Goal: Task Accomplishment & Management: Manage account settings

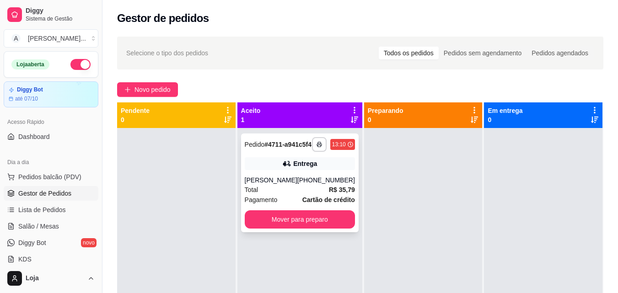
click at [321, 164] on div "**********" at bounding box center [300, 183] width 118 height 99
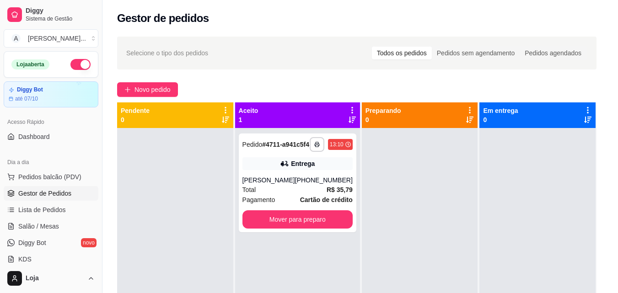
click at [301, 184] on button "Enviar link de avaliação" at bounding box center [309, 182] width 246 height 19
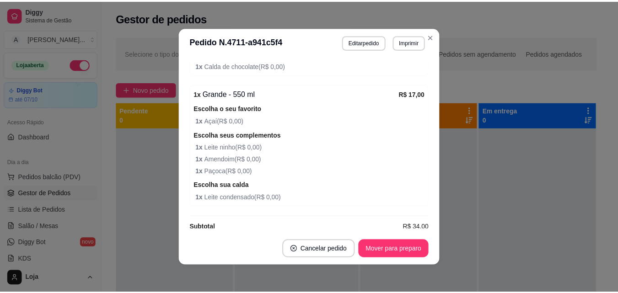
scroll to position [434, 0]
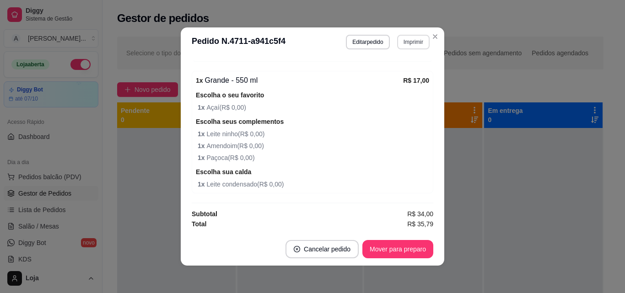
click at [417, 49] on header "**********" at bounding box center [313, 41] width 264 height 29
click at [414, 41] on button "Imprimir" at bounding box center [413, 42] width 32 height 15
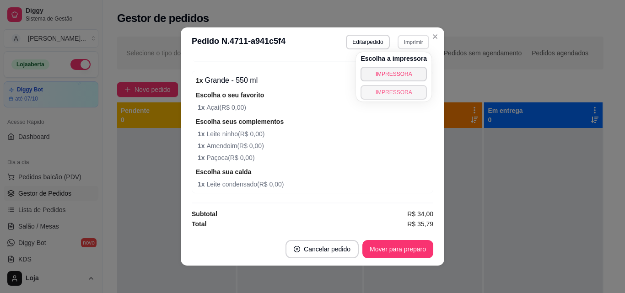
click at [409, 93] on button "IMPRESSORA" at bounding box center [394, 92] width 66 height 15
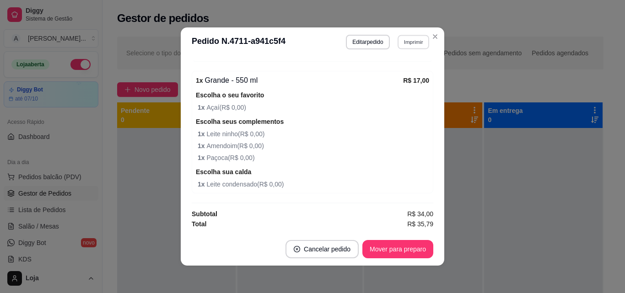
click at [414, 44] on button "Imprimir" at bounding box center [414, 42] width 32 height 14
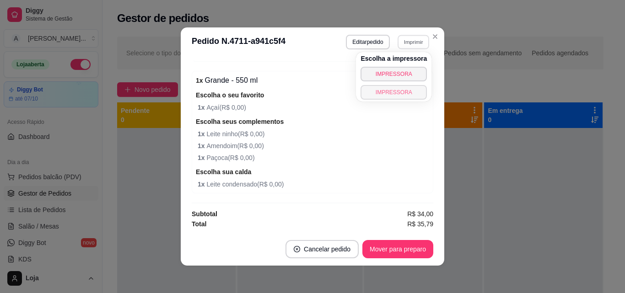
click at [405, 94] on button "IMPRESSORA" at bounding box center [394, 92] width 66 height 15
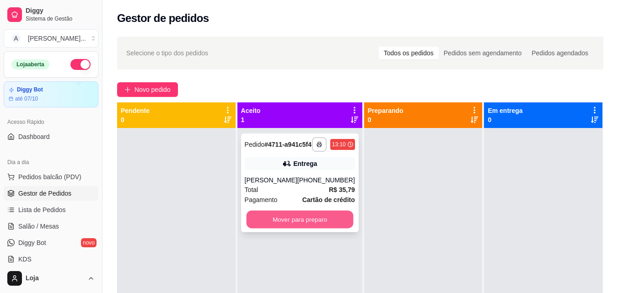
click at [297, 229] on button "Mover para preparo" at bounding box center [299, 220] width 107 height 18
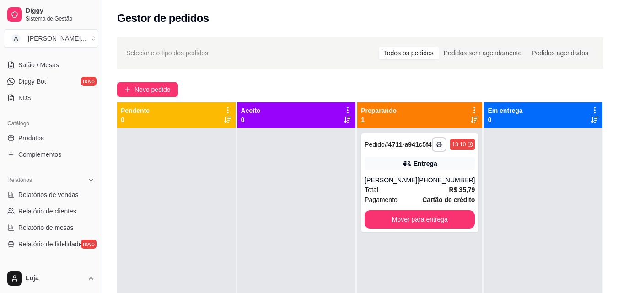
scroll to position [183, 0]
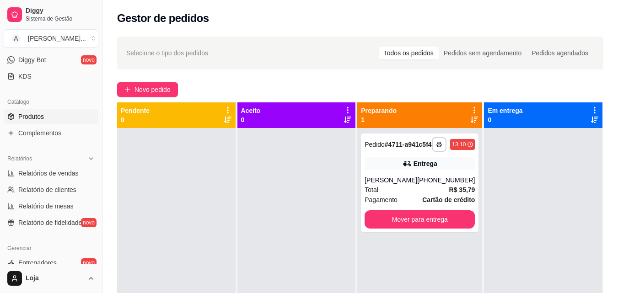
click at [51, 120] on link "Produtos" at bounding box center [51, 116] width 95 height 15
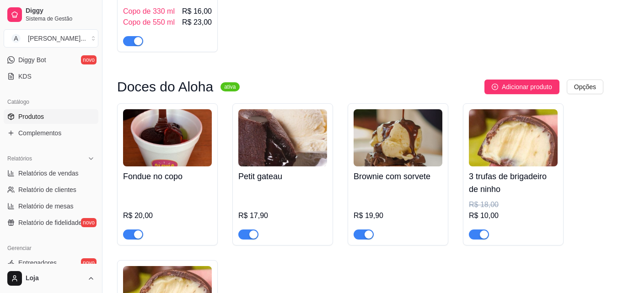
scroll to position [2243, 0]
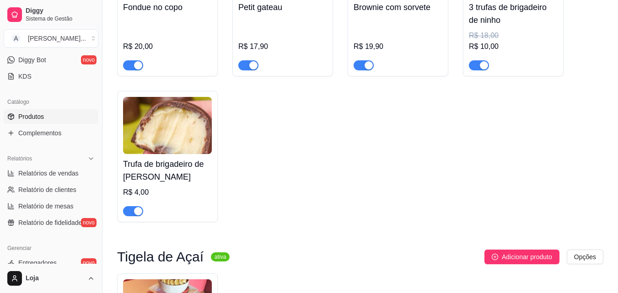
click at [480, 70] on div "button" at bounding box center [484, 65] width 8 height 8
click at [134, 216] on div "button" at bounding box center [138, 211] width 8 height 8
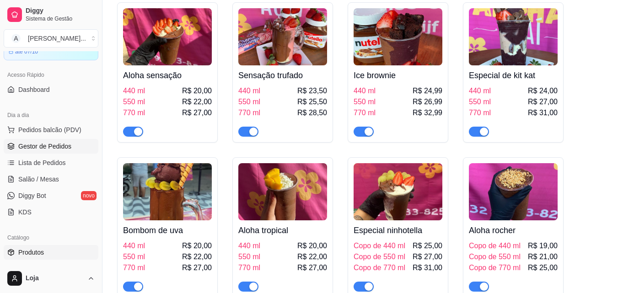
scroll to position [46, 0]
click at [62, 146] on span "Gestor de Pedidos" at bounding box center [44, 147] width 53 height 9
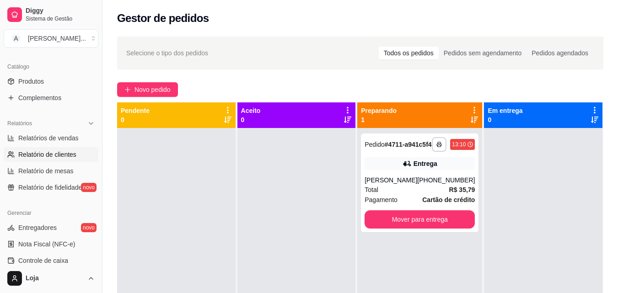
scroll to position [229, 0]
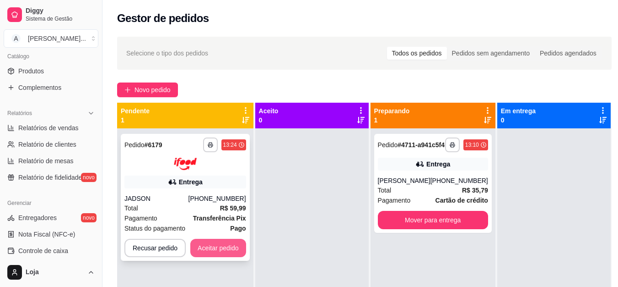
click at [234, 243] on button "Aceitar pedido" at bounding box center [218, 247] width 56 height 18
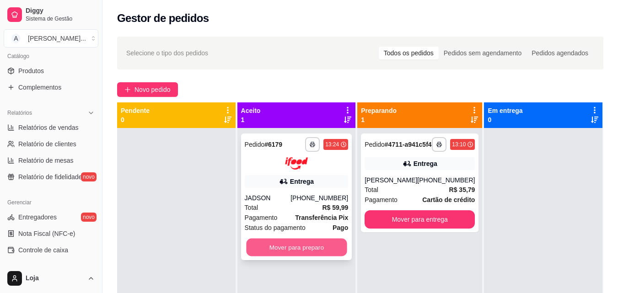
click at [269, 239] on button "Mover para preparo" at bounding box center [296, 247] width 101 height 18
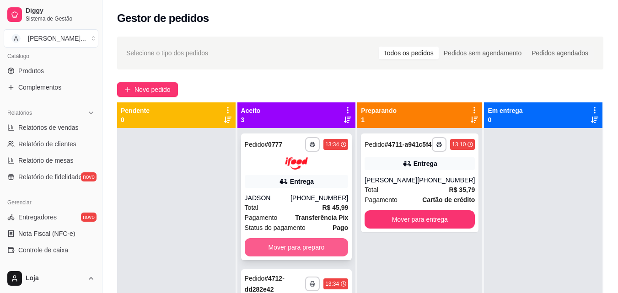
click at [294, 250] on button "Mover para preparo" at bounding box center [297, 247] width 104 height 18
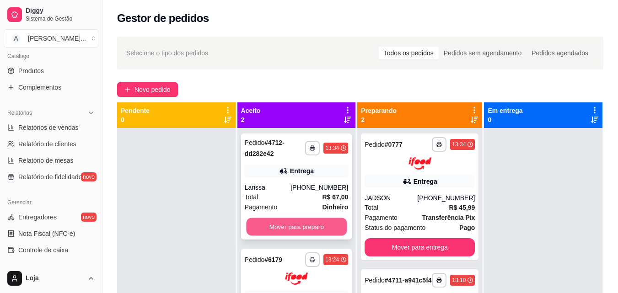
click at [293, 227] on button "Mover para preparo" at bounding box center [296, 227] width 101 height 18
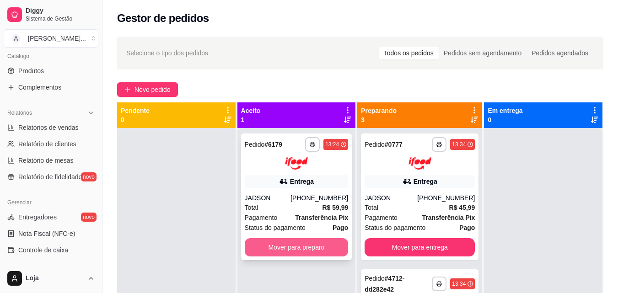
click at [308, 243] on button "Mover para preparo" at bounding box center [297, 247] width 104 height 18
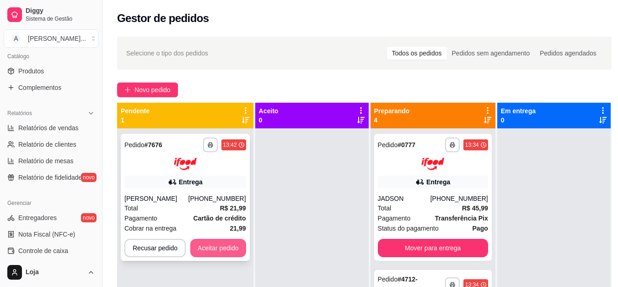
click at [213, 245] on button "Aceitar pedido" at bounding box center [218, 247] width 56 height 18
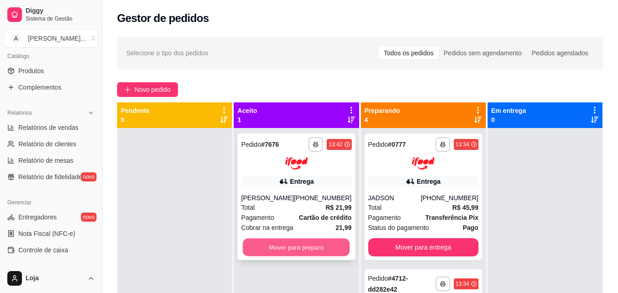
click at [310, 254] on button "Mover para preparo" at bounding box center [296, 247] width 107 height 18
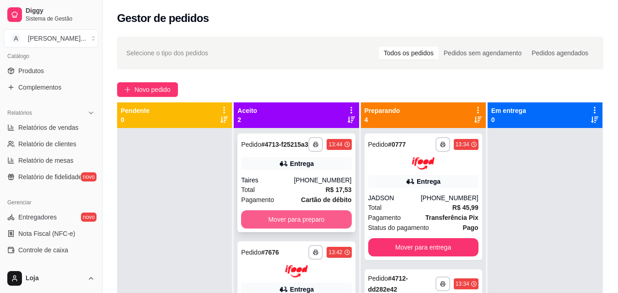
click at [332, 228] on button "Mover para preparo" at bounding box center [296, 220] width 110 height 18
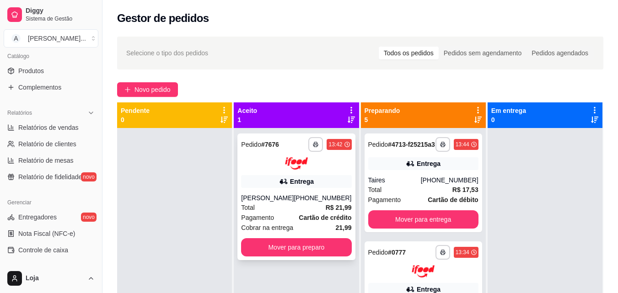
click at [348, 258] on div "**********" at bounding box center [297, 197] width 118 height 127
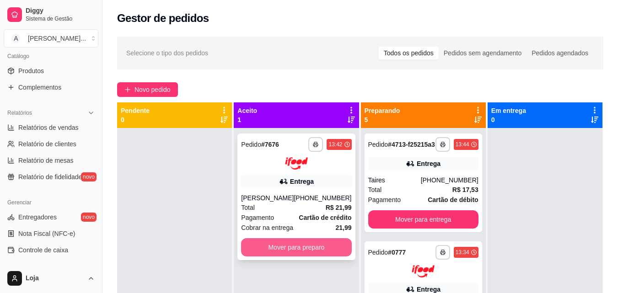
click at [315, 254] on button "Mover para preparo" at bounding box center [296, 247] width 110 height 18
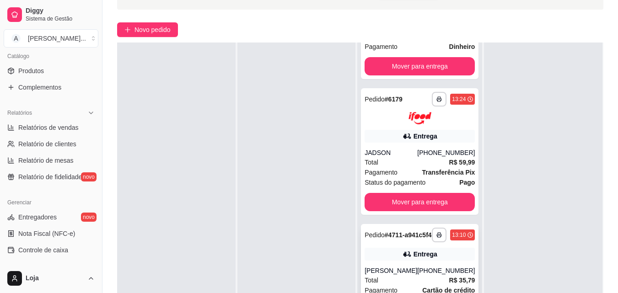
scroll to position [140, 0]
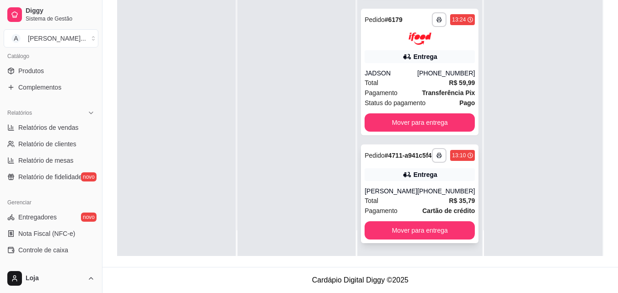
click at [414, 192] on div "[PERSON_NAME]" at bounding box center [391, 191] width 53 height 9
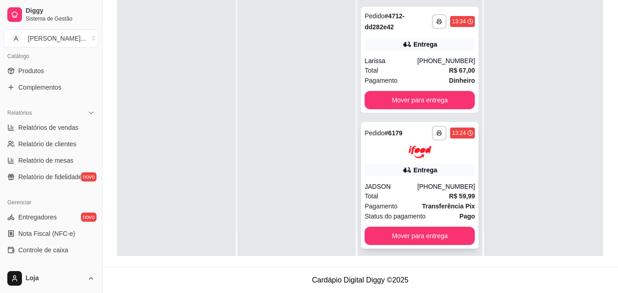
scroll to position [295, 0]
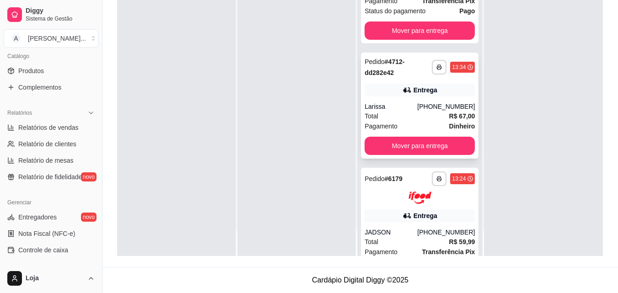
click at [396, 121] on div "Total R$ 67,00" at bounding box center [420, 116] width 110 height 10
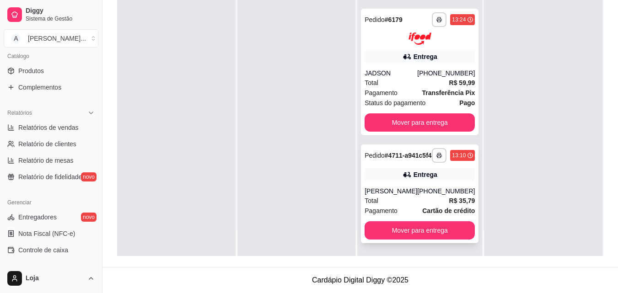
scroll to position [478, 0]
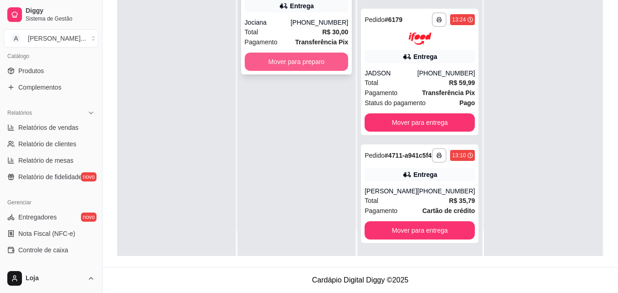
click at [306, 66] on button "Mover para preparo" at bounding box center [297, 62] width 104 height 18
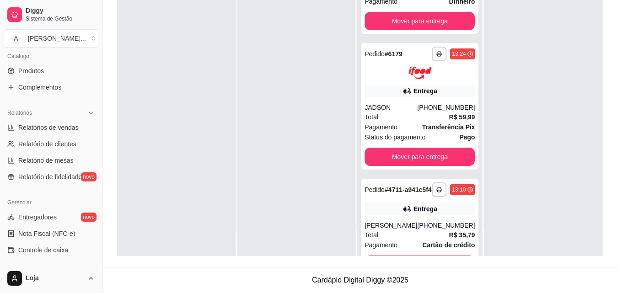
scroll to position [594, 0]
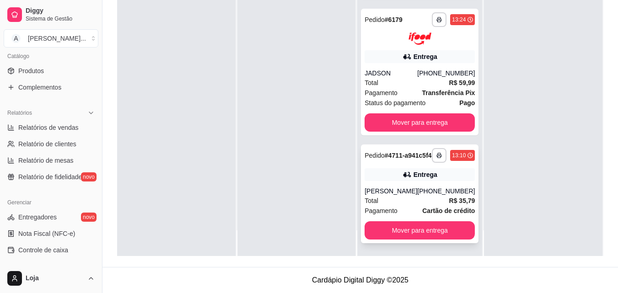
click at [421, 184] on div "**********" at bounding box center [420, 194] width 118 height 99
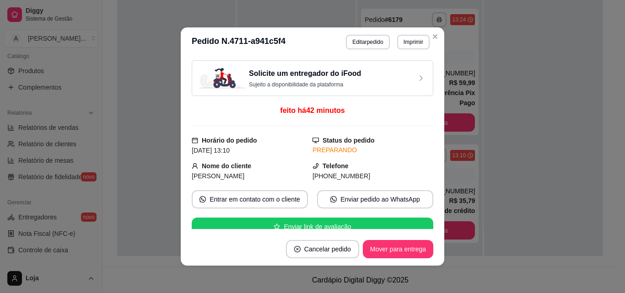
click at [181, 135] on div "Solicite um entregador do iFood Sujeito a disponibilidade da plataforma feito h…" at bounding box center [313, 145] width 264 height 176
click at [181, 123] on div "Solicite um entregador do iFood Sujeito a disponibilidade da plataforma feito h…" at bounding box center [313, 145] width 264 height 176
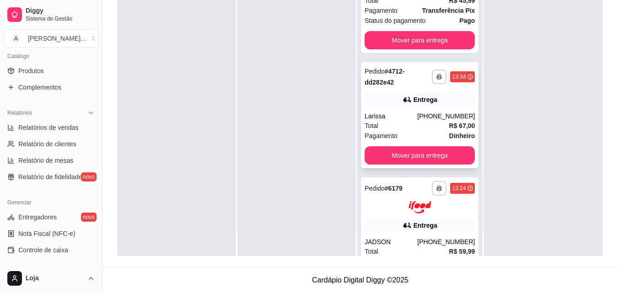
scroll to position [365, 0]
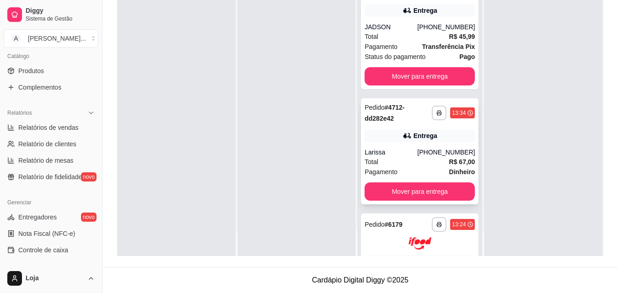
click at [388, 160] on div "**********" at bounding box center [420, 151] width 118 height 106
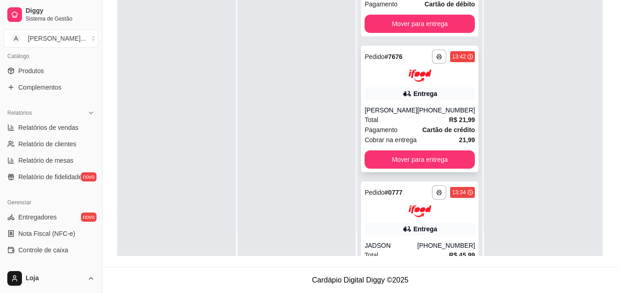
scroll to position [136, 0]
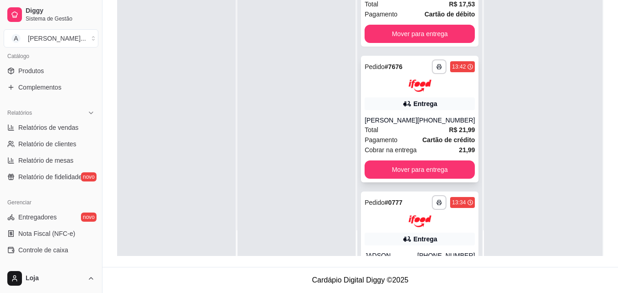
click at [391, 135] on div "Total R$ 21,99" at bounding box center [420, 130] width 110 height 10
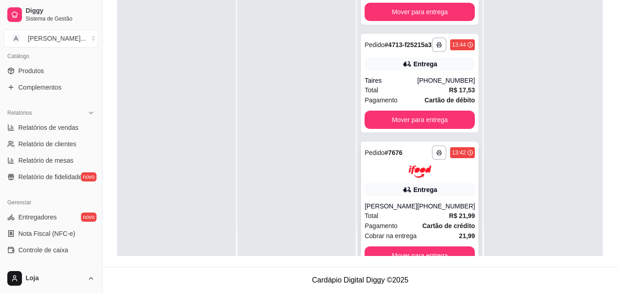
scroll to position [44, 0]
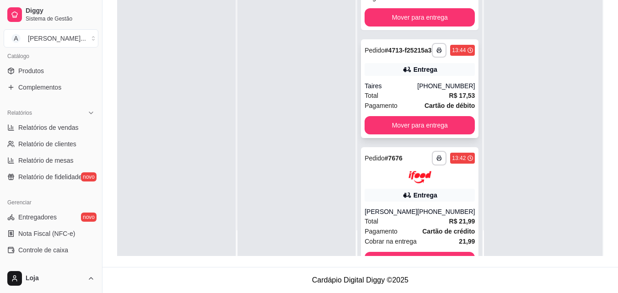
click at [398, 101] on div "Total R$ 17,53" at bounding box center [420, 96] width 110 height 10
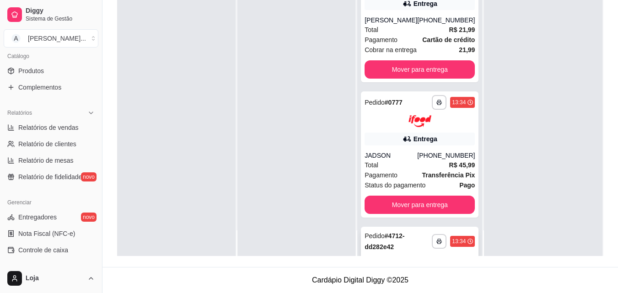
scroll to position [227, 0]
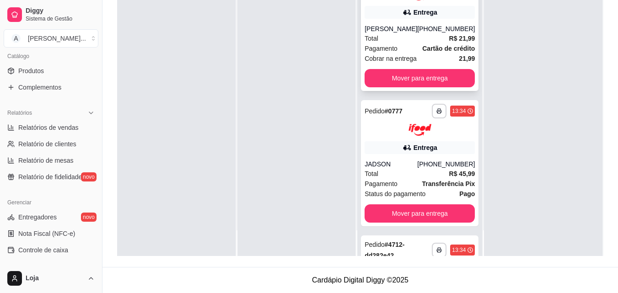
click at [422, 52] on strong "Cartão de crédito" at bounding box center [448, 48] width 53 height 7
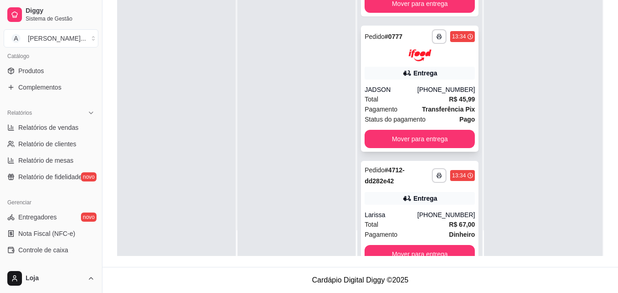
scroll to position [320, 0]
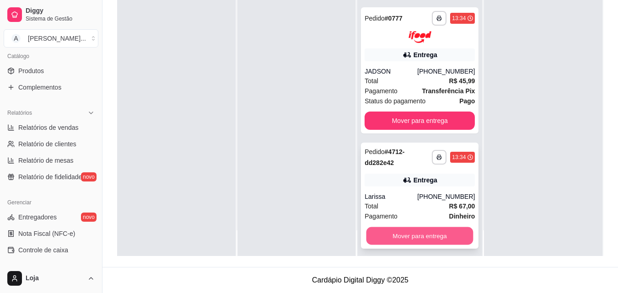
click at [405, 245] on button "Mover para entrega" at bounding box center [420, 236] width 107 height 18
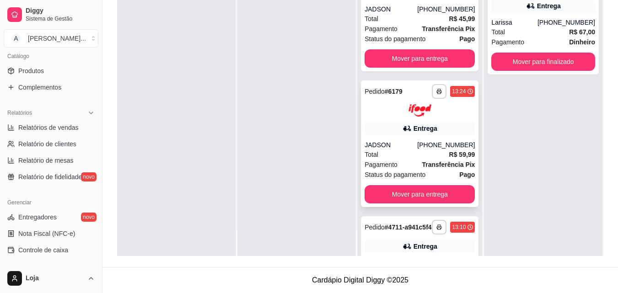
scroll to position [478, 0]
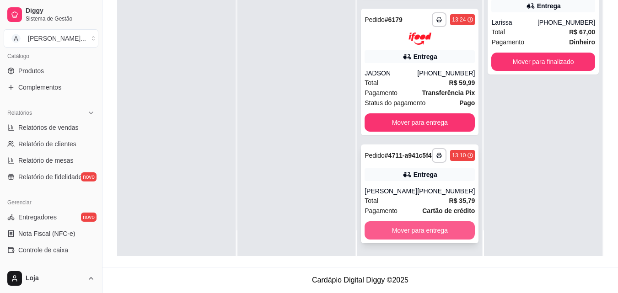
click at [383, 233] on button "Mover para entrega" at bounding box center [420, 231] width 110 height 18
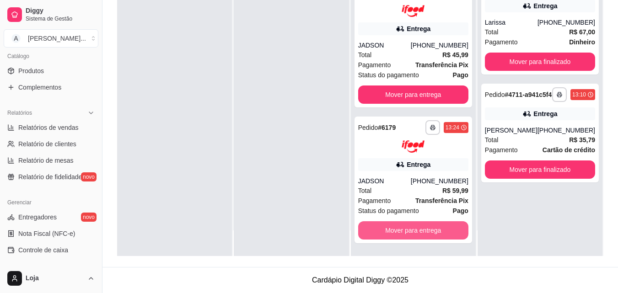
click at [383, 233] on button "Mover para entrega" at bounding box center [413, 231] width 110 height 18
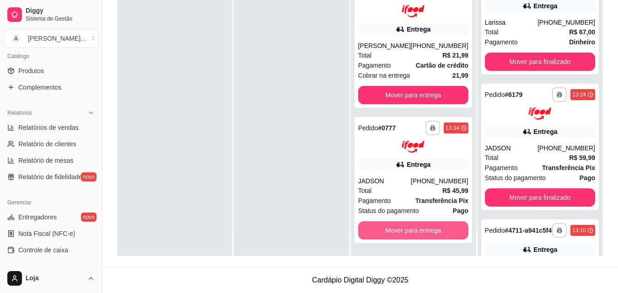
scroll to position [227, 0]
click at [383, 233] on button "Mover para entrega" at bounding box center [413, 231] width 107 height 18
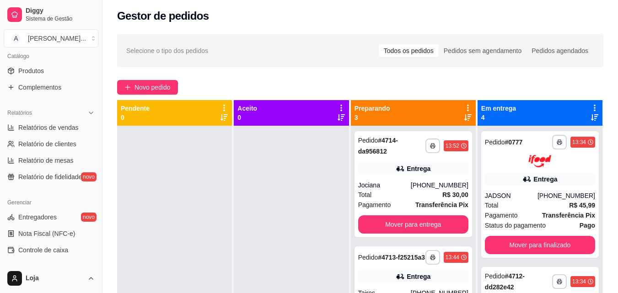
scroll to position [0, 0]
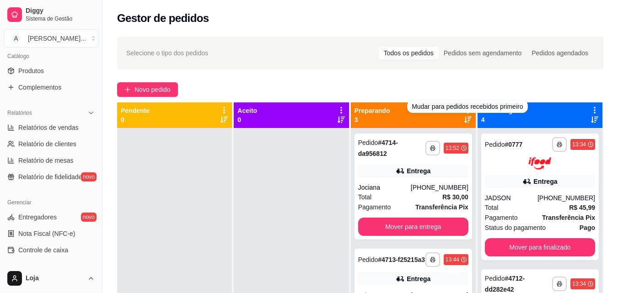
click at [466, 120] on icon at bounding box center [468, 120] width 7 height 6
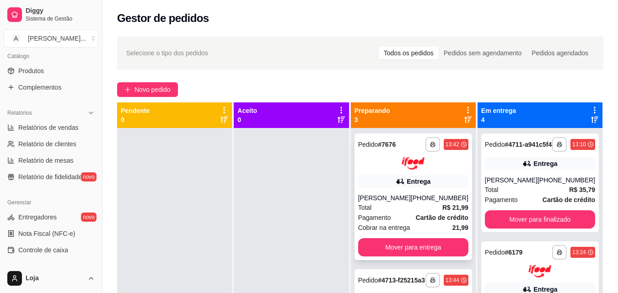
click at [422, 203] on div "[PHONE_NUMBER]" at bounding box center [440, 198] width 58 height 9
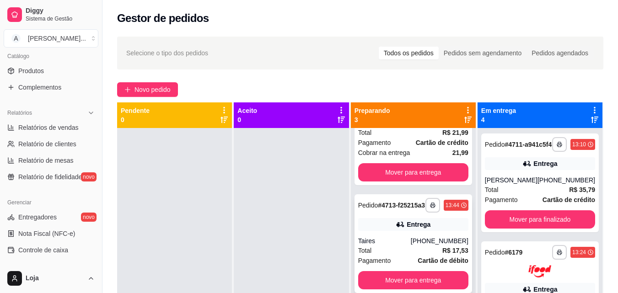
scroll to position [92, 0]
click at [417, 235] on div "**********" at bounding box center [414, 244] width 118 height 99
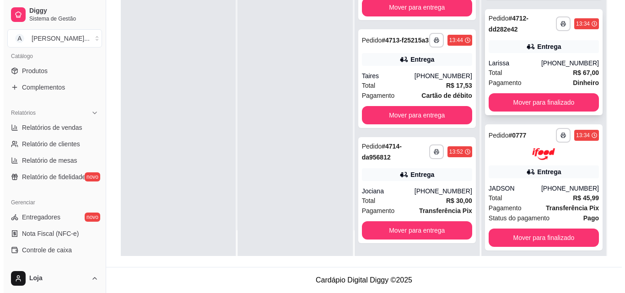
scroll to position [218, 0]
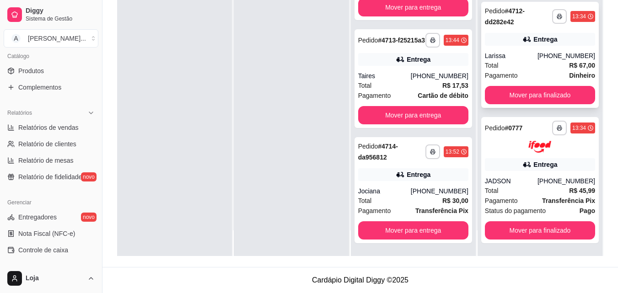
click at [541, 37] on div "Entrega" at bounding box center [546, 39] width 24 height 9
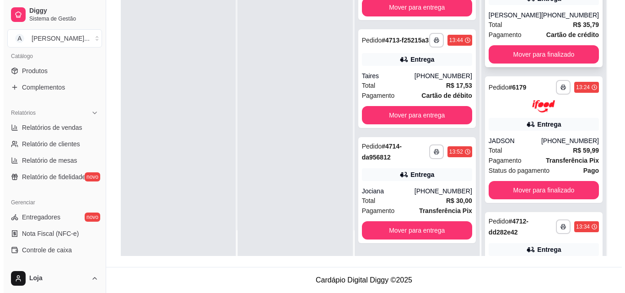
scroll to position [0, 0]
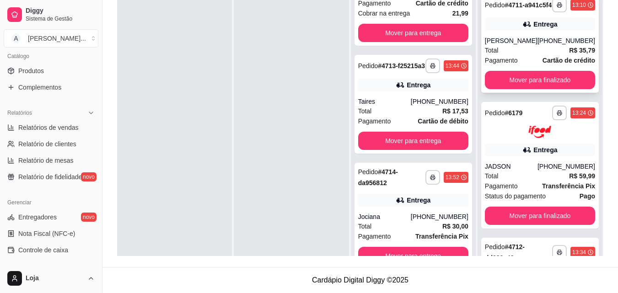
click at [521, 55] on div "Total R$ 35,79" at bounding box center [540, 50] width 110 height 10
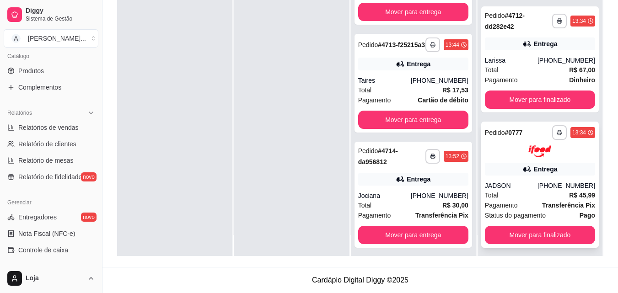
scroll to position [26, 0]
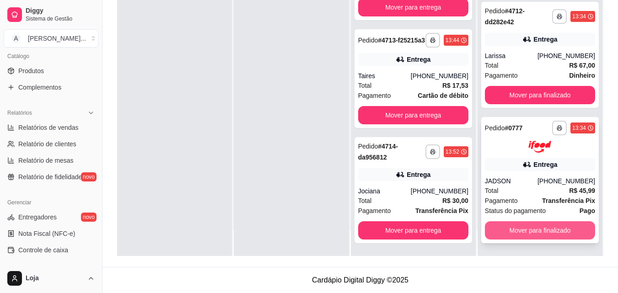
click at [531, 227] on button "Mover para finalizado" at bounding box center [540, 231] width 110 height 18
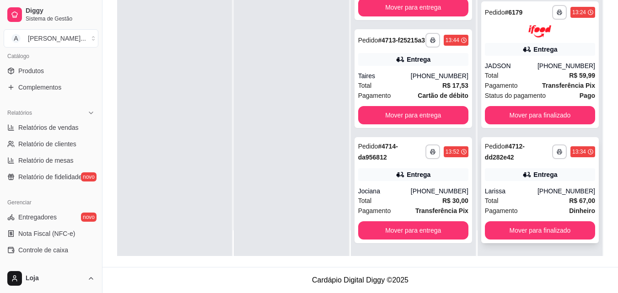
scroll to position [82, 0]
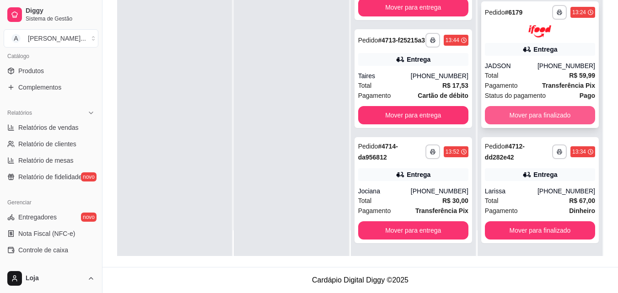
click at [510, 112] on button "Mover para finalizado" at bounding box center [540, 115] width 110 height 18
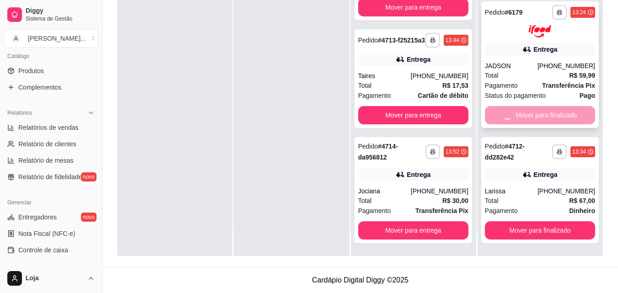
scroll to position [0, 0]
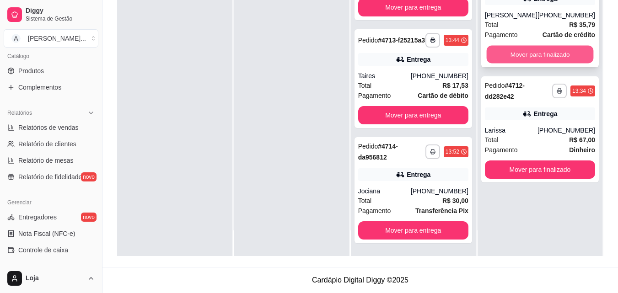
click at [518, 59] on button "Mover para finalizado" at bounding box center [540, 55] width 107 height 18
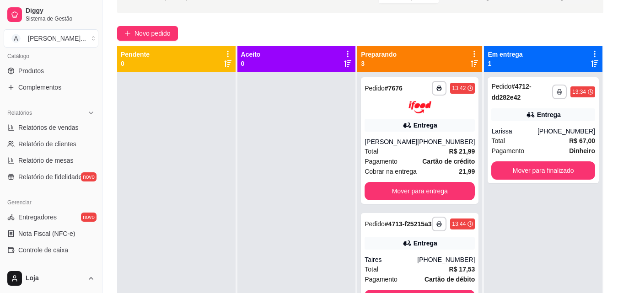
scroll to position [48, 0]
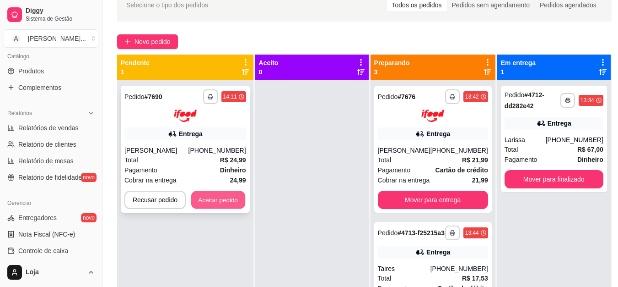
click at [236, 196] on button "Aceitar pedido" at bounding box center [218, 199] width 54 height 18
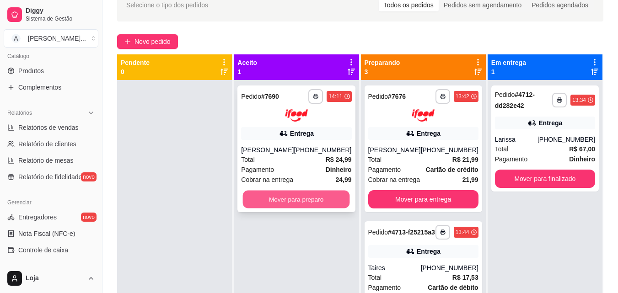
click at [281, 199] on button "Mover para preparo" at bounding box center [296, 199] width 107 height 18
click at [255, 201] on button "Mover para preparo" at bounding box center [296, 199] width 110 height 18
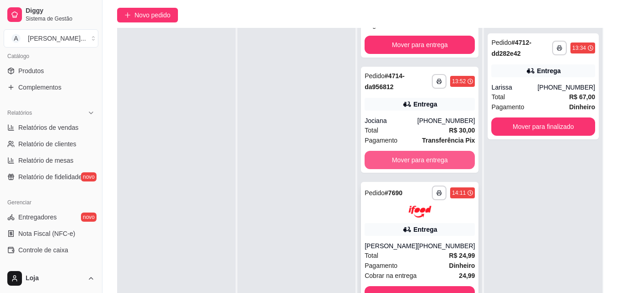
scroll to position [140, 0]
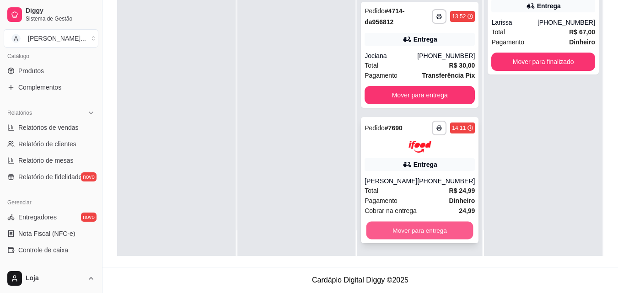
click at [415, 232] on button "Mover para entrega" at bounding box center [420, 231] width 107 height 18
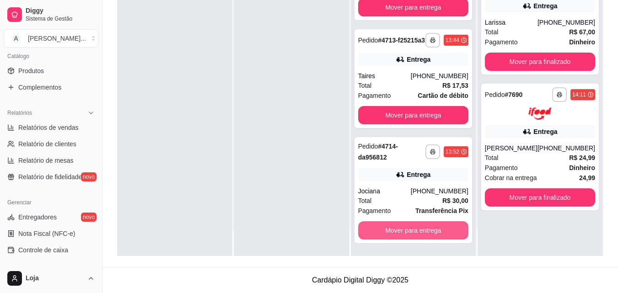
click at [415, 232] on button "Mover para entrega" at bounding box center [413, 231] width 110 height 18
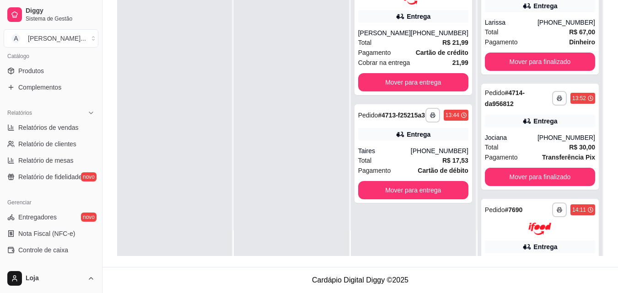
scroll to position [0, 0]
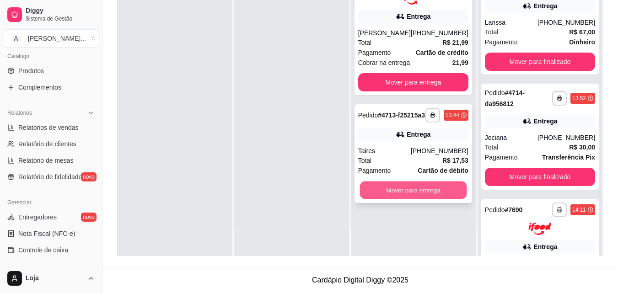
click at [413, 199] on button "Mover para entrega" at bounding box center [413, 190] width 107 height 18
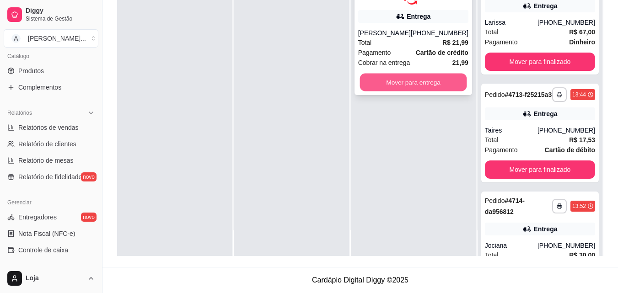
click at [406, 91] on button "Mover para entrega" at bounding box center [413, 82] width 107 height 18
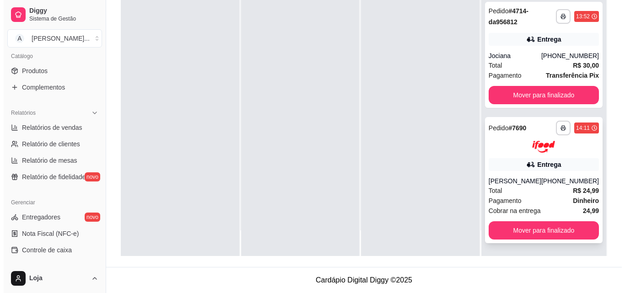
scroll to position [342, 0]
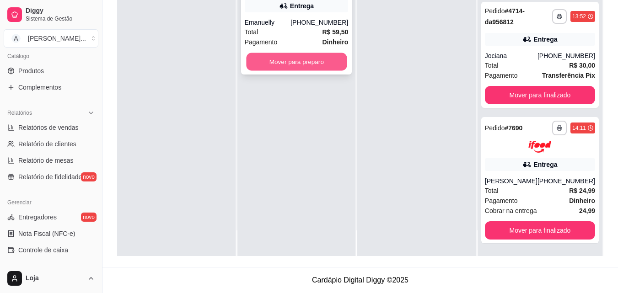
click at [246, 66] on div "Mover para preparo" at bounding box center [297, 62] width 104 height 18
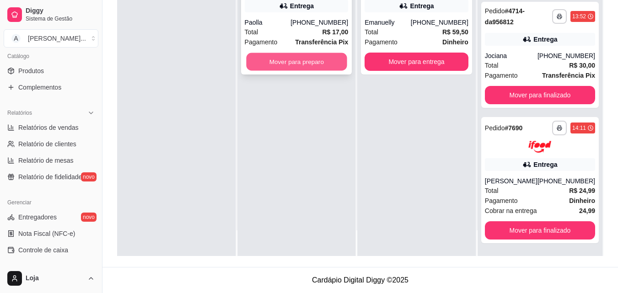
click at [302, 64] on button "Mover para preparo" at bounding box center [296, 62] width 101 height 18
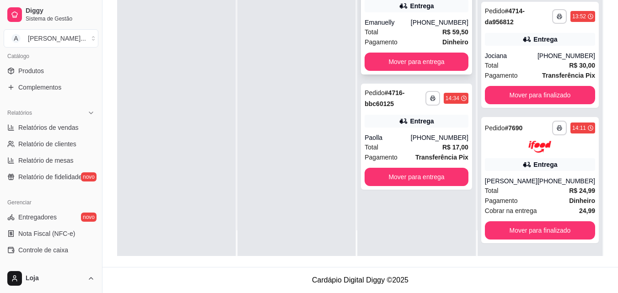
click at [389, 37] on div "Total R$ 59,50" at bounding box center [417, 32] width 104 height 10
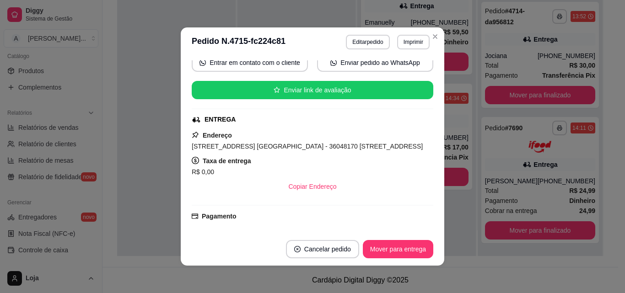
scroll to position [137, 0]
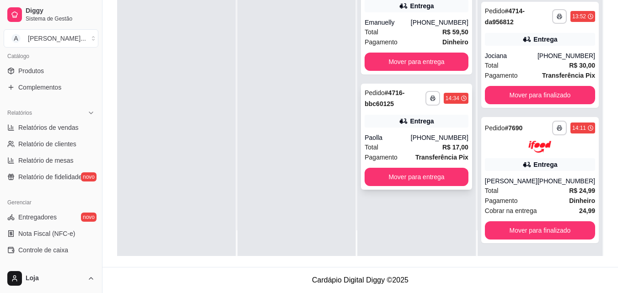
click at [415, 123] on div "Entrega" at bounding box center [422, 121] width 24 height 9
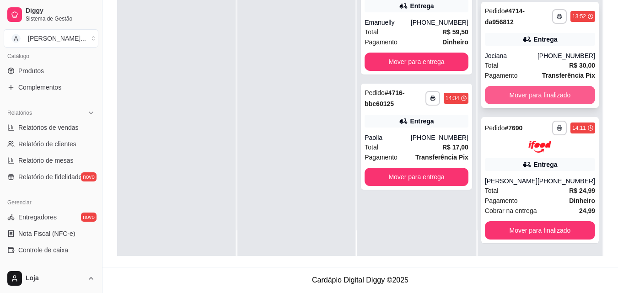
click at [554, 97] on button "Mover para finalizado" at bounding box center [540, 95] width 110 height 18
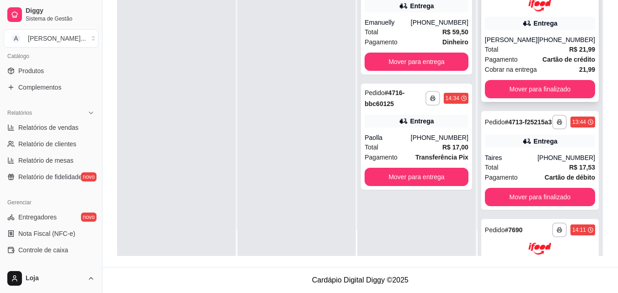
scroll to position [90, 0]
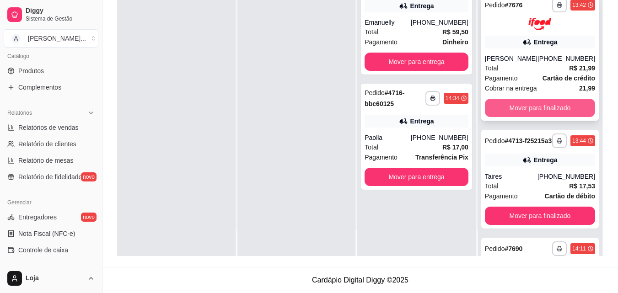
click at [559, 113] on button "Mover para finalizado" at bounding box center [540, 108] width 110 height 18
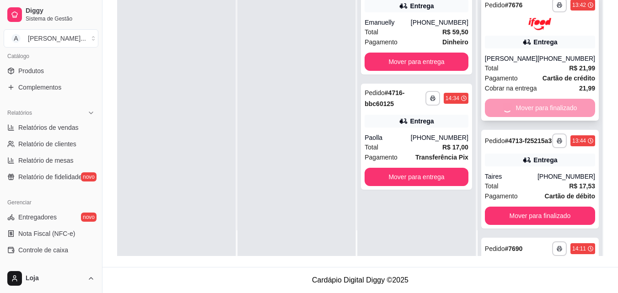
scroll to position [82, 0]
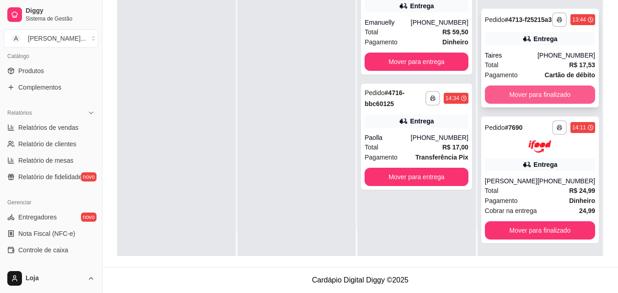
click at [560, 99] on button "Mover para finalizado" at bounding box center [540, 95] width 110 height 18
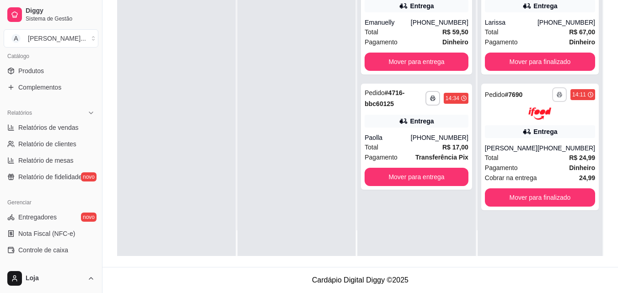
scroll to position [0, 0]
click at [544, 61] on button "Mover para finalizado" at bounding box center [540, 62] width 107 height 18
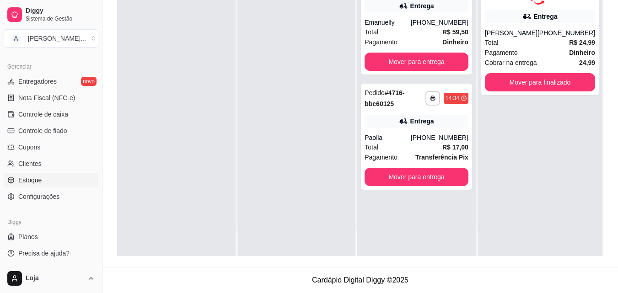
scroll to position [365, 0]
click at [66, 109] on span "Controle de caixa" at bounding box center [43, 113] width 50 height 9
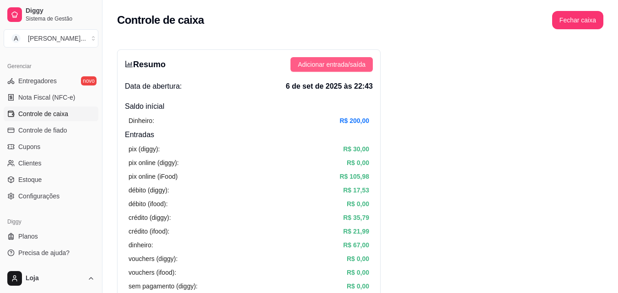
click at [345, 63] on span "Adicionar entrada/saída" at bounding box center [332, 64] width 68 height 10
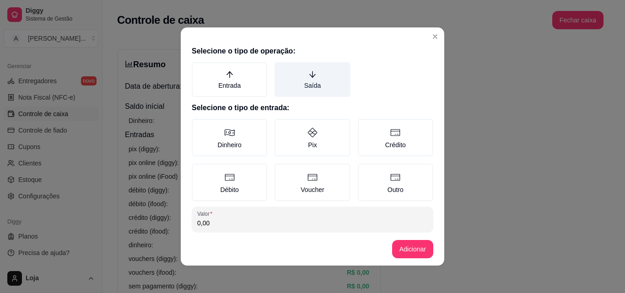
click at [306, 81] on label "Saída" at bounding box center [313, 79] width 76 height 35
click at [281, 69] on button "Saída" at bounding box center [277, 65] width 7 height 7
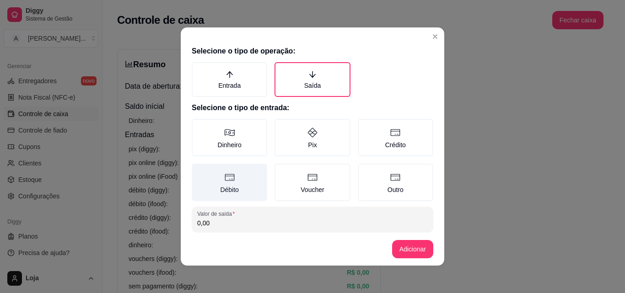
drag, startPoint x: 241, startPoint y: 136, endPoint x: 235, endPoint y: 183, distance: 46.6
click at [241, 137] on label "Dinheiro" at bounding box center [230, 138] width 76 height 38
click at [199, 126] on button "Dinheiro" at bounding box center [194, 122] width 7 height 7
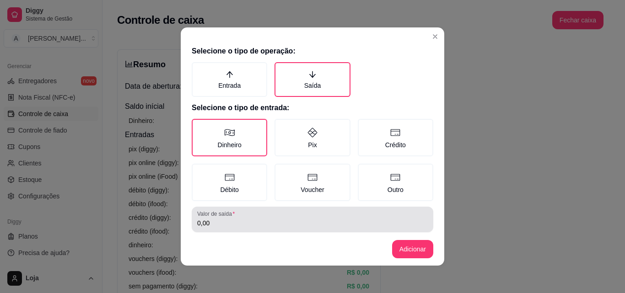
click at [229, 229] on div "Valor de saída 0,00" at bounding box center [313, 220] width 242 height 26
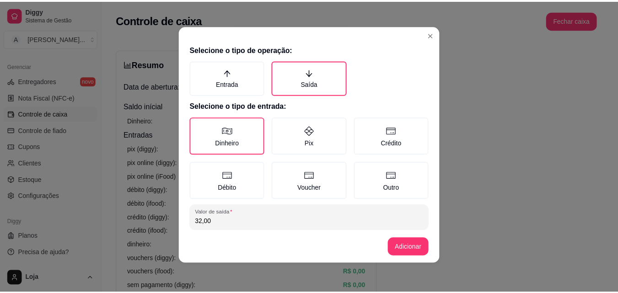
scroll to position [49, 0]
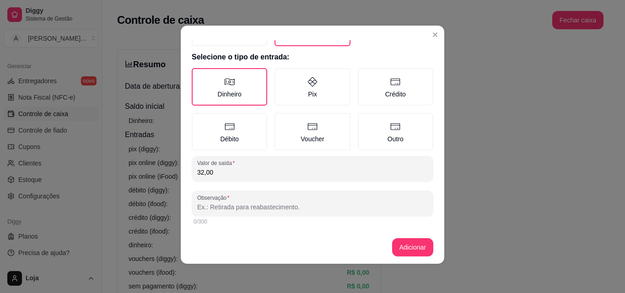
type input "32,00"
click at [230, 211] on input "Observação" at bounding box center [312, 207] width 231 height 9
type input "almoço"
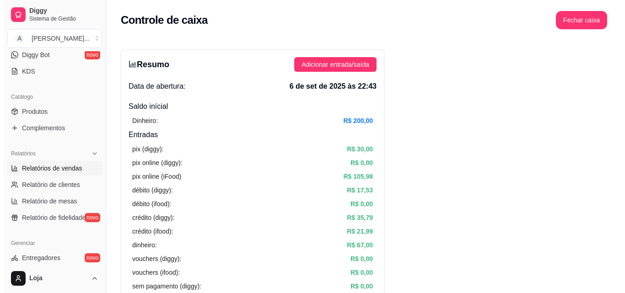
scroll to position [45, 0]
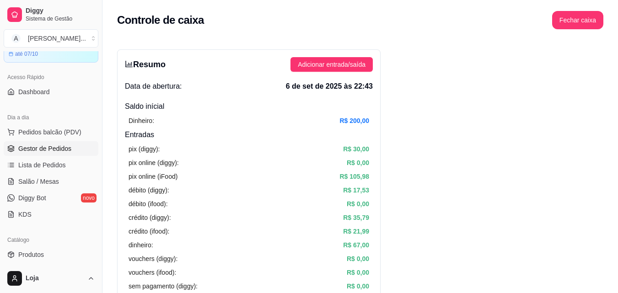
click at [58, 145] on span "Gestor de Pedidos" at bounding box center [44, 148] width 53 height 9
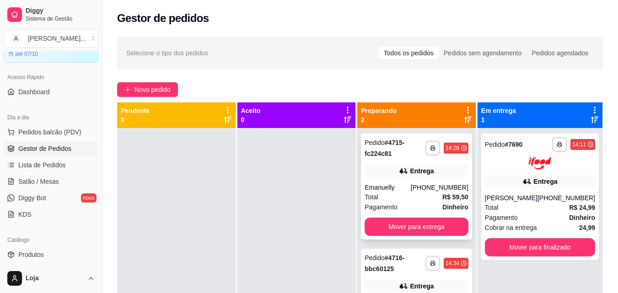
click at [406, 181] on div "**********" at bounding box center [416, 187] width 111 height 106
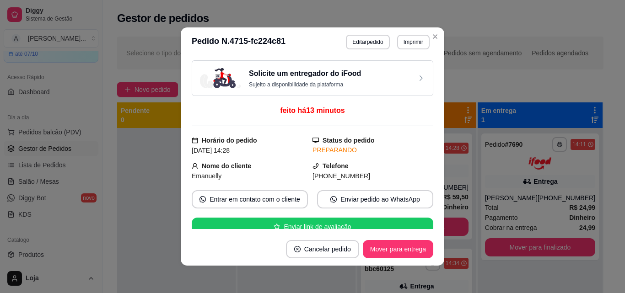
click at [439, 206] on div "Solicite um entregador do iFood Sujeito a disponibilidade da plataforma feito h…" at bounding box center [313, 145] width 264 height 176
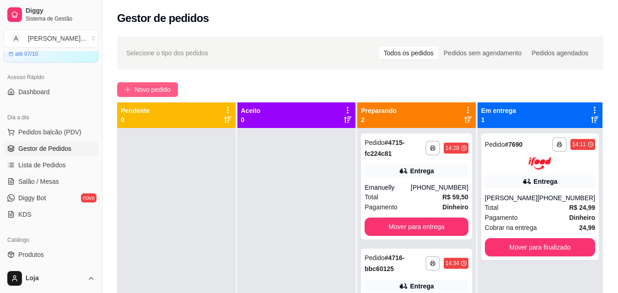
click at [160, 86] on span "Novo pedido" at bounding box center [153, 90] width 36 height 10
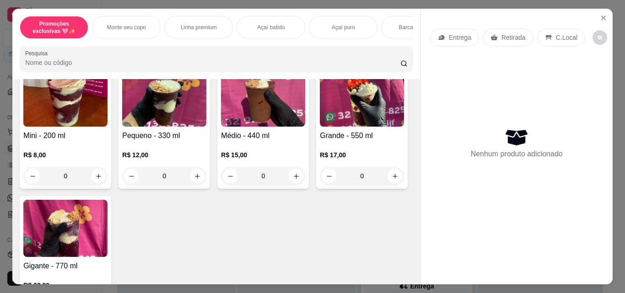
scroll to position [275, 0]
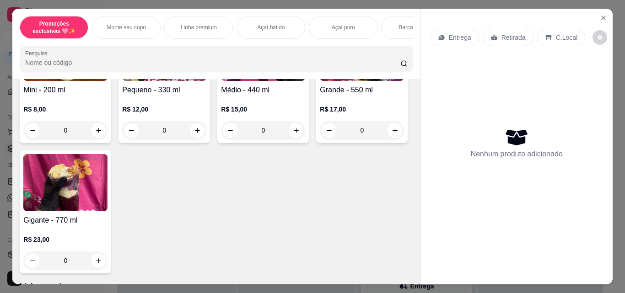
click at [320, 140] on div "0" at bounding box center [362, 130] width 84 height 18
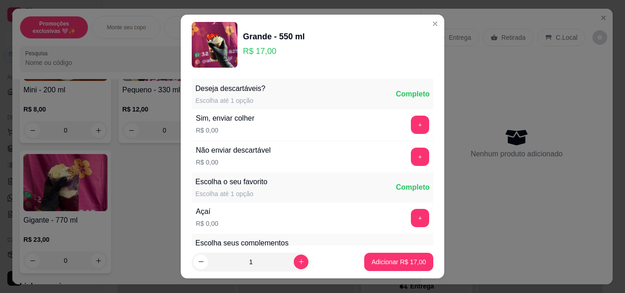
scroll to position [92, 0]
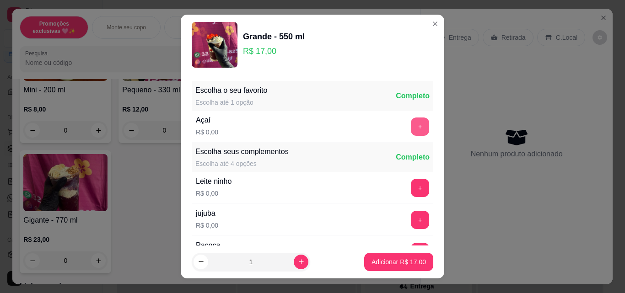
click at [411, 126] on button "+" at bounding box center [420, 127] width 18 height 18
click at [411, 183] on button "+" at bounding box center [420, 188] width 18 height 18
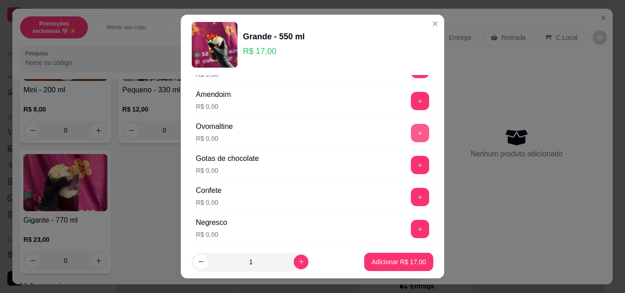
click at [411, 130] on button "+" at bounding box center [420, 133] width 18 height 18
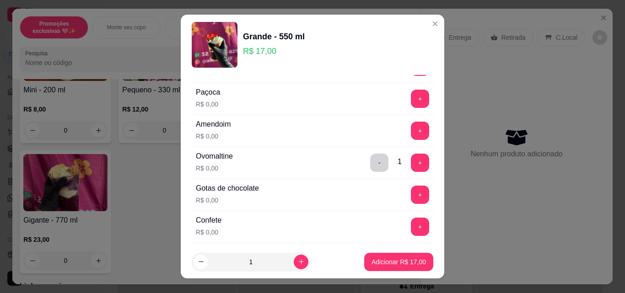
scroll to position [229, 0]
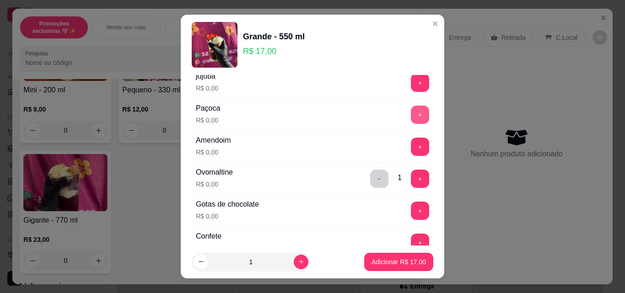
click at [411, 115] on button "+" at bounding box center [420, 115] width 18 height 18
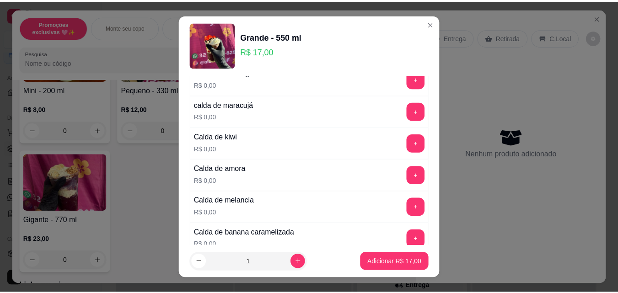
scroll to position [641, 0]
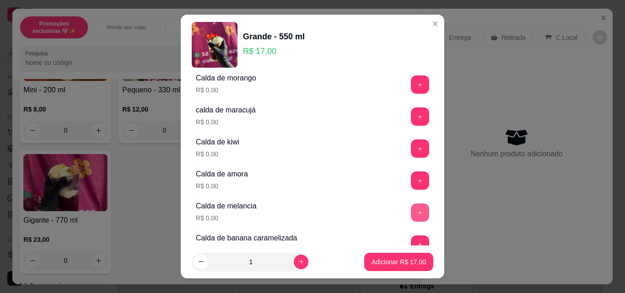
click at [411, 213] on button "+" at bounding box center [420, 213] width 18 height 18
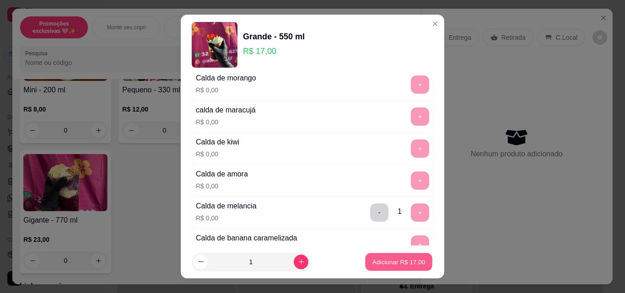
click at [387, 265] on p "Adicionar R$ 17,00" at bounding box center [399, 262] width 53 height 9
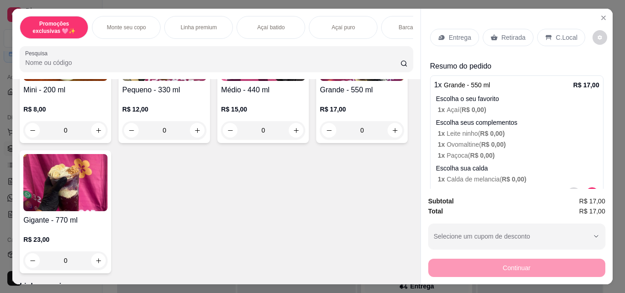
click at [507, 33] on p "Retirada" at bounding box center [514, 37] width 24 height 9
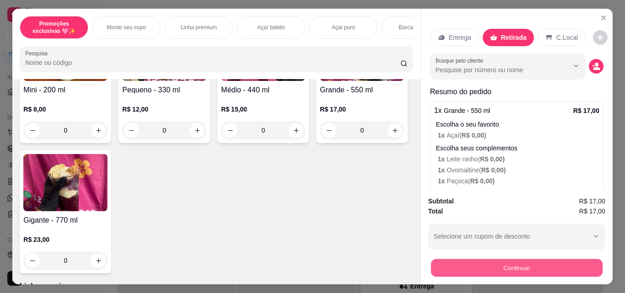
click at [448, 264] on button "Continuar" at bounding box center [517, 268] width 172 height 18
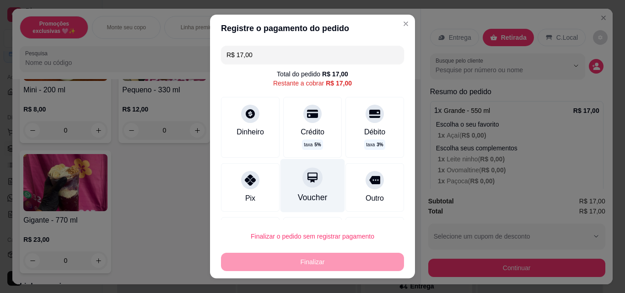
click at [307, 182] on icon at bounding box center [313, 178] width 12 height 12
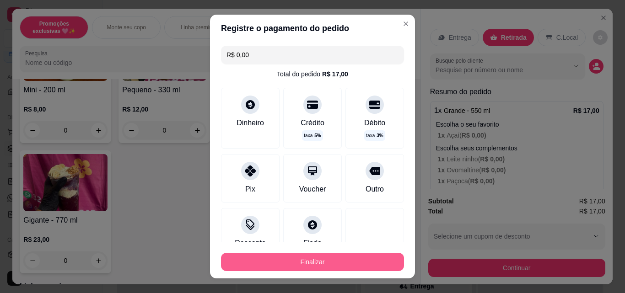
click at [347, 259] on button "Finalizar" at bounding box center [312, 262] width 183 height 18
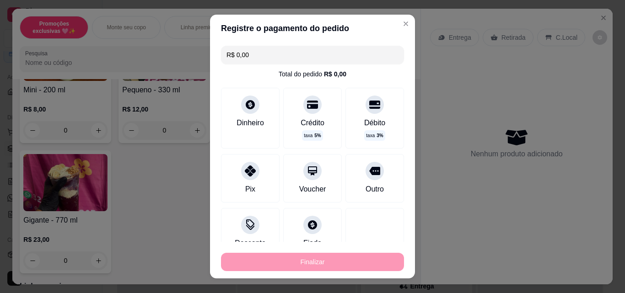
type input "-R$ 17,00"
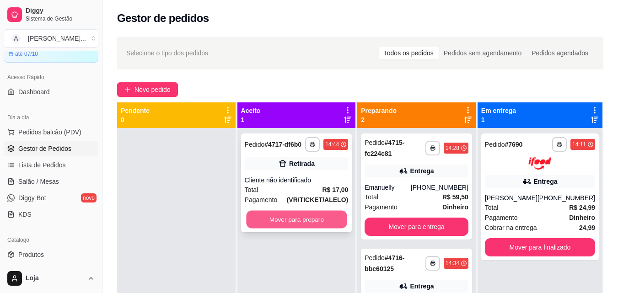
click at [337, 223] on button "Mover para preparo" at bounding box center [296, 220] width 101 height 18
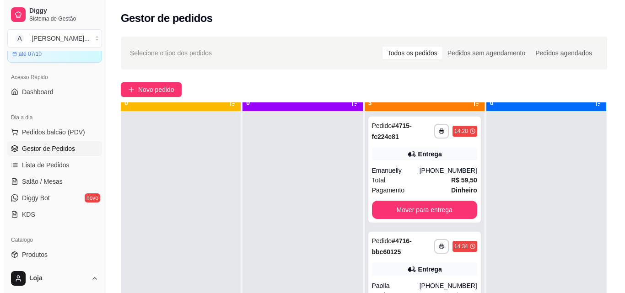
scroll to position [26, 0]
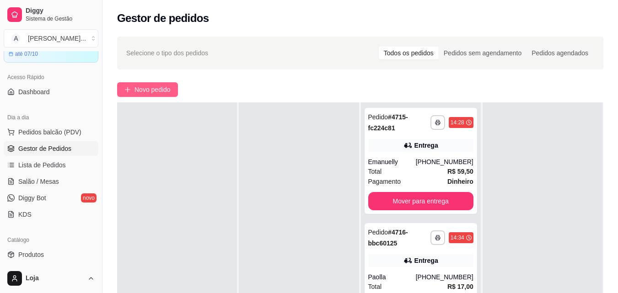
click at [173, 85] on button "Novo pedido" at bounding box center [147, 89] width 61 height 15
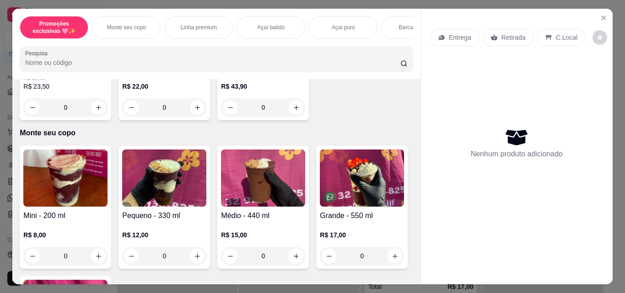
scroll to position [275, 0]
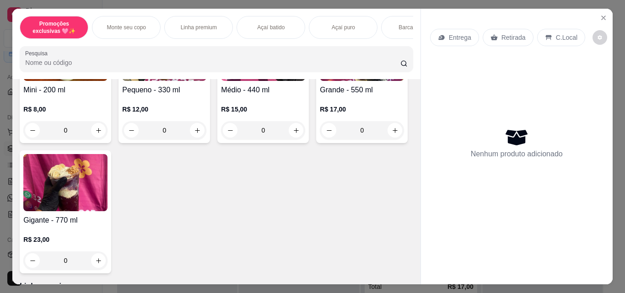
click at [320, 140] on div "0" at bounding box center [362, 130] width 84 height 18
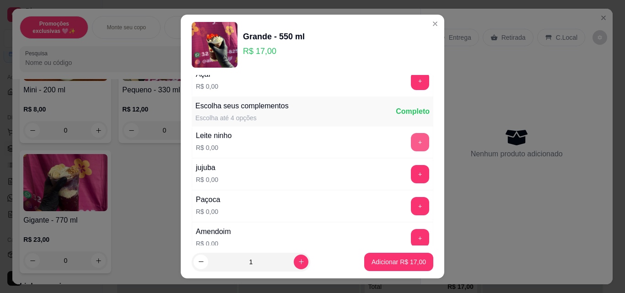
click at [411, 137] on button "+" at bounding box center [420, 142] width 18 height 18
click at [411, 84] on button "+" at bounding box center [420, 81] width 18 height 18
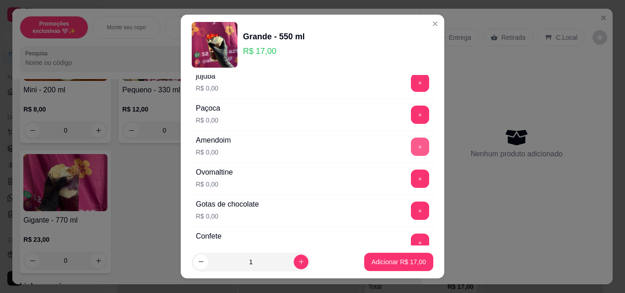
click at [395, 152] on div "Escolha seus complementos Escolha até 4 opções Completo Leite ninho R$ 0,00 - 1…" at bounding box center [313, 228] width 242 height 446
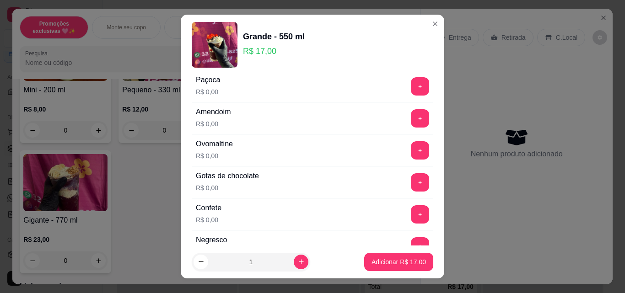
scroll to position [183, 0]
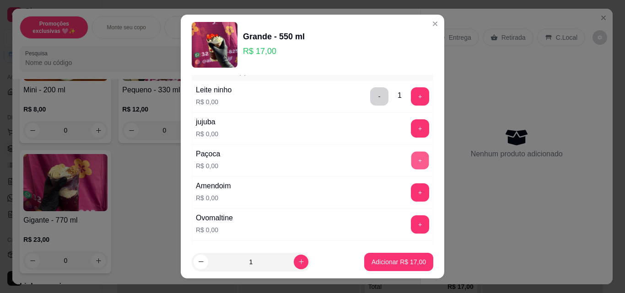
click at [411, 160] on button "+" at bounding box center [420, 161] width 18 height 18
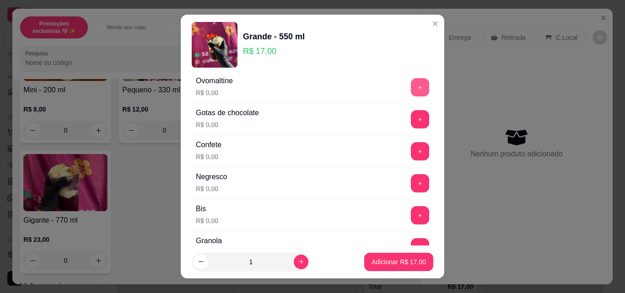
click at [411, 84] on button "+" at bounding box center [420, 87] width 18 height 18
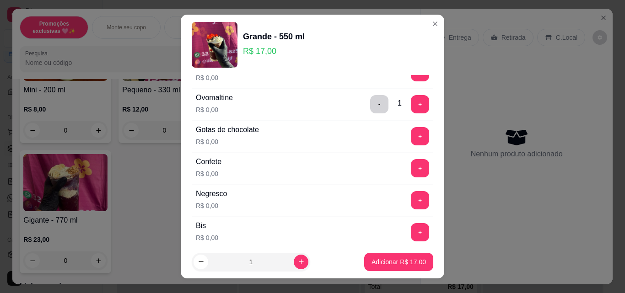
scroll to position [275, 0]
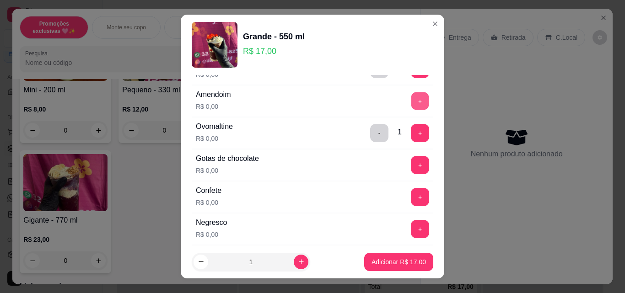
click at [411, 103] on button "+" at bounding box center [420, 101] width 18 height 18
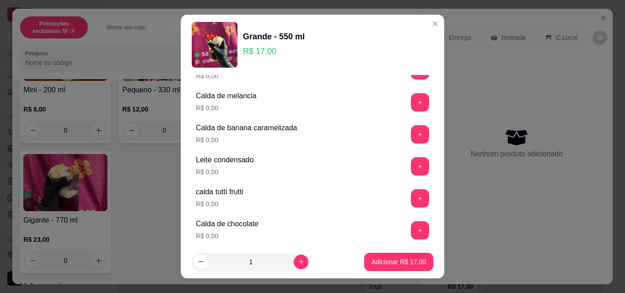
scroll to position [778, 0]
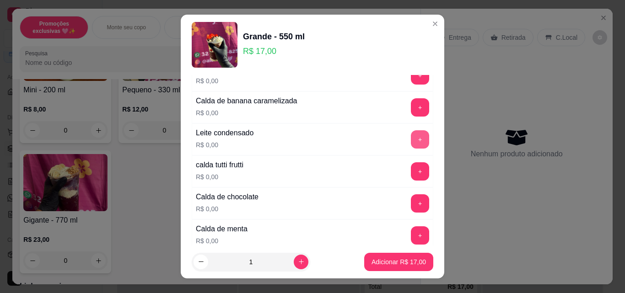
click at [411, 140] on button "+" at bounding box center [420, 139] width 18 height 18
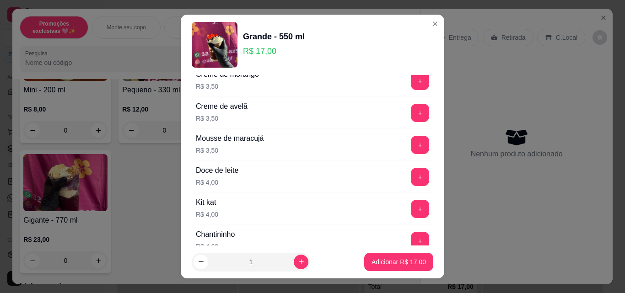
scroll to position [1373, 0]
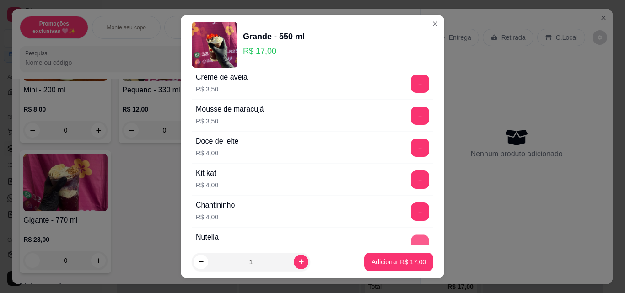
click at [411, 241] on button "+" at bounding box center [420, 244] width 18 height 18
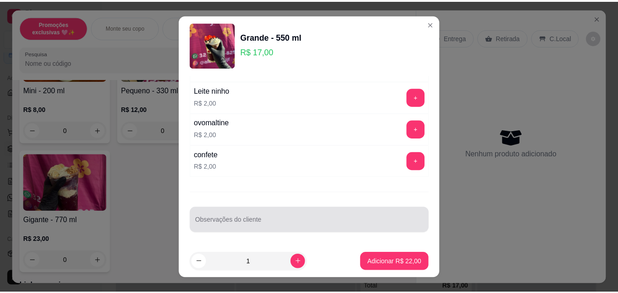
scroll to position [15, 0]
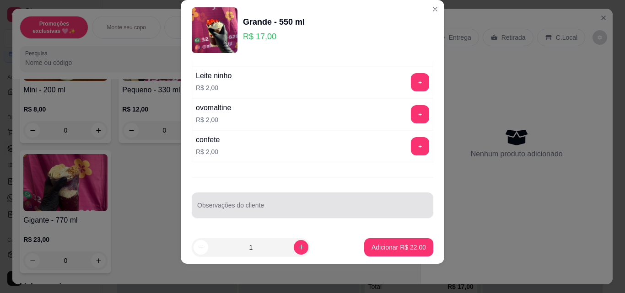
click at [303, 218] on div "Observações do cliente" at bounding box center [313, 206] width 242 height 26
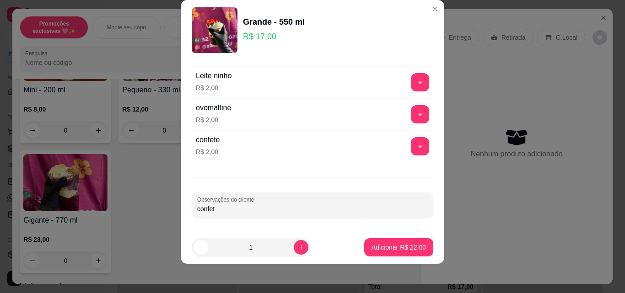
type input "confete"
click at [373, 249] on p "Adicionar R$ 22,00" at bounding box center [399, 247] width 54 height 9
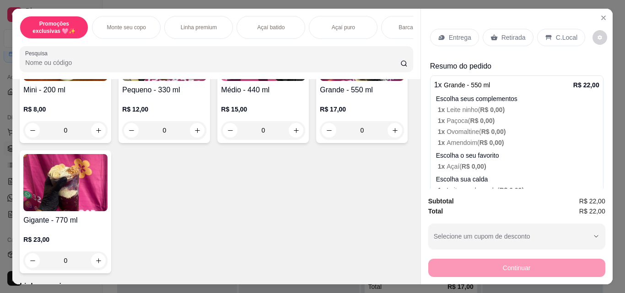
click at [491, 35] on icon at bounding box center [494, 38] width 7 height 6
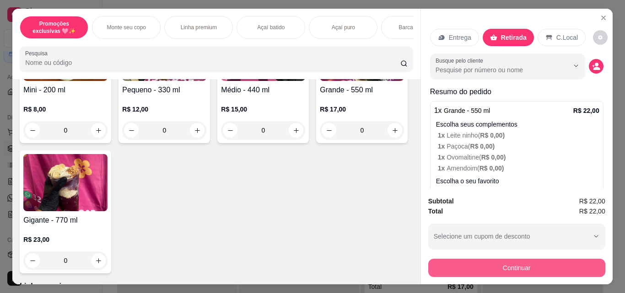
click at [535, 265] on button "Continuar" at bounding box center [516, 268] width 177 height 18
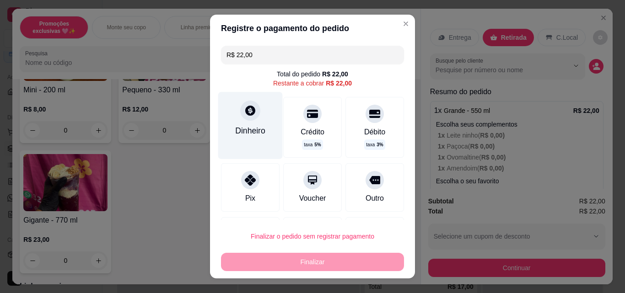
click at [253, 134] on div "Dinheiro" at bounding box center [250, 131] width 30 height 12
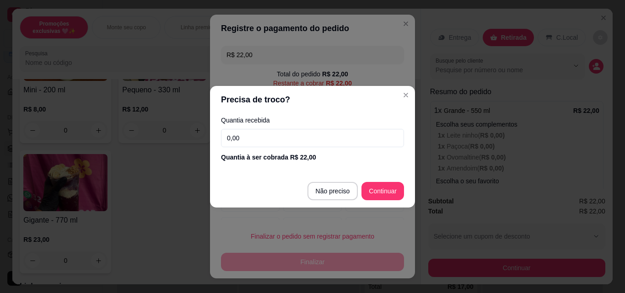
drag, startPoint x: 336, startPoint y: 150, endPoint x: 331, endPoint y: 141, distance: 10.3
click at [336, 150] on div "Quantia recebida 0,00 Quantia à ser cobrada R$ 22,00" at bounding box center [312, 140] width 205 height 52
click at [330, 141] on input "0,00" at bounding box center [312, 138] width 183 height 18
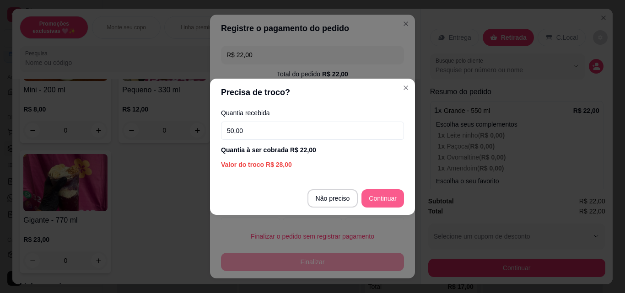
type input "50,00"
type input "R$ 0,00"
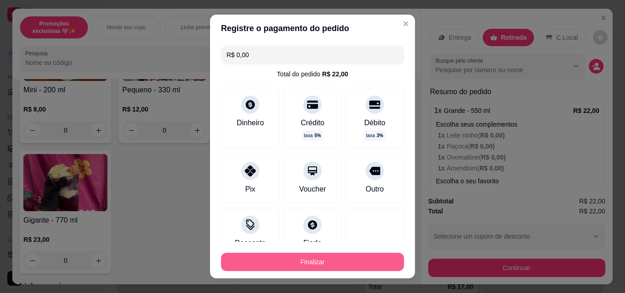
click at [372, 265] on button "Finalizar" at bounding box center [312, 262] width 183 height 18
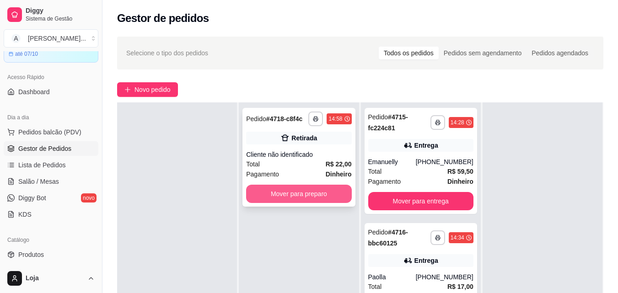
click at [294, 195] on button "Mover para preparo" at bounding box center [298, 194] width 105 height 18
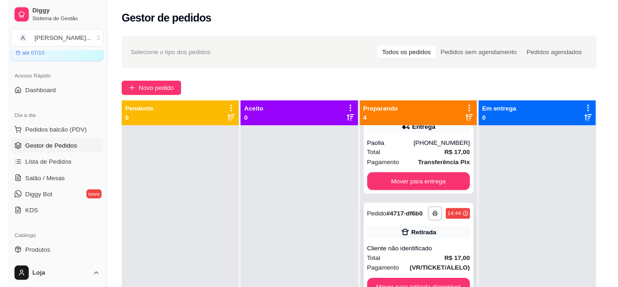
scroll to position [162, 0]
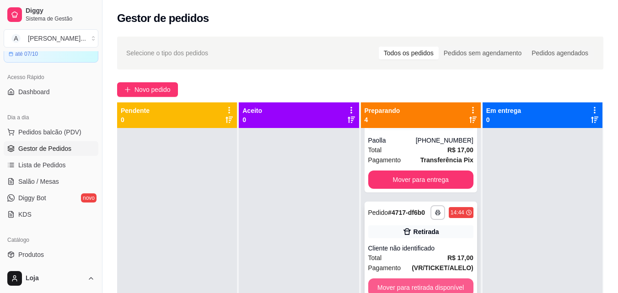
click at [438, 283] on button "Mover para retirada disponível" at bounding box center [420, 288] width 105 height 18
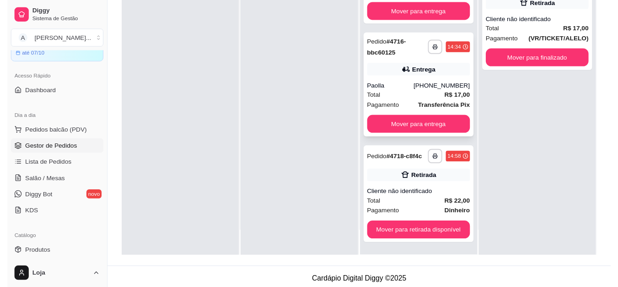
scroll to position [137, 0]
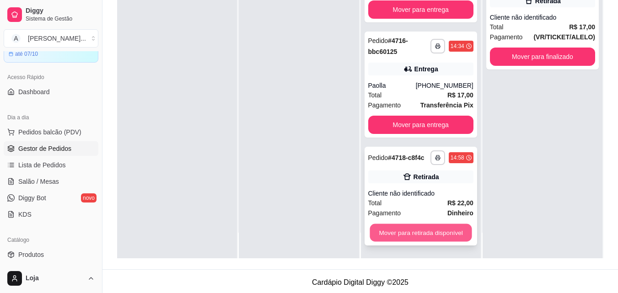
click at [419, 234] on button "Mover para retirada disponível" at bounding box center [421, 233] width 102 height 18
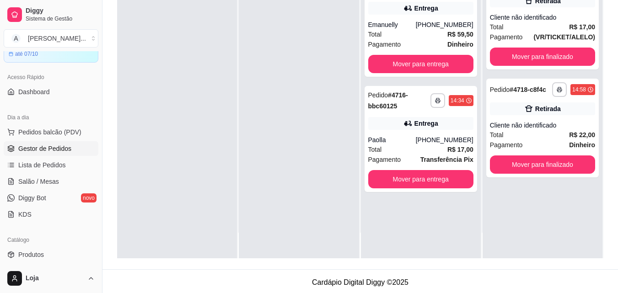
scroll to position [0, 0]
click at [514, 165] on button "Mover para finalizado" at bounding box center [542, 165] width 105 height 18
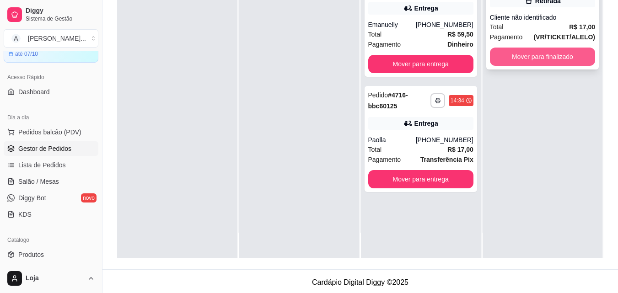
click at [524, 54] on button "Mover para finalizado" at bounding box center [542, 57] width 105 height 18
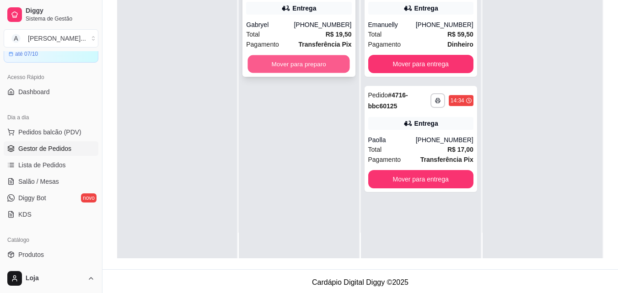
click at [276, 64] on button "Mover para preparo" at bounding box center [299, 64] width 102 height 18
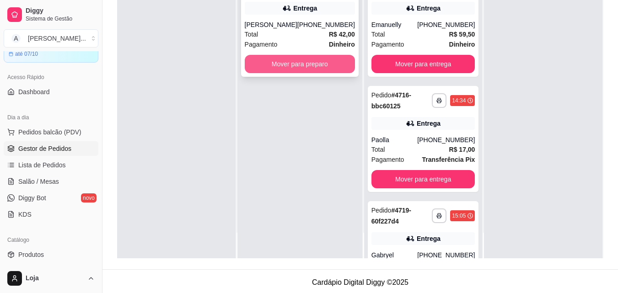
click at [249, 62] on button "Mover para preparo" at bounding box center [300, 64] width 110 height 18
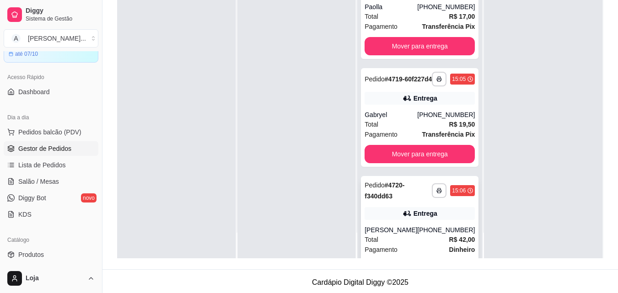
scroll to position [177, 0]
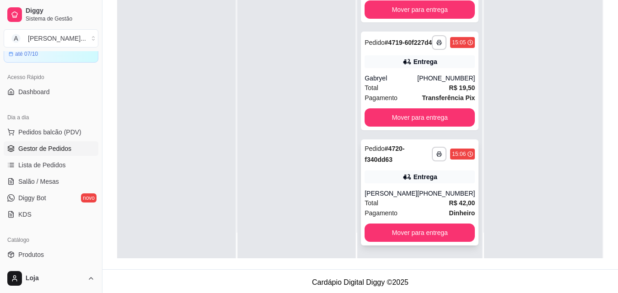
click at [406, 197] on div "[PERSON_NAME]" at bounding box center [391, 193] width 53 height 9
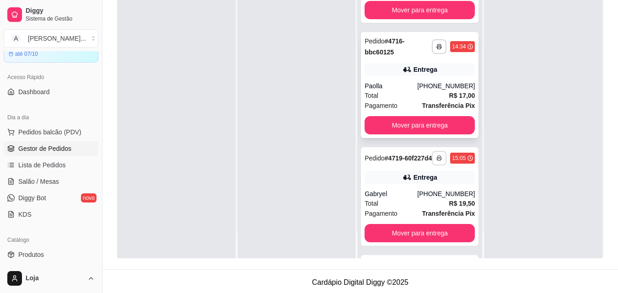
scroll to position [0, 0]
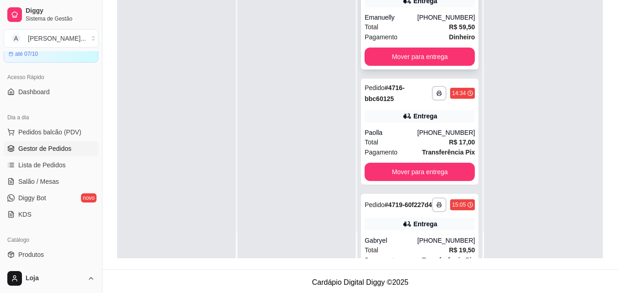
click at [421, 7] on div "Entrega" at bounding box center [420, 1] width 110 height 13
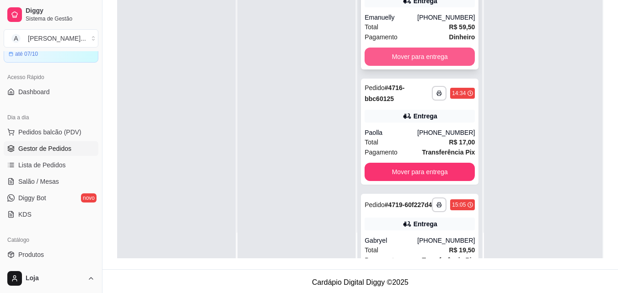
click at [443, 63] on button "Mover para entrega" at bounding box center [420, 57] width 110 height 18
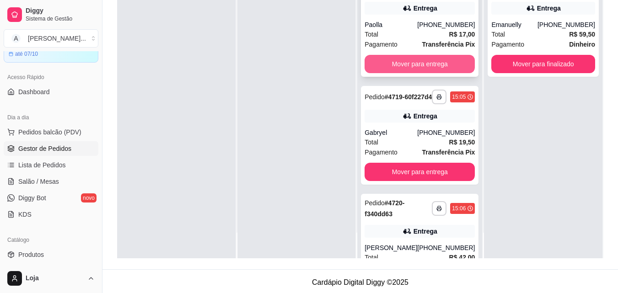
click at [440, 65] on button "Mover para entrega" at bounding box center [420, 64] width 110 height 18
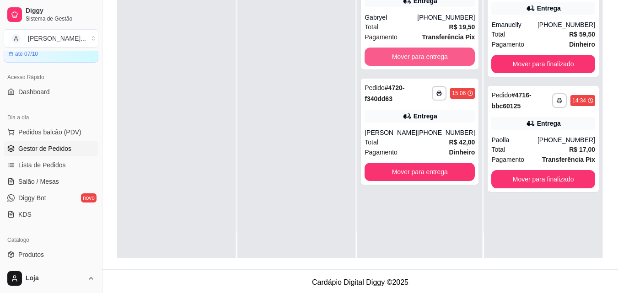
click at [442, 66] on button "Mover para entrega" at bounding box center [420, 57] width 110 height 18
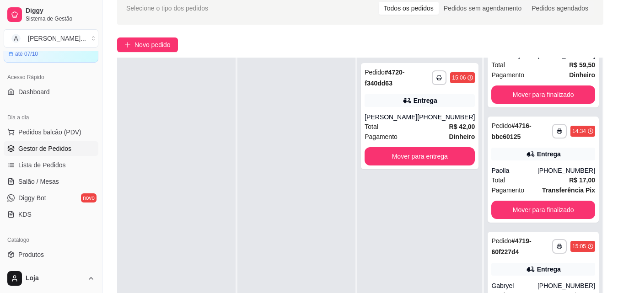
scroll to position [137, 0]
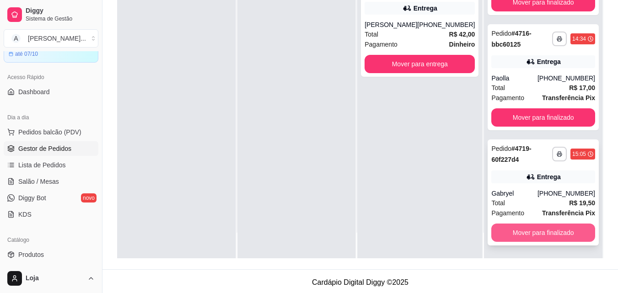
click at [533, 233] on button "Mover para finalizado" at bounding box center [544, 233] width 104 height 18
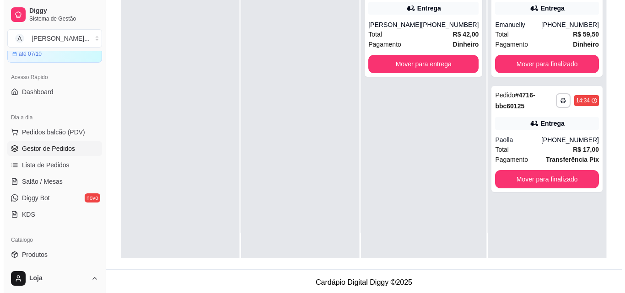
scroll to position [0, 0]
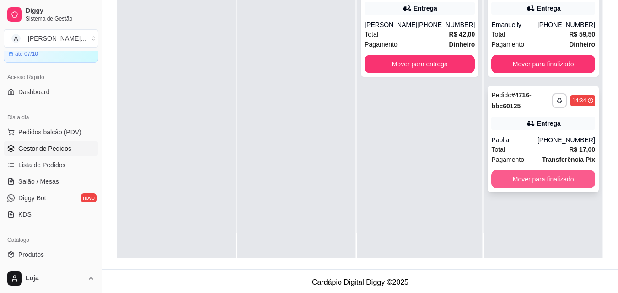
click at [537, 184] on button "Mover para finalizado" at bounding box center [544, 179] width 104 height 18
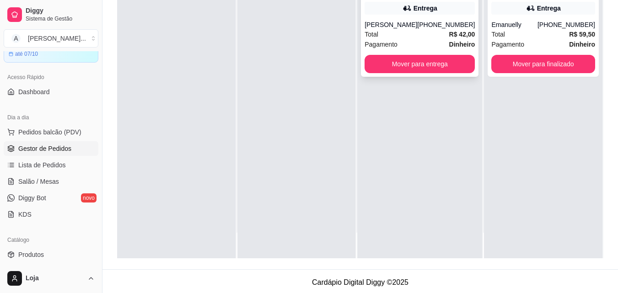
click at [449, 32] on strong "R$ 42,00" at bounding box center [462, 34] width 26 height 7
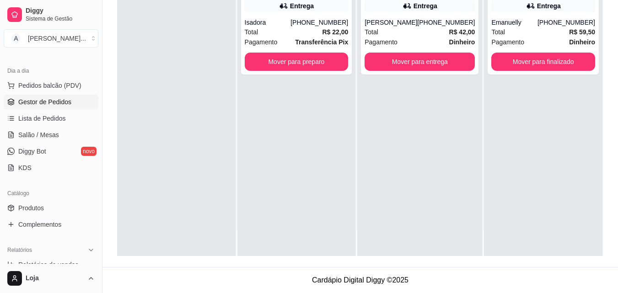
scroll to position [183, 0]
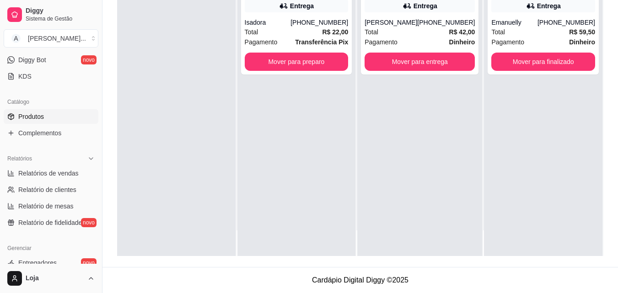
click at [72, 121] on link "Produtos" at bounding box center [51, 116] width 95 height 15
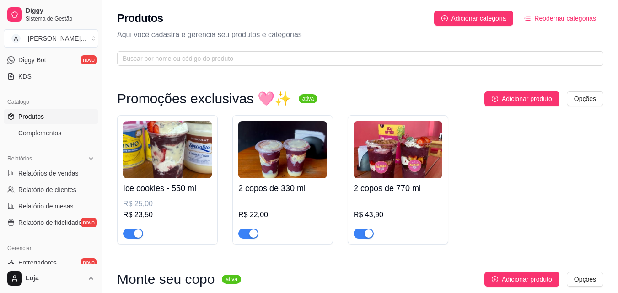
click at [70, 141] on div "Catálogo Produtos Complementos" at bounding box center [51, 117] width 102 height 53
click at [70, 130] on link "Complementos" at bounding box center [51, 133] width 95 height 15
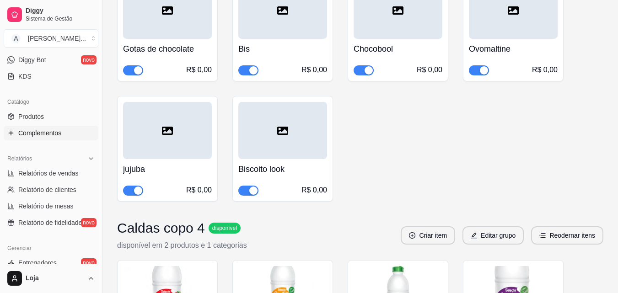
scroll to position [503, 0]
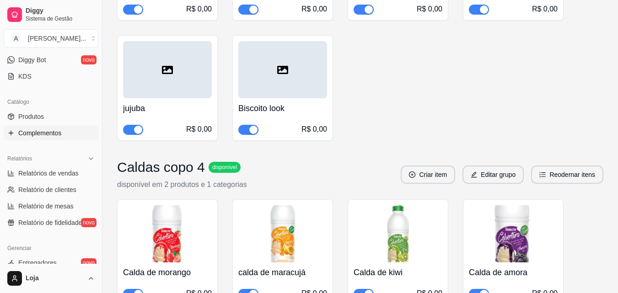
click at [295, 120] on div "Biscoito look R$ 0,00" at bounding box center [282, 116] width 89 height 37
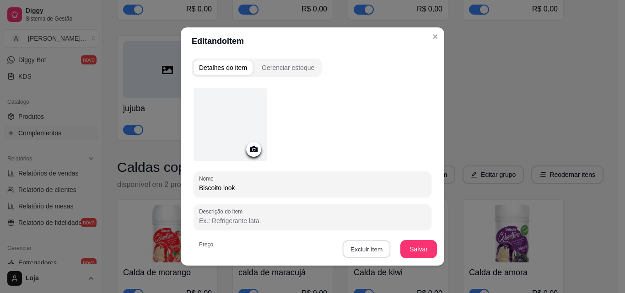
click at [367, 252] on button "Excluir item" at bounding box center [366, 250] width 48 height 18
click at [393, 235] on button "Sim" at bounding box center [400, 229] width 27 height 14
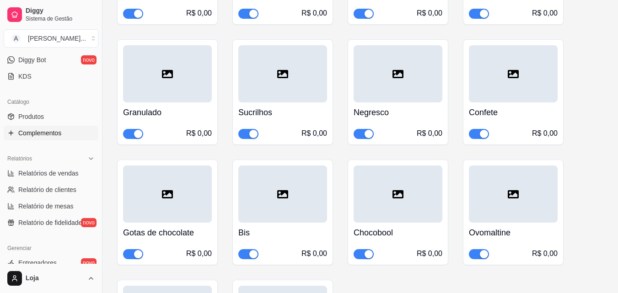
scroll to position [3341, 0]
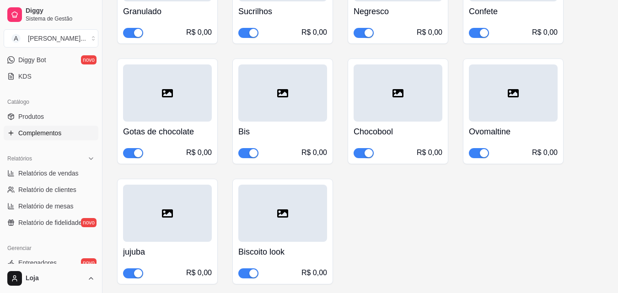
click at [312, 199] on div at bounding box center [282, 213] width 89 height 57
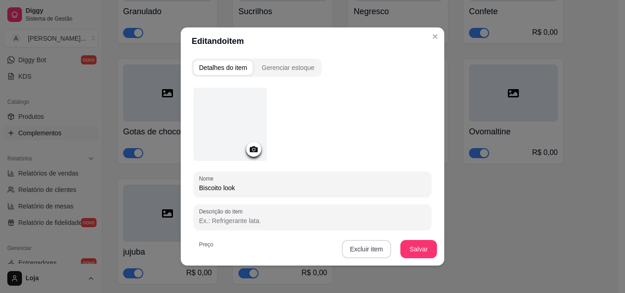
click at [367, 253] on button "Excluir item" at bounding box center [366, 249] width 49 height 18
click at [395, 230] on button "Sim" at bounding box center [401, 229] width 28 height 14
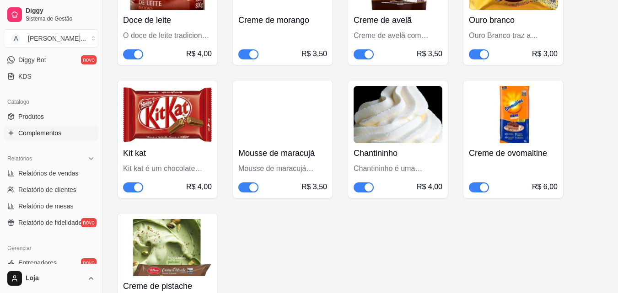
scroll to position [4668, 0]
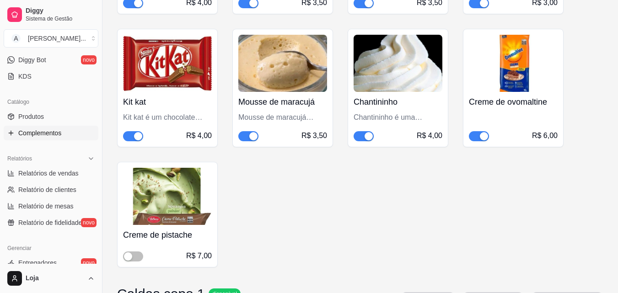
click at [189, 233] on h4 "Creme de pistache" at bounding box center [167, 235] width 89 height 13
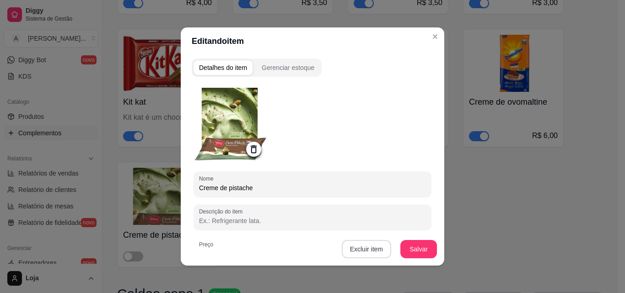
click at [357, 245] on button "Excluir item" at bounding box center [366, 249] width 49 height 18
click at [398, 229] on button "Sim" at bounding box center [401, 229] width 28 height 14
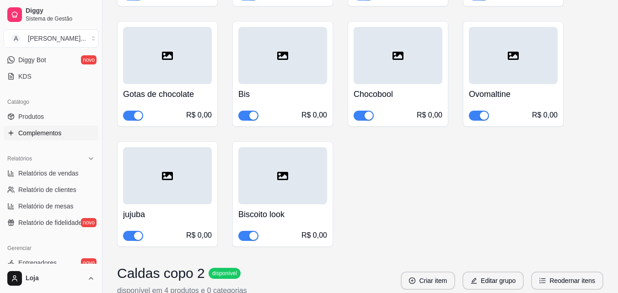
scroll to position [5767, 0]
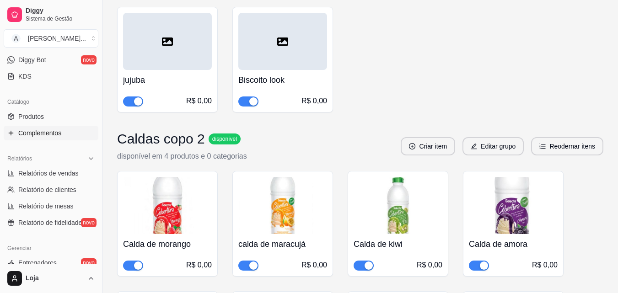
click at [313, 100] on div "R$ 0,00" at bounding box center [315, 101] width 26 height 11
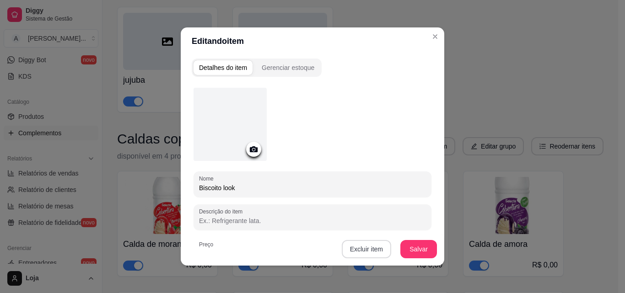
click at [366, 255] on button "Excluir item" at bounding box center [366, 249] width 49 height 18
click at [397, 228] on button "Sim" at bounding box center [401, 229] width 28 height 14
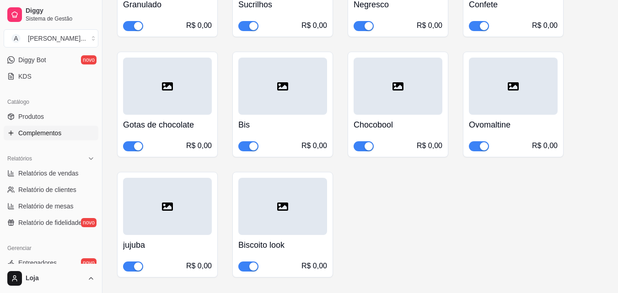
scroll to position [7872, 0]
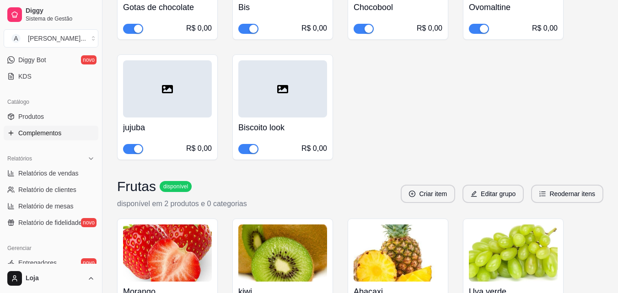
click at [329, 128] on div "Biscoito look R$ 0,00" at bounding box center [283, 107] width 101 height 106
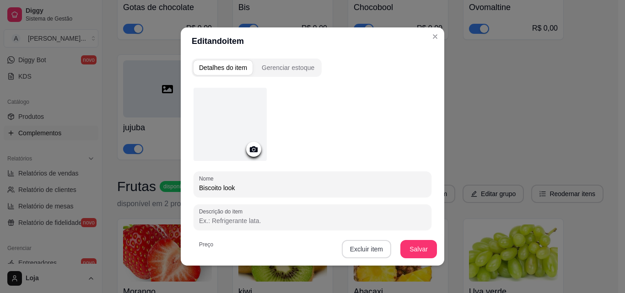
click at [360, 253] on button "Excluir item" at bounding box center [366, 249] width 49 height 18
click at [402, 232] on button "Sim" at bounding box center [401, 229] width 28 height 14
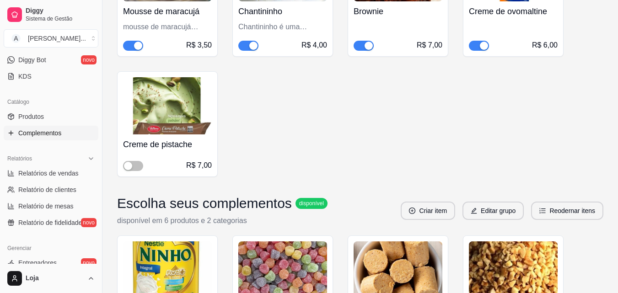
scroll to position [8696, 0]
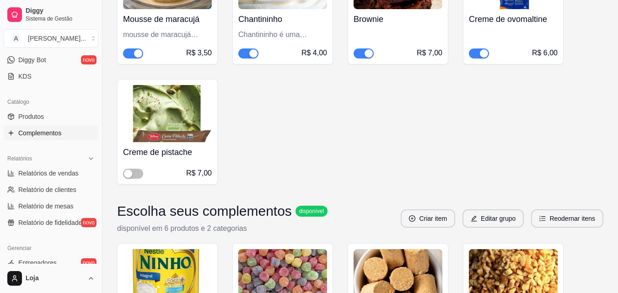
click at [199, 95] on img at bounding box center [167, 113] width 89 height 57
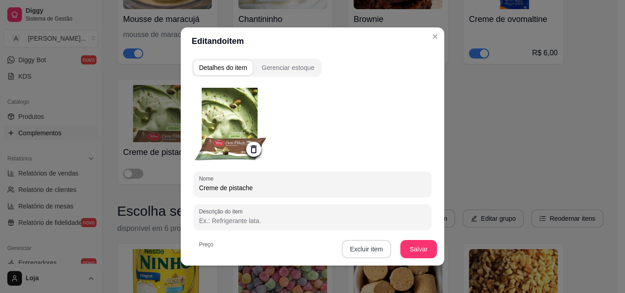
click at [351, 245] on button "Excluir item" at bounding box center [366, 249] width 49 height 18
click at [395, 225] on button "Sim" at bounding box center [401, 229] width 28 height 14
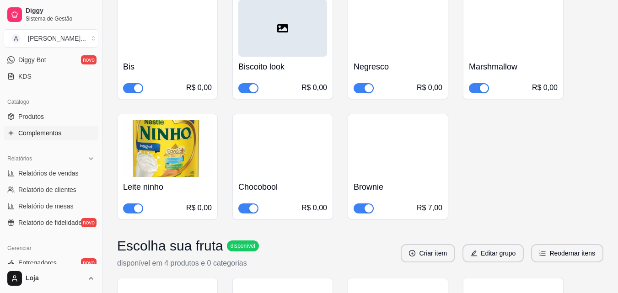
scroll to position [10710, 0]
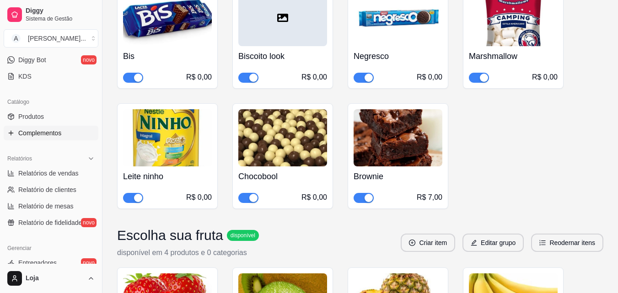
click at [323, 52] on h4 "Biscoito look" at bounding box center [282, 56] width 89 height 13
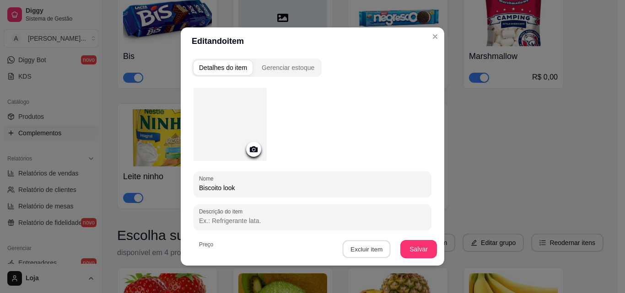
click at [351, 247] on button "Excluir item" at bounding box center [366, 250] width 48 height 18
click at [394, 227] on button "Sim" at bounding box center [400, 229] width 27 height 14
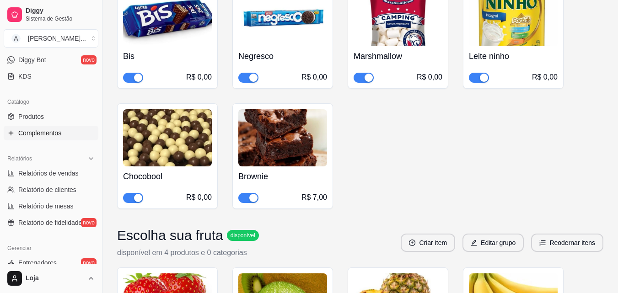
click at [419, 55] on h4 "Marshmallow" at bounding box center [398, 56] width 89 height 13
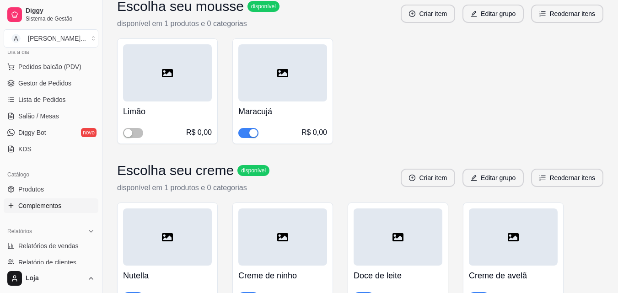
scroll to position [0, 0]
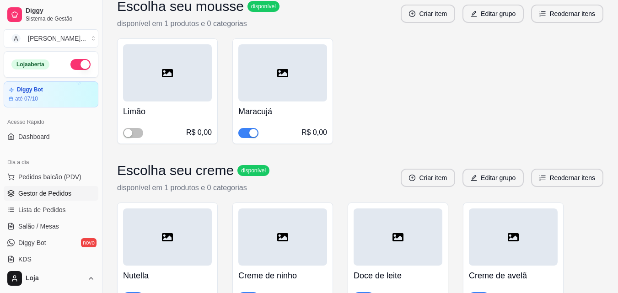
click at [39, 191] on span "Gestor de Pedidos" at bounding box center [44, 193] width 53 height 9
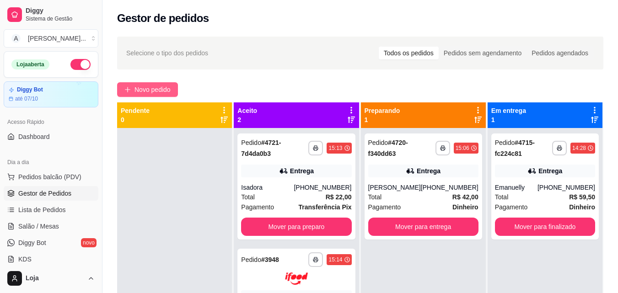
click at [157, 89] on span "Novo pedido" at bounding box center [153, 90] width 36 height 10
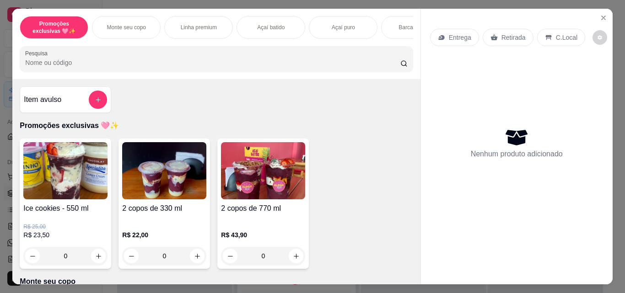
click at [139, 198] on img at bounding box center [164, 170] width 84 height 57
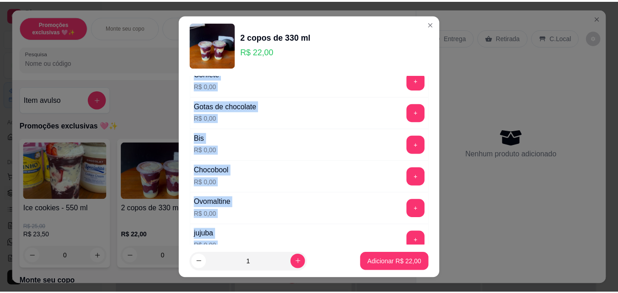
scroll to position [415, 0]
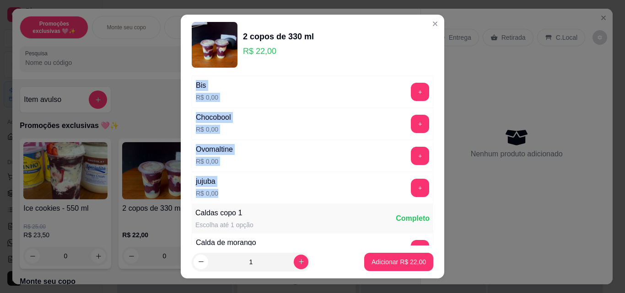
drag, startPoint x: 190, startPoint y: 121, endPoint x: 270, endPoint y: 197, distance: 110.1
copy div "Leite ninho R$ 0,00 + Paçoca R$ 0,00 + Amendoim R$ 0,00 + Granola R$ 0,00 + Gra…"
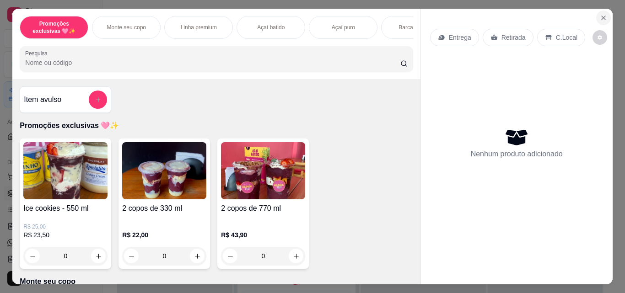
click at [603, 14] on icon "Close" at bounding box center [603, 17] width 7 height 7
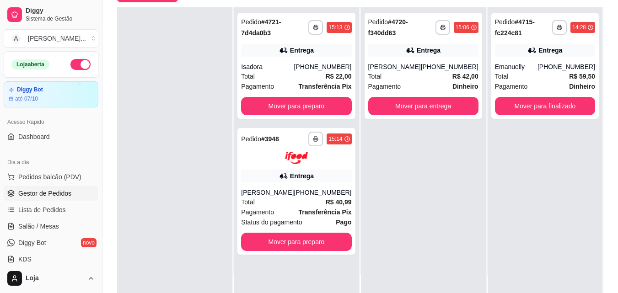
scroll to position [137, 0]
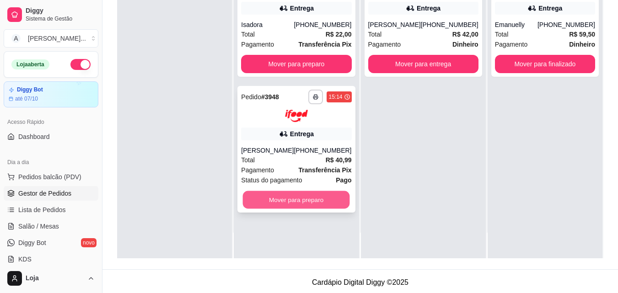
click at [323, 200] on button "Mover para preparo" at bounding box center [296, 200] width 107 height 18
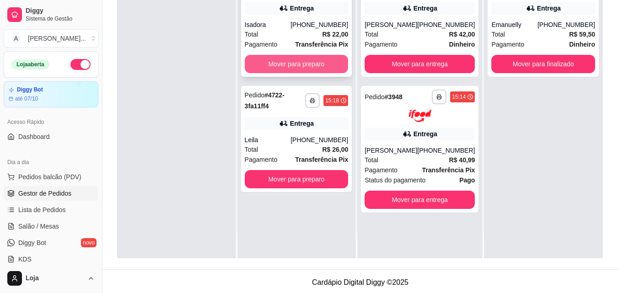
click at [286, 63] on button "Mover para preparo" at bounding box center [297, 64] width 104 height 18
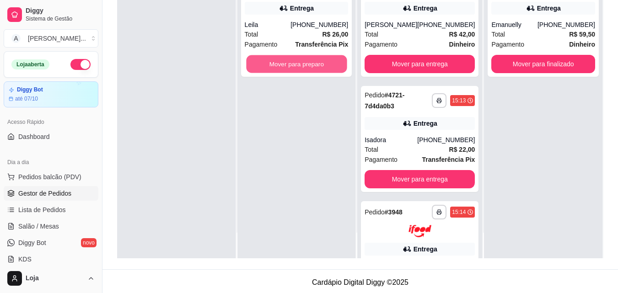
click at [290, 66] on button "Mover para preparo" at bounding box center [296, 64] width 101 height 18
click at [284, 61] on button "Mover para preparo" at bounding box center [296, 64] width 101 height 18
click at [284, 61] on button "Mover para preparo" at bounding box center [297, 64] width 104 height 18
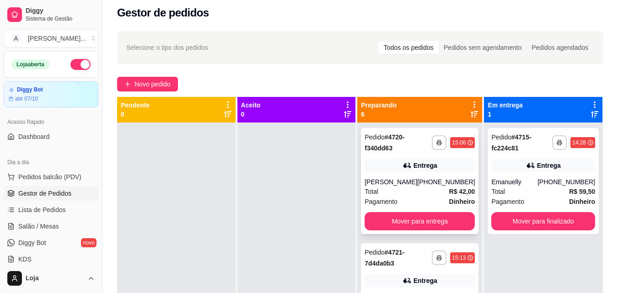
scroll to position [0, 0]
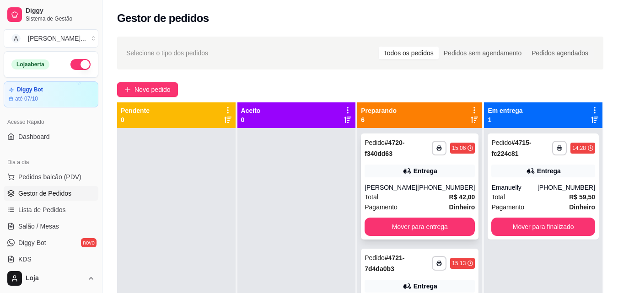
click at [423, 175] on div "Entrega" at bounding box center [426, 171] width 24 height 9
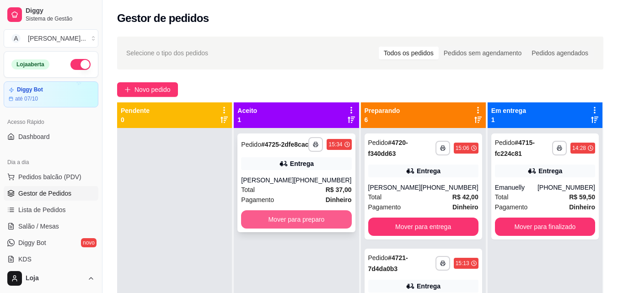
click at [272, 229] on button "Mover para preparo" at bounding box center [296, 220] width 110 height 18
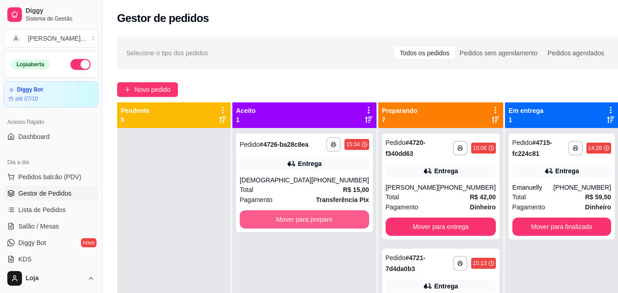
click at [273, 225] on button "Mover para preparo" at bounding box center [305, 220] width 130 height 18
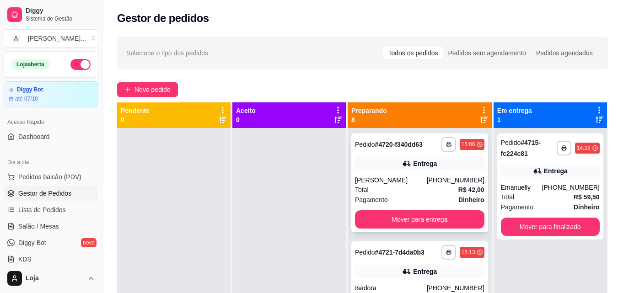
click at [419, 178] on div "**********" at bounding box center [419, 183] width 137 height 99
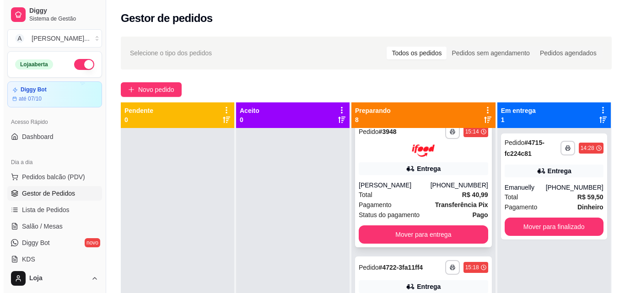
scroll to position [275, 0]
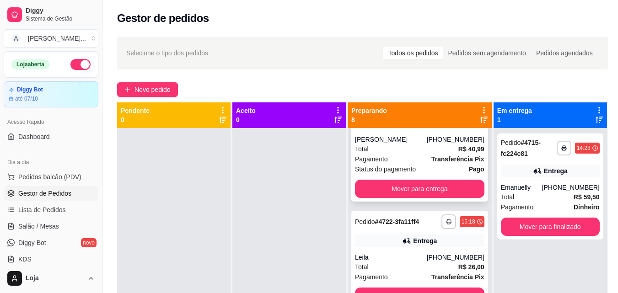
click at [428, 154] on div "Total R$ 40,99" at bounding box center [420, 149] width 130 height 10
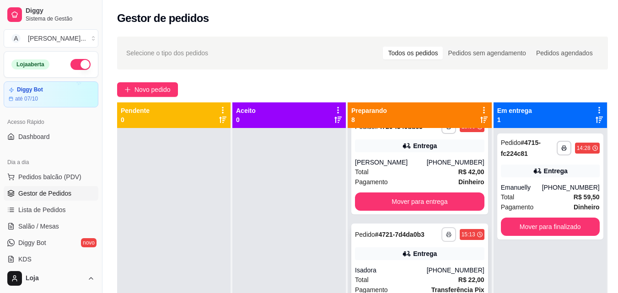
scroll to position [0, 0]
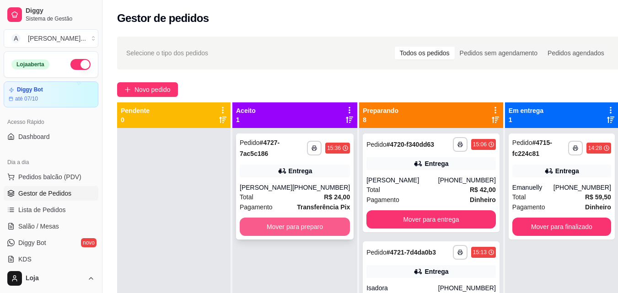
click at [289, 223] on button "Mover para preparo" at bounding box center [295, 227] width 110 height 18
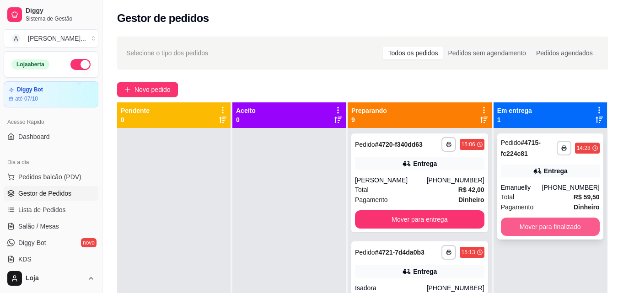
click at [521, 224] on button "Mover para finalizado" at bounding box center [550, 227] width 99 height 18
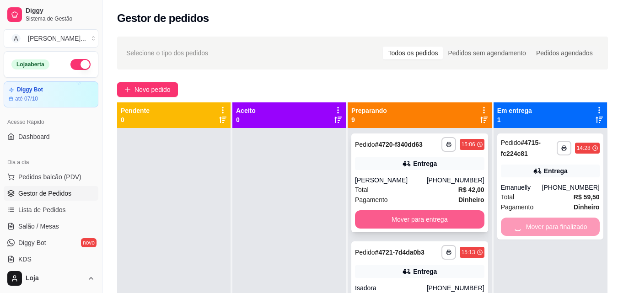
click at [446, 226] on button "Mover para entrega" at bounding box center [420, 220] width 130 height 18
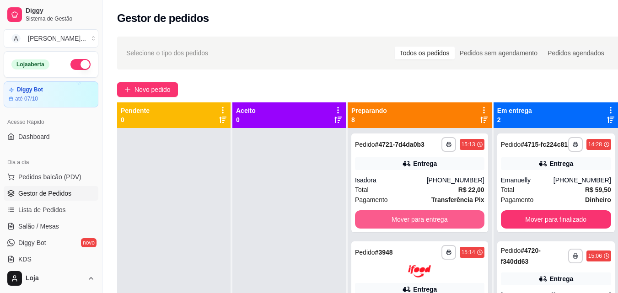
click at [445, 226] on button "Mover para entrega" at bounding box center [420, 220] width 130 height 18
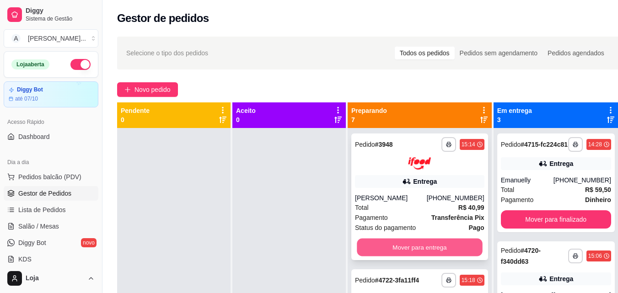
click at [445, 249] on button "Mover para entrega" at bounding box center [419, 247] width 125 height 18
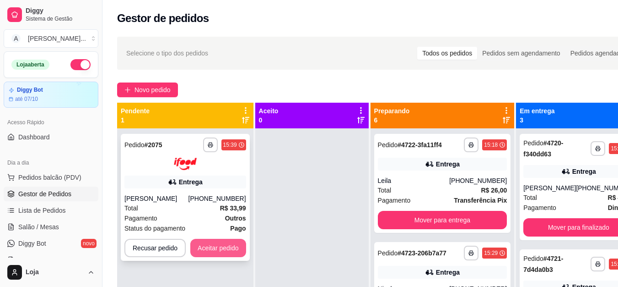
click at [215, 252] on button "Aceitar pedido" at bounding box center [218, 247] width 56 height 18
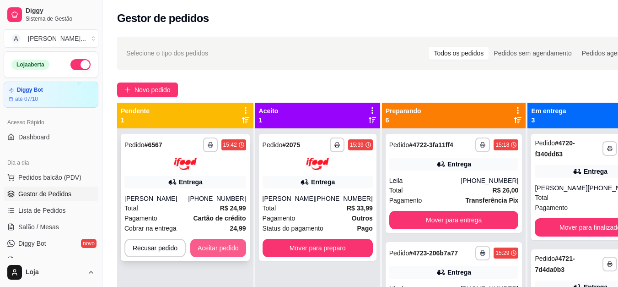
click at [220, 249] on button "Aceitar pedido" at bounding box center [218, 247] width 56 height 18
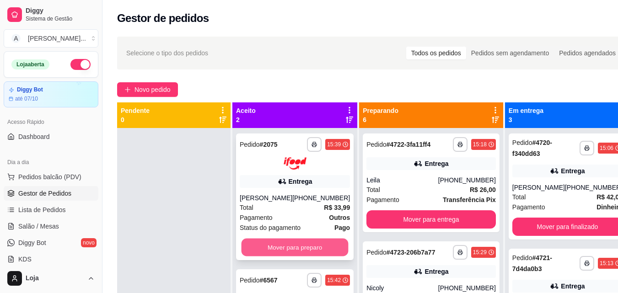
click at [264, 249] on button "Mover para preparo" at bounding box center [295, 247] width 107 height 18
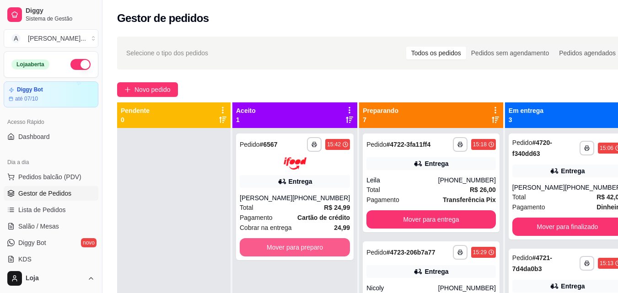
click at [264, 249] on button "Mover para preparo" at bounding box center [295, 247] width 110 height 18
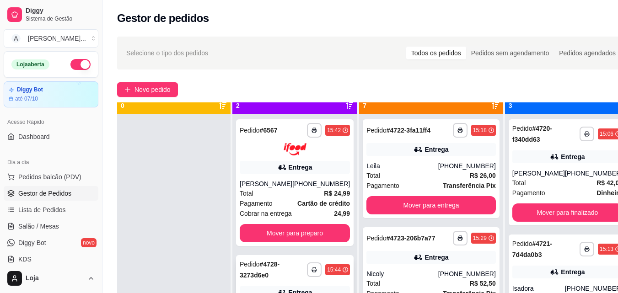
scroll to position [26, 0]
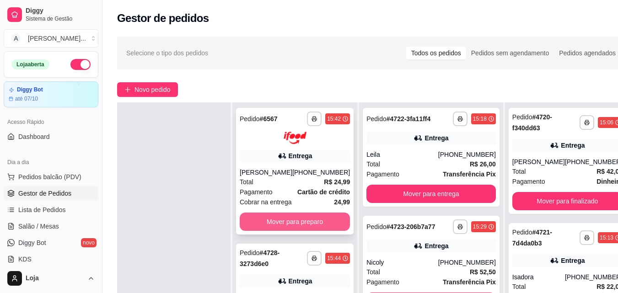
click at [297, 215] on button "Mover para preparo" at bounding box center [295, 222] width 110 height 18
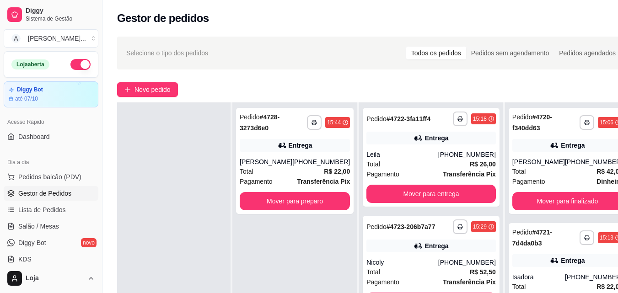
click at [297, 218] on div "**********" at bounding box center [295, 249] width 125 height 293
click at [303, 205] on button "Mover para preparo" at bounding box center [295, 201] width 110 height 18
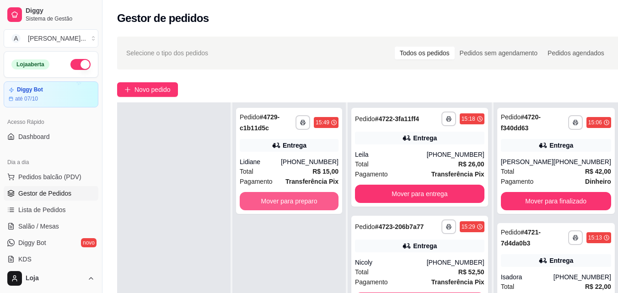
click at [303, 205] on button "Mover para preparo" at bounding box center [289, 201] width 99 height 18
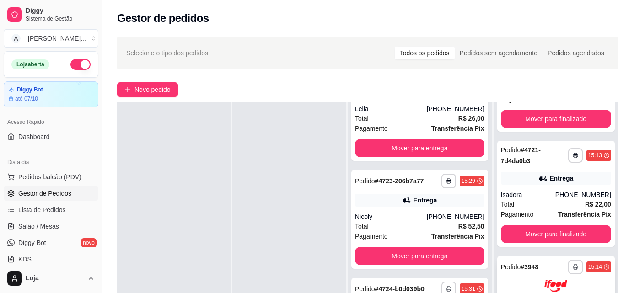
scroll to position [92, 0]
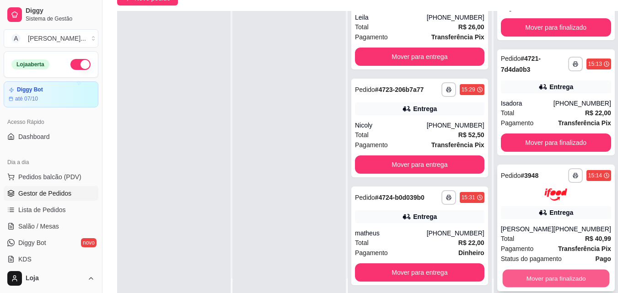
click at [525, 277] on button "Mover para finalizado" at bounding box center [556, 279] width 107 height 18
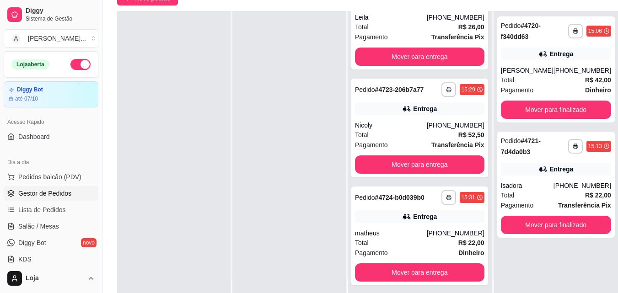
scroll to position [0, 0]
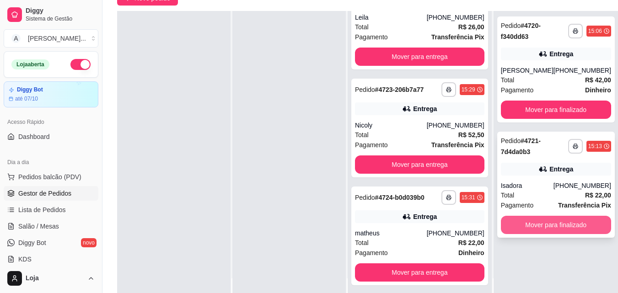
click at [535, 226] on button "Mover para finalizado" at bounding box center [556, 225] width 110 height 18
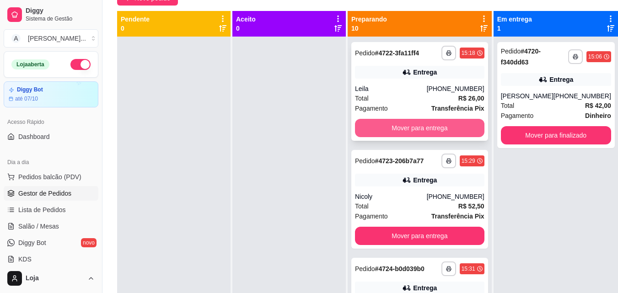
click at [418, 137] on button "Mover para entrega" at bounding box center [420, 128] width 130 height 18
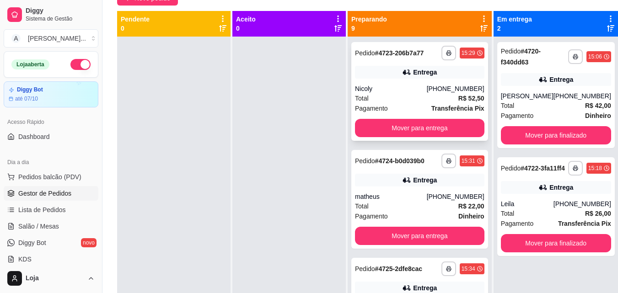
click at [411, 89] on div "**********" at bounding box center [419, 91] width 137 height 99
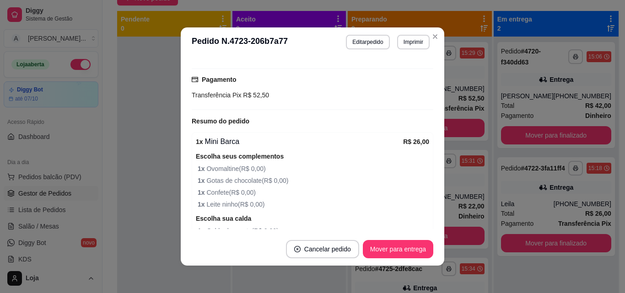
scroll to position [457, 0]
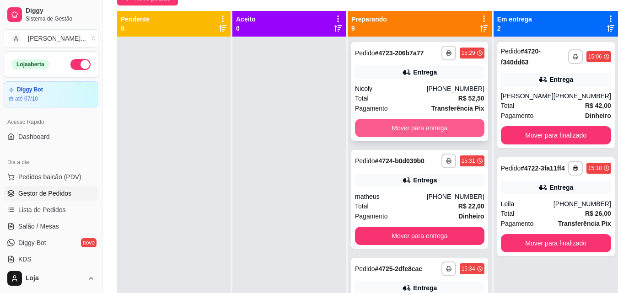
click at [421, 137] on button "Mover para entrega" at bounding box center [420, 128] width 130 height 18
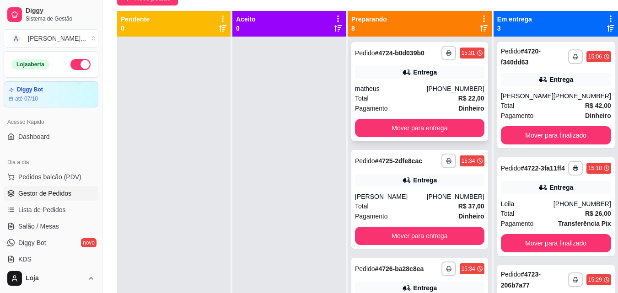
click at [413, 103] on div "Total R$ 22,00" at bounding box center [420, 98] width 130 height 10
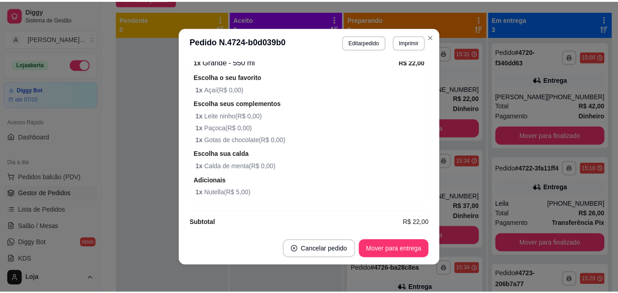
scroll to position [362, 0]
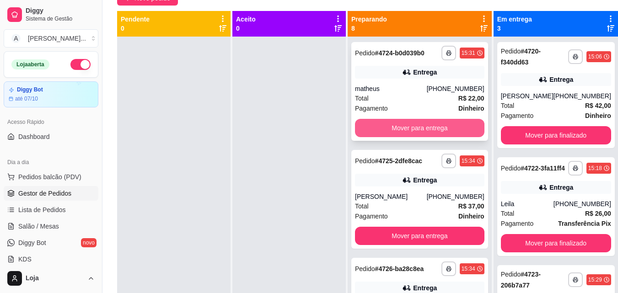
click at [434, 135] on button "Mover para entrega" at bounding box center [420, 128] width 130 height 18
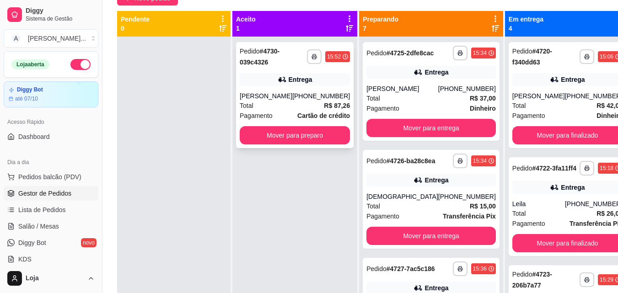
click at [314, 92] on div "[PHONE_NUMBER]" at bounding box center [321, 96] width 58 height 9
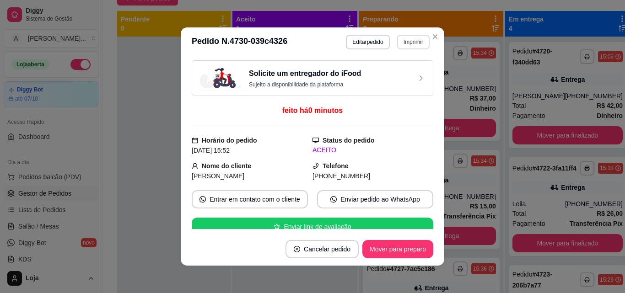
click at [402, 39] on button "Imprimir" at bounding box center [413, 42] width 32 height 15
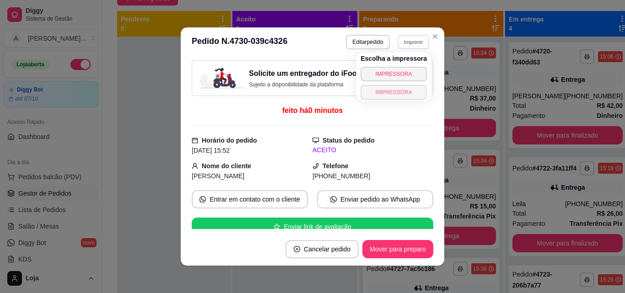
click at [401, 97] on button "IMPRESSORA" at bounding box center [394, 92] width 66 height 15
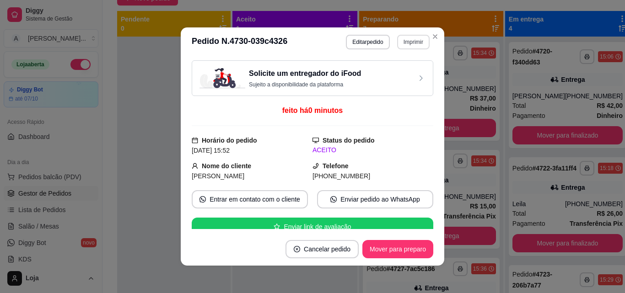
click at [409, 45] on button "Imprimir" at bounding box center [413, 42] width 32 height 15
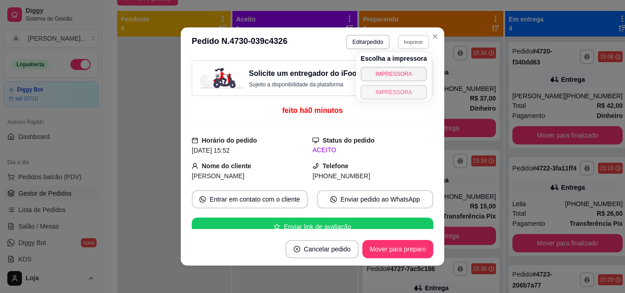
click at [404, 90] on button "IMPRESSORA" at bounding box center [394, 92] width 66 height 15
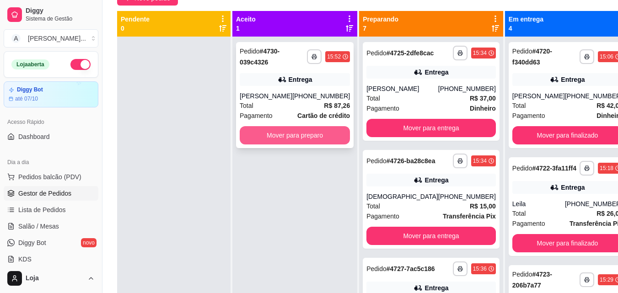
click at [281, 132] on button "Mover para preparo" at bounding box center [295, 135] width 110 height 18
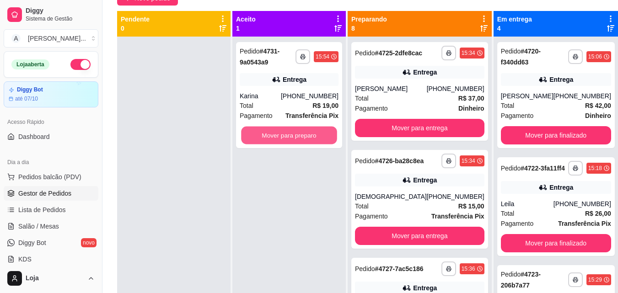
click at [281, 132] on button "Mover para preparo" at bounding box center [289, 136] width 96 height 18
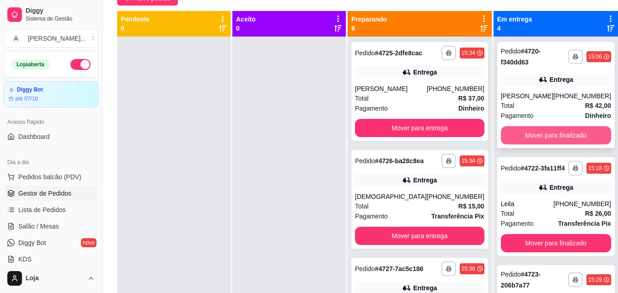
click at [558, 130] on button "Mover para finalizado" at bounding box center [556, 135] width 110 height 18
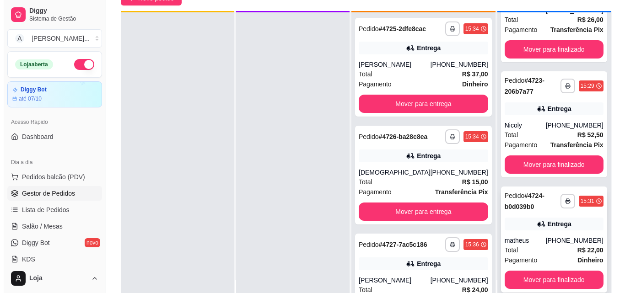
scroll to position [26, 0]
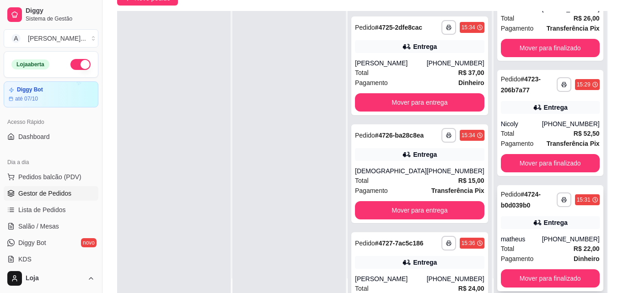
click at [519, 235] on div "matheus" at bounding box center [521, 239] width 41 height 9
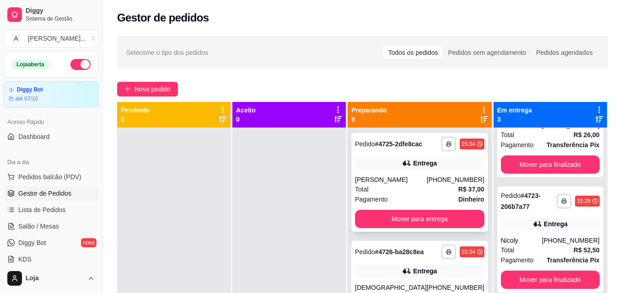
scroll to position [0, 0]
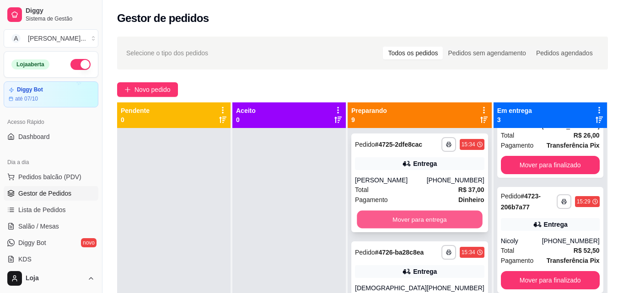
click at [424, 224] on button "Mover para entrega" at bounding box center [419, 220] width 125 height 18
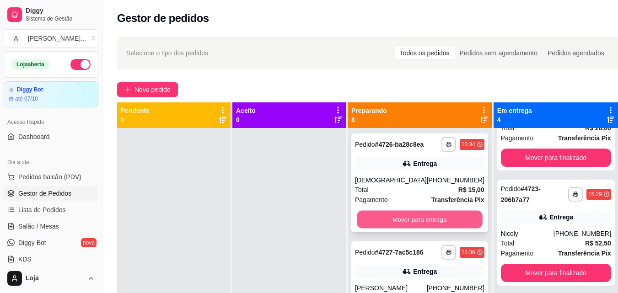
click at [427, 228] on button "Mover para entrega" at bounding box center [419, 220] width 125 height 18
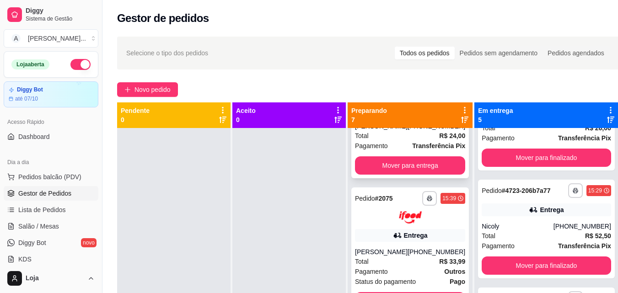
scroll to position [92, 0]
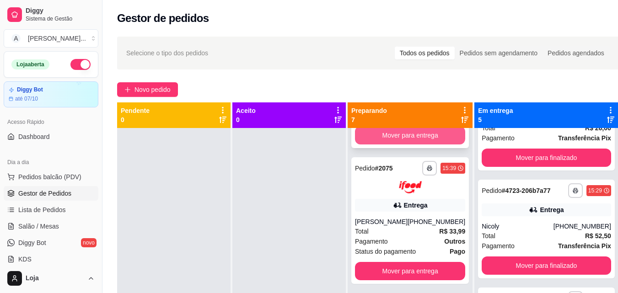
click at [438, 141] on button "Mover para entrega" at bounding box center [410, 135] width 110 height 18
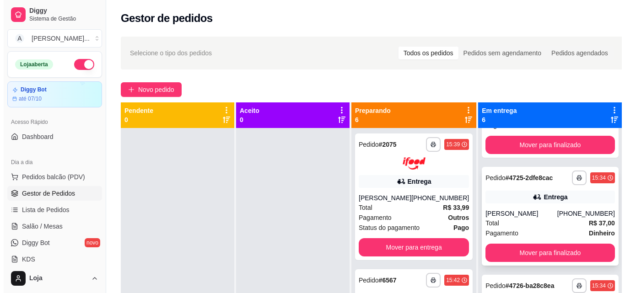
scroll to position [408, 0]
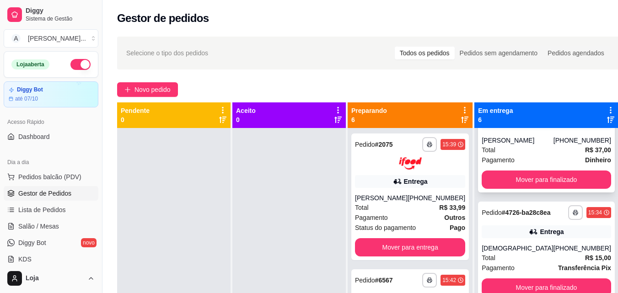
click at [530, 155] on div "Pagamento Dinheiro" at bounding box center [547, 160] width 130 height 10
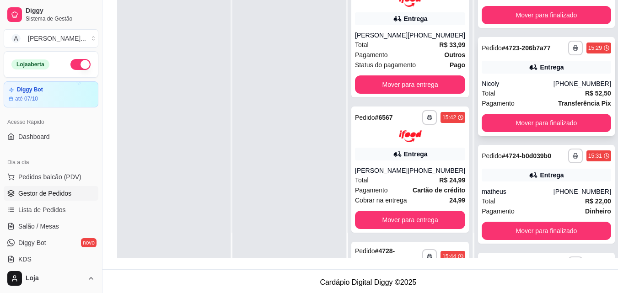
scroll to position [0, 0]
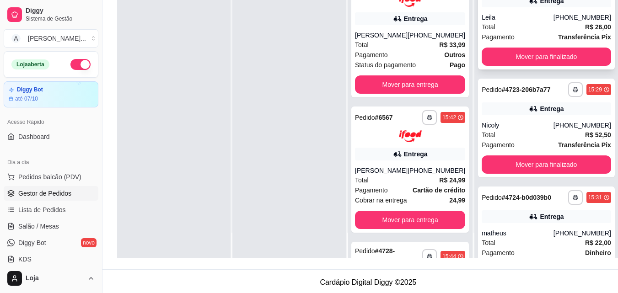
click at [530, 32] on div "Total R$ 26,00" at bounding box center [547, 27] width 130 height 10
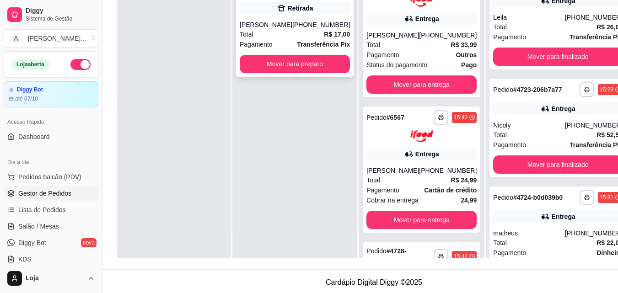
click at [300, 74] on div "**********" at bounding box center [295, 24] width 118 height 106
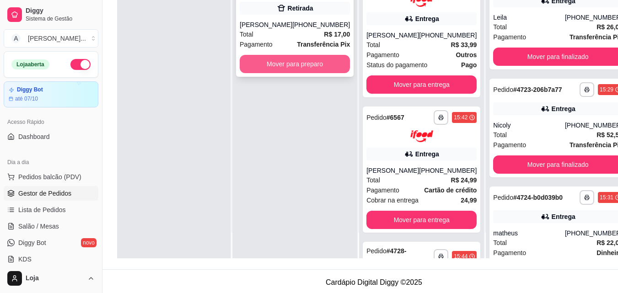
click at [263, 60] on button "Mover para preparo" at bounding box center [295, 64] width 110 height 18
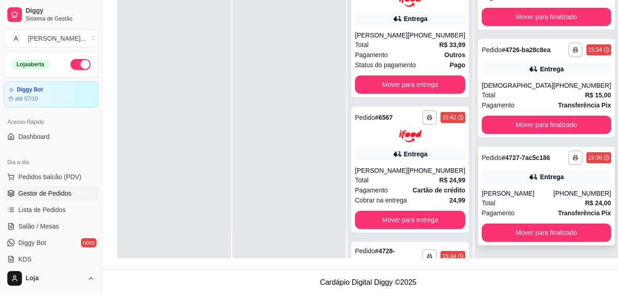
scroll to position [140, 0]
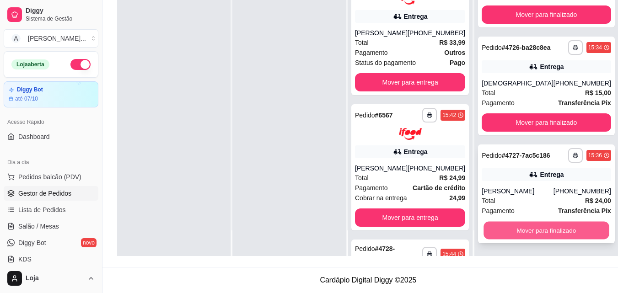
click at [531, 237] on button "Mover para finalizado" at bounding box center [546, 231] width 125 height 18
click at [539, 234] on button "Mover para finalizado" at bounding box center [547, 231] width 130 height 18
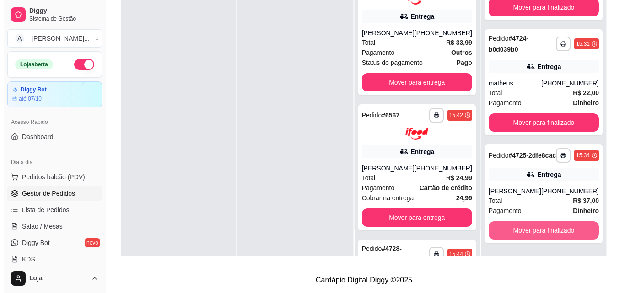
scroll to position [177, 0]
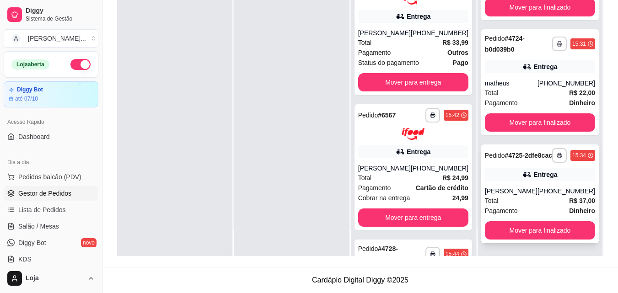
click at [547, 201] on div "Total R$ 37,00" at bounding box center [540, 201] width 110 height 10
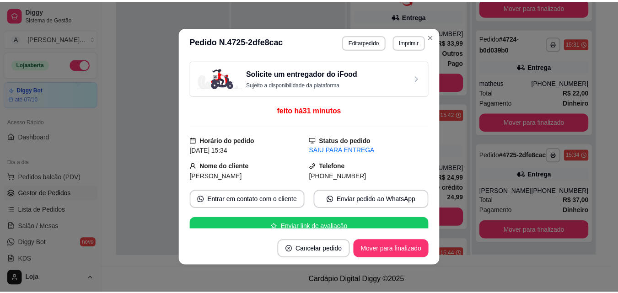
scroll to position [183, 0]
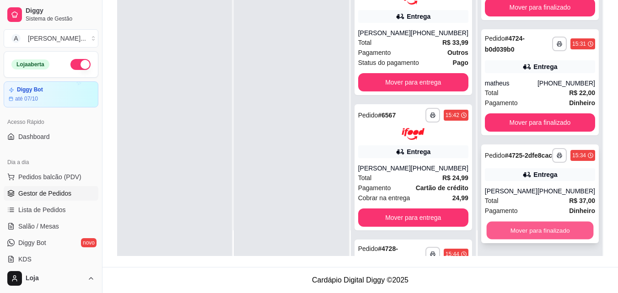
click at [533, 228] on button "Mover para finalizado" at bounding box center [540, 231] width 107 height 18
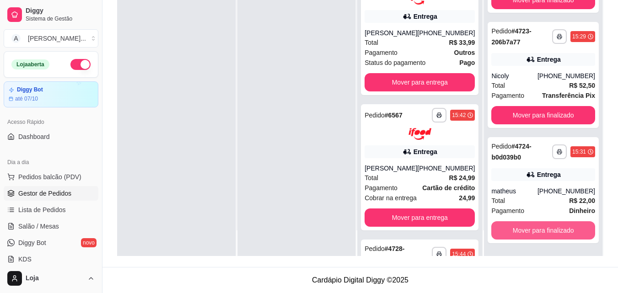
scroll to position [62, 0]
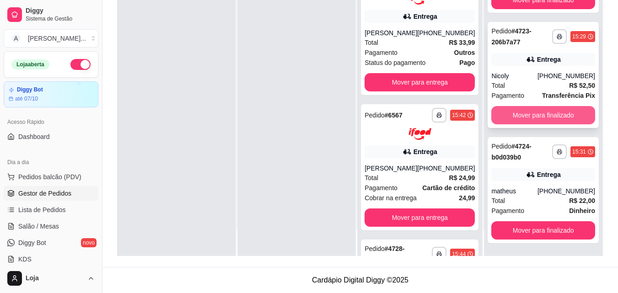
click at [534, 112] on button "Mover para finalizado" at bounding box center [544, 115] width 104 height 18
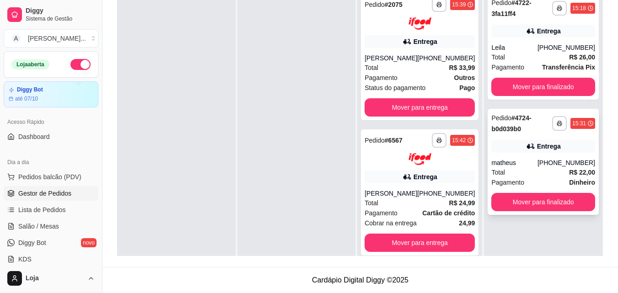
scroll to position [0, 0]
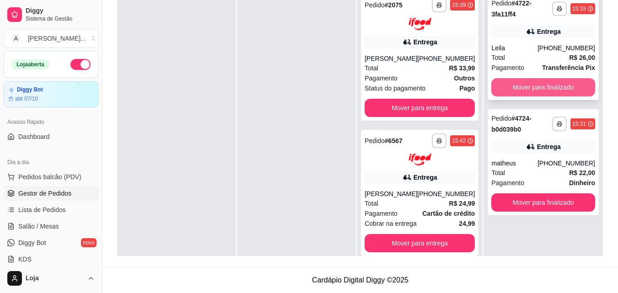
click at [554, 96] on button "Mover para finalizado" at bounding box center [544, 87] width 104 height 18
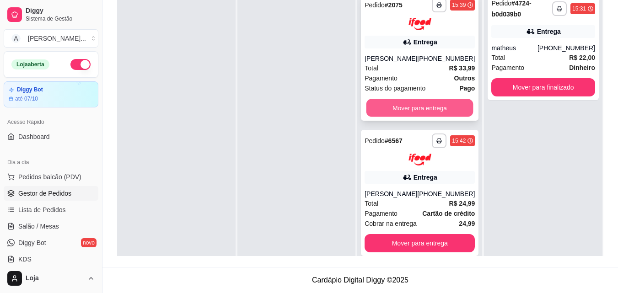
click at [455, 111] on button "Mover para entrega" at bounding box center [420, 108] width 107 height 18
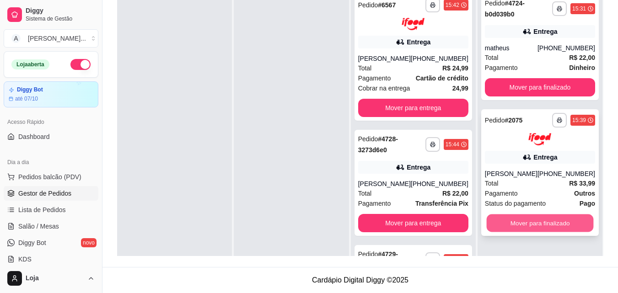
click at [530, 220] on button "Mover para finalizado" at bounding box center [540, 223] width 107 height 18
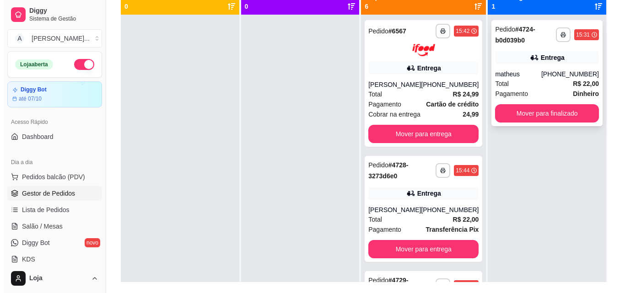
scroll to position [48, 0]
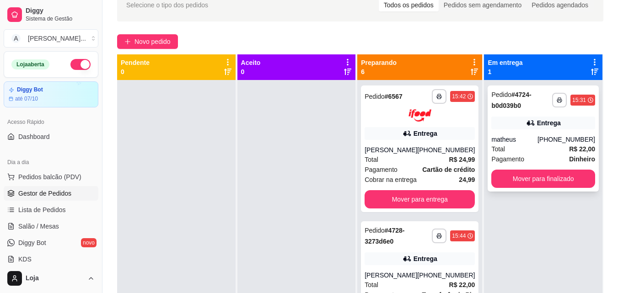
click at [547, 127] on div "Entrega" at bounding box center [549, 123] width 24 height 9
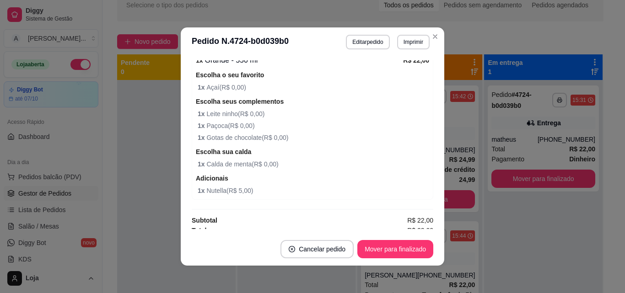
scroll to position [270, 0]
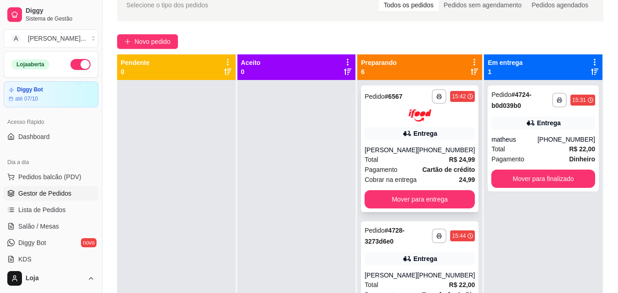
click at [390, 125] on div "**********" at bounding box center [420, 149] width 118 height 127
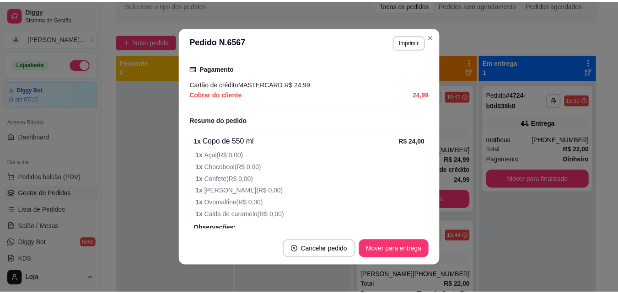
scroll to position [318, 0]
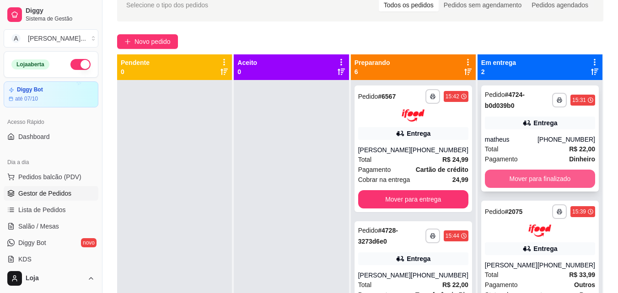
click at [512, 180] on button "Mover para finalizado" at bounding box center [540, 179] width 110 height 18
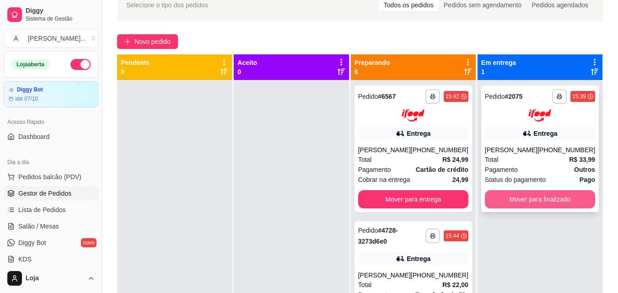
click at [514, 201] on button "Mover para finalizado" at bounding box center [540, 199] width 110 height 18
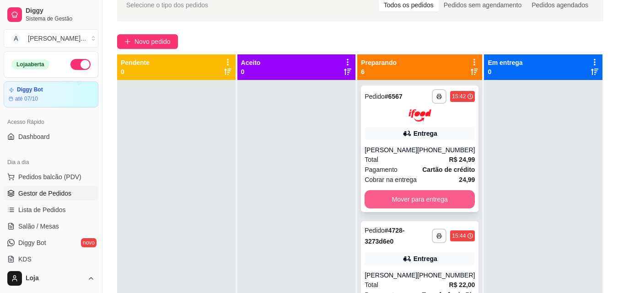
click at [448, 196] on button "Mover para entrega" at bounding box center [420, 199] width 110 height 18
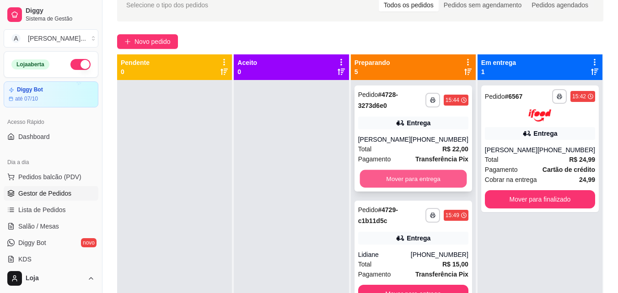
click at [450, 176] on button "Mover para entrega" at bounding box center [413, 179] width 107 height 18
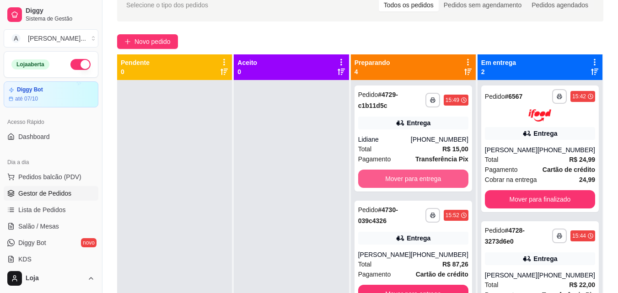
click at [450, 176] on button "Mover para entrega" at bounding box center [413, 179] width 110 height 18
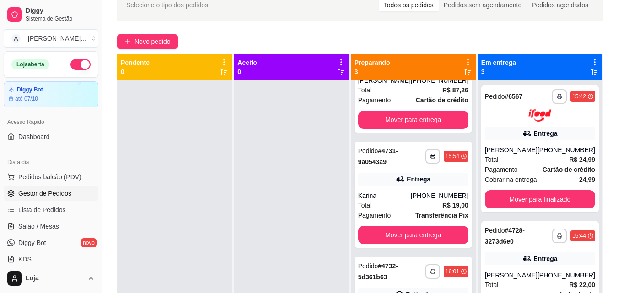
scroll to position [62, 0]
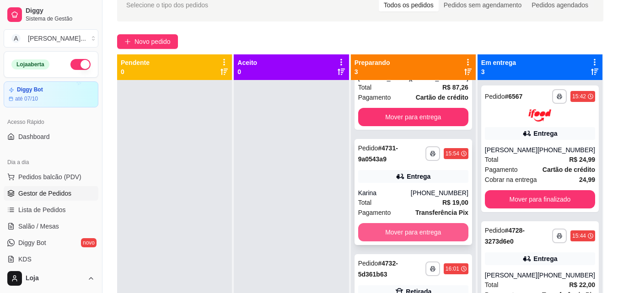
click at [416, 229] on button "Mover para entrega" at bounding box center [413, 232] width 110 height 18
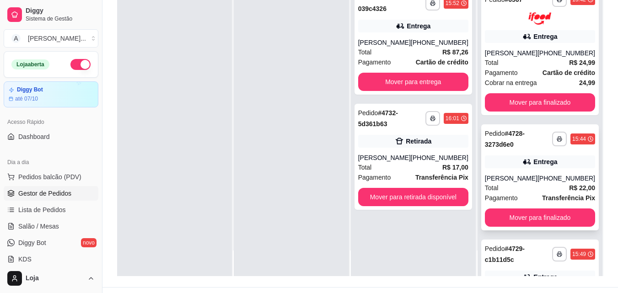
scroll to position [140, 0]
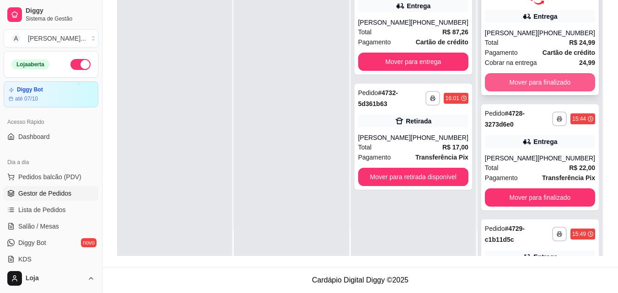
click at [562, 78] on button "Mover para finalizado" at bounding box center [540, 82] width 110 height 18
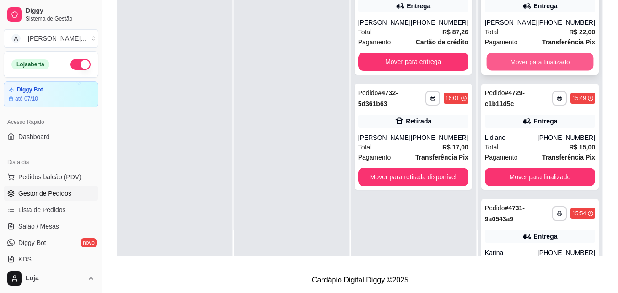
click at [568, 69] on button "Mover para finalizado" at bounding box center [540, 62] width 107 height 18
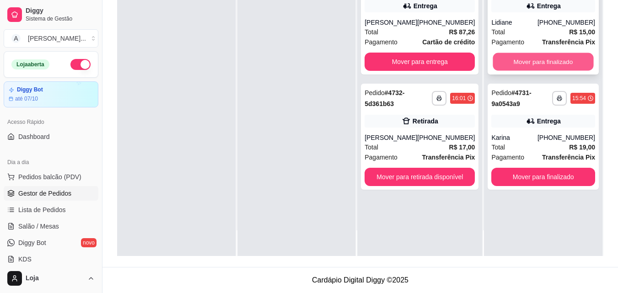
click at [578, 67] on button "Mover para finalizado" at bounding box center [543, 62] width 101 height 18
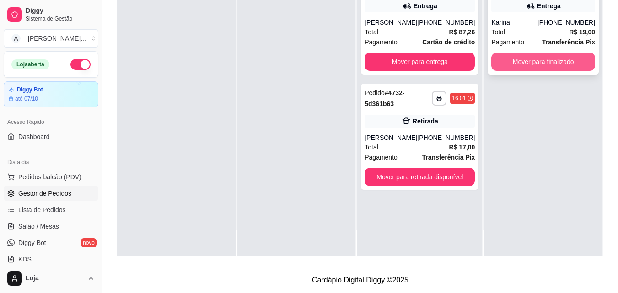
click at [561, 70] on button "Mover para finalizado" at bounding box center [544, 62] width 104 height 18
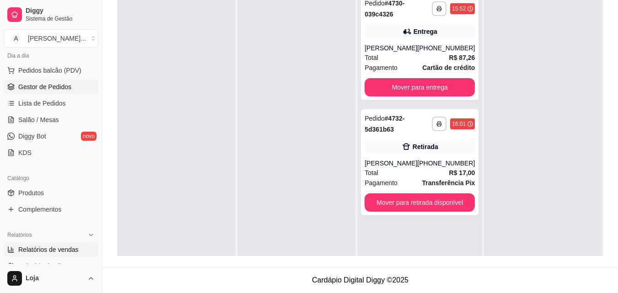
scroll to position [137, 0]
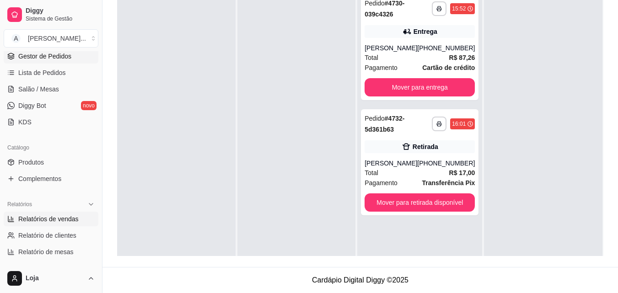
click at [64, 220] on span "Relatórios de vendas" at bounding box center [48, 219] width 60 height 9
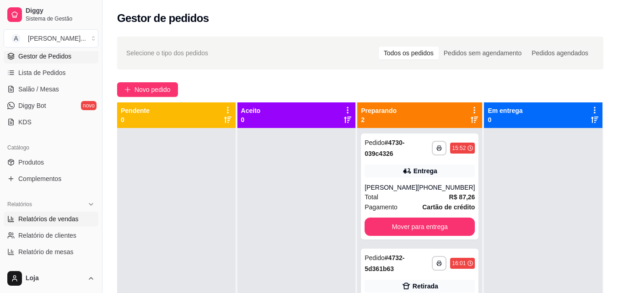
select select "ALL"
select select "0"
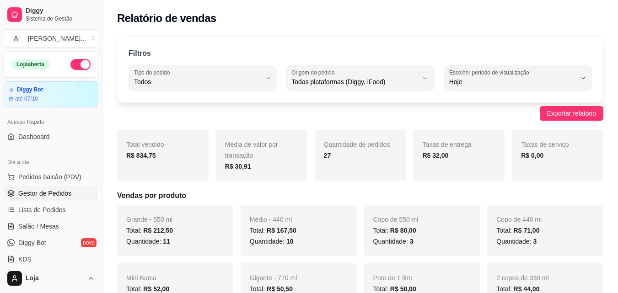
click at [41, 190] on span "Gestor de Pedidos" at bounding box center [44, 193] width 53 height 9
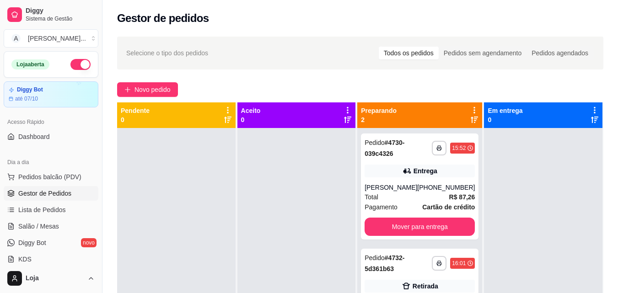
click at [143, 99] on div "**********" at bounding box center [361, 219] width 516 height 376
click at [142, 85] on span "Novo pedido" at bounding box center [153, 90] width 36 height 10
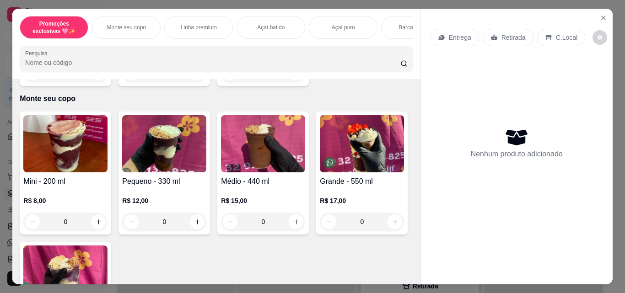
scroll to position [275, 0]
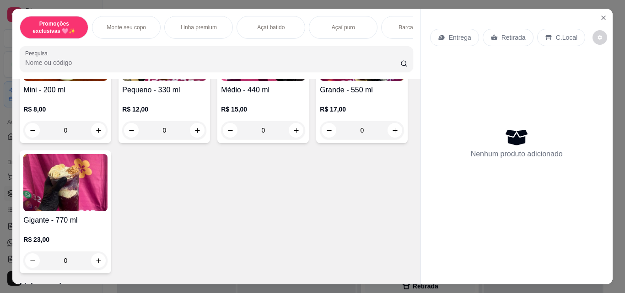
click at [320, 96] on h4 "Grande - 550 ml" at bounding box center [362, 90] width 84 height 11
click at [411, 221] on button "+" at bounding box center [420, 218] width 18 height 18
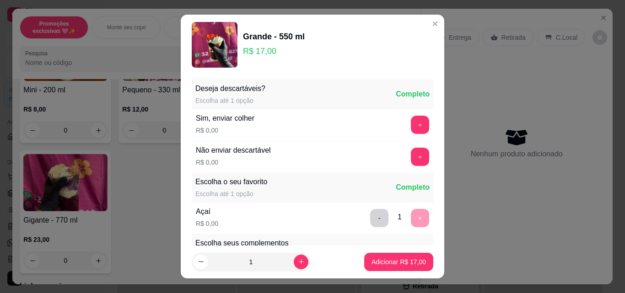
scroll to position [183, 0]
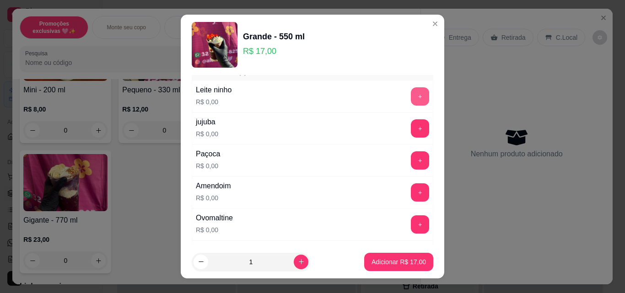
click at [411, 92] on button "+" at bounding box center [420, 96] width 18 height 18
click at [411, 165] on button "+" at bounding box center [420, 160] width 18 height 18
click at [411, 226] on button "+" at bounding box center [420, 225] width 18 height 18
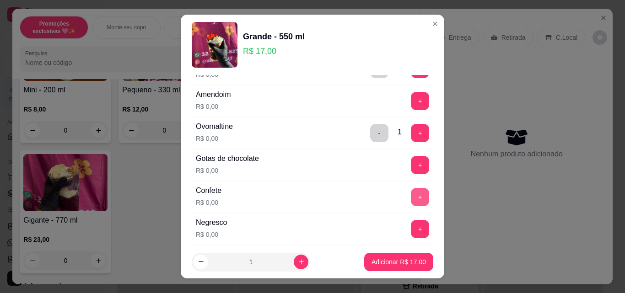
click at [411, 194] on button "+" at bounding box center [420, 197] width 18 height 18
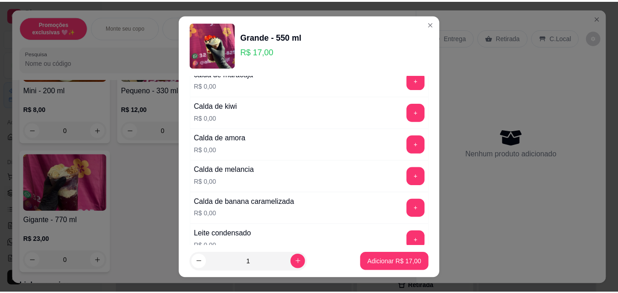
scroll to position [687, 0]
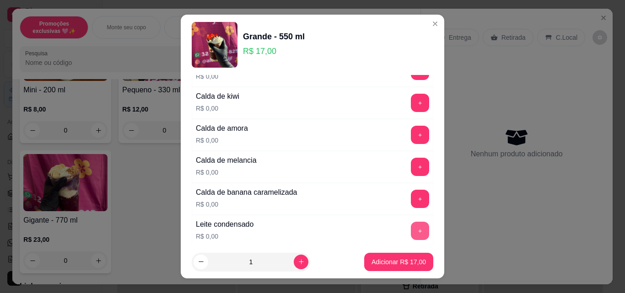
click at [411, 236] on button "+" at bounding box center [420, 231] width 18 height 18
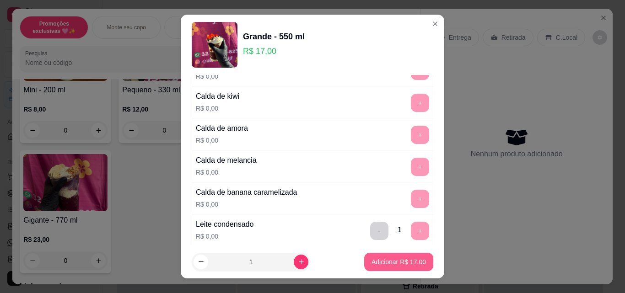
click at [400, 259] on p "Adicionar R$ 17,00" at bounding box center [399, 262] width 54 height 9
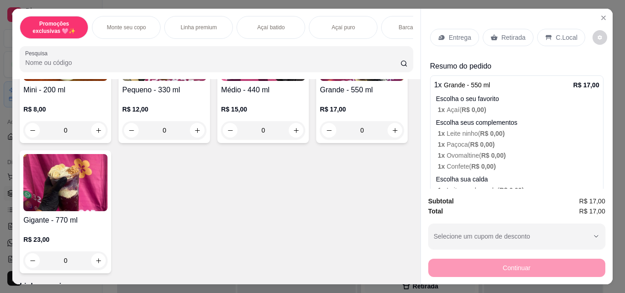
click at [509, 29] on div "Retirada" at bounding box center [508, 37] width 51 height 17
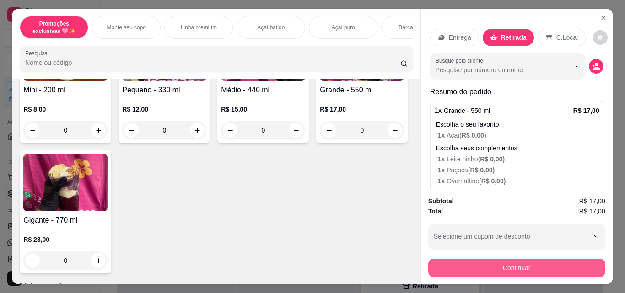
click at [491, 263] on button "Continuar" at bounding box center [516, 268] width 177 height 18
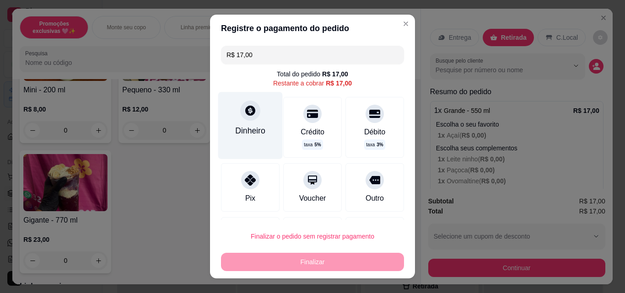
click at [258, 123] on div "Dinheiro" at bounding box center [250, 125] width 65 height 67
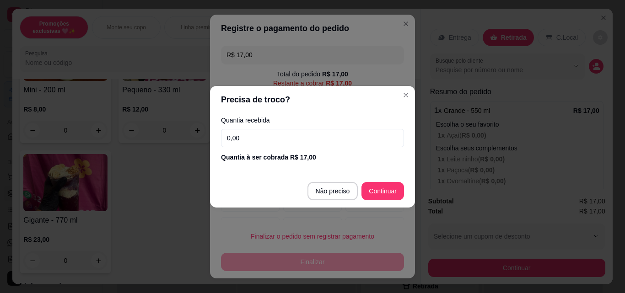
click at [294, 139] on input "0,00" at bounding box center [312, 138] width 183 height 18
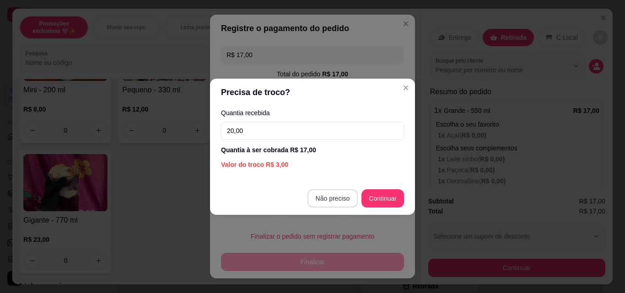
type input "20,00"
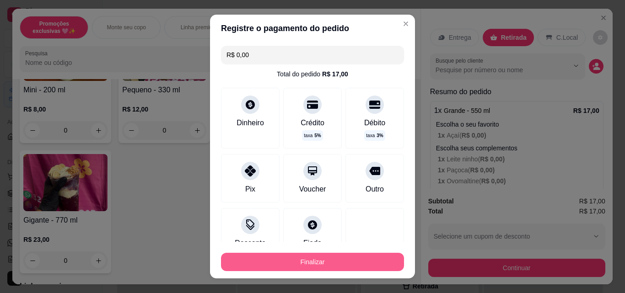
click at [354, 265] on button "Finalizar" at bounding box center [312, 262] width 183 height 18
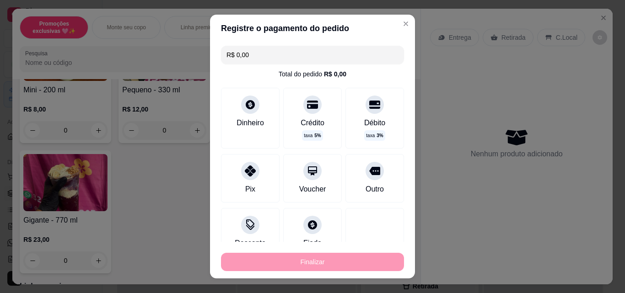
type input "-R$ 17,00"
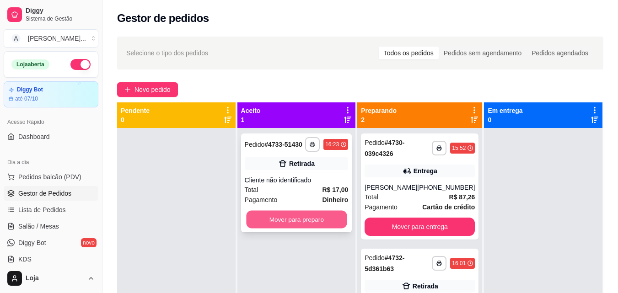
click at [316, 220] on button "Mover para preparo" at bounding box center [296, 220] width 101 height 18
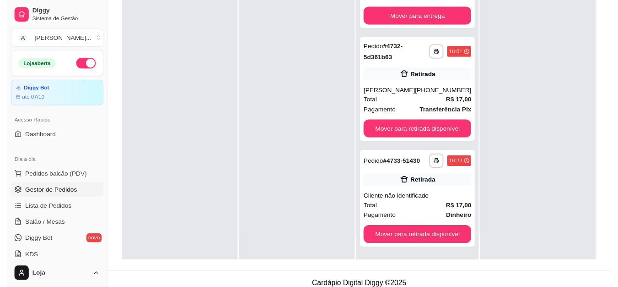
scroll to position [137, 0]
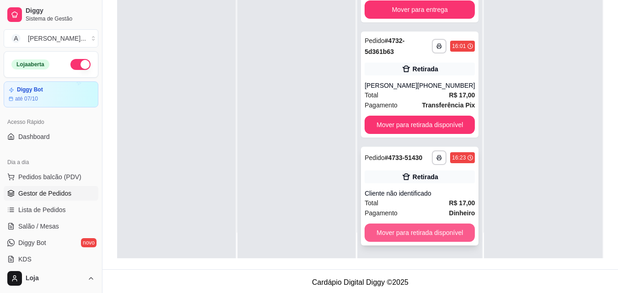
click at [410, 237] on button "Mover para retirada disponível" at bounding box center [420, 233] width 110 height 18
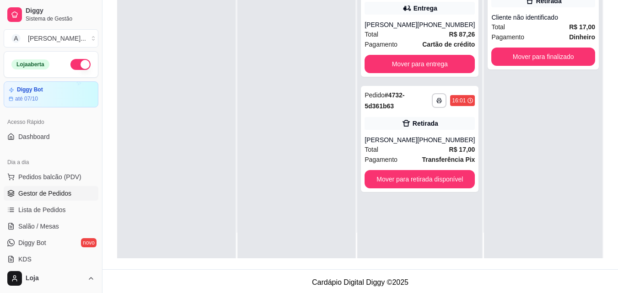
scroll to position [0, 0]
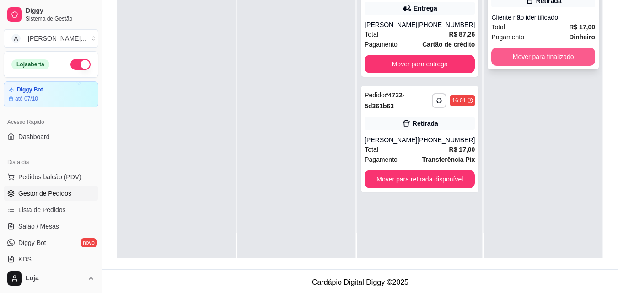
click at [536, 59] on button "Mover para finalizado" at bounding box center [544, 57] width 104 height 18
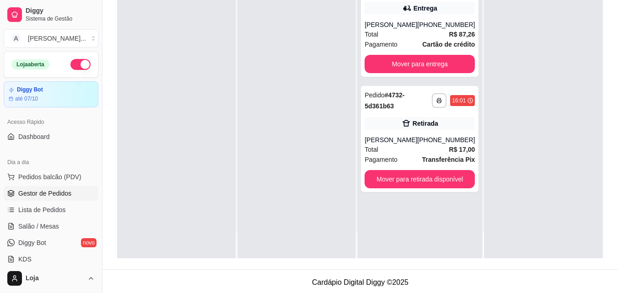
click at [530, 59] on div at bounding box center [543, 111] width 119 height 293
click at [445, 169] on div "**********" at bounding box center [420, 139] width 118 height 106
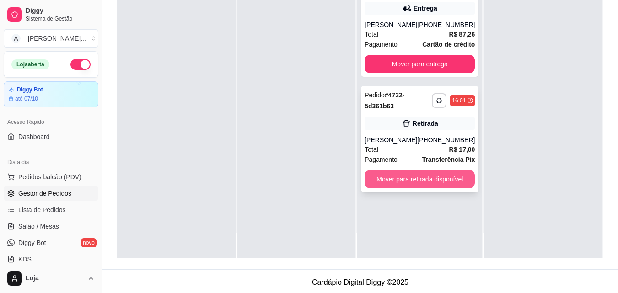
click at [451, 182] on button "Mover para retirada disponível" at bounding box center [420, 179] width 110 height 18
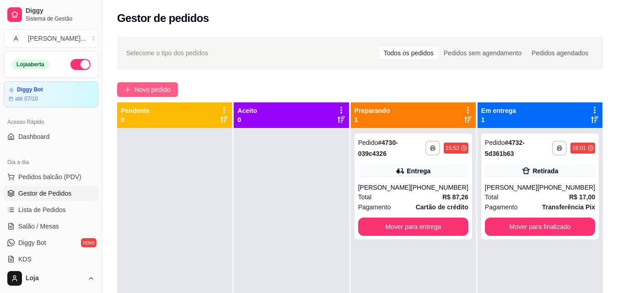
click at [168, 85] on button "Novo pedido" at bounding box center [147, 89] width 61 height 15
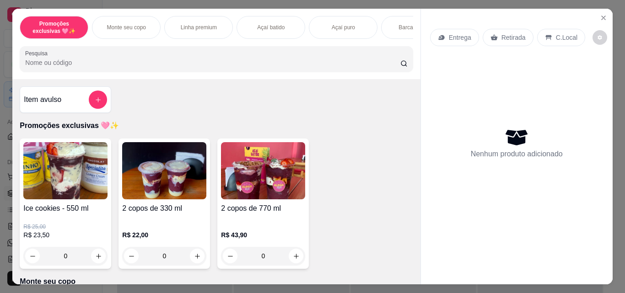
scroll to position [183, 0]
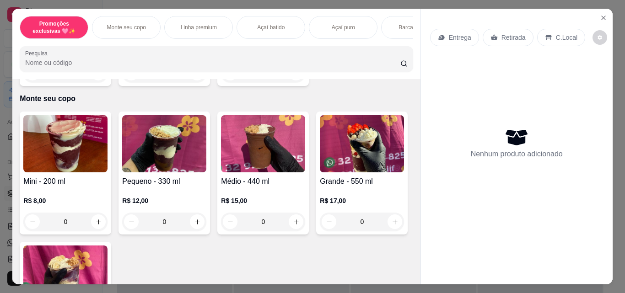
click at [179, 162] on img at bounding box center [164, 143] width 84 height 57
click at [293, 182] on h4 "Médio - 440 ml" at bounding box center [263, 181] width 84 height 11
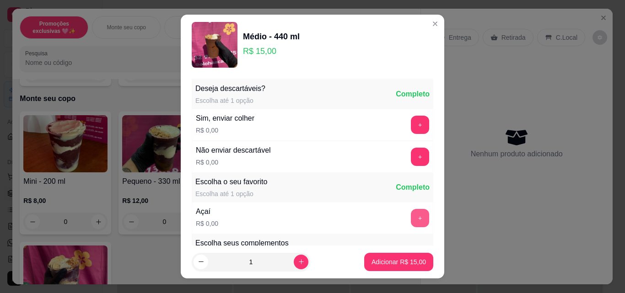
click at [411, 216] on button "+" at bounding box center [420, 218] width 18 height 18
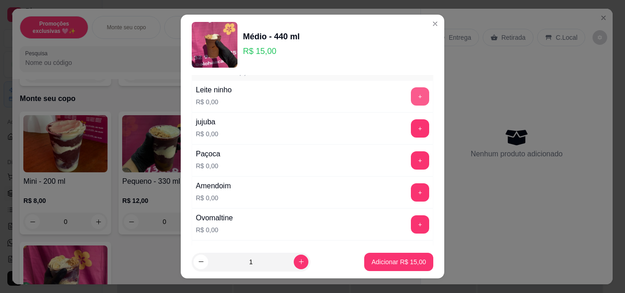
click at [411, 96] on button "+" at bounding box center [420, 96] width 18 height 18
click at [411, 219] on button "+" at bounding box center [420, 225] width 18 height 18
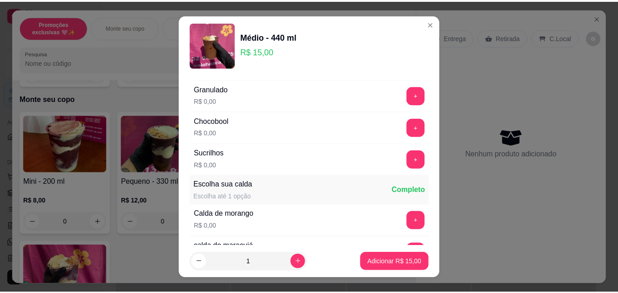
scroll to position [641, 0]
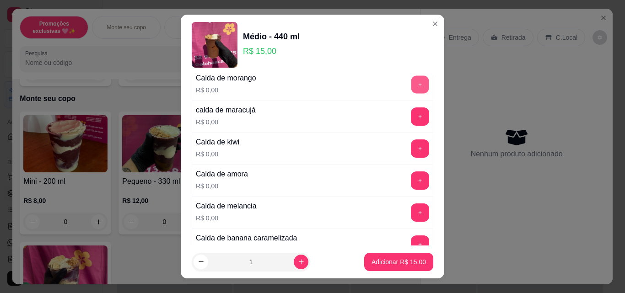
click at [411, 87] on button "+" at bounding box center [420, 85] width 18 height 18
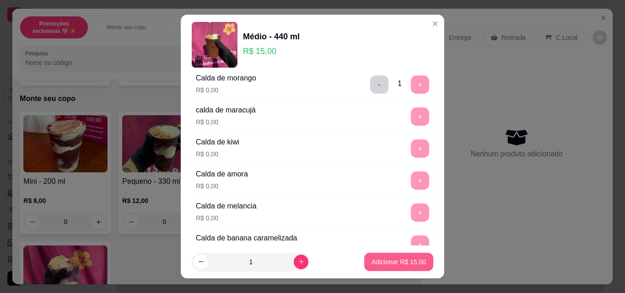
click at [395, 268] on button "Adicionar R$ 15,00" at bounding box center [398, 262] width 69 height 18
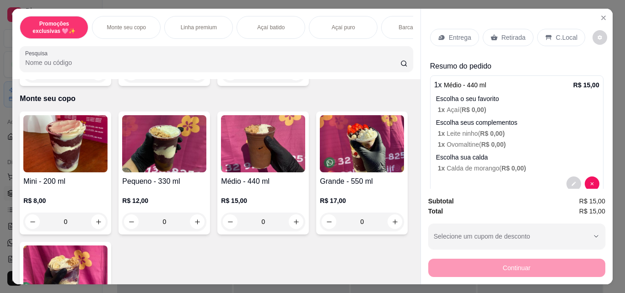
click at [515, 33] on p "Retirada" at bounding box center [514, 37] width 24 height 9
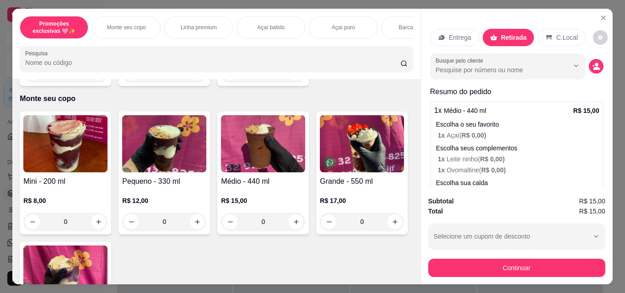
click at [496, 274] on div "Subtotal R$ 15,00 Total R$ 15,00 Selecione um cupom de desconto Selecione um cu…" at bounding box center [517, 237] width 192 height 96
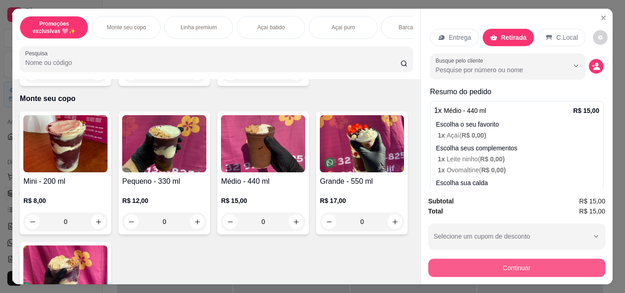
click at [495, 268] on button "Continuar" at bounding box center [516, 268] width 177 height 18
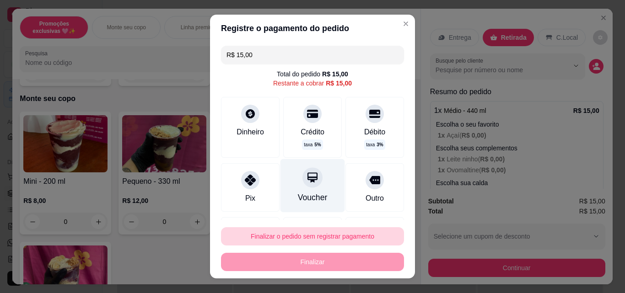
click at [300, 196] on div "Voucher" at bounding box center [313, 198] width 30 height 12
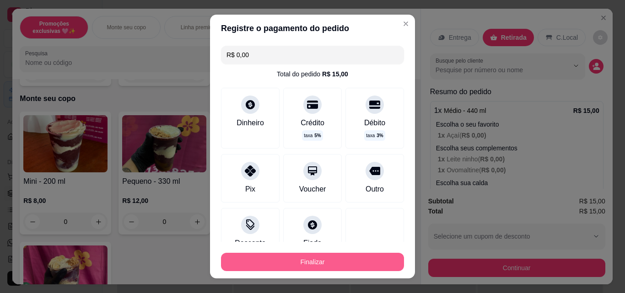
click at [307, 266] on button "Finalizar" at bounding box center [312, 262] width 183 height 18
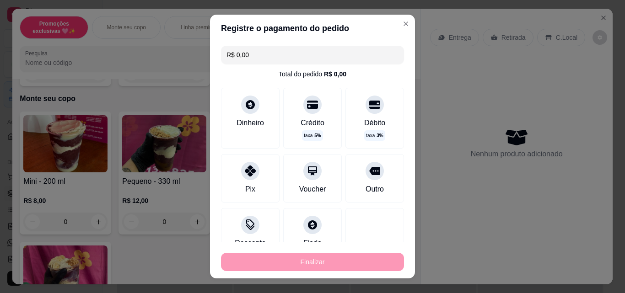
type input "-R$ 15,00"
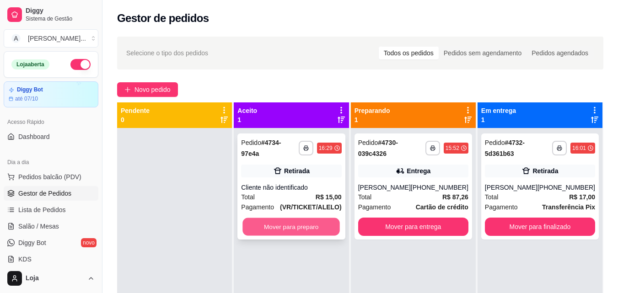
click at [299, 218] on button "Mover para preparo" at bounding box center [291, 227] width 97 height 18
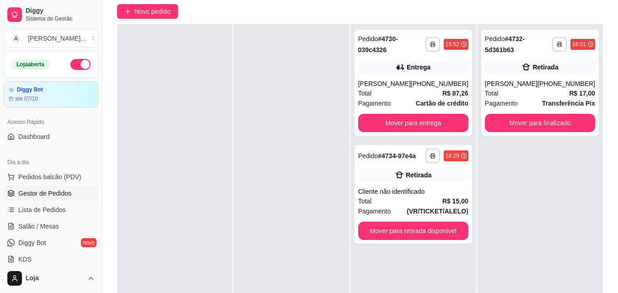
scroll to position [92, 0]
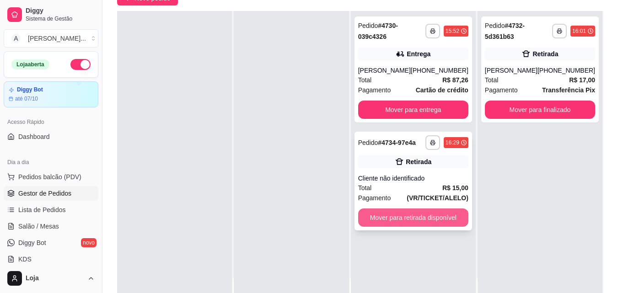
click at [423, 222] on button "Mover para retirada disponível" at bounding box center [413, 218] width 110 height 18
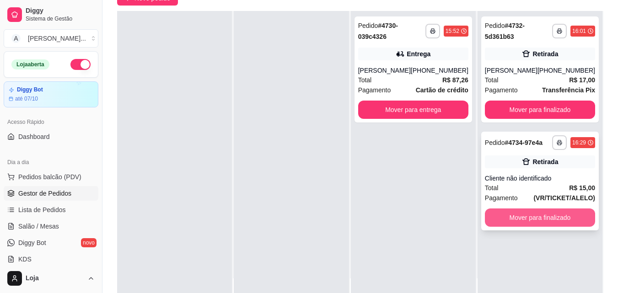
click at [537, 217] on button "Mover para finalizado" at bounding box center [540, 218] width 110 height 18
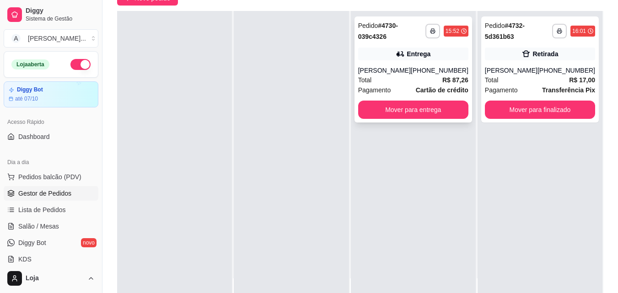
click at [436, 47] on div "**********" at bounding box center [414, 69] width 118 height 106
click at [512, 63] on div "**********" at bounding box center [540, 69] width 118 height 106
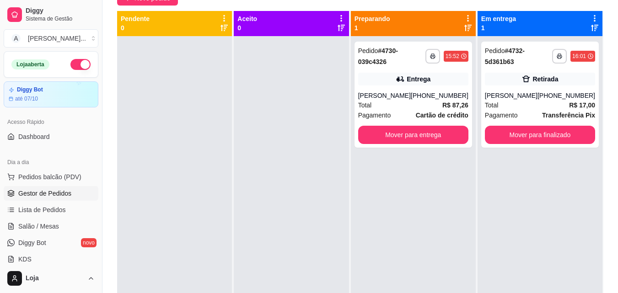
scroll to position [0, 0]
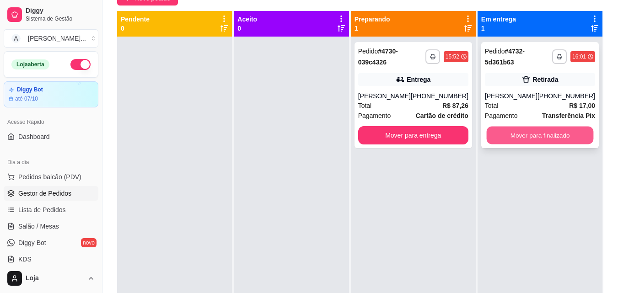
click at [524, 143] on button "Mover para finalizado" at bounding box center [540, 136] width 107 height 18
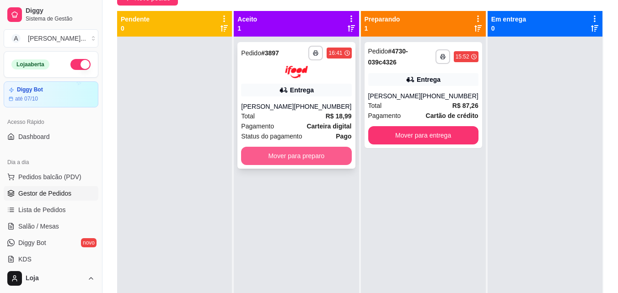
click at [308, 153] on button "Mover para preparo" at bounding box center [296, 156] width 110 height 18
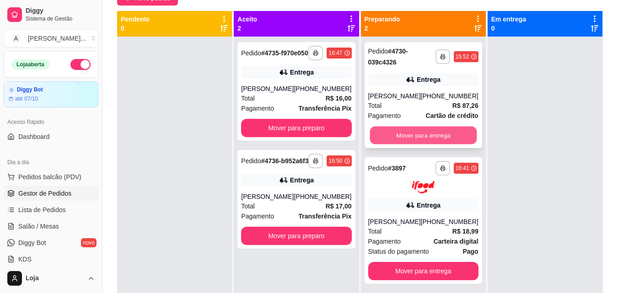
click at [372, 132] on button "Mover para entrega" at bounding box center [423, 136] width 107 height 18
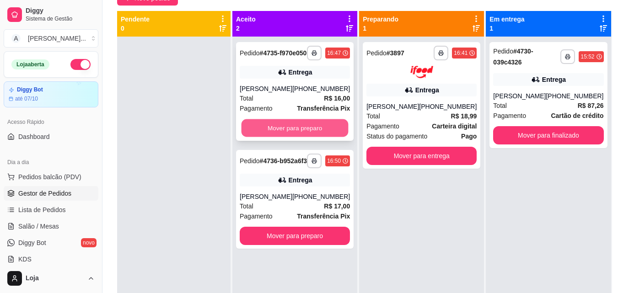
click at [327, 137] on button "Mover para preparo" at bounding box center [295, 128] width 107 height 18
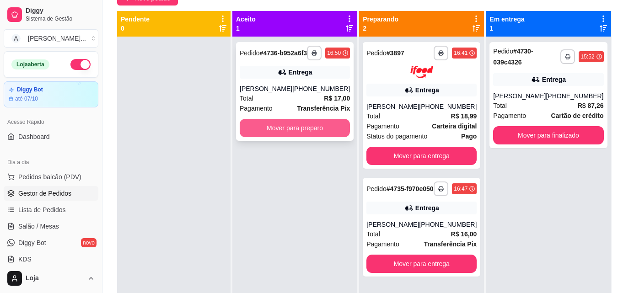
click at [326, 137] on button "Mover para preparo" at bounding box center [295, 128] width 110 height 18
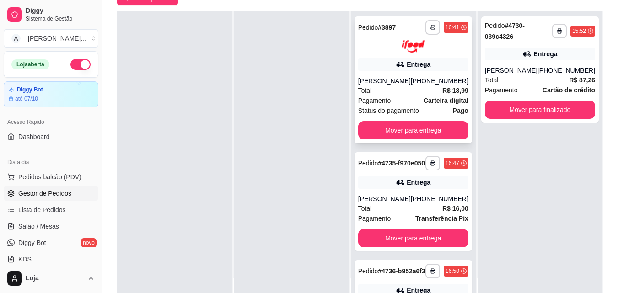
click at [401, 89] on div "Total R$ 18,99" at bounding box center [413, 91] width 110 height 10
click at [557, 120] on div "**********" at bounding box center [540, 69] width 118 height 106
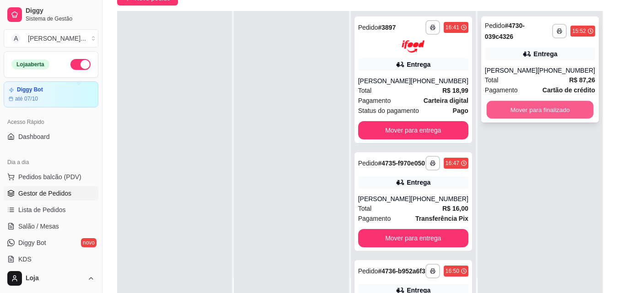
click at [560, 110] on button "Mover para finalizado" at bounding box center [540, 110] width 107 height 18
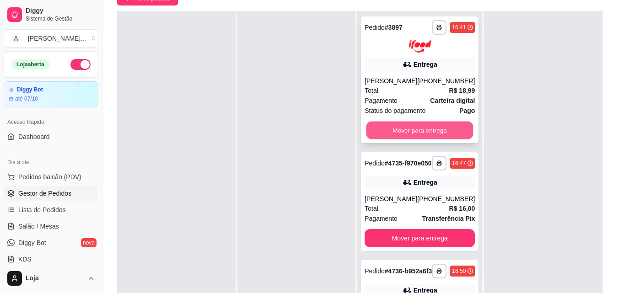
click at [428, 126] on button "Mover para entrega" at bounding box center [420, 130] width 107 height 18
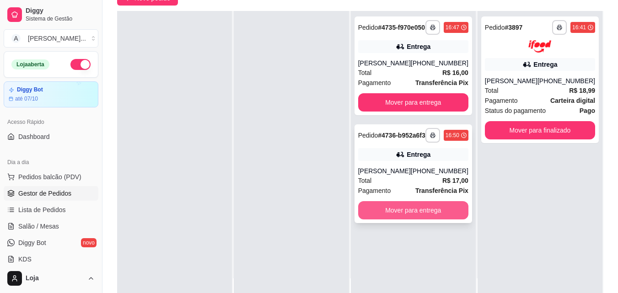
click at [421, 219] on button "Mover para entrega" at bounding box center [413, 210] width 110 height 18
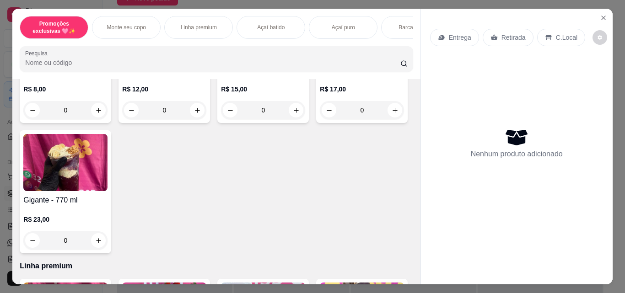
scroll to position [320, 0]
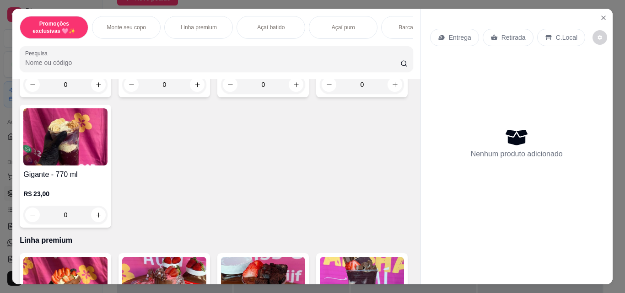
click at [108, 215] on div "0" at bounding box center [65, 215] width 84 height 18
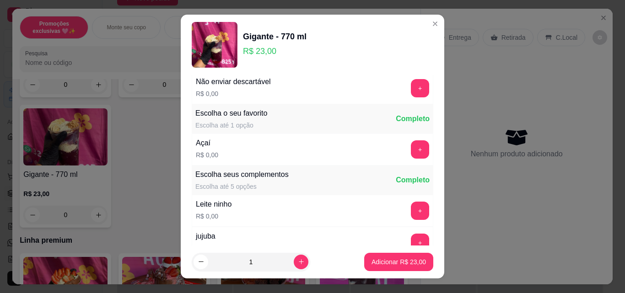
scroll to position [92, 0]
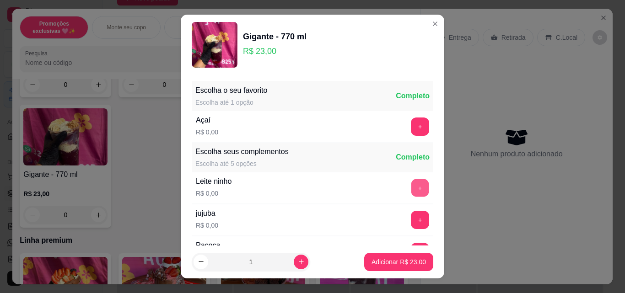
click at [411, 188] on button "+" at bounding box center [420, 188] width 18 height 18
click at [411, 244] on button "+" at bounding box center [420, 252] width 18 height 18
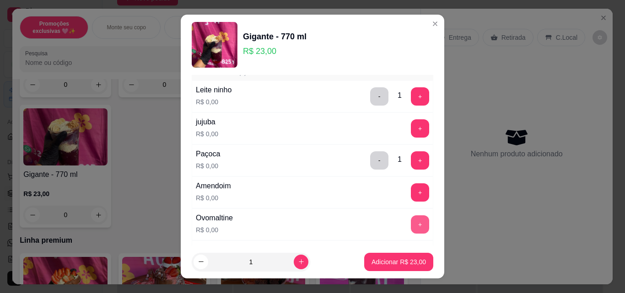
click at [411, 223] on button "+" at bounding box center [420, 225] width 18 height 18
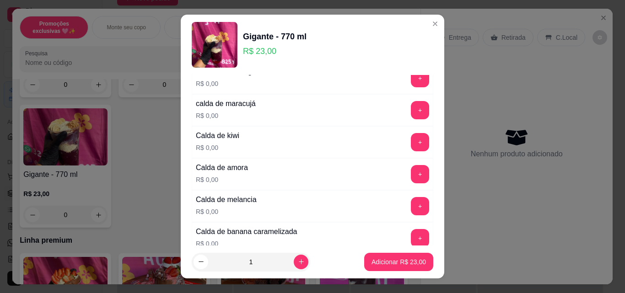
scroll to position [778, 0]
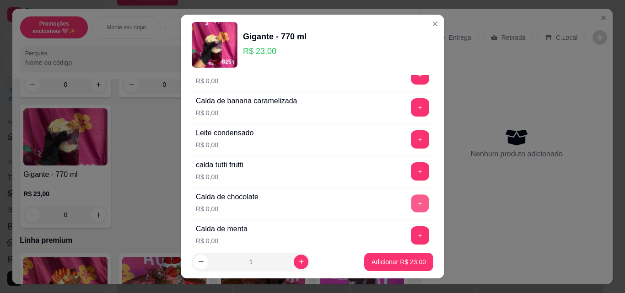
click at [411, 207] on button "+" at bounding box center [420, 204] width 18 height 18
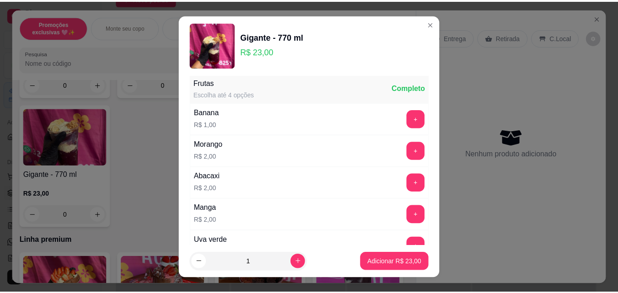
scroll to position [1053, 0]
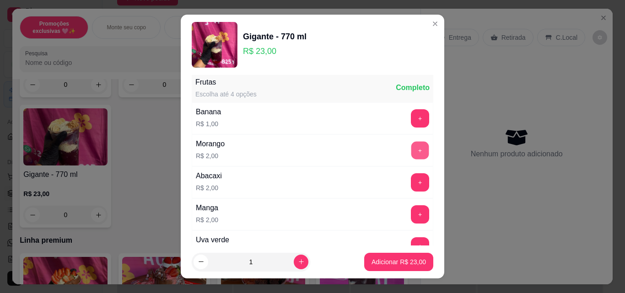
click at [411, 151] on button "+" at bounding box center [420, 151] width 18 height 18
click at [409, 258] on p "Adicionar R$ 25,00" at bounding box center [399, 262] width 54 height 9
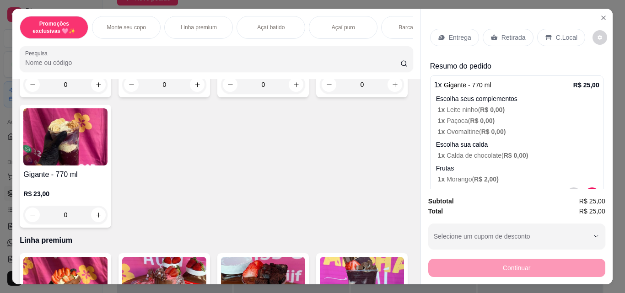
click at [508, 33] on p "Retirada" at bounding box center [514, 37] width 24 height 9
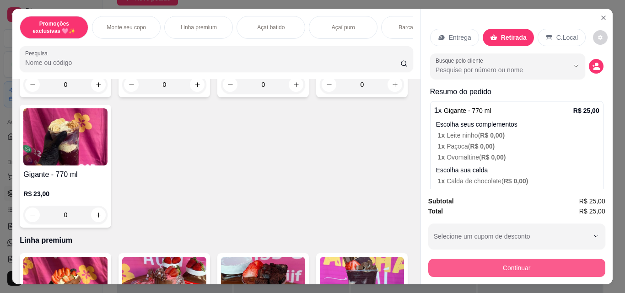
click at [503, 263] on button "Continuar" at bounding box center [516, 268] width 177 height 18
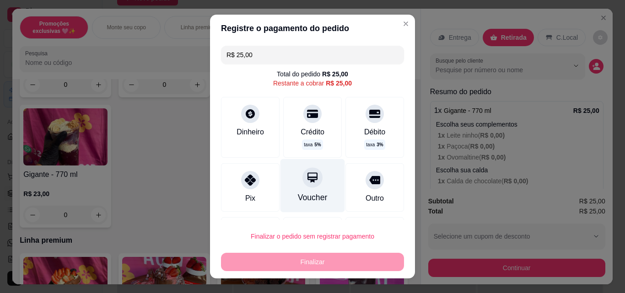
click at [308, 182] on icon at bounding box center [313, 178] width 10 height 10
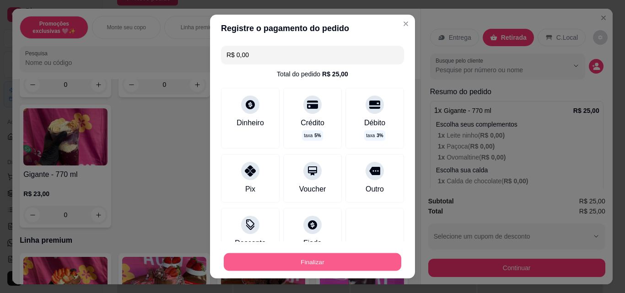
click at [311, 260] on button "Finalizar" at bounding box center [313, 263] width 178 height 18
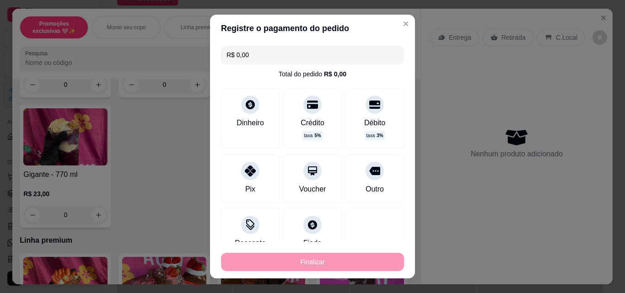
type input "-R$ 25,00"
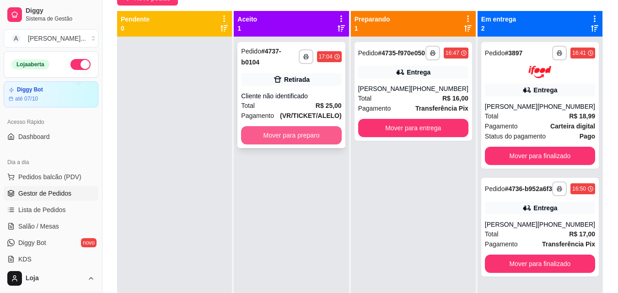
click at [292, 131] on button "Mover para preparo" at bounding box center [291, 135] width 100 height 18
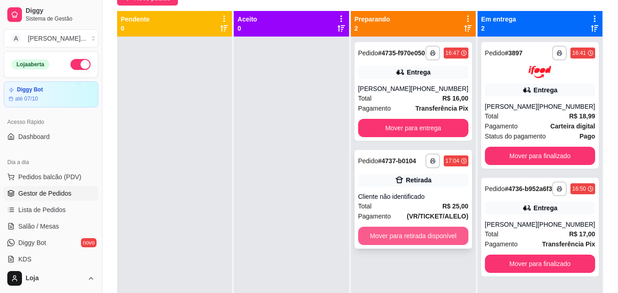
click at [400, 237] on button "Mover para retirada disponível" at bounding box center [413, 236] width 110 height 18
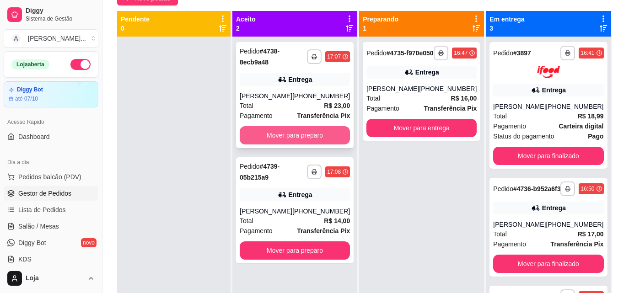
click at [320, 130] on button "Mover para preparo" at bounding box center [295, 135] width 110 height 18
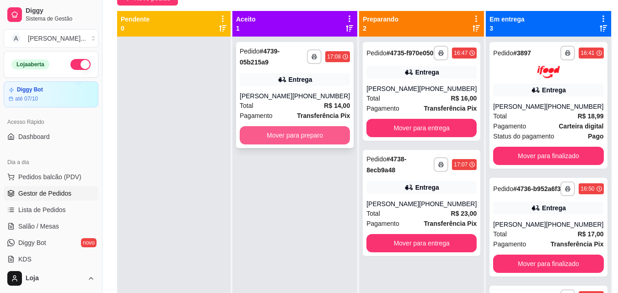
click at [315, 132] on button "Mover para preparo" at bounding box center [295, 135] width 110 height 18
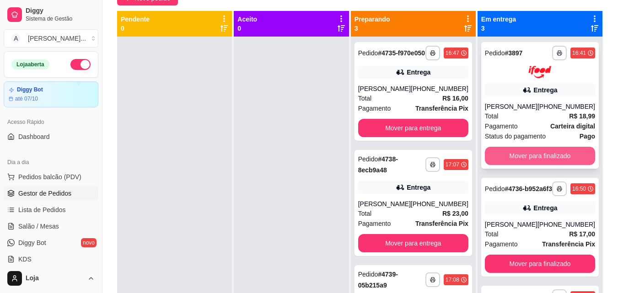
click at [517, 151] on button "Mover para finalizado" at bounding box center [540, 156] width 110 height 18
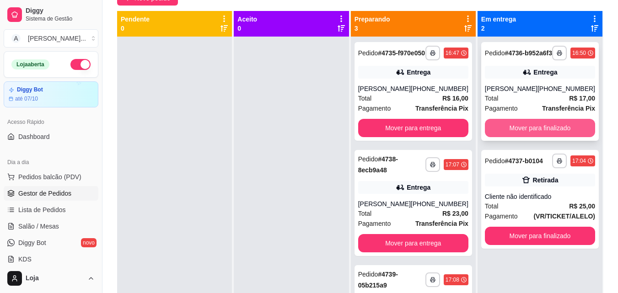
click at [521, 136] on button "Mover para finalizado" at bounding box center [540, 128] width 110 height 18
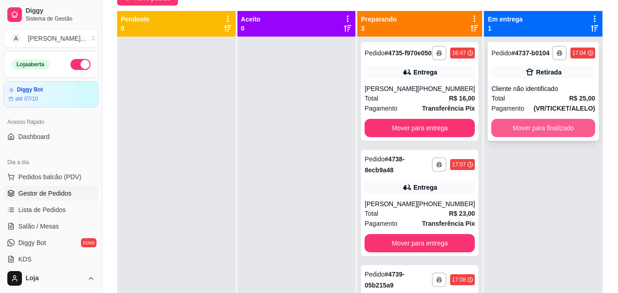
click at [555, 132] on button "Mover para finalizado" at bounding box center [544, 128] width 104 height 18
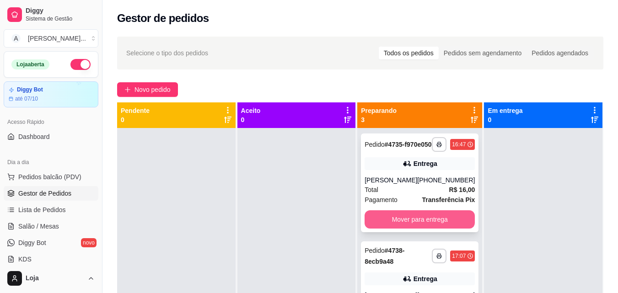
click at [423, 229] on button "Mover para entrega" at bounding box center [420, 220] width 110 height 18
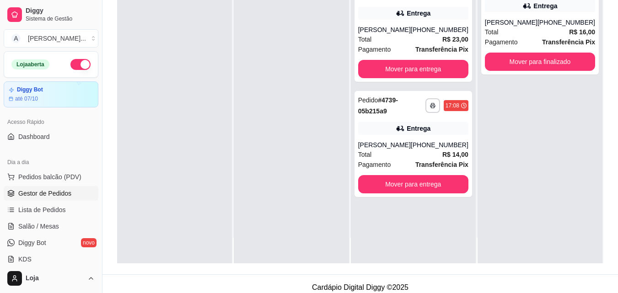
scroll to position [137, 0]
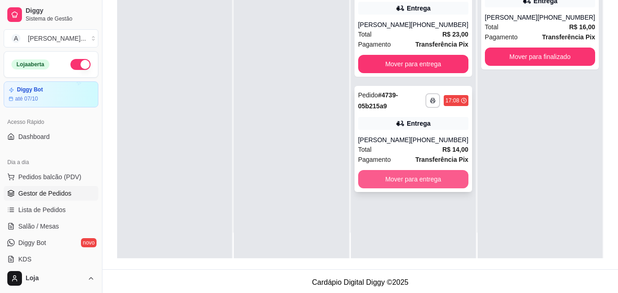
click at [457, 181] on button "Mover para entrega" at bounding box center [413, 179] width 110 height 18
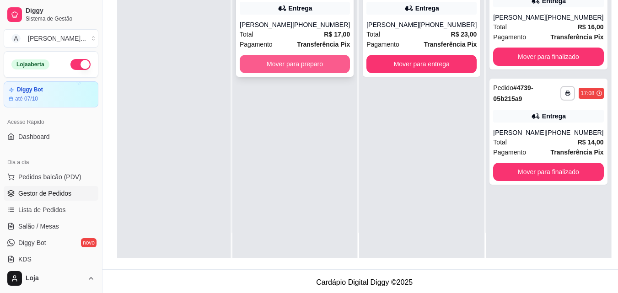
click at [289, 73] on button "Mover para preparo" at bounding box center [295, 64] width 110 height 18
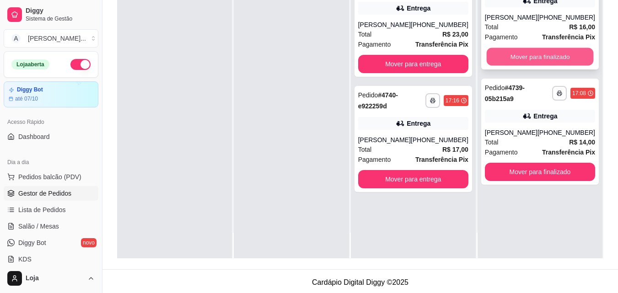
click at [488, 66] on button "Mover para finalizado" at bounding box center [540, 57] width 107 height 18
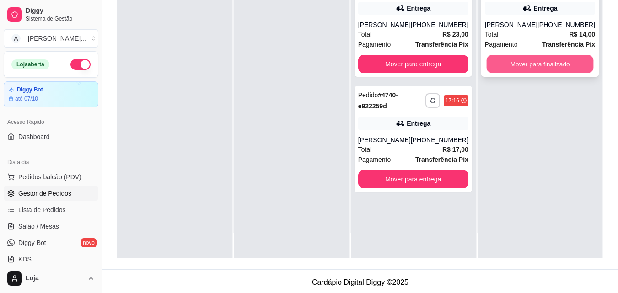
click at [492, 72] on button "Mover para finalizado" at bounding box center [540, 64] width 107 height 18
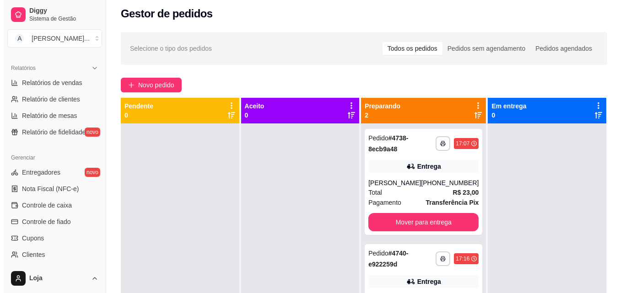
scroll to position [0, 0]
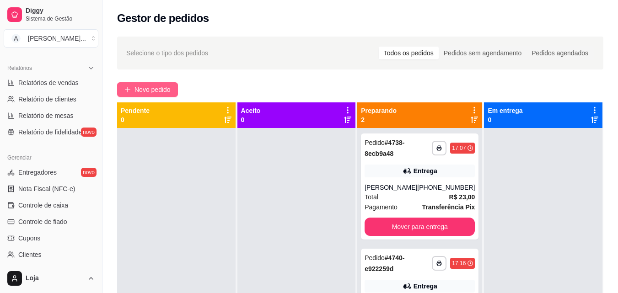
click at [149, 88] on span "Novo pedido" at bounding box center [153, 90] width 36 height 10
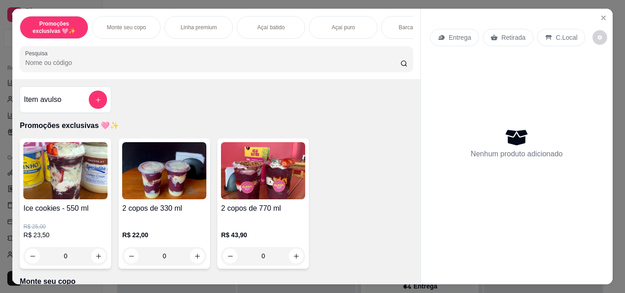
click at [130, 24] on p "Monte seu copo" at bounding box center [126, 27] width 39 height 7
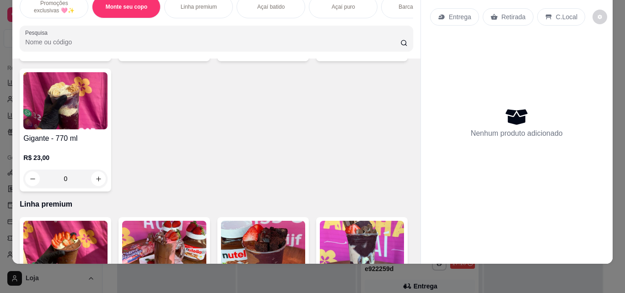
scroll to position [335, 0]
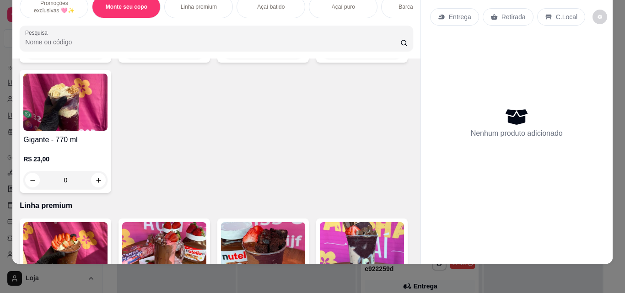
click at [108, 181] on div "0" at bounding box center [65, 180] width 84 height 18
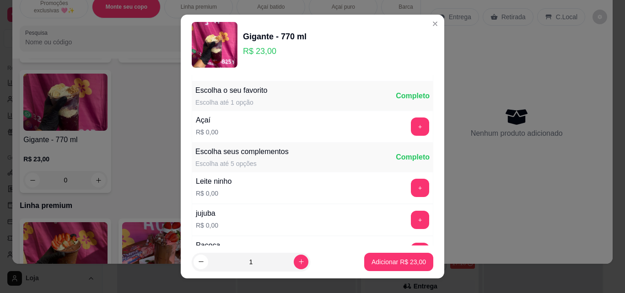
scroll to position [137, 0]
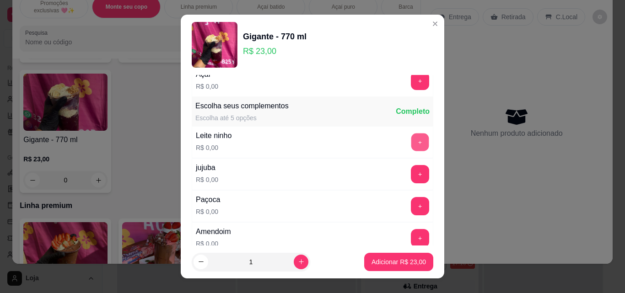
click at [411, 146] on button "+" at bounding box center [420, 143] width 18 height 18
click at [411, 205] on button "+" at bounding box center [420, 207] width 18 height 18
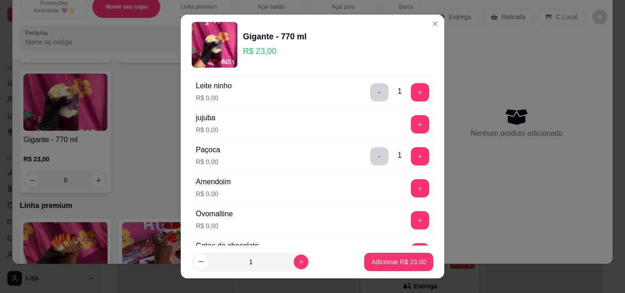
scroll to position [229, 0]
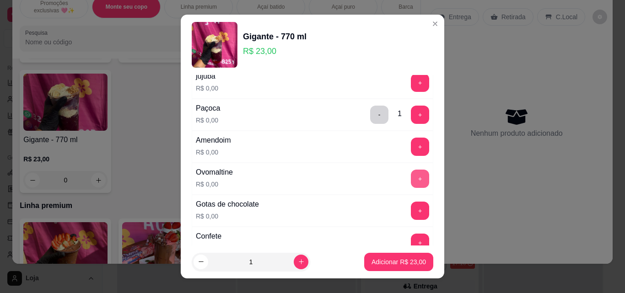
click at [411, 182] on button "+" at bounding box center [420, 179] width 18 height 18
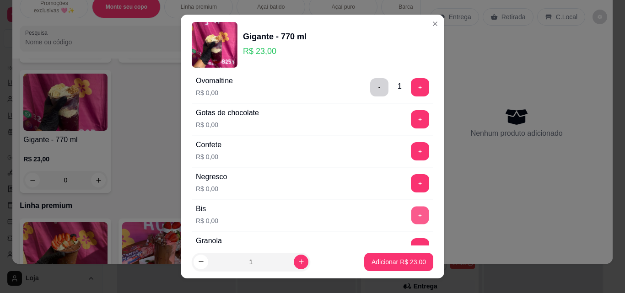
click at [411, 213] on button "+" at bounding box center [420, 216] width 18 height 18
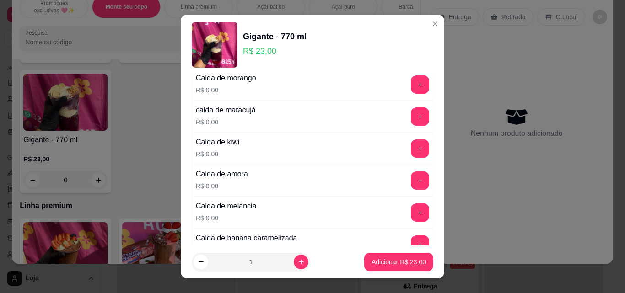
scroll to position [732, 0]
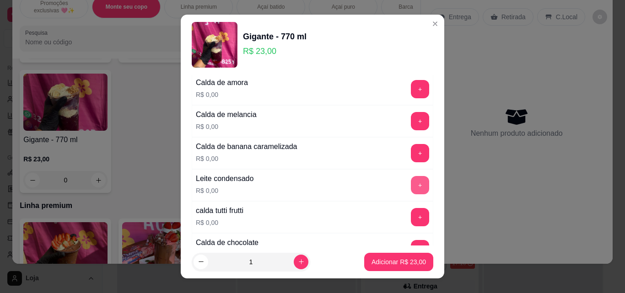
click at [411, 179] on button "+" at bounding box center [420, 185] width 18 height 18
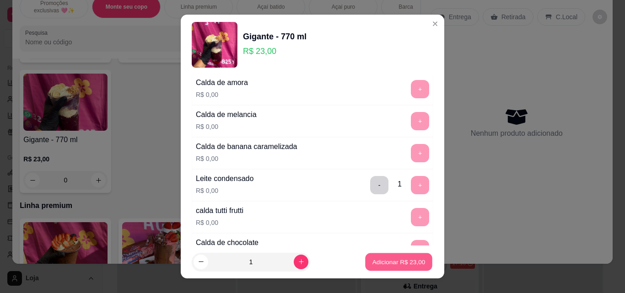
click at [403, 265] on p "Adicionar R$ 23,00" at bounding box center [399, 262] width 53 height 9
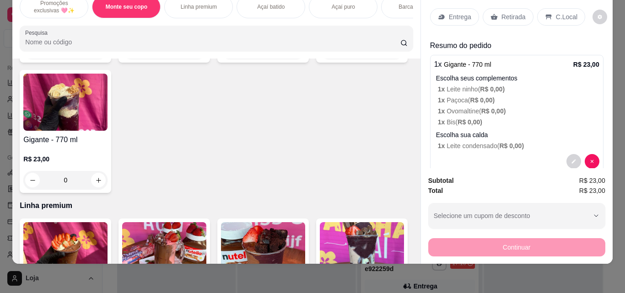
scroll to position [197, 0]
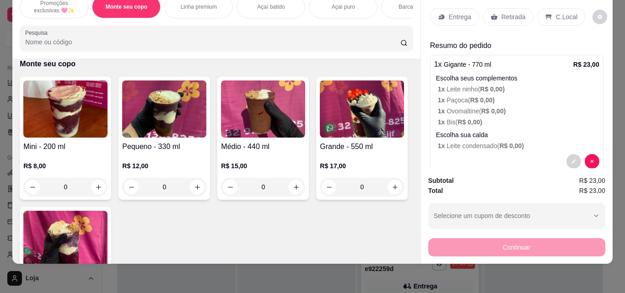
click at [266, 4] on p "Açaí batido" at bounding box center [270, 6] width 27 height 7
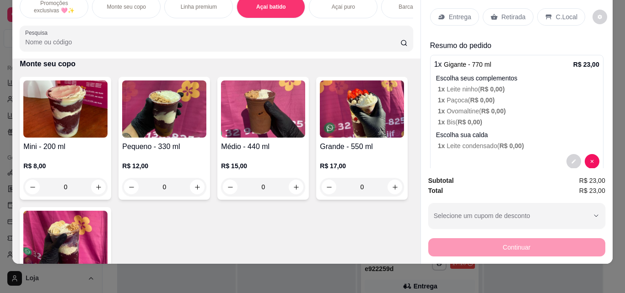
scroll to position [1017, 0]
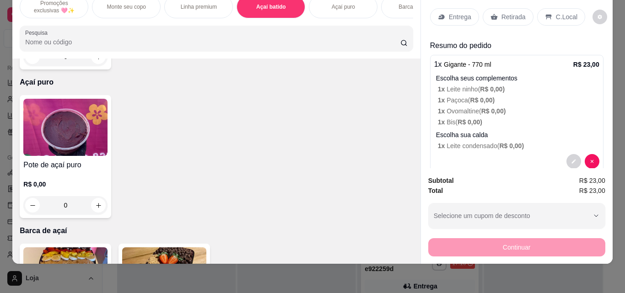
click at [97, 22] on h4 "Açaí batido" at bounding box center [65, 16] width 84 height 11
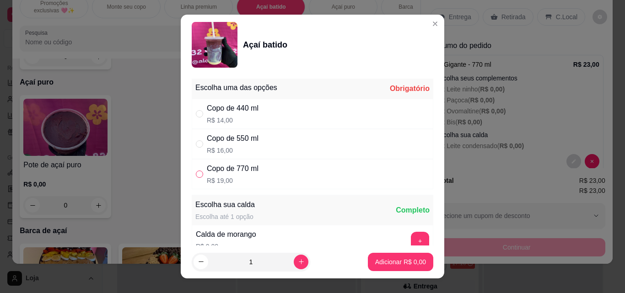
click at [197, 178] on input "" at bounding box center [199, 174] width 7 height 7
radio input "true"
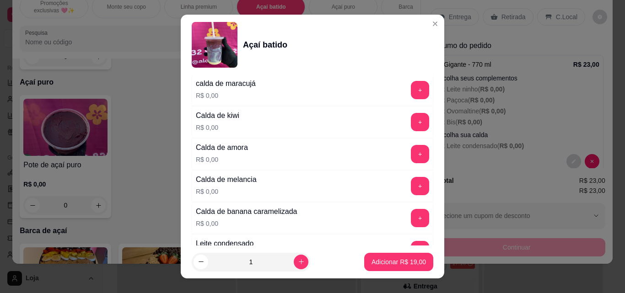
scroll to position [137, 0]
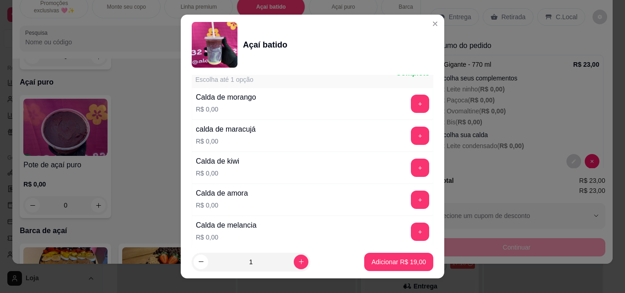
click at [297, 101] on div "Calda de morango R$ 0,00 +" at bounding box center [313, 104] width 242 height 32
click at [411, 103] on button "+" at bounding box center [420, 104] width 18 height 18
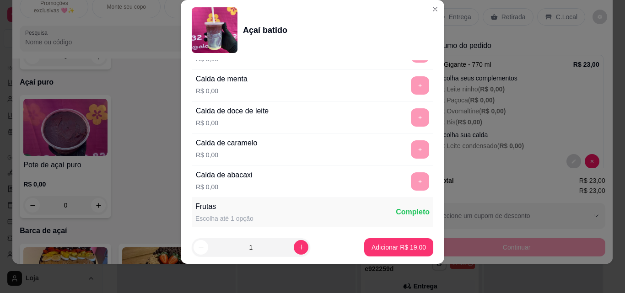
scroll to position [521, 0]
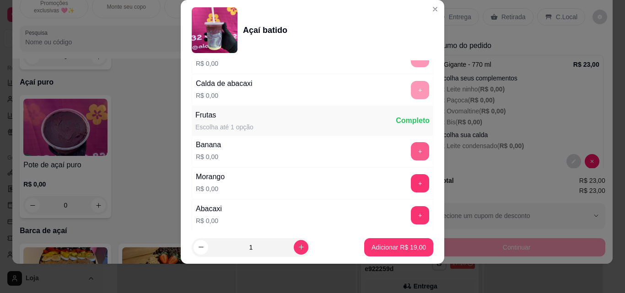
click at [411, 148] on button "+" at bounding box center [420, 151] width 18 height 18
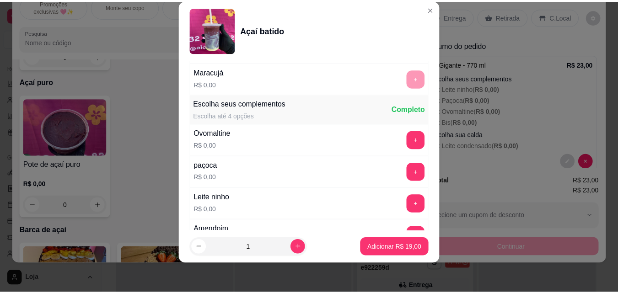
scroll to position [724, 0]
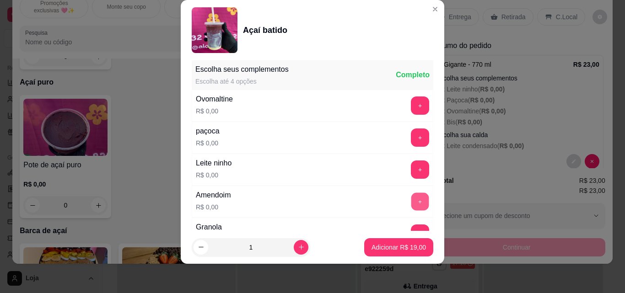
click at [411, 201] on button "+" at bounding box center [420, 202] width 18 height 18
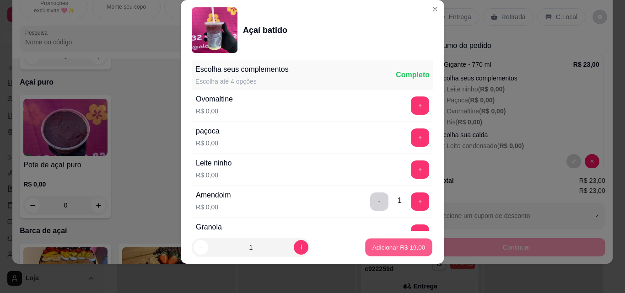
click at [398, 248] on p "Adicionar R$ 19,00" at bounding box center [399, 247] width 53 height 9
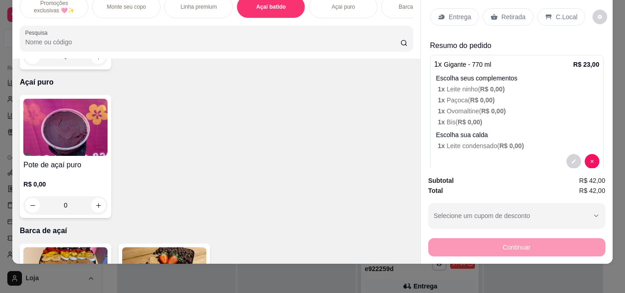
click at [507, 12] on p "Retirada" at bounding box center [514, 16] width 24 height 9
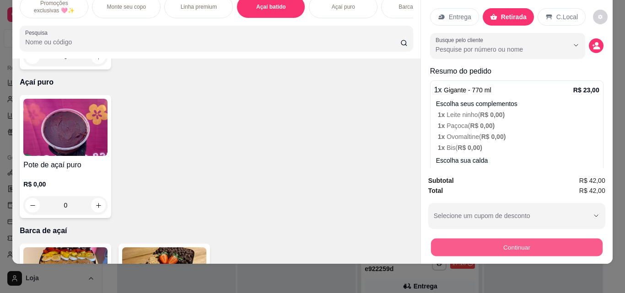
click at [502, 238] on button "Continuar" at bounding box center [517, 247] width 172 height 18
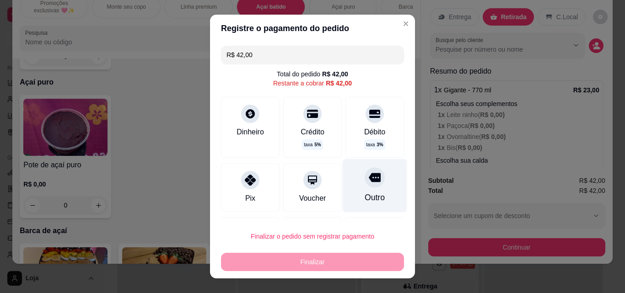
click at [354, 188] on div "Outro" at bounding box center [375, 186] width 65 height 54
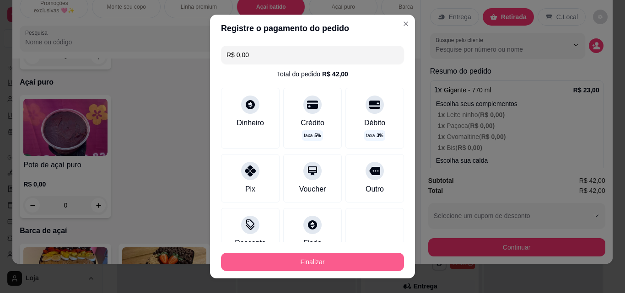
click at [335, 256] on button "Finalizar" at bounding box center [312, 262] width 183 height 18
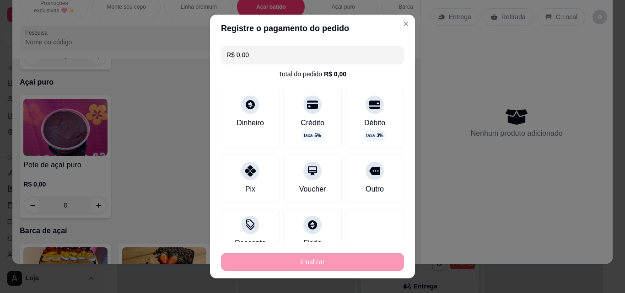
type input "-R$ 42,00"
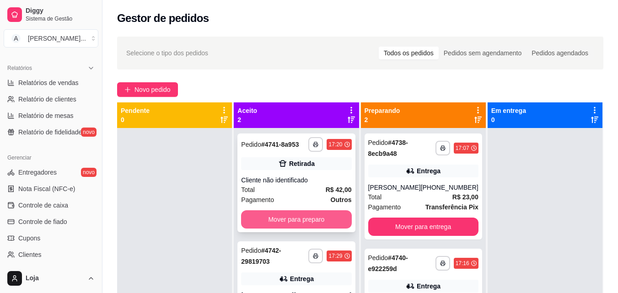
click at [315, 221] on button "Mover para preparo" at bounding box center [296, 220] width 110 height 18
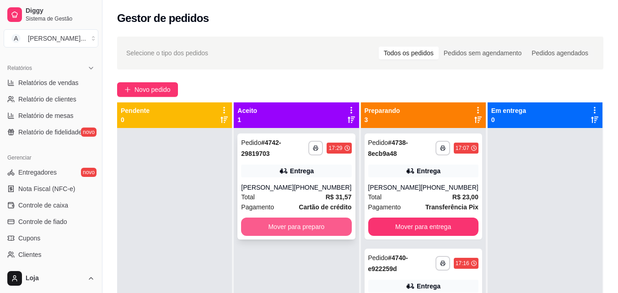
click at [331, 232] on button "Mover para preparo" at bounding box center [296, 227] width 110 height 18
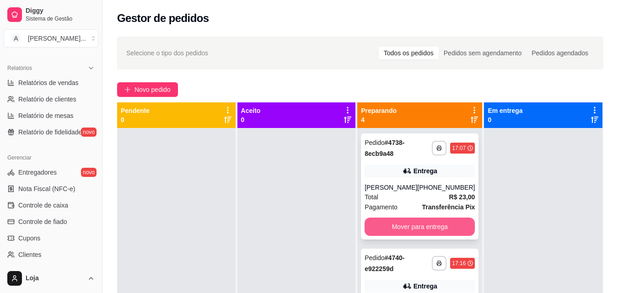
click at [377, 228] on button "Mover para entrega" at bounding box center [420, 227] width 110 height 18
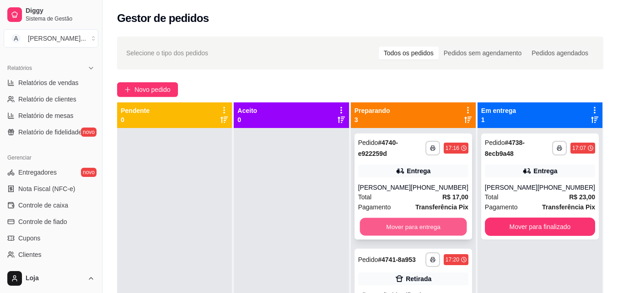
click at [384, 232] on button "Mover para entrega" at bounding box center [413, 227] width 107 height 18
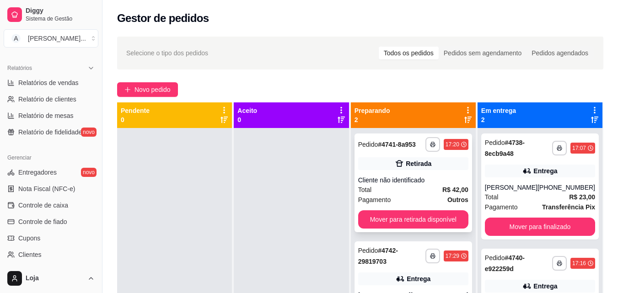
click at [395, 229] on div "**********" at bounding box center [414, 183] width 118 height 99
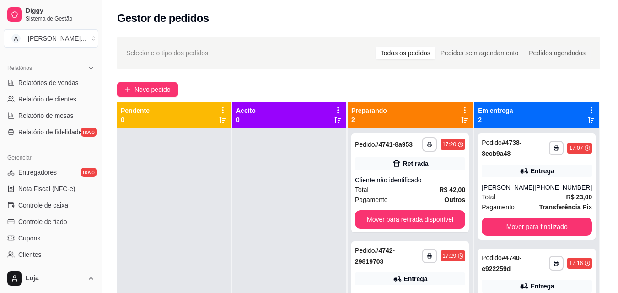
click at [409, 225] on div "feito há 9 minutos Horário do pedido [DATE] 17:20 Status do pedido PREPARANDO E…" at bounding box center [309, 145] width 248 height 173
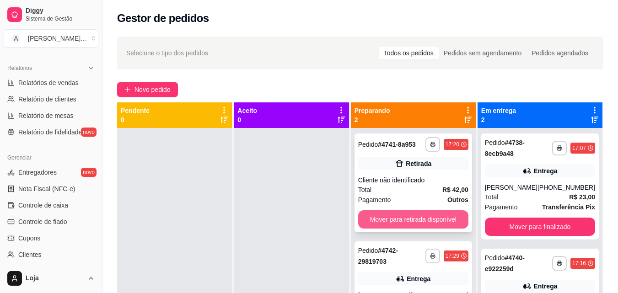
click at [456, 217] on button "Mover para retirada disponível" at bounding box center [413, 220] width 110 height 18
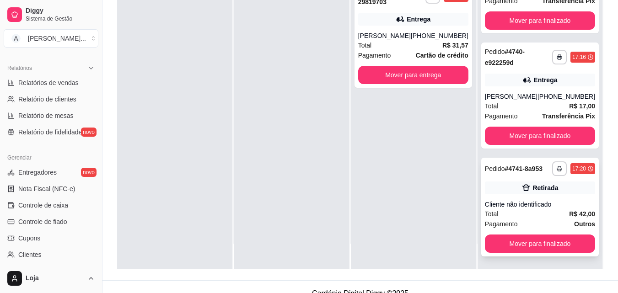
scroll to position [137, 0]
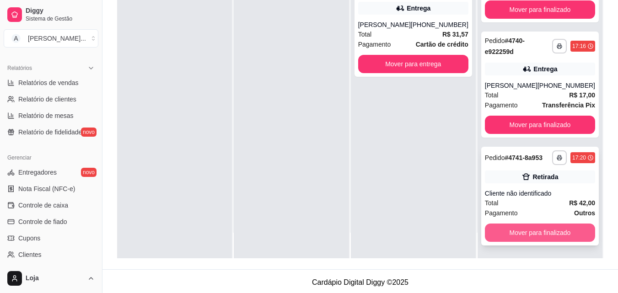
click at [516, 231] on button "Mover para finalizado" at bounding box center [540, 233] width 110 height 18
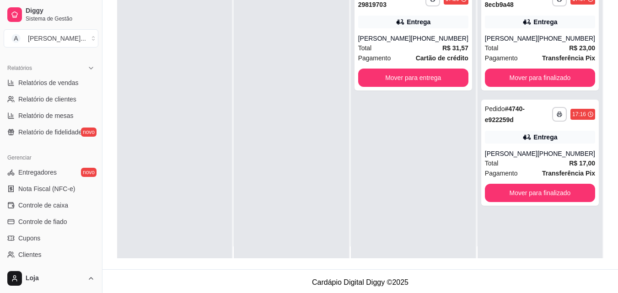
scroll to position [0, 0]
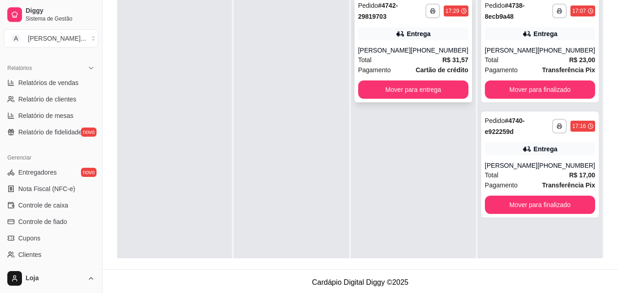
click at [422, 76] on div "**********" at bounding box center [414, 49] width 118 height 106
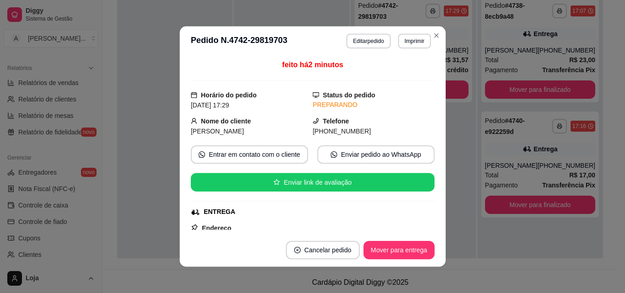
click at [439, 89] on div "feito há 2 minutos Horário do pedido [DATE] 17:29 Status do pedido PREPARANDO N…" at bounding box center [312, 145] width 266 height 178
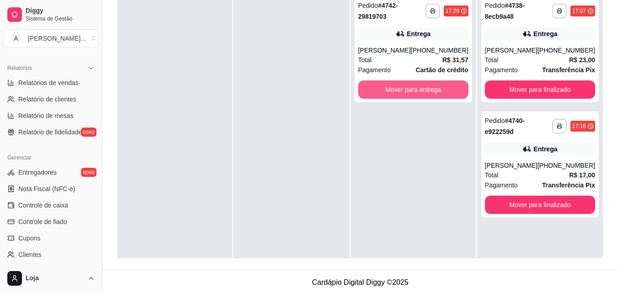
click at [447, 90] on button "Mover para entrega" at bounding box center [413, 90] width 110 height 18
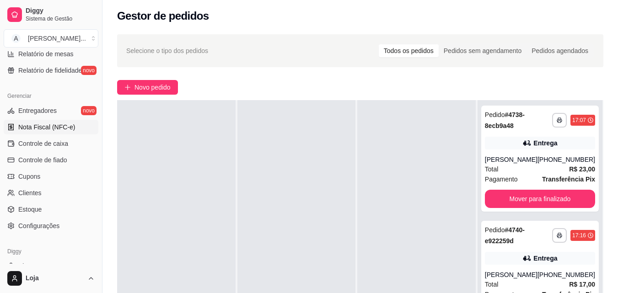
scroll to position [274, 0]
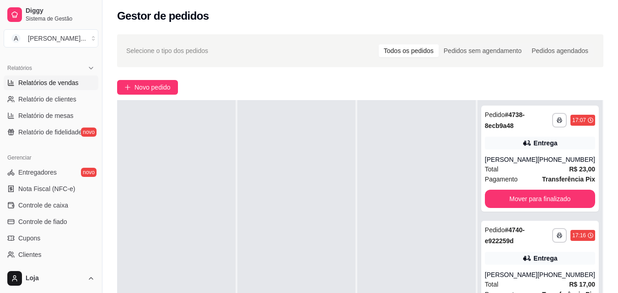
click at [74, 89] on link "Relatórios de vendas" at bounding box center [51, 83] width 95 height 15
select select "ALL"
select select "0"
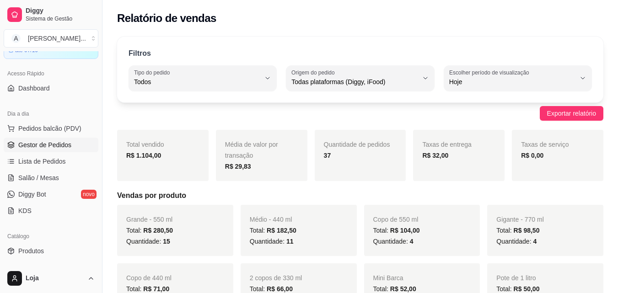
scroll to position [45, 0]
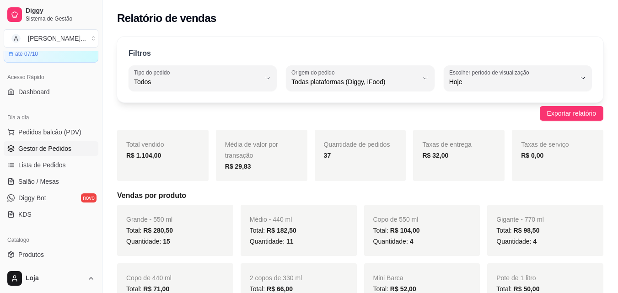
click at [62, 148] on span "Gestor de Pedidos" at bounding box center [44, 148] width 53 height 9
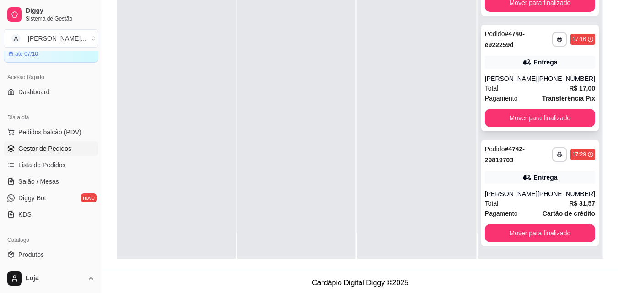
scroll to position [140, 0]
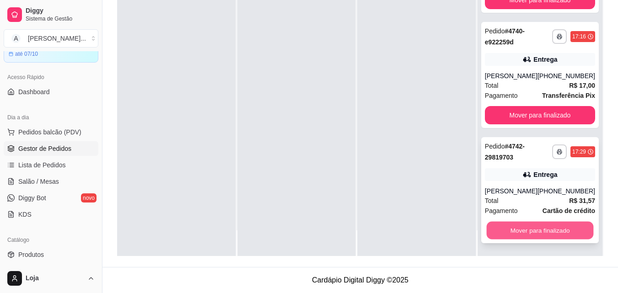
click at [519, 227] on button "Mover para finalizado" at bounding box center [540, 231] width 107 height 18
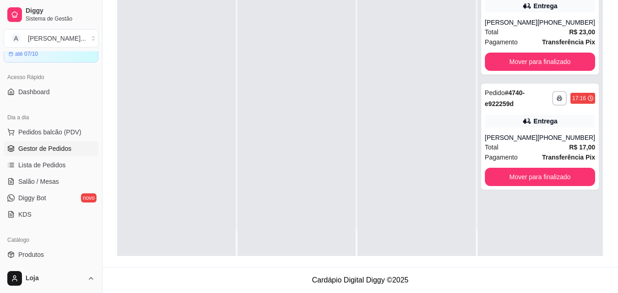
scroll to position [0, 0]
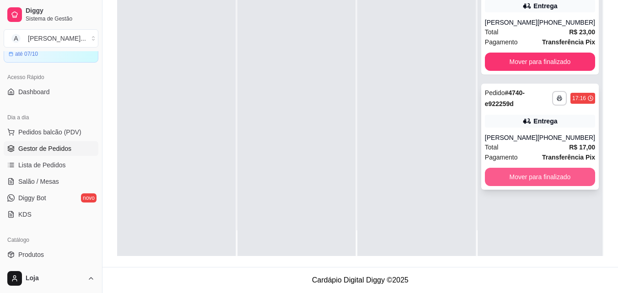
click at [524, 186] on button "Mover para finalizado" at bounding box center [540, 177] width 110 height 18
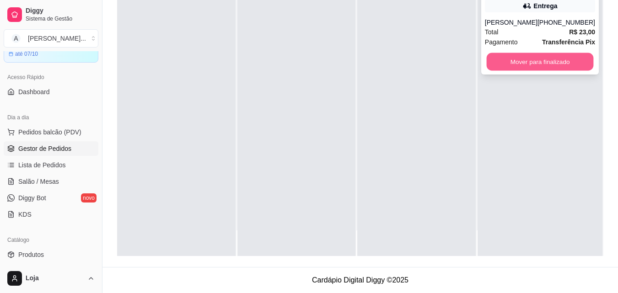
click at [556, 69] on button "Mover para finalizado" at bounding box center [540, 62] width 107 height 18
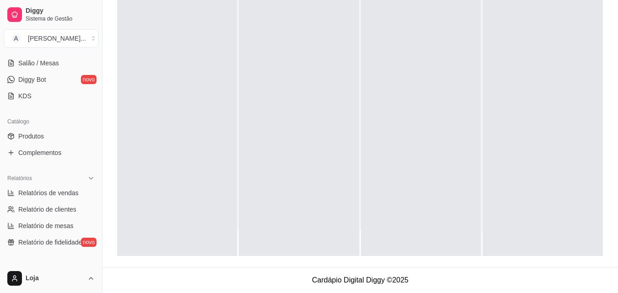
scroll to position [182, 0]
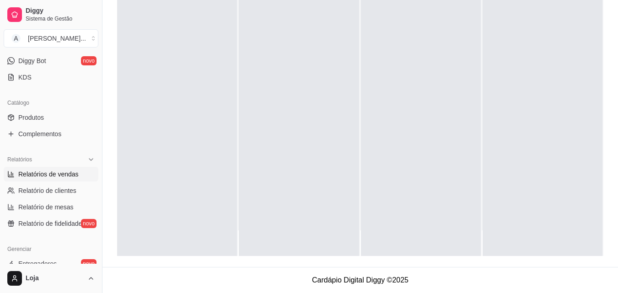
click at [61, 170] on span "Relatórios de vendas" at bounding box center [48, 174] width 60 height 9
select select "ALL"
select select "0"
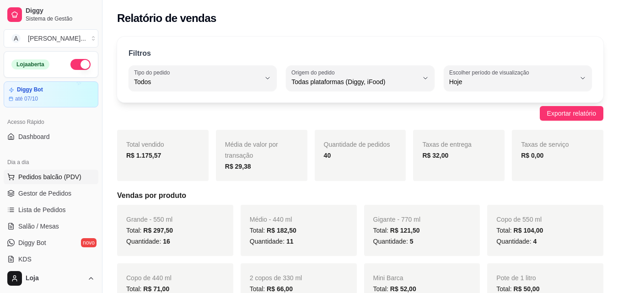
click at [43, 184] on button "Pedidos balcão (PDV)" at bounding box center [51, 177] width 95 height 15
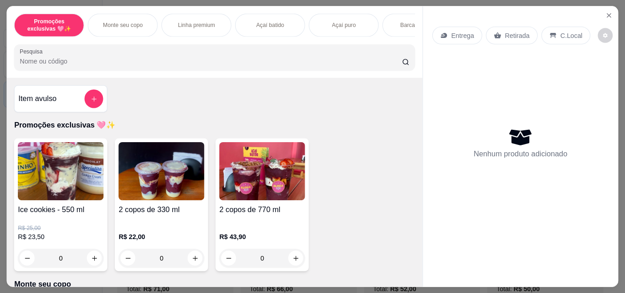
click at [44, 189] on img at bounding box center [61, 171] width 86 height 58
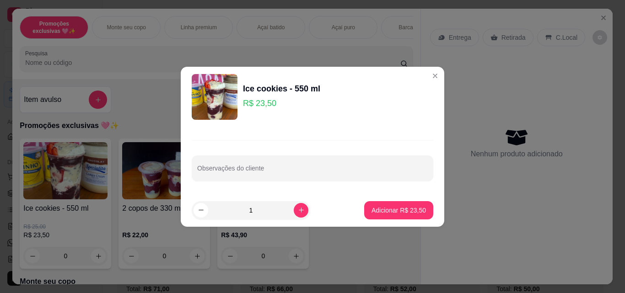
click at [601, 18] on button "Close" at bounding box center [603, 18] width 15 height 15
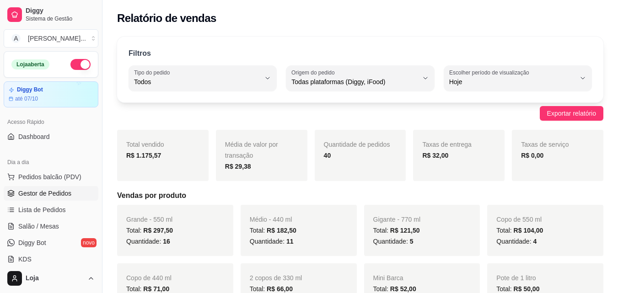
click at [62, 197] on span "Gestor de Pedidos" at bounding box center [44, 193] width 53 height 9
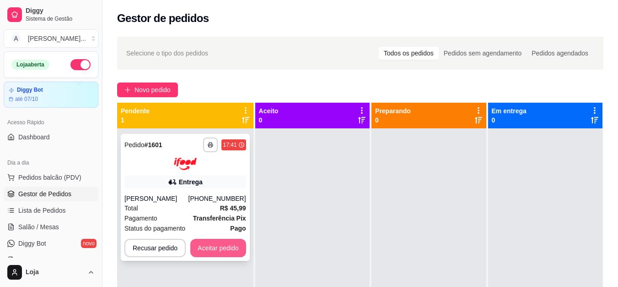
click at [211, 245] on button "Aceitar pedido" at bounding box center [218, 247] width 56 height 18
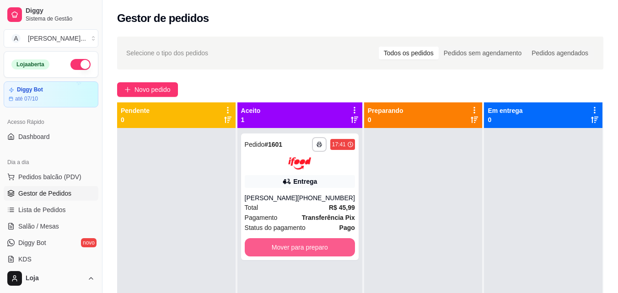
click at [309, 249] on button "Mover para preparo" at bounding box center [300, 247] width 110 height 18
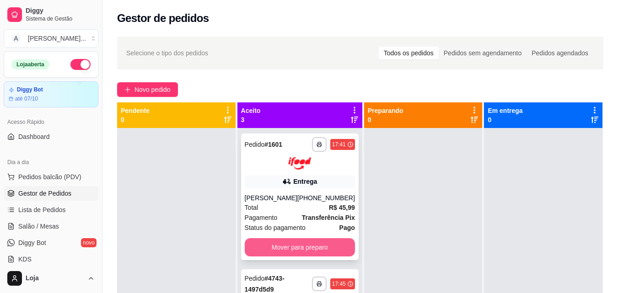
click at [312, 243] on button "Mover para preparo" at bounding box center [300, 247] width 110 height 18
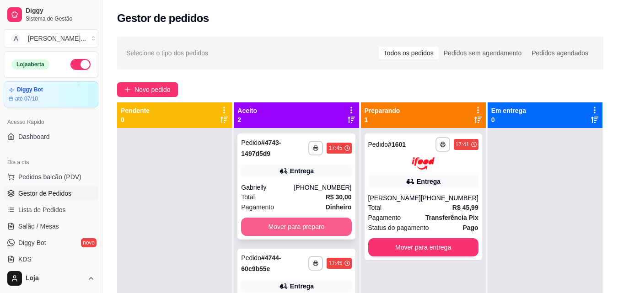
click at [311, 222] on button "Mover para preparo" at bounding box center [296, 227] width 110 height 18
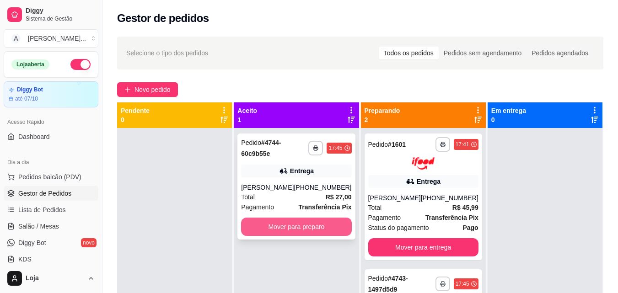
click at [308, 234] on button "Mover para preparo" at bounding box center [296, 227] width 110 height 18
click at [306, 236] on button "Mover para preparo" at bounding box center [296, 227] width 110 height 18
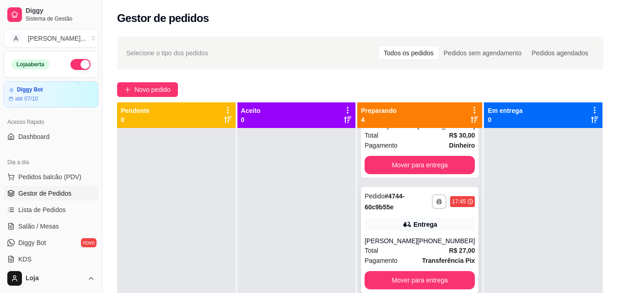
scroll to position [216, 0]
click at [391, 237] on div "[PERSON_NAME]" at bounding box center [391, 241] width 53 height 9
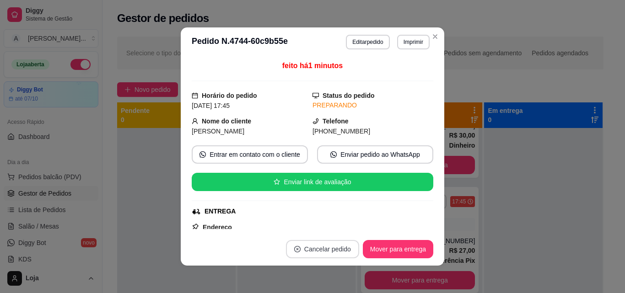
click at [324, 251] on button "Cancelar pedido" at bounding box center [322, 249] width 73 height 18
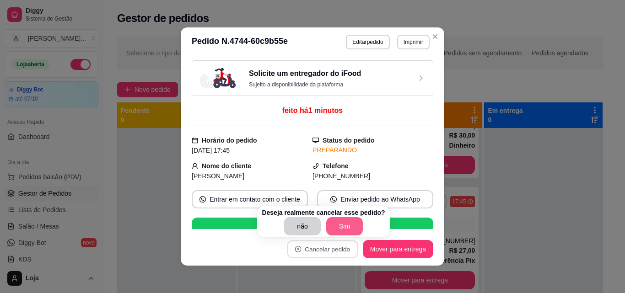
click at [348, 225] on button "Sim" at bounding box center [344, 226] width 37 height 18
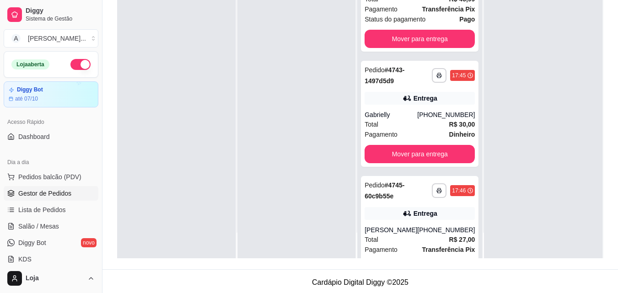
scroll to position [0, 0]
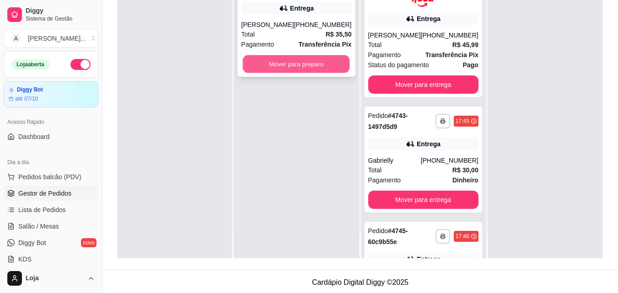
click at [310, 72] on button "Mover para preparo" at bounding box center [296, 64] width 107 height 18
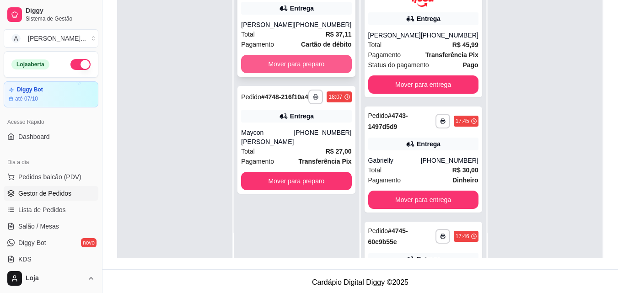
click at [276, 59] on button "Mover para preparo" at bounding box center [296, 64] width 110 height 18
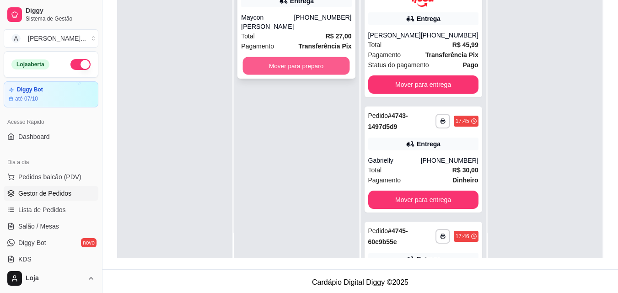
click at [280, 64] on button "Mover para preparo" at bounding box center [296, 66] width 107 height 18
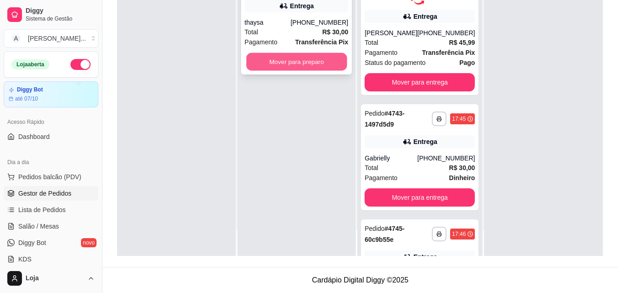
click at [319, 59] on button "Mover para preparo" at bounding box center [296, 62] width 101 height 18
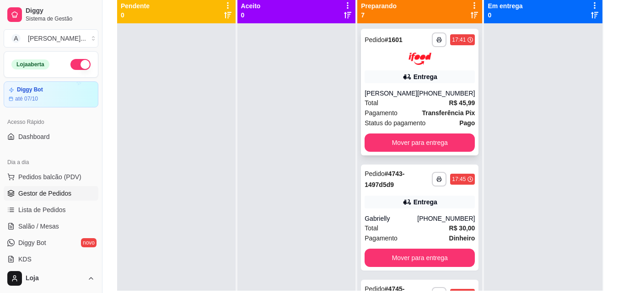
scroll to position [48, 0]
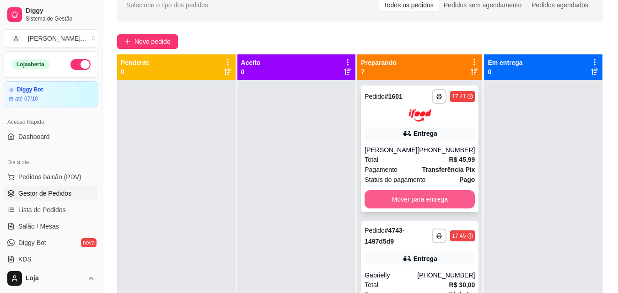
click at [426, 196] on button "Mover para entrega" at bounding box center [420, 199] width 110 height 18
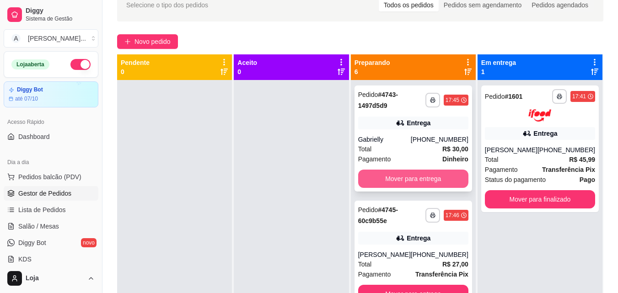
click at [435, 180] on button "Mover para entrega" at bounding box center [413, 179] width 110 height 18
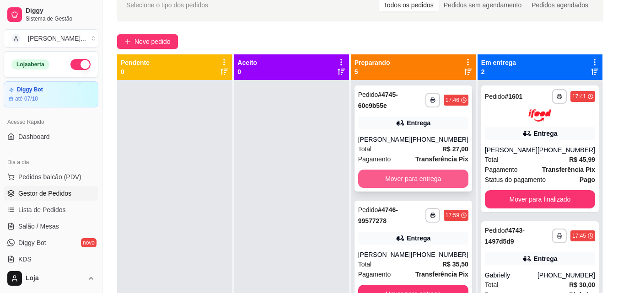
click at [442, 186] on button "Mover para entrega" at bounding box center [413, 179] width 110 height 18
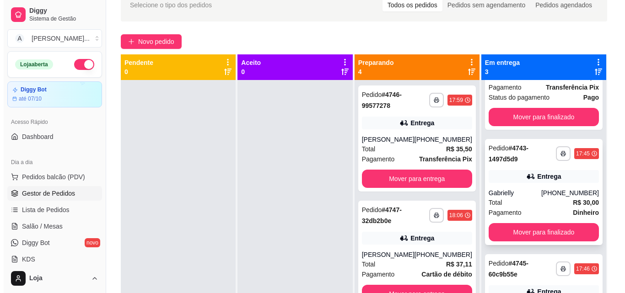
scroll to position [92, 0]
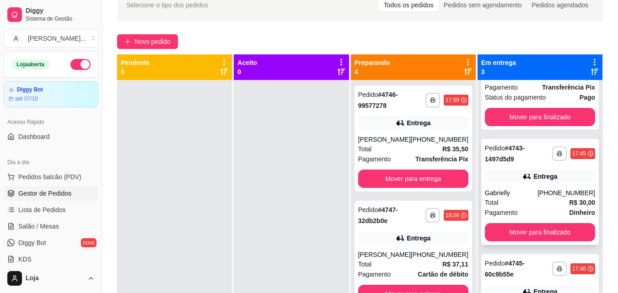
click at [516, 189] on div "Gabrielly" at bounding box center [511, 193] width 53 height 9
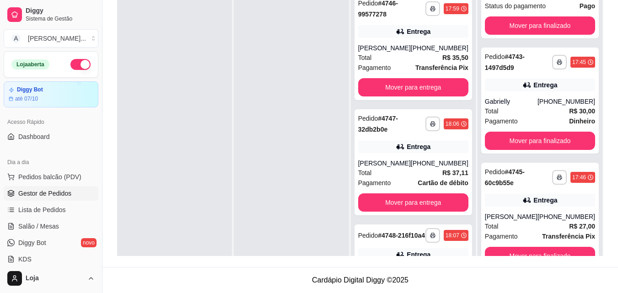
click at [196, 177] on div at bounding box center [174, 135] width 115 height 293
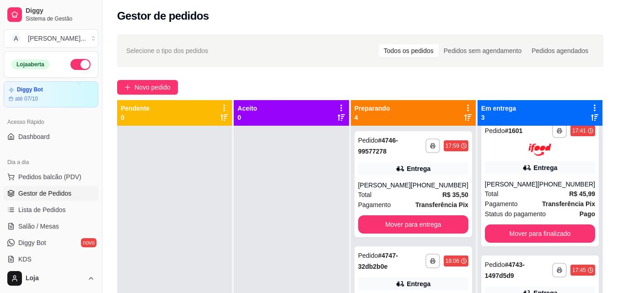
scroll to position [0, 0]
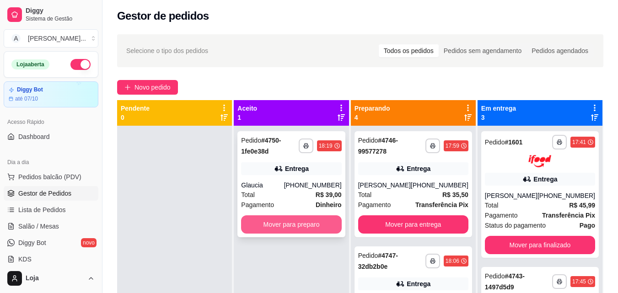
click at [333, 233] on button "Mover para preparo" at bounding box center [291, 225] width 100 height 18
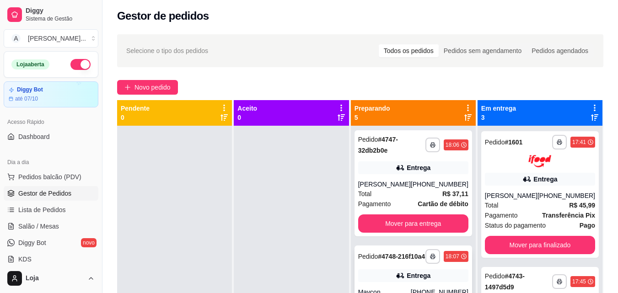
scroll to position [137, 0]
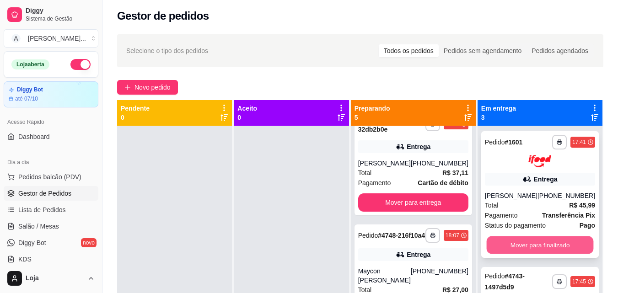
click at [496, 238] on button "Mover para finalizado" at bounding box center [540, 245] width 107 height 18
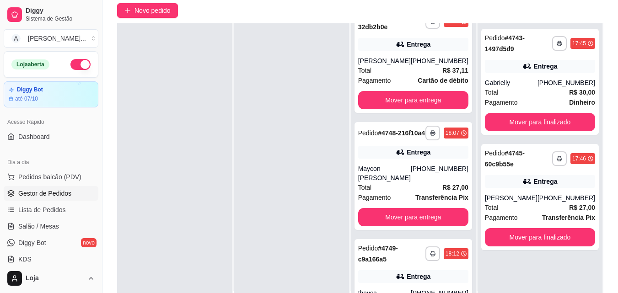
scroll to position [94, 0]
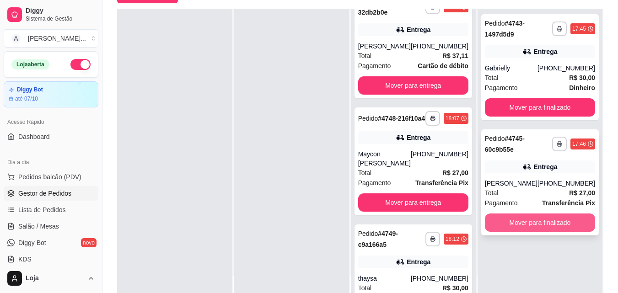
click at [502, 227] on button "Mover para finalizado" at bounding box center [540, 223] width 110 height 18
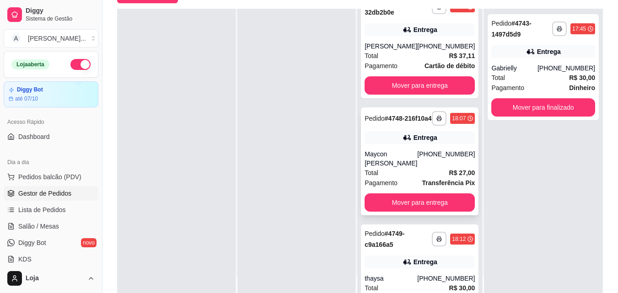
scroll to position [0, 0]
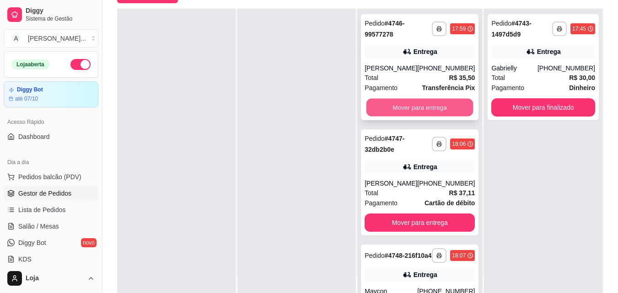
click at [409, 112] on button "Mover para entrega" at bounding box center [420, 108] width 107 height 18
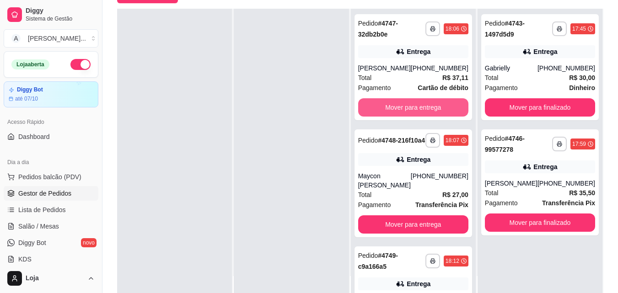
click at [409, 112] on button "Mover para entrega" at bounding box center [413, 107] width 110 height 18
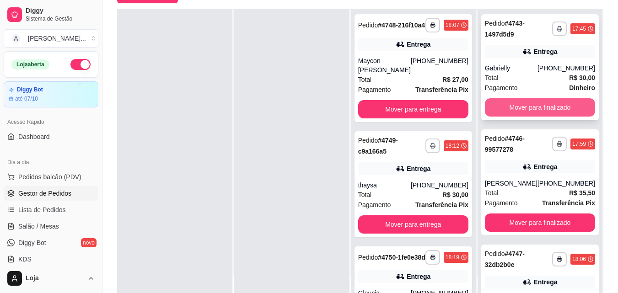
click at [572, 101] on button "Mover para finalizado" at bounding box center [540, 107] width 110 height 18
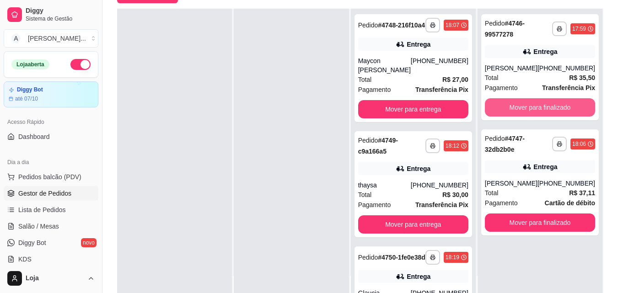
click at [572, 101] on button "Mover para finalizado" at bounding box center [540, 107] width 110 height 18
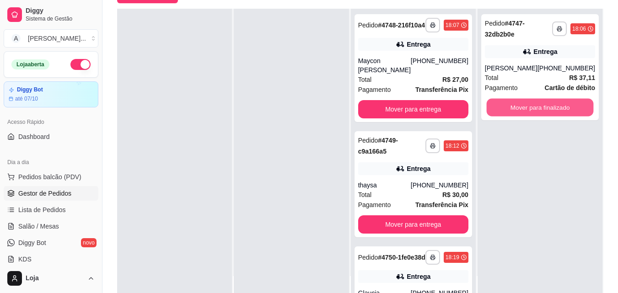
click at [572, 101] on button "Mover para finalizado" at bounding box center [540, 108] width 107 height 18
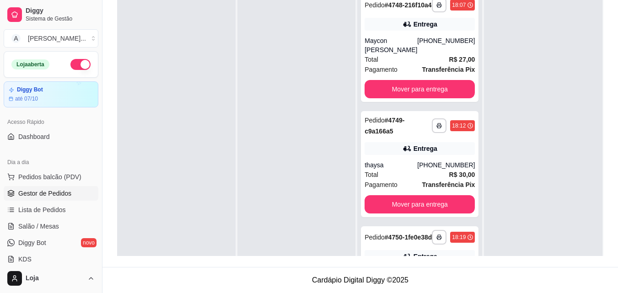
click at [540, 245] on div at bounding box center [563, 240] width 81 height 22
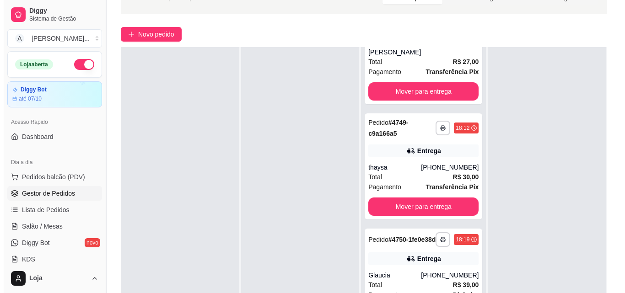
scroll to position [48, 0]
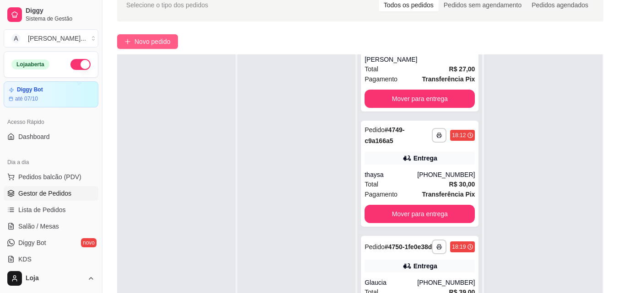
click at [157, 42] on span "Novo pedido" at bounding box center [153, 42] width 36 height 10
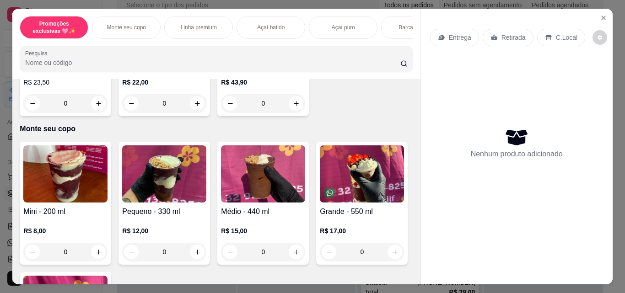
scroll to position [275, 0]
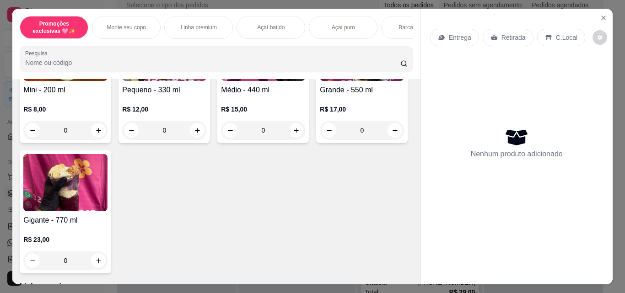
click at [270, 105] on div "R$ 15,00 0" at bounding box center [263, 118] width 84 height 44
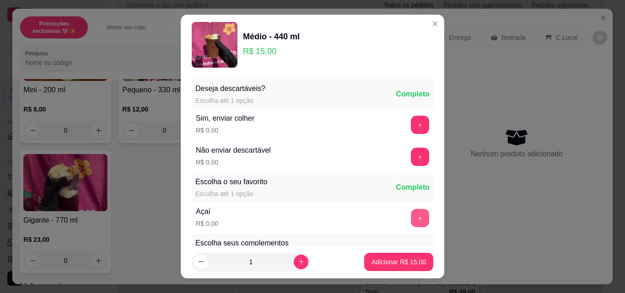
click at [411, 220] on button "+" at bounding box center [420, 218] width 18 height 18
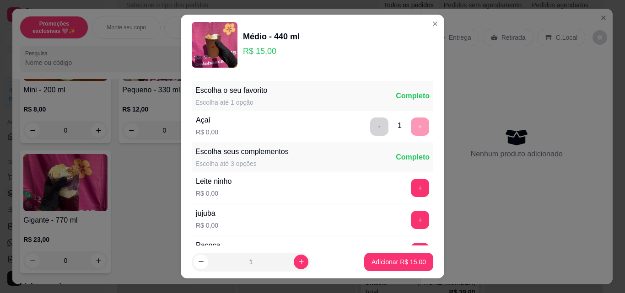
click at [404, 178] on div "Leite ninho R$ 0,00 +" at bounding box center [313, 188] width 242 height 32
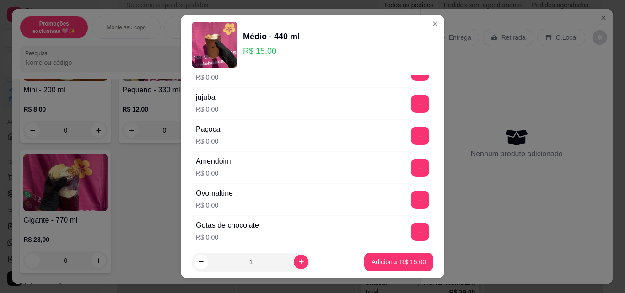
scroll to position [183, 0]
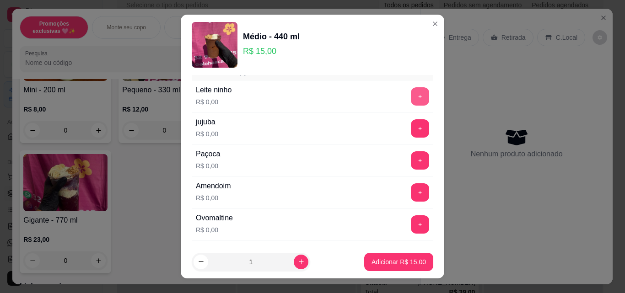
click at [411, 94] on button "+" at bounding box center [420, 96] width 18 height 18
click at [411, 166] on button "+" at bounding box center [420, 160] width 18 height 18
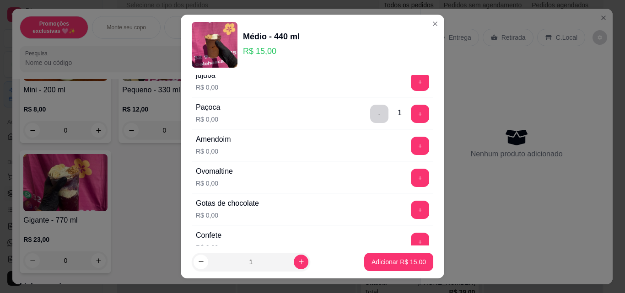
scroll to position [275, 0]
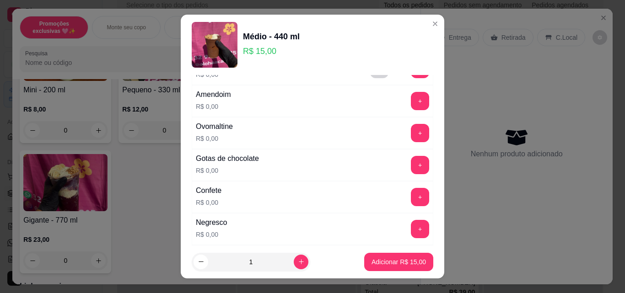
click at [411, 138] on button "+" at bounding box center [420, 133] width 18 height 18
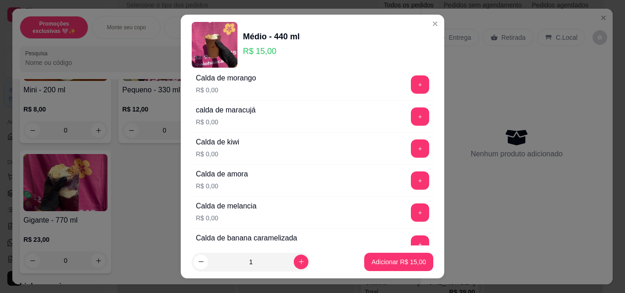
scroll to position [778, 0]
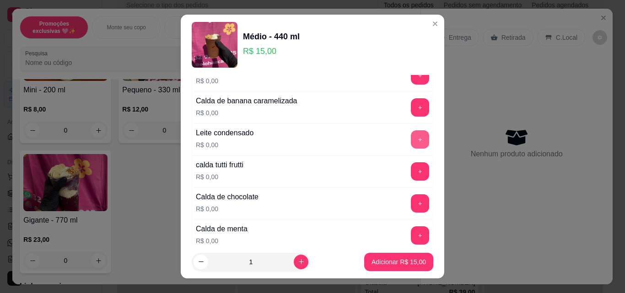
click at [411, 136] on button "+" at bounding box center [420, 139] width 18 height 18
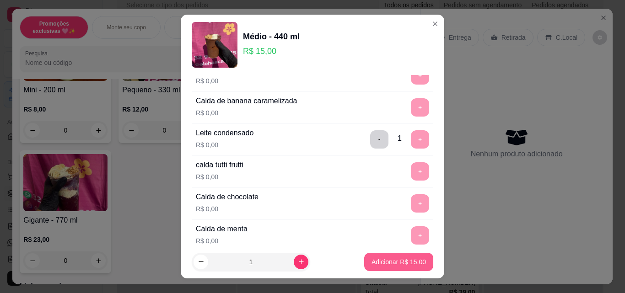
click at [405, 267] on button "Adicionar R$ 15,00" at bounding box center [398, 262] width 69 height 18
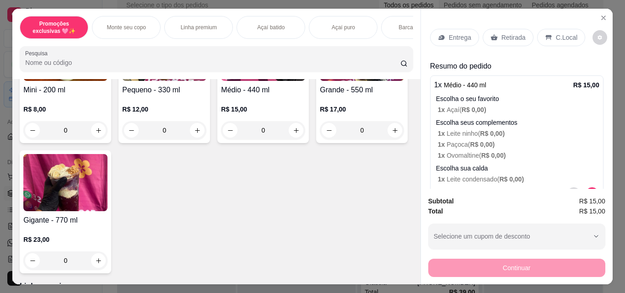
click at [245, 120] on div "R$ 15,00 0" at bounding box center [263, 122] width 84 height 35
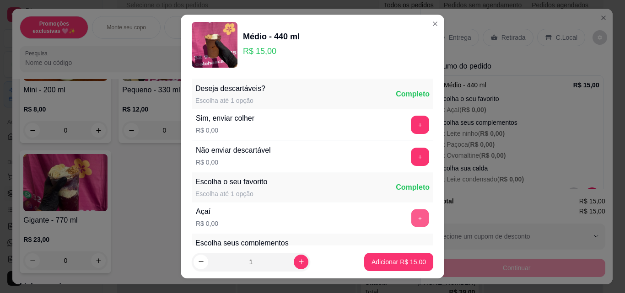
click at [411, 214] on button "+" at bounding box center [420, 219] width 18 height 18
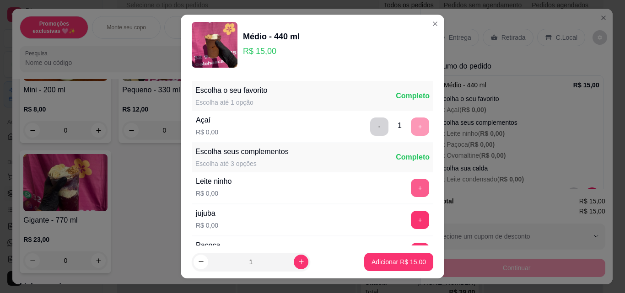
click at [411, 184] on button "+" at bounding box center [420, 188] width 18 height 18
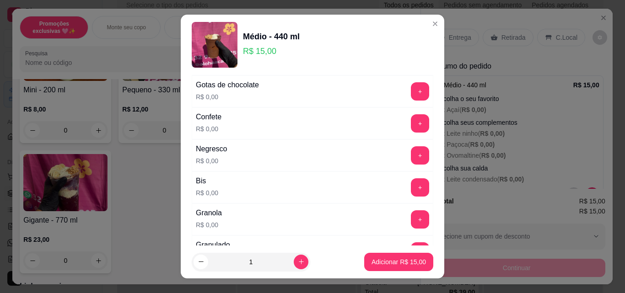
scroll to position [366, 0]
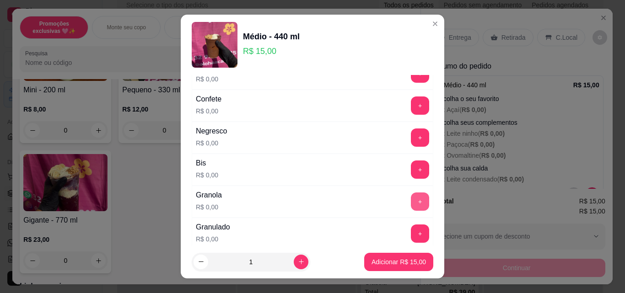
click at [411, 200] on button "+" at bounding box center [420, 202] width 18 height 18
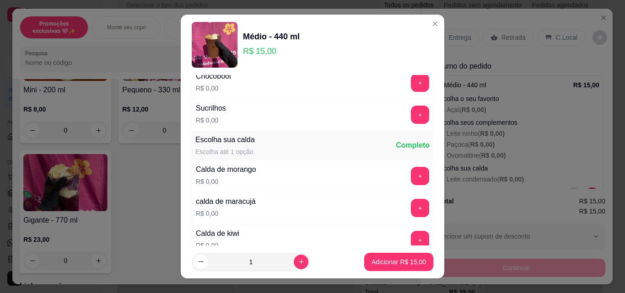
scroll to position [687, 0]
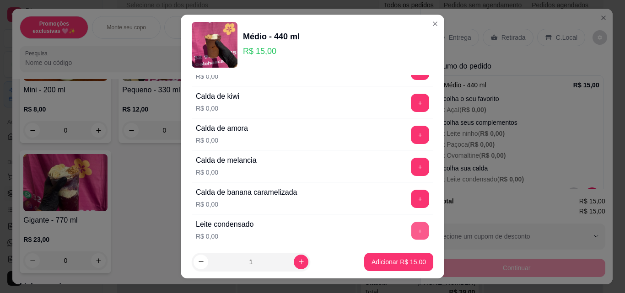
click at [411, 228] on button "+" at bounding box center [420, 231] width 18 height 18
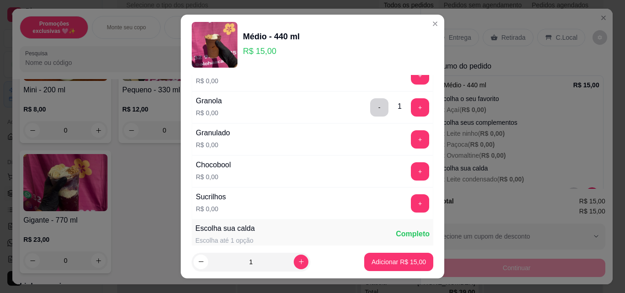
scroll to position [458, 0]
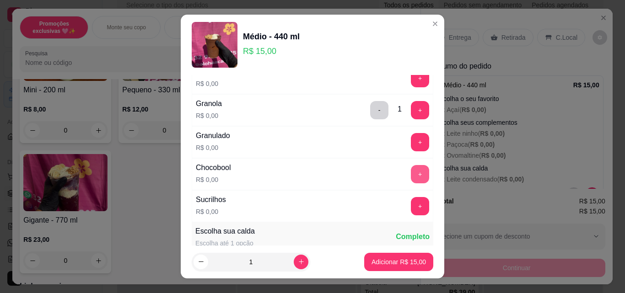
click at [411, 173] on button "+" at bounding box center [420, 174] width 18 height 18
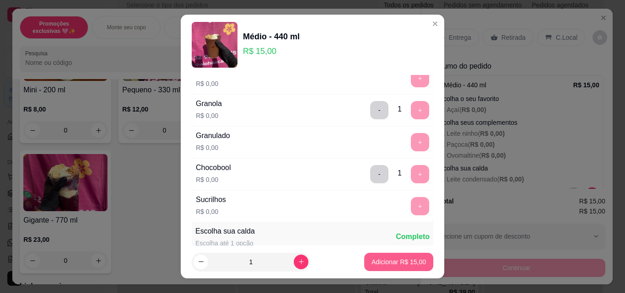
click at [406, 256] on button "Adicionar R$ 15,00" at bounding box center [398, 262] width 69 height 18
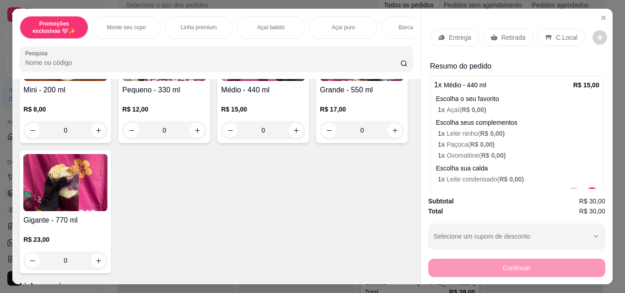
click at [492, 140] on p "1 x Paçoca ( R$ 0,00 )" at bounding box center [519, 144] width 162 height 9
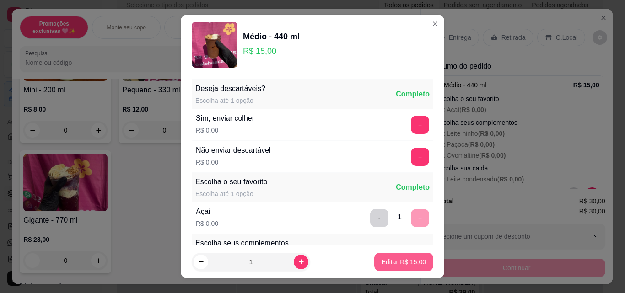
click at [409, 265] on p "Editar R$ 15,00" at bounding box center [404, 262] width 44 height 9
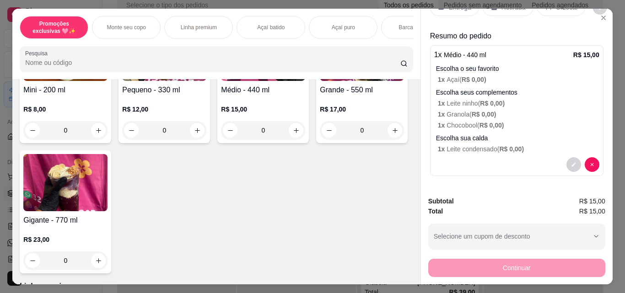
scroll to position [30, 0]
click at [320, 81] on img at bounding box center [362, 52] width 84 height 57
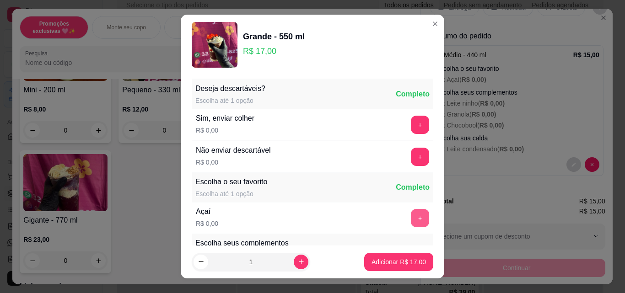
click at [411, 221] on button "+" at bounding box center [420, 218] width 18 height 18
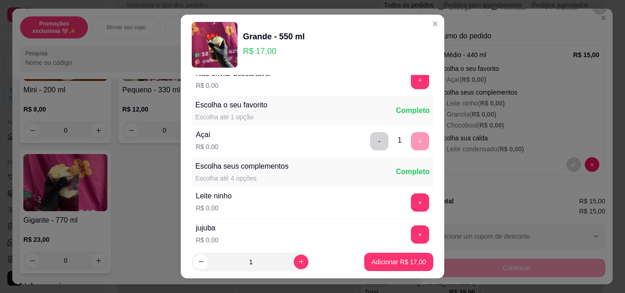
scroll to position [183, 0]
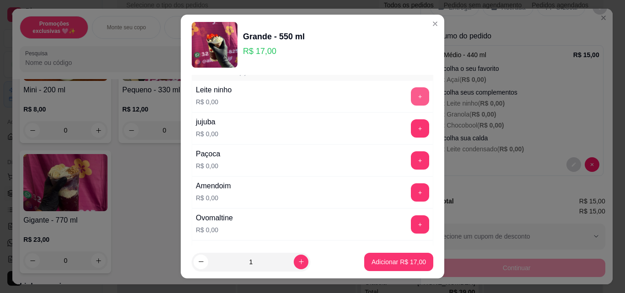
click at [411, 97] on button "+" at bounding box center [420, 96] width 18 height 18
click at [411, 167] on button "+" at bounding box center [420, 160] width 18 height 18
click at [411, 216] on button "+" at bounding box center [420, 225] width 18 height 18
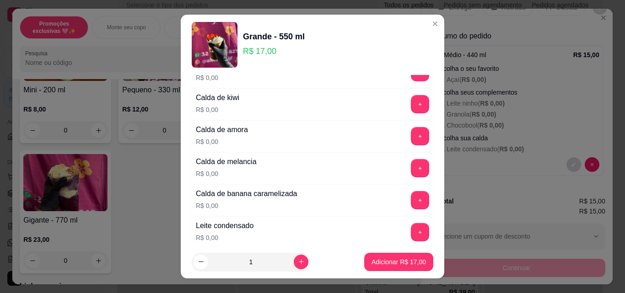
scroll to position [687, 0]
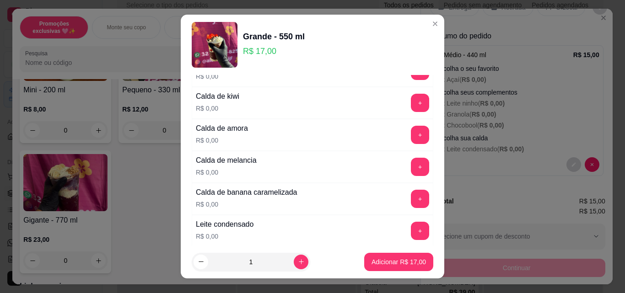
click at [411, 233] on button "+" at bounding box center [420, 231] width 18 height 18
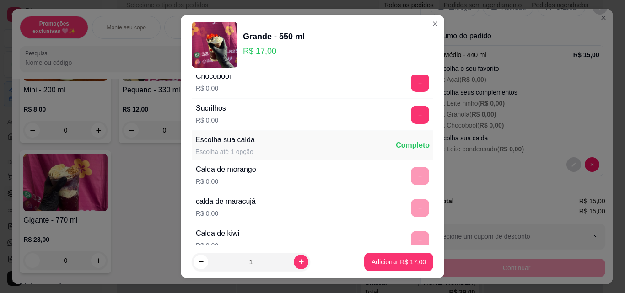
scroll to position [458, 0]
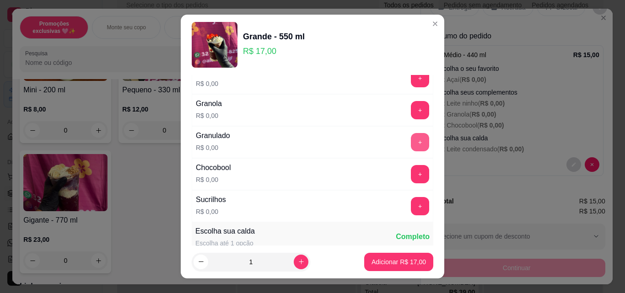
click at [411, 137] on button "+" at bounding box center [420, 142] width 18 height 18
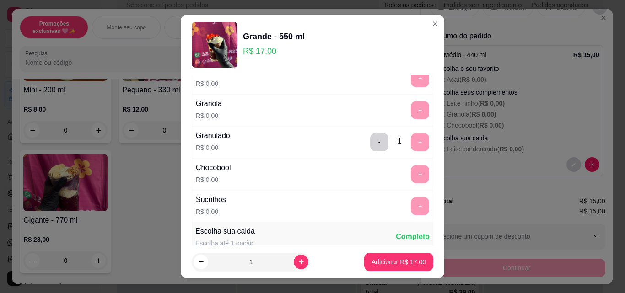
click at [407, 261] on p "Adicionar R$ 17,00" at bounding box center [399, 262] width 54 height 9
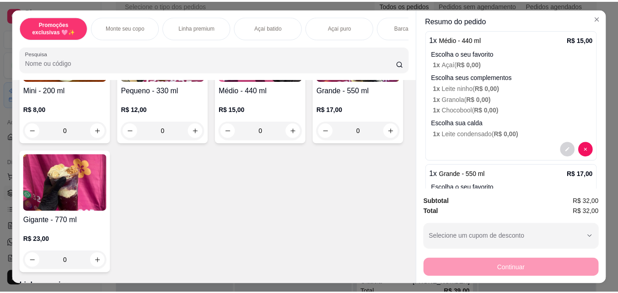
scroll to position [0, 0]
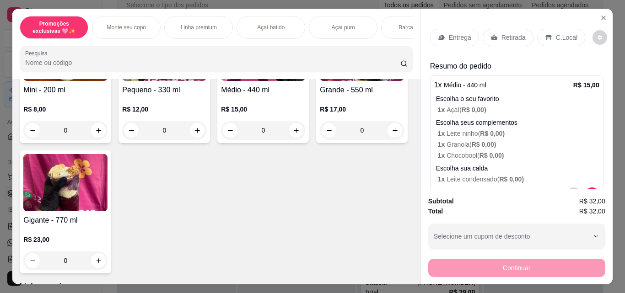
click at [502, 35] on p "Retirada" at bounding box center [514, 37] width 24 height 9
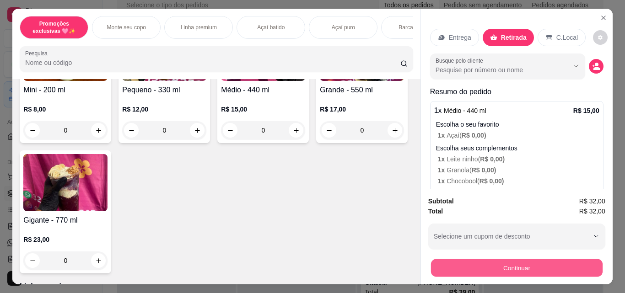
click at [512, 264] on button "Continuar" at bounding box center [517, 268] width 172 height 18
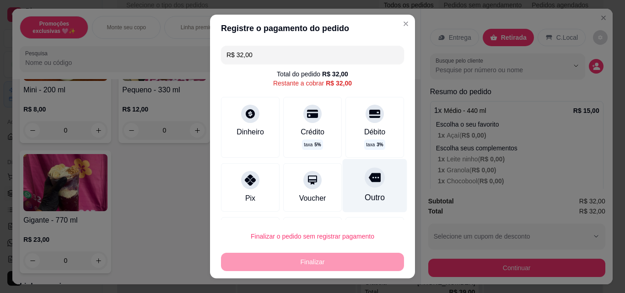
click at [365, 195] on div "Outro" at bounding box center [375, 198] width 20 height 12
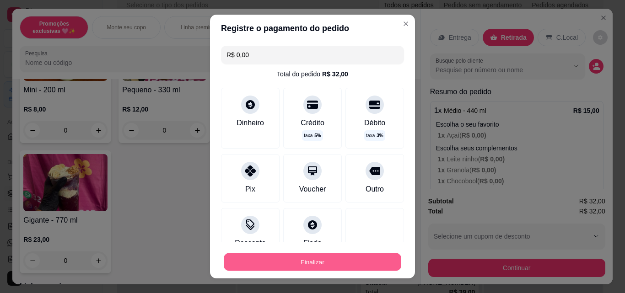
click at [348, 264] on button "Finalizar" at bounding box center [313, 263] width 178 height 18
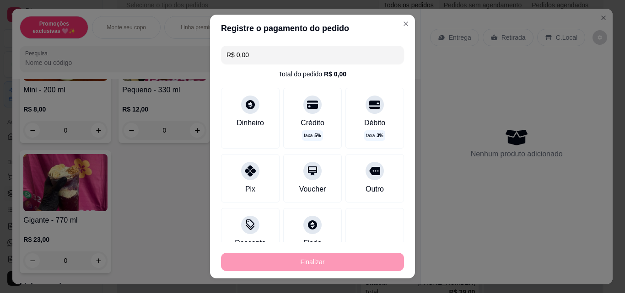
type input "-R$ 32,00"
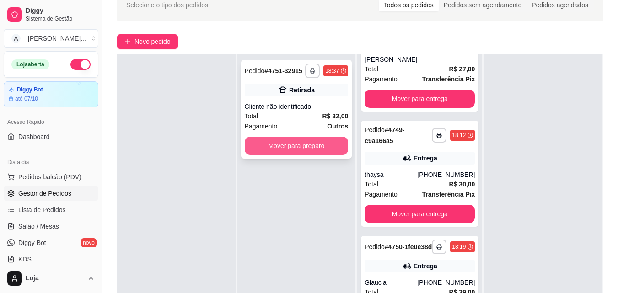
click at [326, 149] on button "Mover para preparo" at bounding box center [297, 146] width 104 height 18
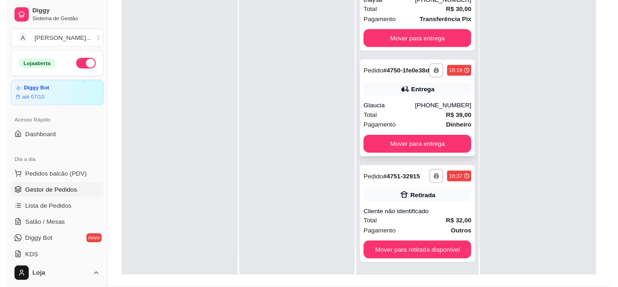
scroll to position [140, 0]
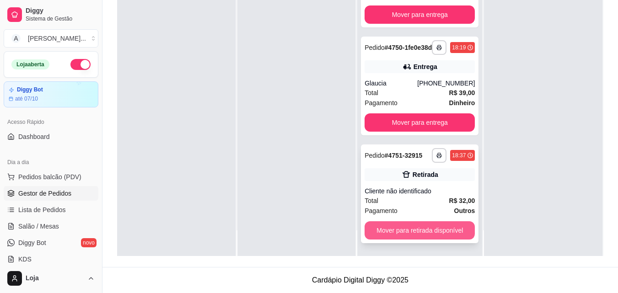
click at [420, 227] on button "Mover para retirada disponível" at bounding box center [420, 231] width 110 height 18
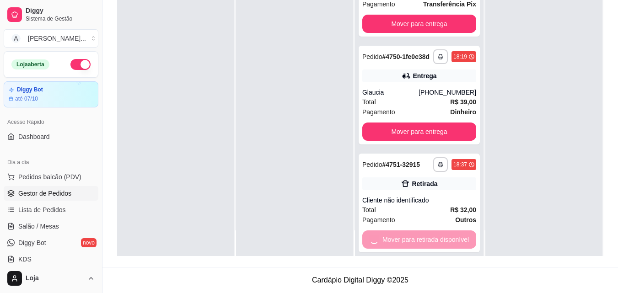
scroll to position [62, 0]
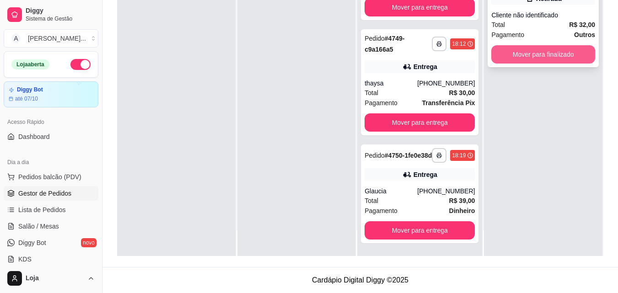
click at [517, 57] on button "Mover para finalizado" at bounding box center [544, 54] width 104 height 18
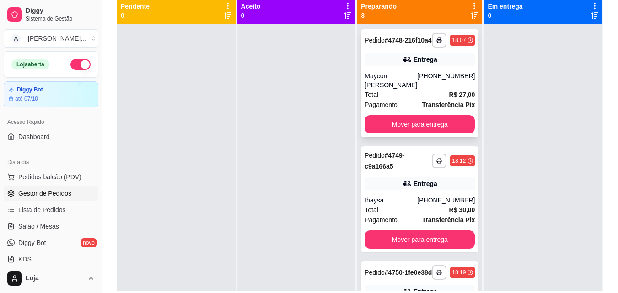
scroll to position [2, 0]
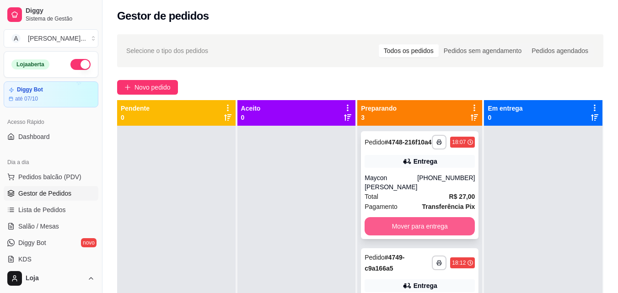
click at [391, 226] on button "Mover para entrega" at bounding box center [420, 226] width 110 height 18
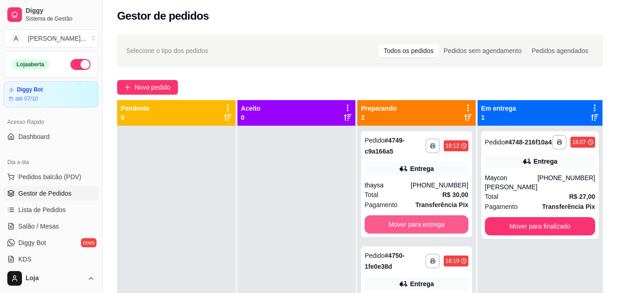
click at [391, 226] on button "Mover para entrega" at bounding box center [417, 225] width 104 height 18
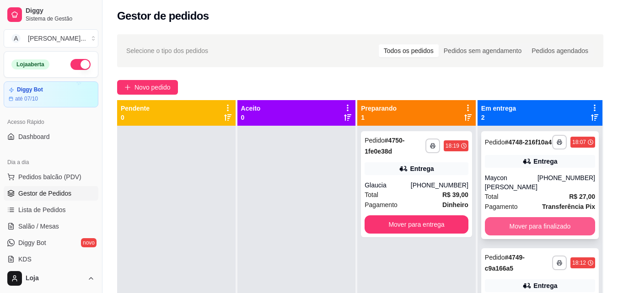
click at [527, 223] on button "Mover para finalizado" at bounding box center [540, 226] width 110 height 18
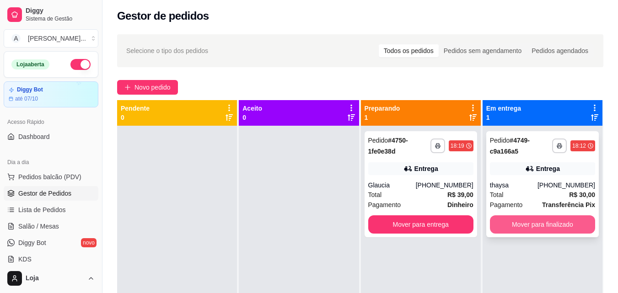
click at [527, 226] on button "Mover para finalizado" at bounding box center [542, 225] width 105 height 18
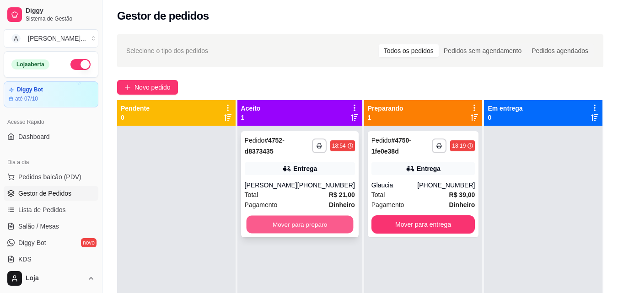
click at [329, 219] on button "Mover para preparo" at bounding box center [299, 225] width 107 height 18
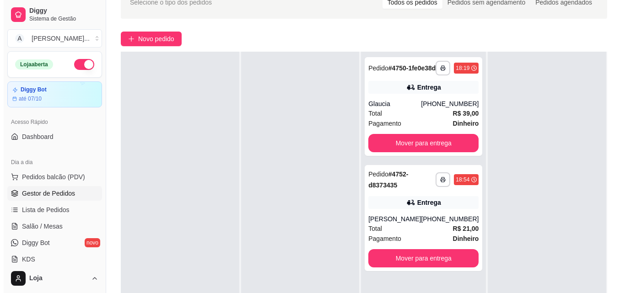
scroll to position [140, 0]
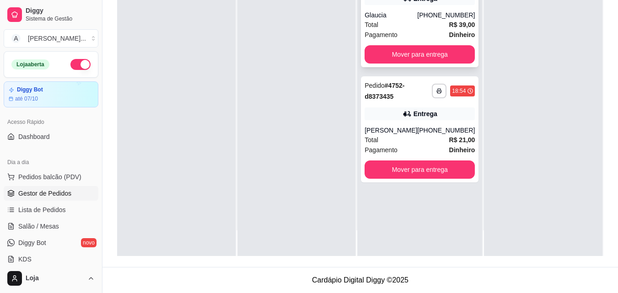
click at [399, 56] on button "Mover para entrega" at bounding box center [420, 54] width 110 height 18
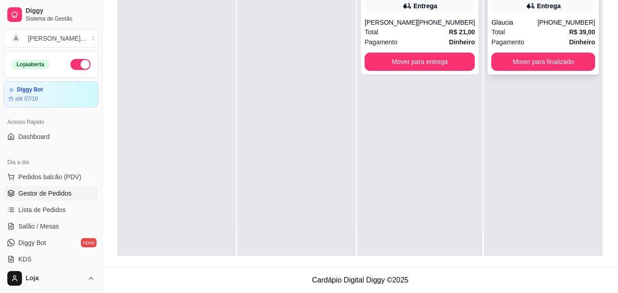
click at [564, 26] on div "[PHONE_NUMBER]" at bounding box center [567, 22] width 58 height 9
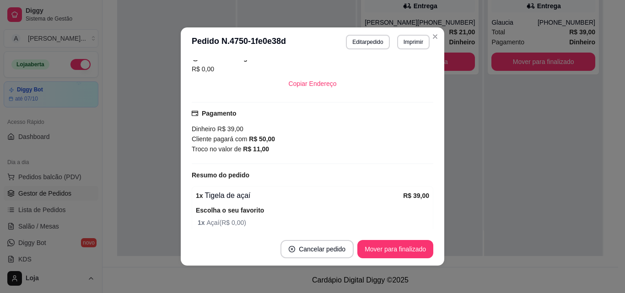
scroll to position [228, 0]
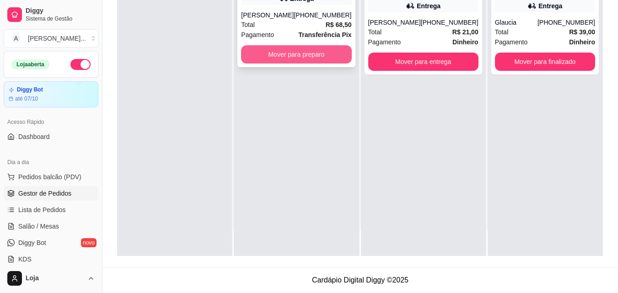
click at [329, 64] on button "Mover para preparo" at bounding box center [296, 54] width 110 height 18
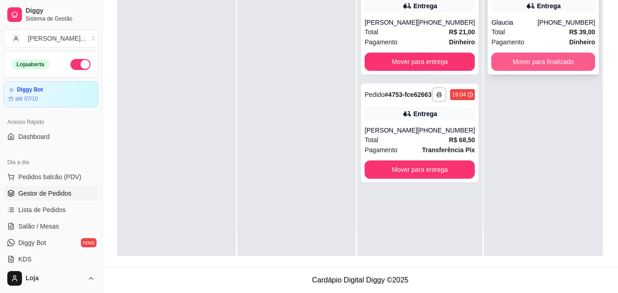
click at [552, 67] on button "Mover para finalizado" at bounding box center [544, 62] width 104 height 18
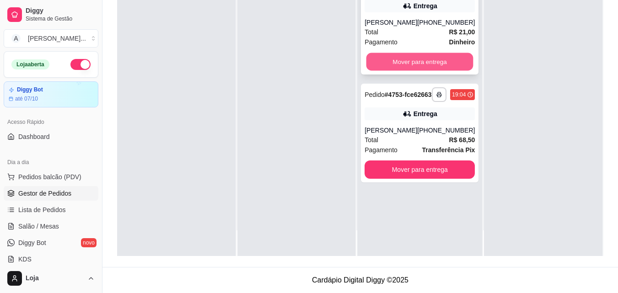
click at [455, 54] on button "Mover para entrega" at bounding box center [420, 62] width 107 height 18
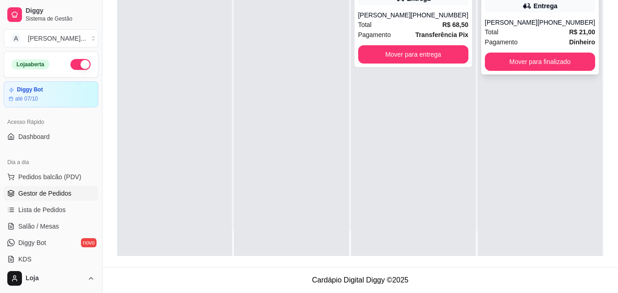
click at [505, 32] on div "Total R$ 21,00" at bounding box center [540, 32] width 110 height 10
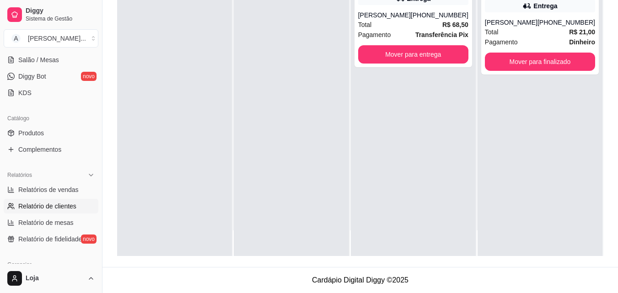
scroll to position [183, 0]
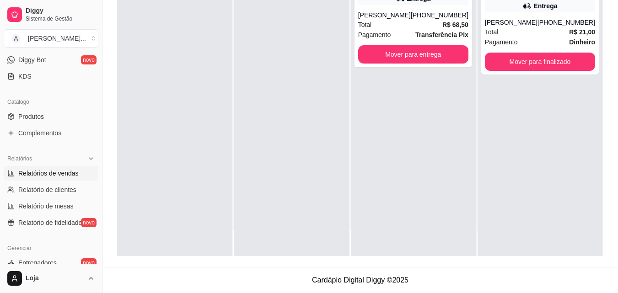
click at [72, 177] on span "Relatórios de vendas" at bounding box center [48, 173] width 60 height 9
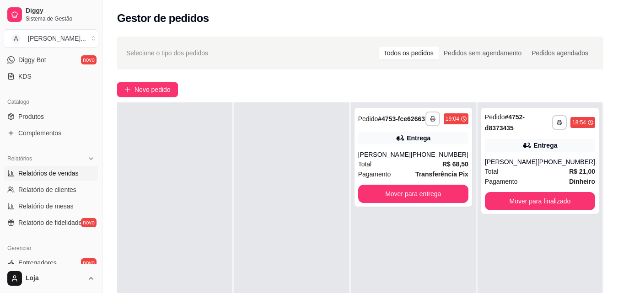
select select "ALL"
select select "0"
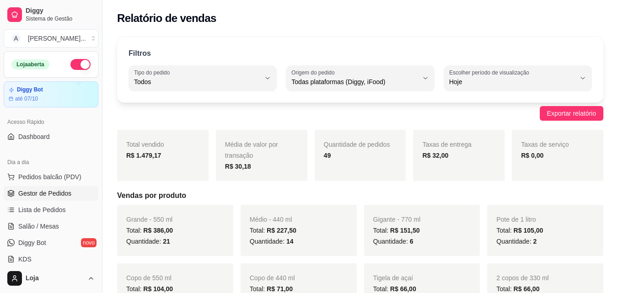
click at [70, 198] on link "Gestor de Pedidos" at bounding box center [51, 193] width 95 height 15
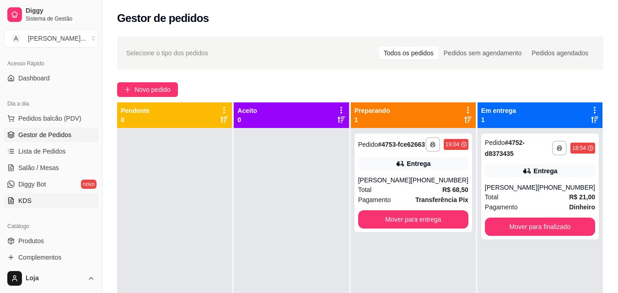
scroll to position [183, 0]
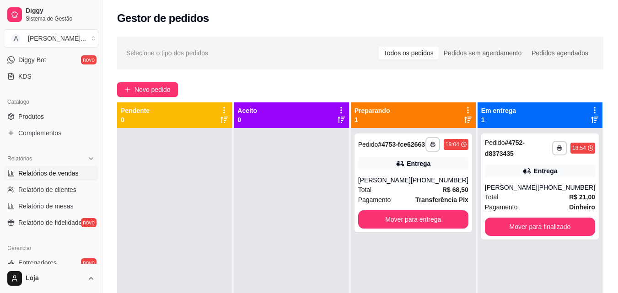
click at [78, 171] on link "Relatórios de vendas" at bounding box center [51, 173] width 95 height 15
select select "ALL"
select select "0"
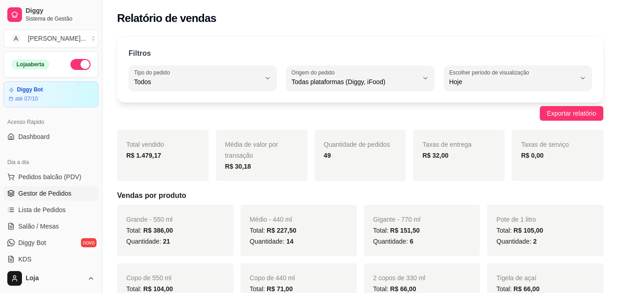
click at [75, 193] on link "Gestor de Pedidos" at bounding box center [51, 193] width 95 height 15
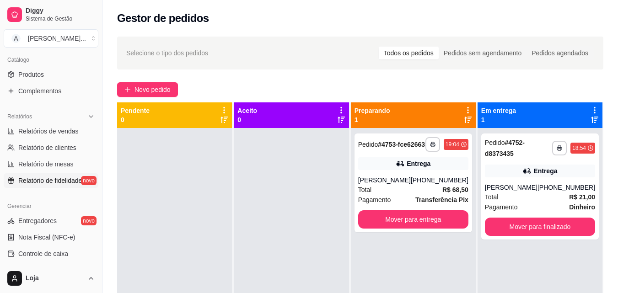
scroll to position [229, 0]
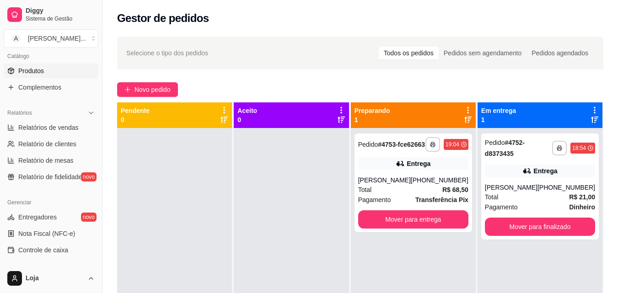
click at [56, 65] on link "Produtos" at bounding box center [51, 71] width 95 height 15
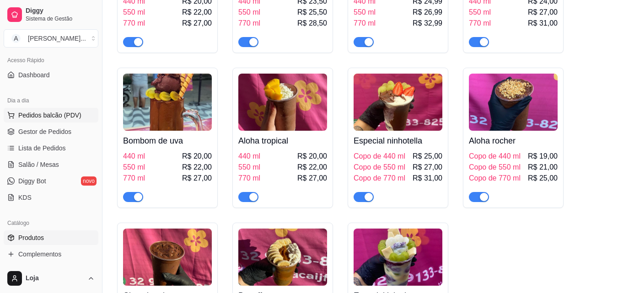
scroll to position [46, 0]
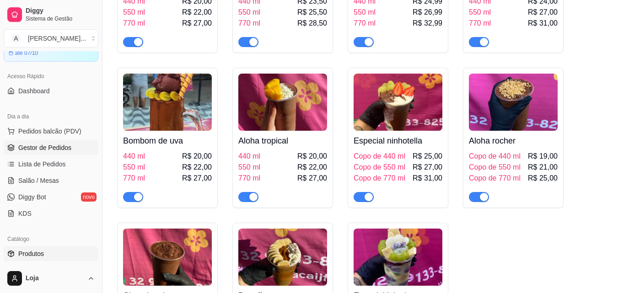
click at [60, 144] on span "Gestor de Pedidos" at bounding box center [44, 147] width 53 height 9
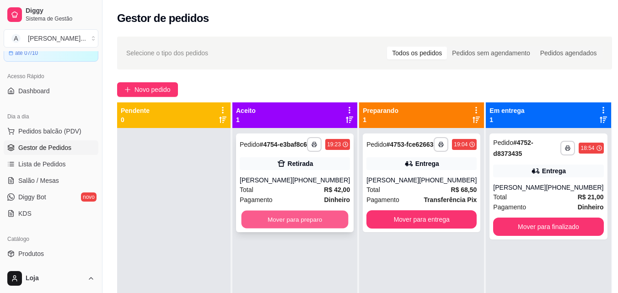
click at [273, 229] on button "Mover para preparo" at bounding box center [295, 220] width 107 height 18
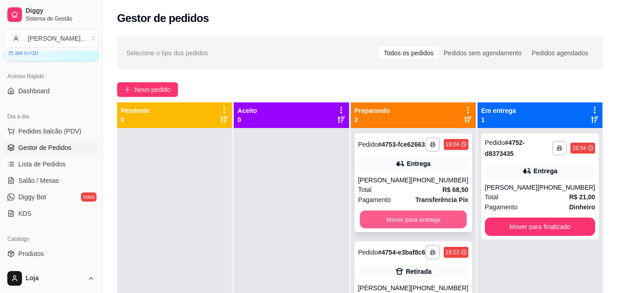
click at [391, 229] on button "Mover para entrega" at bounding box center [413, 220] width 107 height 18
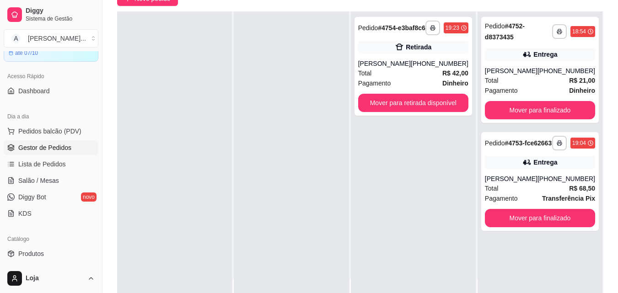
scroll to position [92, 0]
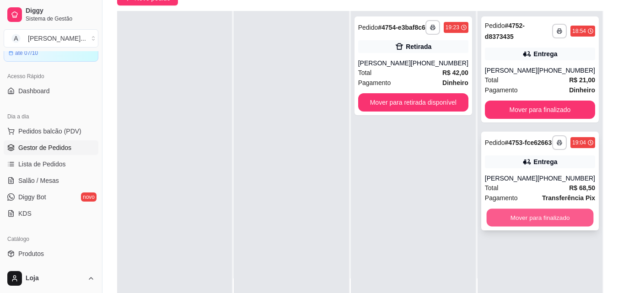
click at [550, 227] on button "Mover para finalizado" at bounding box center [540, 218] width 107 height 18
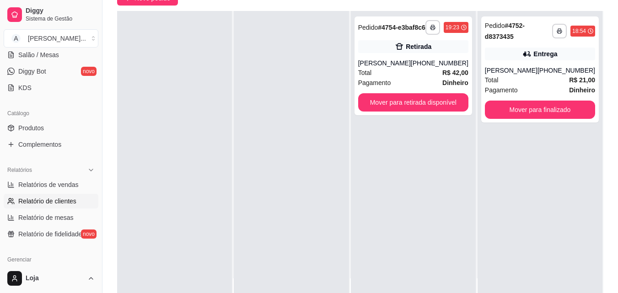
scroll to position [183, 0]
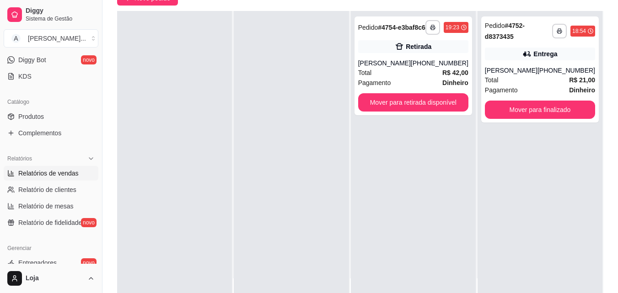
click at [62, 173] on span "Relatórios de vendas" at bounding box center [48, 173] width 60 height 9
select select "ALL"
select select "0"
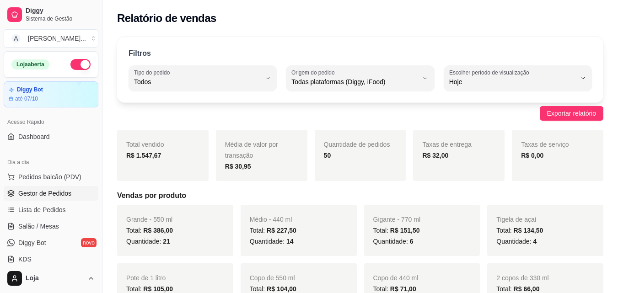
click at [58, 196] on span "Gestor de Pedidos" at bounding box center [44, 193] width 53 height 9
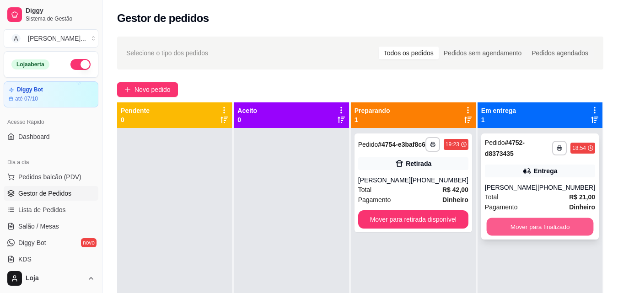
click at [566, 223] on button "Mover para finalizado" at bounding box center [540, 227] width 107 height 18
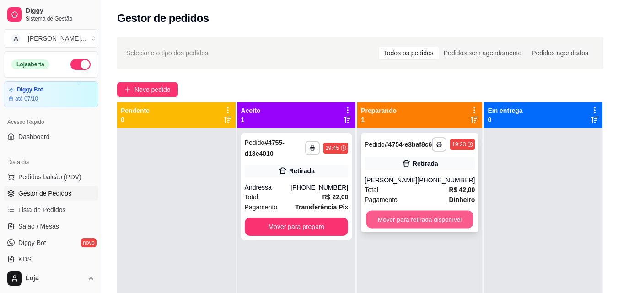
click at [395, 229] on button "Mover para retirada disponível" at bounding box center [420, 220] width 107 height 18
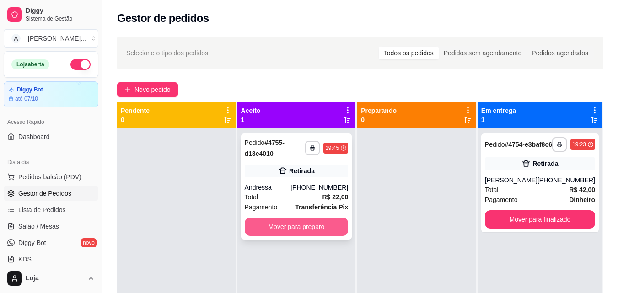
click at [342, 210] on strong "Transferência Pix" at bounding box center [321, 207] width 53 height 7
click at [322, 222] on button "Mover para preparo" at bounding box center [296, 227] width 101 height 18
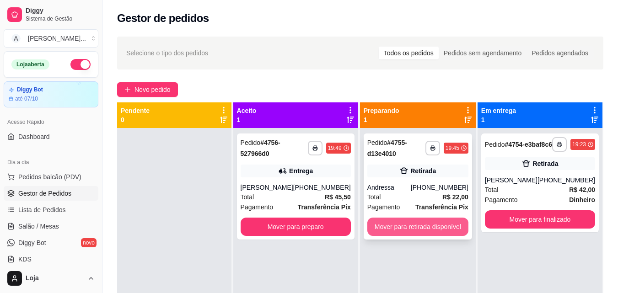
click at [390, 222] on button "Mover para retirada disponível" at bounding box center [418, 227] width 101 height 18
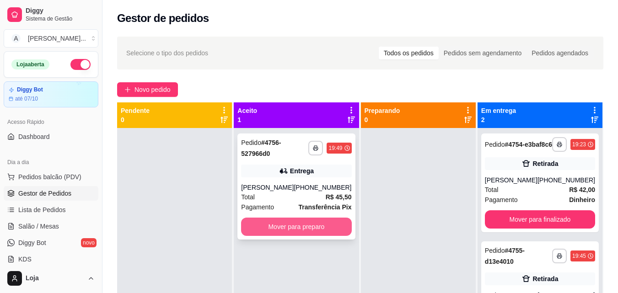
click at [324, 235] on button "Mover para preparo" at bounding box center [296, 227] width 110 height 18
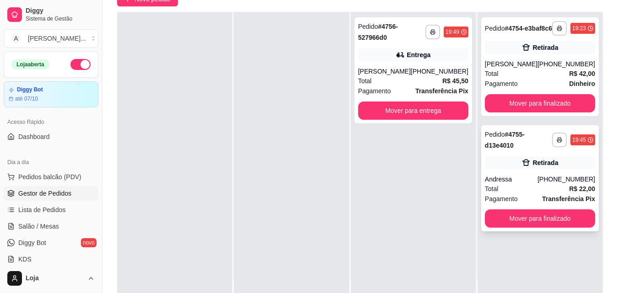
scroll to position [92, 0]
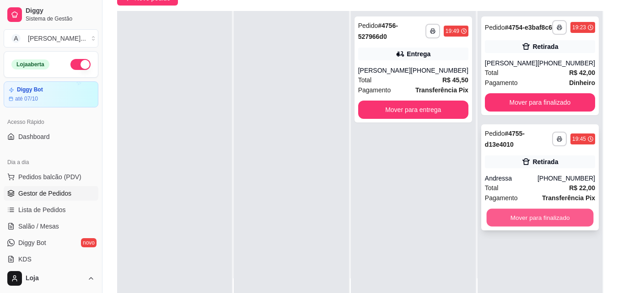
click at [524, 225] on button "Mover para finalizado" at bounding box center [540, 218] width 107 height 18
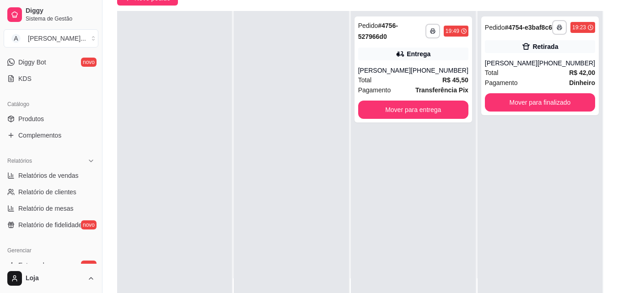
scroll to position [183, 0]
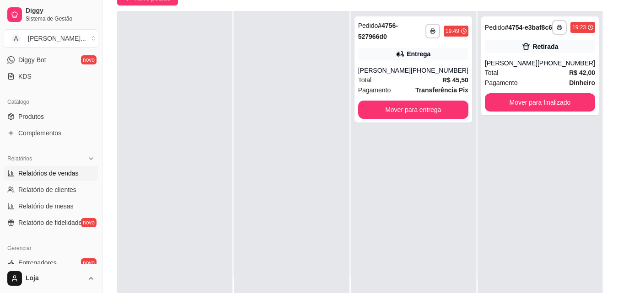
click at [52, 174] on span "Relatórios de vendas" at bounding box center [48, 173] width 60 height 9
select select "ALL"
select select "0"
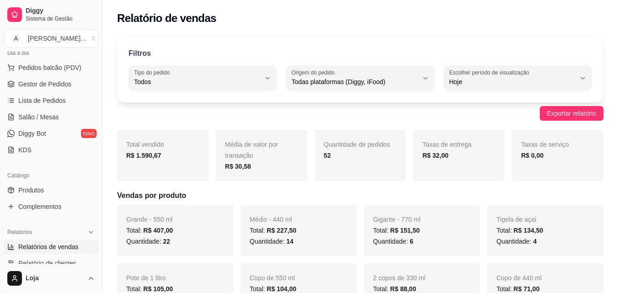
scroll to position [92, 0]
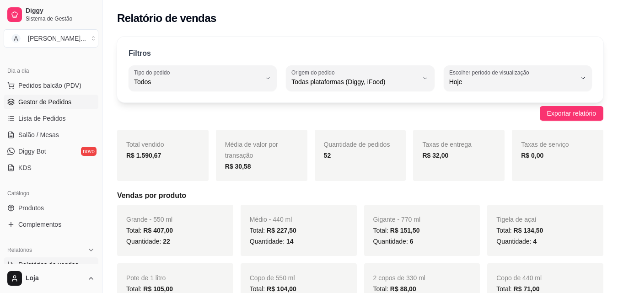
click at [61, 99] on span "Gestor de Pedidos" at bounding box center [44, 101] width 53 height 9
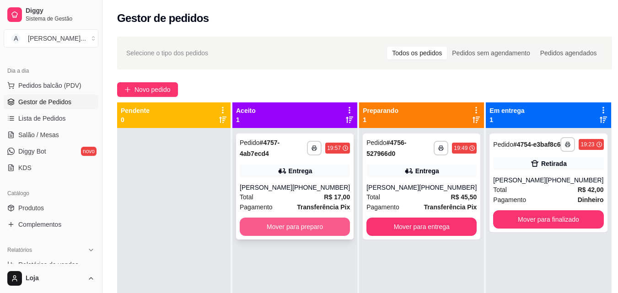
click at [344, 227] on button "Mover para preparo" at bounding box center [295, 227] width 110 height 18
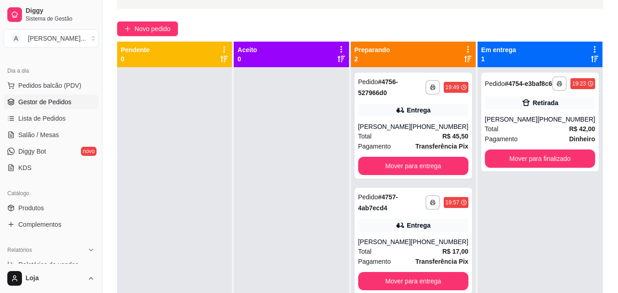
scroll to position [48, 0]
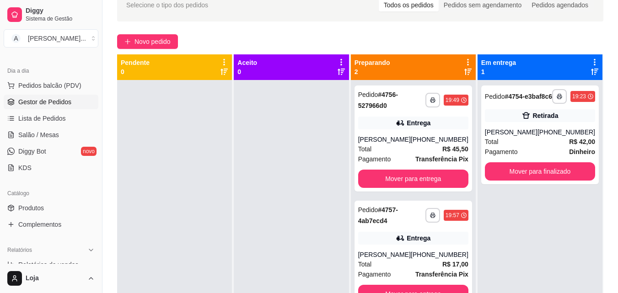
click at [470, 71] on icon at bounding box center [468, 72] width 7 height 6
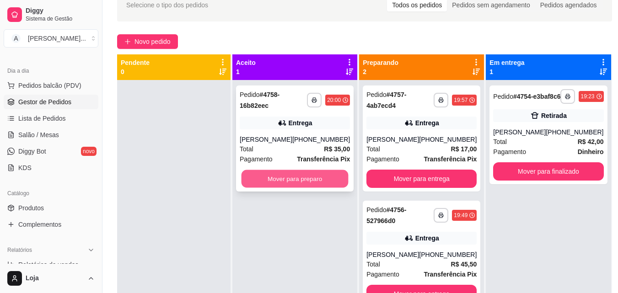
click at [317, 188] on button "Mover para preparo" at bounding box center [295, 179] width 107 height 18
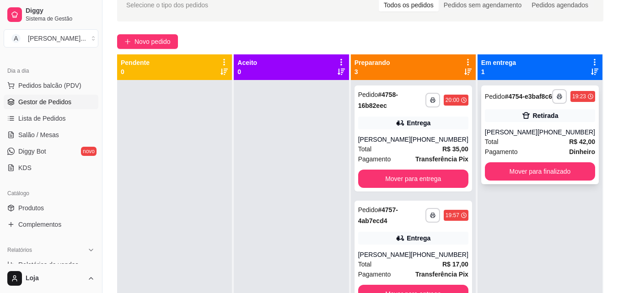
click at [580, 137] on div "[PHONE_NUMBER]" at bounding box center [567, 132] width 58 height 9
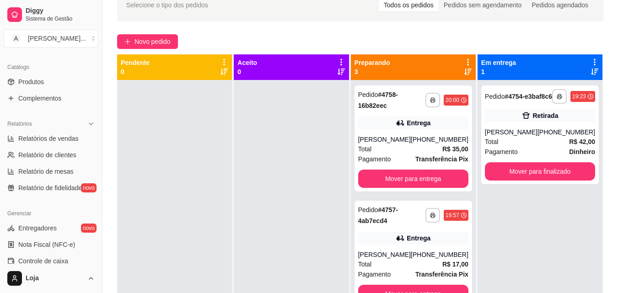
scroll to position [229, 0]
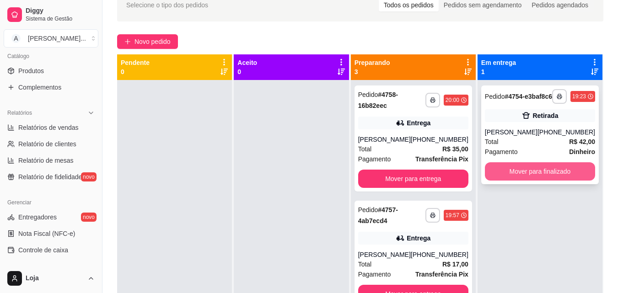
click at [534, 181] on button "Mover para finalizado" at bounding box center [540, 171] width 110 height 18
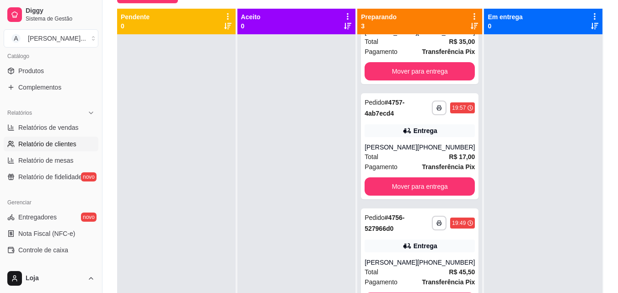
scroll to position [320, 0]
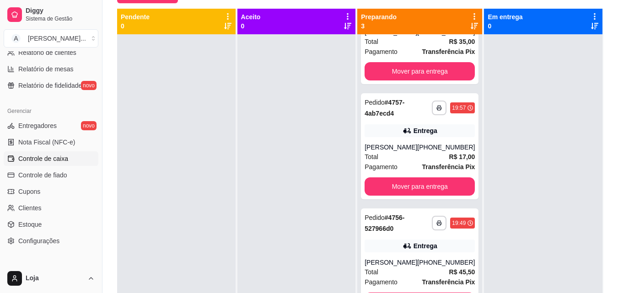
click at [61, 157] on span "Controle de caixa" at bounding box center [43, 158] width 50 height 9
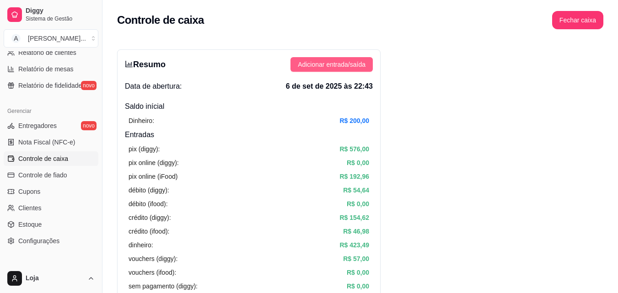
click at [352, 59] on button "Adicionar entrada/saída" at bounding box center [332, 64] width 82 height 15
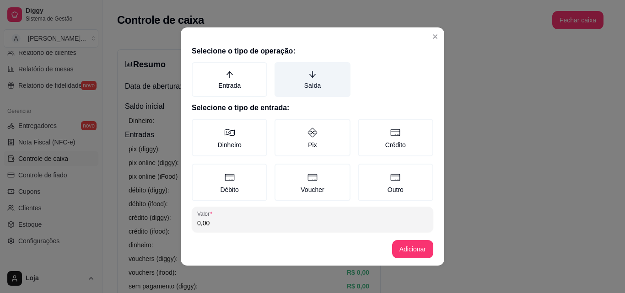
click at [313, 82] on label "Saída" at bounding box center [313, 79] width 76 height 35
click at [281, 69] on button "Saída" at bounding box center [277, 65] width 7 height 7
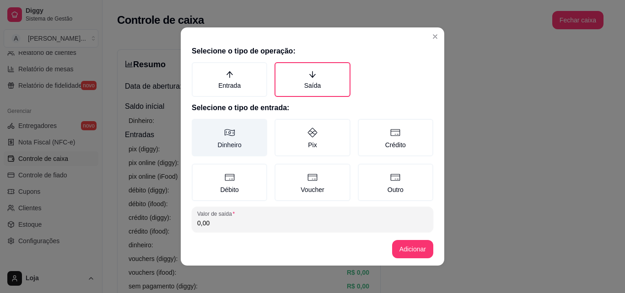
click at [227, 143] on label "Dinheiro" at bounding box center [230, 138] width 76 height 38
click at [199, 126] on button "Dinheiro" at bounding box center [194, 122] width 7 height 7
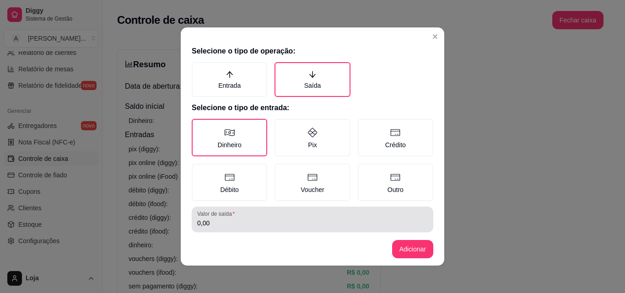
click at [243, 214] on div "0,00" at bounding box center [312, 220] width 231 height 18
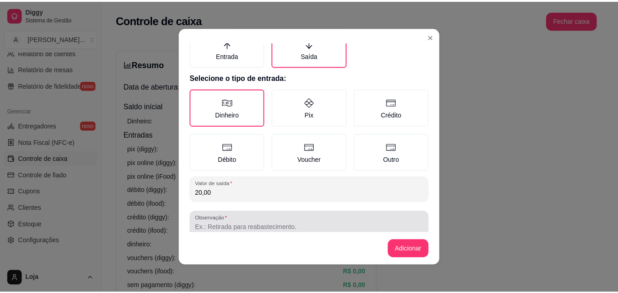
scroll to position [49, 0]
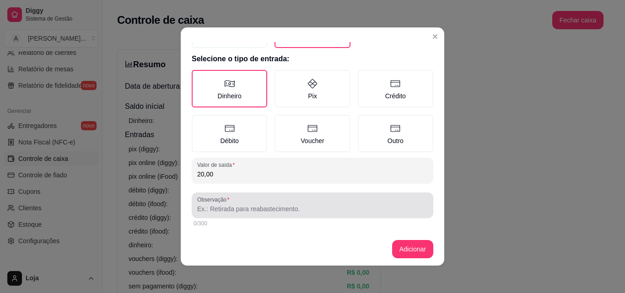
type input "20,00"
click at [243, 211] on input "Observação" at bounding box center [312, 209] width 231 height 9
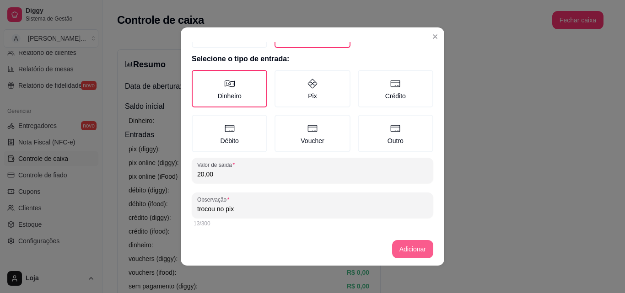
type input "trocou no pix"
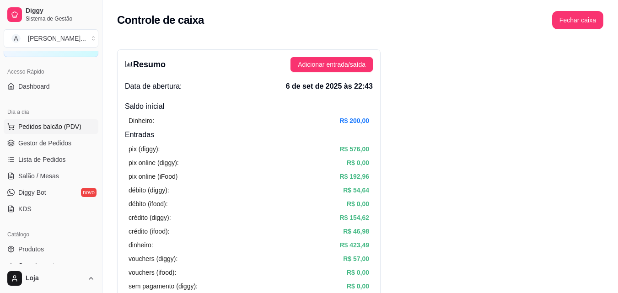
scroll to position [46, 0]
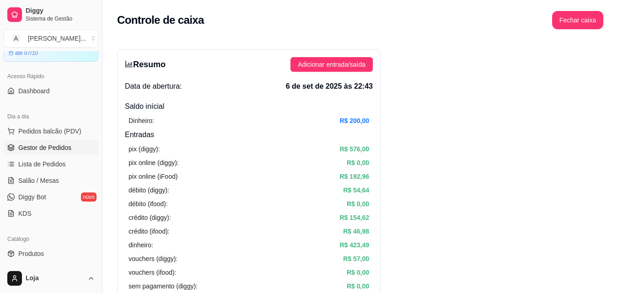
click at [68, 147] on span "Gestor de Pedidos" at bounding box center [44, 147] width 53 height 9
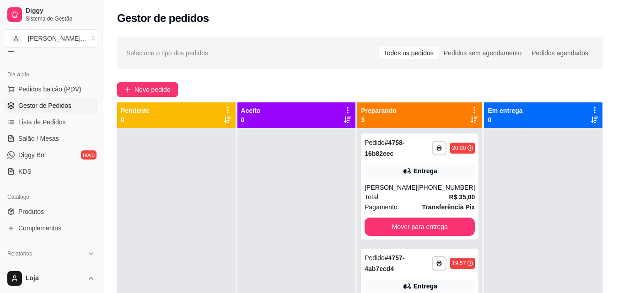
scroll to position [183, 0]
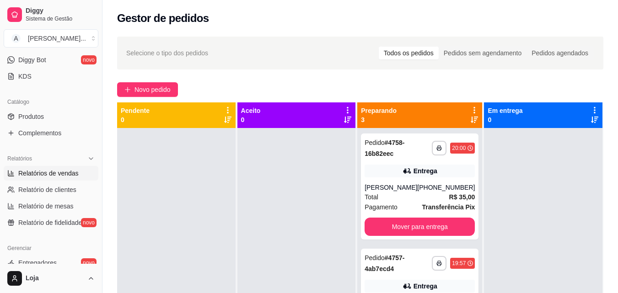
click at [65, 173] on span "Relatórios de vendas" at bounding box center [48, 173] width 60 height 9
select select "ALL"
select select "0"
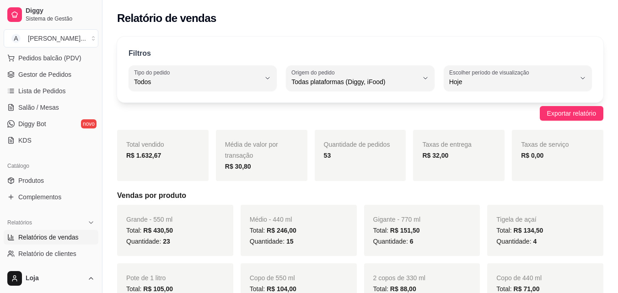
scroll to position [46, 0]
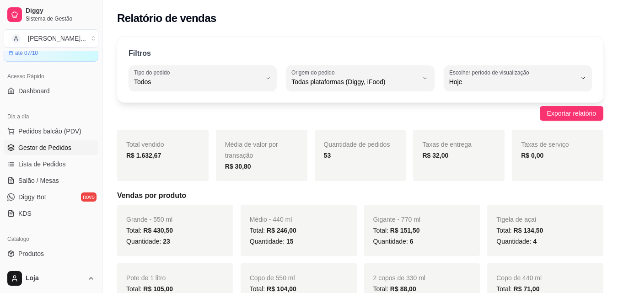
click at [66, 146] on span "Gestor de Pedidos" at bounding box center [44, 147] width 53 height 9
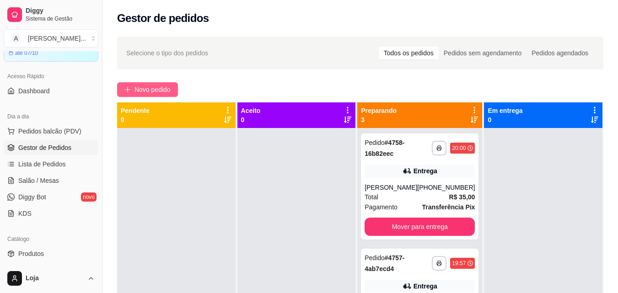
click at [155, 91] on span "Novo pedido" at bounding box center [153, 90] width 36 height 10
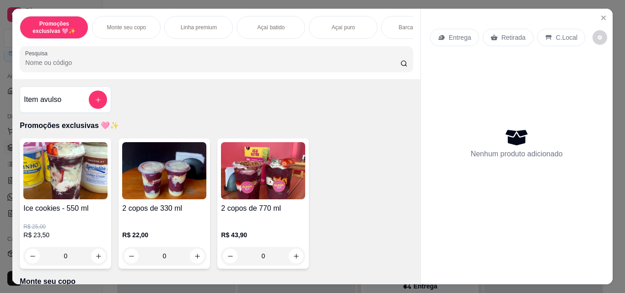
scroll to position [183, 0]
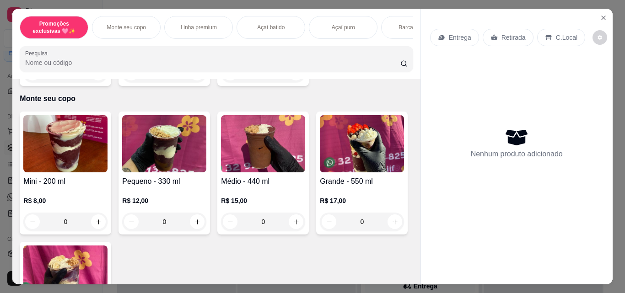
click at [174, 193] on div "R$ 12,00 0" at bounding box center [164, 209] width 84 height 44
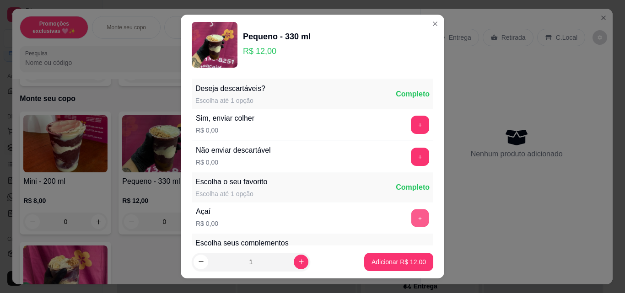
click at [411, 218] on button "+" at bounding box center [420, 219] width 18 height 18
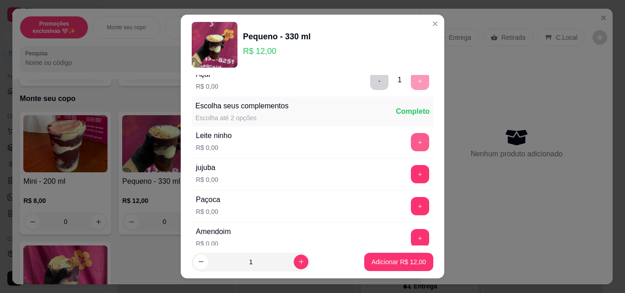
click at [411, 143] on button "+" at bounding box center [420, 142] width 18 height 18
click at [411, 202] on button "+" at bounding box center [420, 206] width 18 height 18
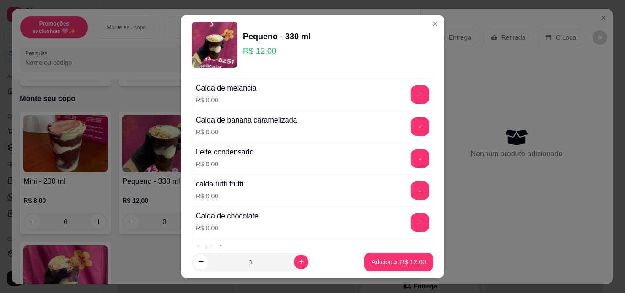
scroll to position [778, 0]
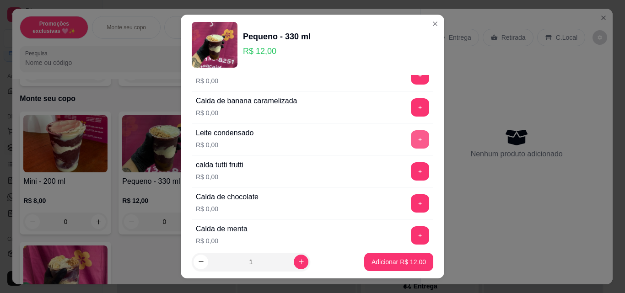
click at [411, 139] on button "+" at bounding box center [420, 139] width 18 height 18
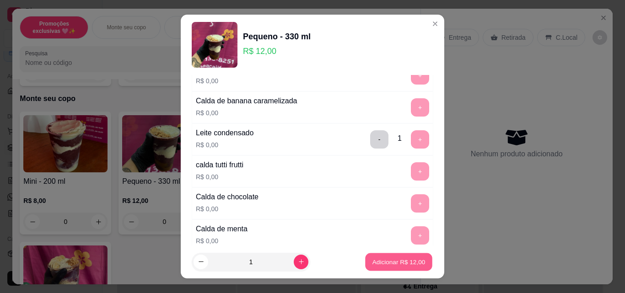
click at [387, 260] on p "Adicionar R$ 12,00" at bounding box center [399, 262] width 53 height 9
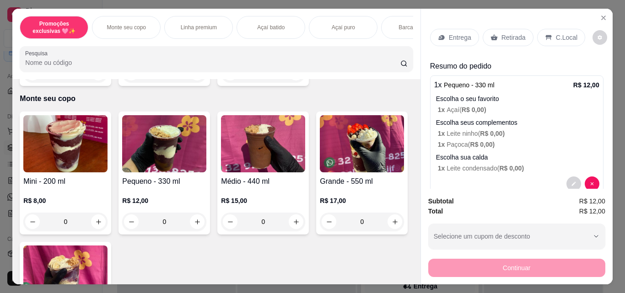
click at [496, 30] on div "Retirada" at bounding box center [508, 37] width 51 height 17
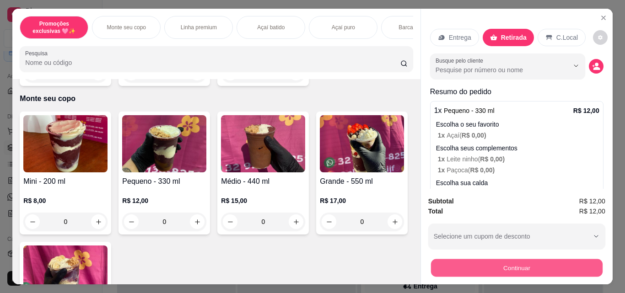
click at [509, 267] on button "Continuar" at bounding box center [517, 268] width 172 height 18
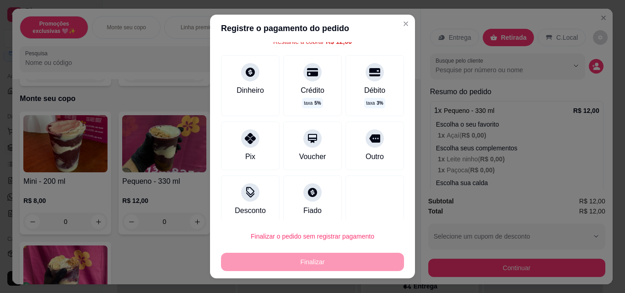
scroll to position [49, 0]
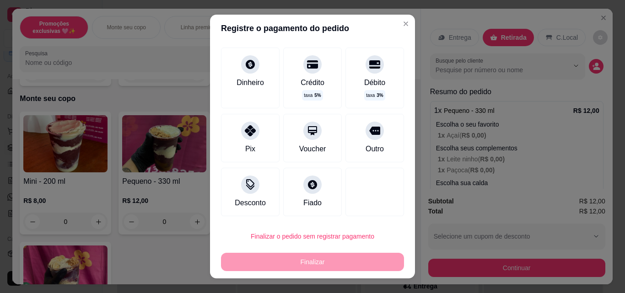
click at [394, 95] on div "R$ 12,00 Total do pedido R$ 12,00 Restante a cobrar R$ 12,00 Dinheiro Crédito t…" at bounding box center [312, 131] width 205 height 178
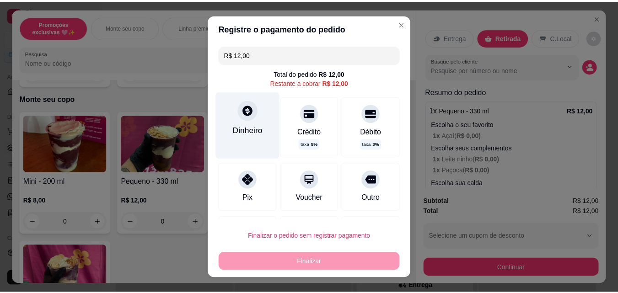
scroll to position [0, 0]
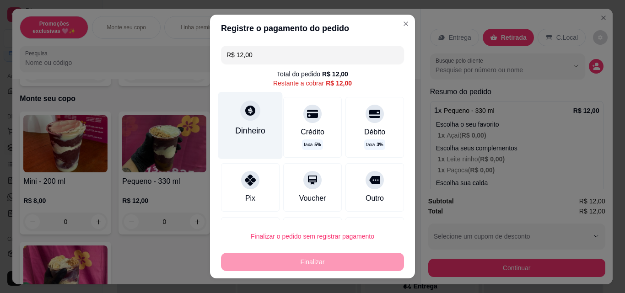
click at [256, 121] on div "Dinheiro" at bounding box center [250, 125] width 65 height 67
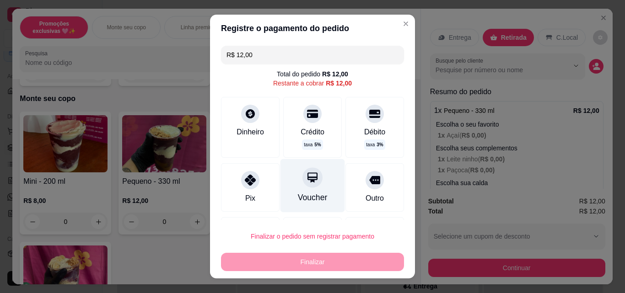
click at [307, 175] on icon at bounding box center [313, 178] width 12 height 12
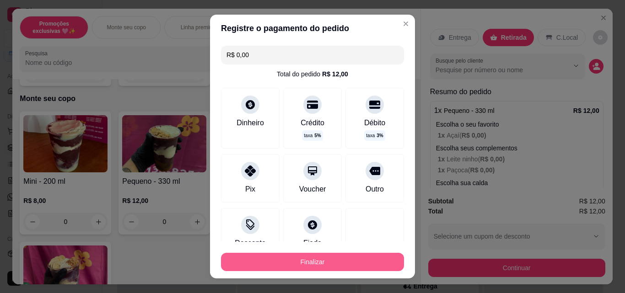
click at [311, 256] on button "Finalizar" at bounding box center [312, 262] width 183 height 18
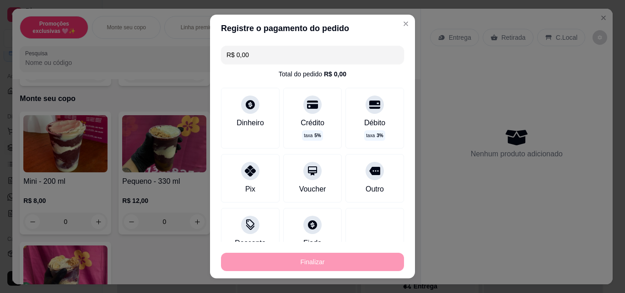
type input "-R$ 12,00"
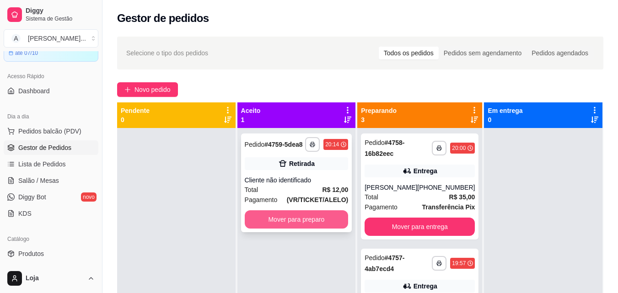
click at [310, 215] on button "Mover para preparo" at bounding box center [297, 220] width 104 height 18
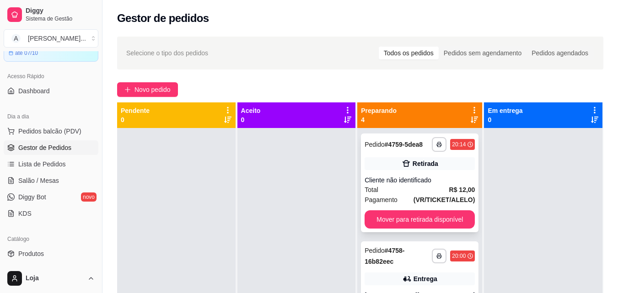
click at [402, 224] on button "Mover para retirada disponível" at bounding box center [420, 220] width 110 height 18
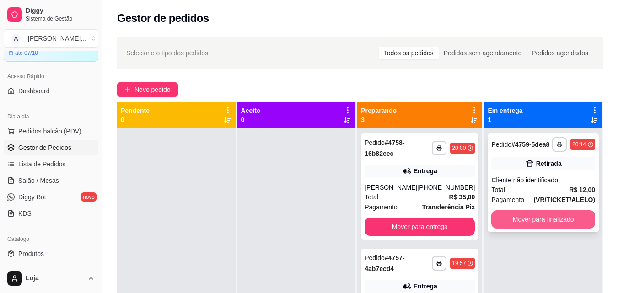
click at [534, 218] on button "Mover para finalizado" at bounding box center [544, 220] width 104 height 18
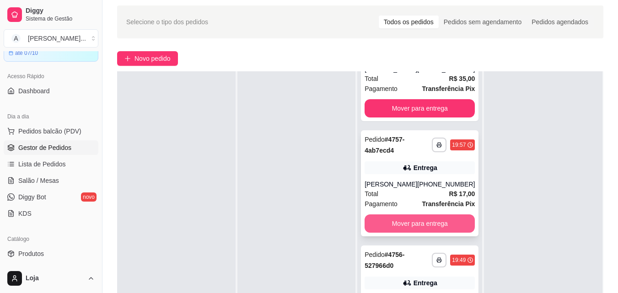
scroll to position [137, 0]
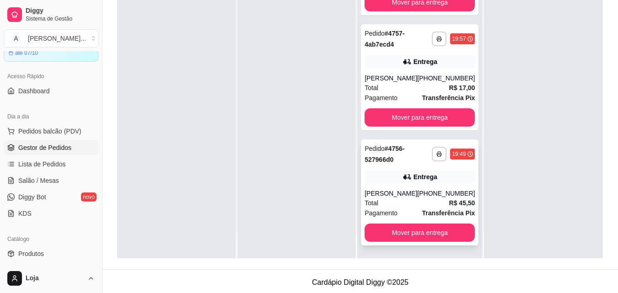
click at [406, 205] on div "Total R$ 45,50" at bounding box center [420, 203] width 110 height 10
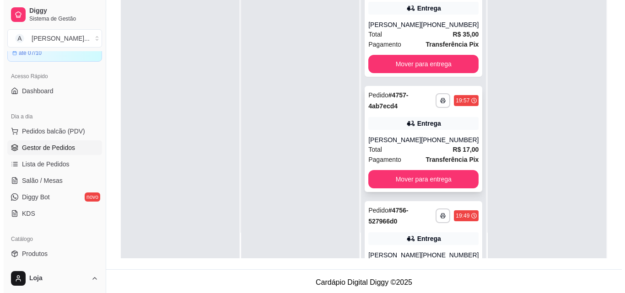
scroll to position [0, 0]
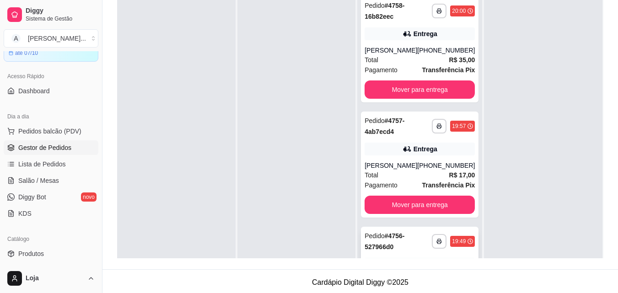
click at [416, 246] on div "Pedido # 4756-527966d0" at bounding box center [398, 242] width 67 height 22
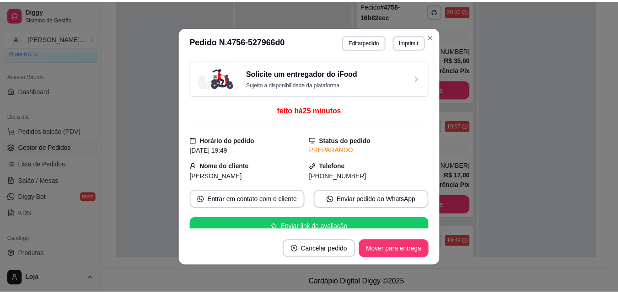
scroll to position [137, 0]
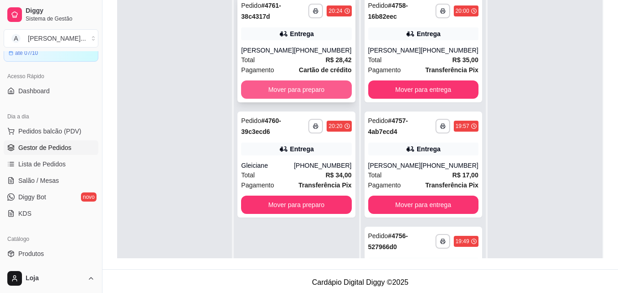
click at [293, 85] on button "Mover para preparo" at bounding box center [296, 90] width 110 height 18
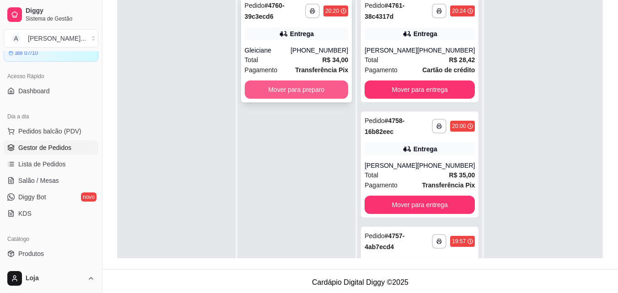
click at [300, 91] on button "Mover para preparo" at bounding box center [297, 90] width 104 height 18
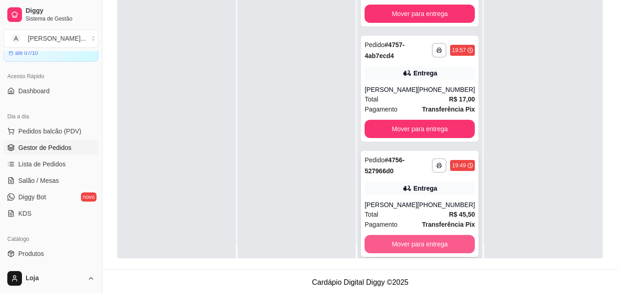
scroll to position [26, 0]
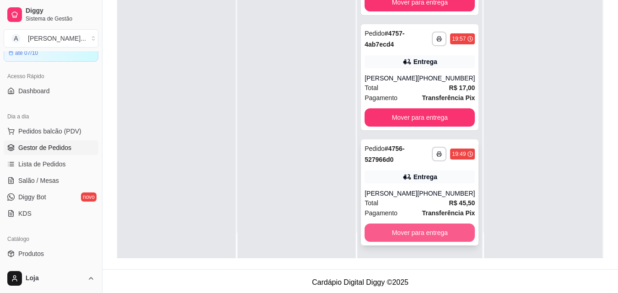
click at [386, 235] on button "Mover para entrega" at bounding box center [420, 233] width 110 height 18
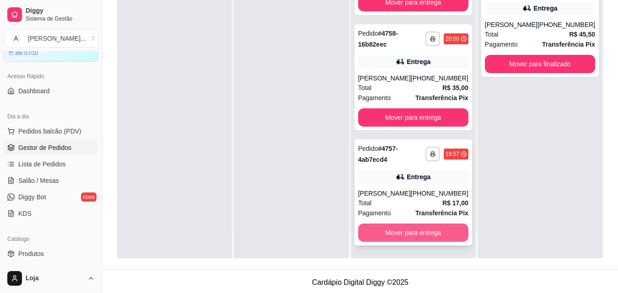
click at [388, 240] on button "Mover para entrega" at bounding box center [413, 233] width 110 height 18
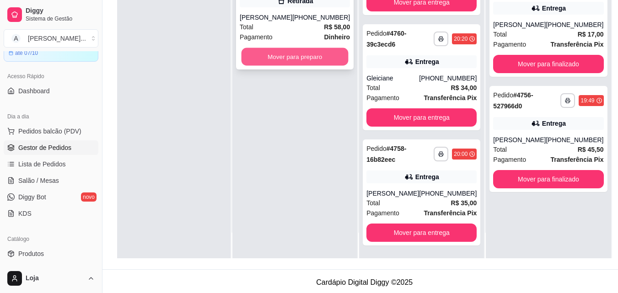
click at [327, 63] on button "Mover para preparo" at bounding box center [295, 57] width 107 height 18
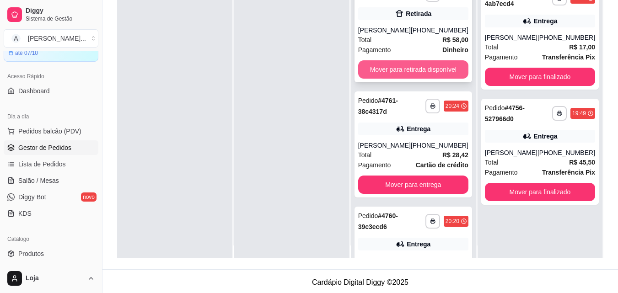
scroll to position [0, 0]
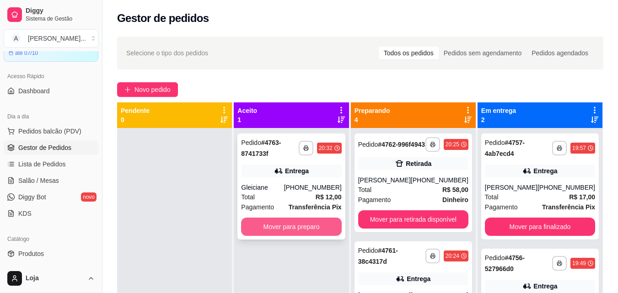
click at [333, 231] on button "Mover para preparo" at bounding box center [291, 227] width 100 height 18
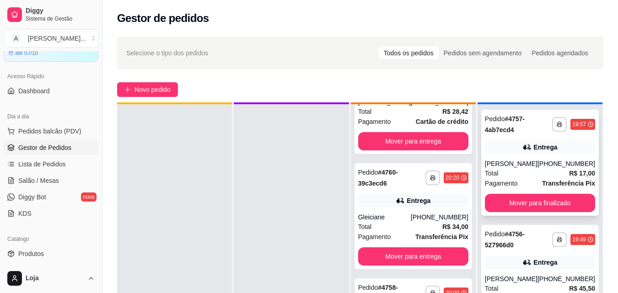
scroll to position [26, 0]
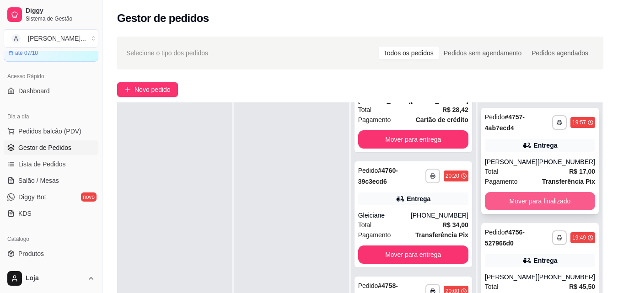
click at [532, 194] on button "Mover para finalizado" at bounding box center [540, 201] width 110 height 18
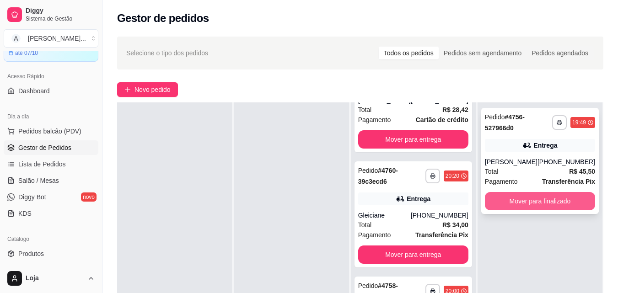
click at [536, 210] on button "Mover para finalizado" at bounding box center [540, 201] width 110 height 18
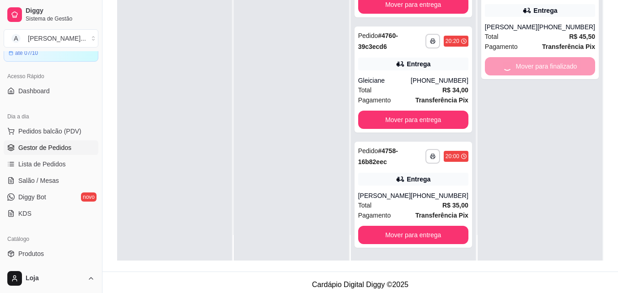
scroll to position [140, 0]
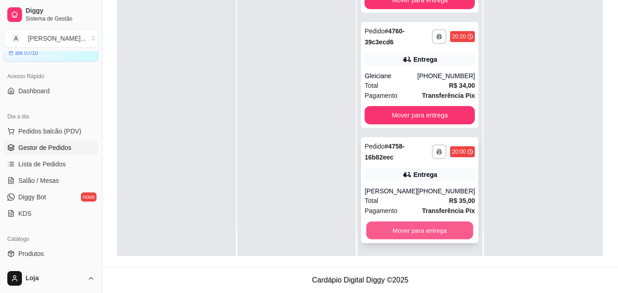
click at [394, 229] on button "Mover para entrega" at bounding box center [420, 231] width 107 height 18
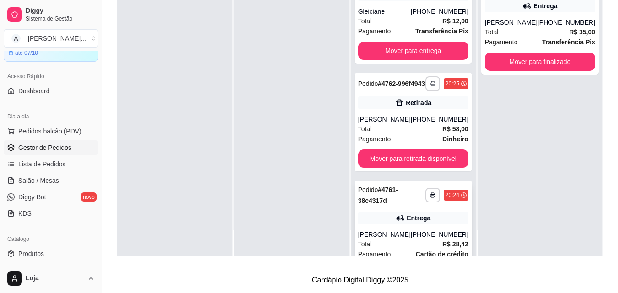
scroll to position [0, 0]
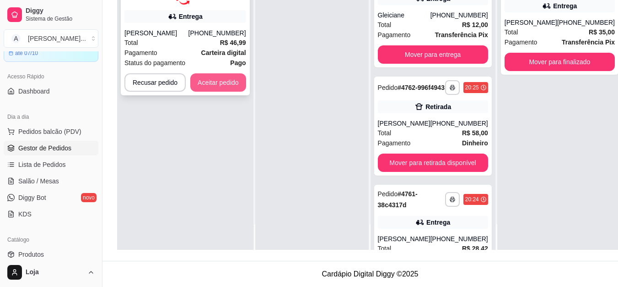
click at [212, 82] on button "Aceitar pedido" at bounding box center [218, 82] width 56 height 18
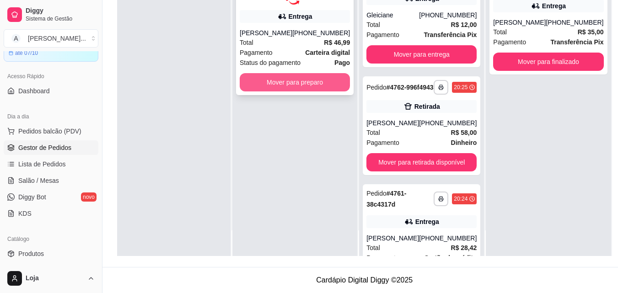
click at [290, 78] on button "Mover para preparo" at bounding box center [295, 82] width 110 height 18
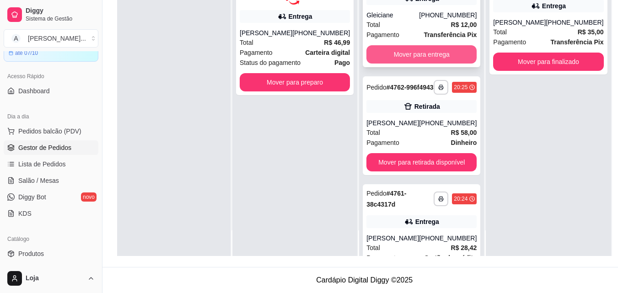
click at [383, 64] on button "Mover para entrega" at bounding box center [422, 54] width 110 height 18
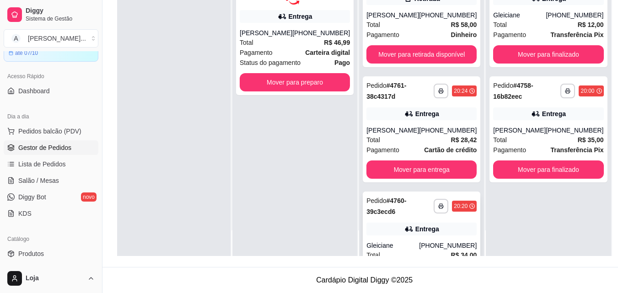
scroll to position [62, 0]
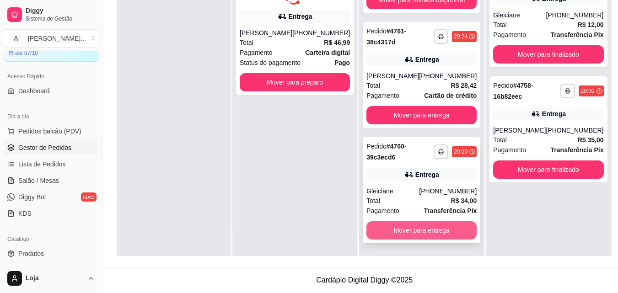
click at [406, 227] on button "Mover para entrega" at bounding box center [422, 231] width 110 height 18
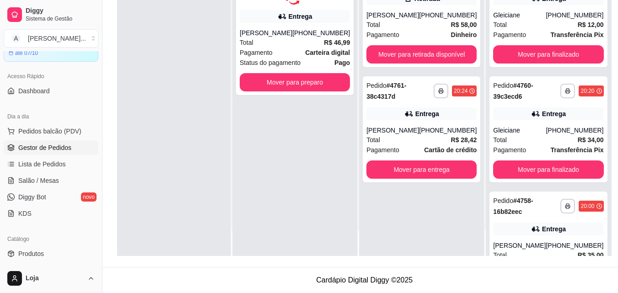
scroll to position [0, 0]
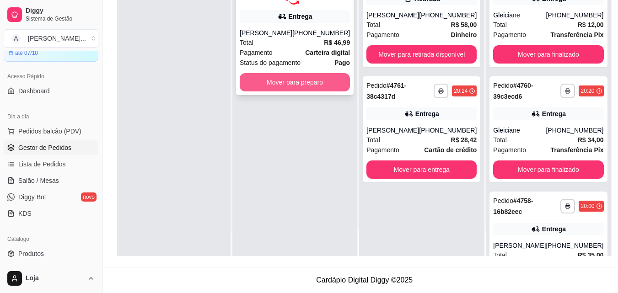
click at [311, 82] on button "Mover para preparo" at bounding box center [295, 82] width 110 height 18
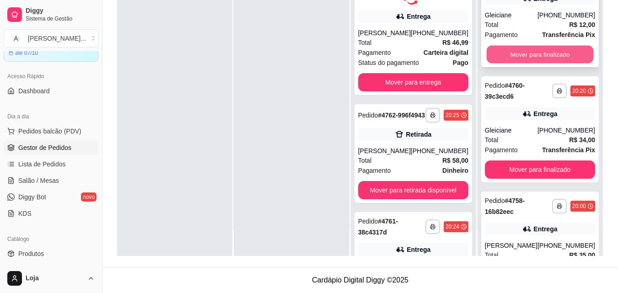
click at [538, 64] on button "Mover para finalizado" at bounding box center [540, 55] width 107 height 18
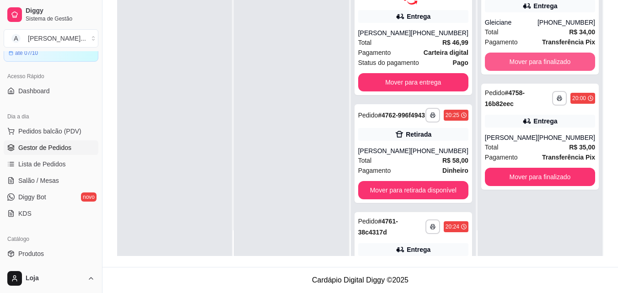
click at [538, 68] on button "Mover para finalizado" at bounding box center [540, 62] width 110 height 18
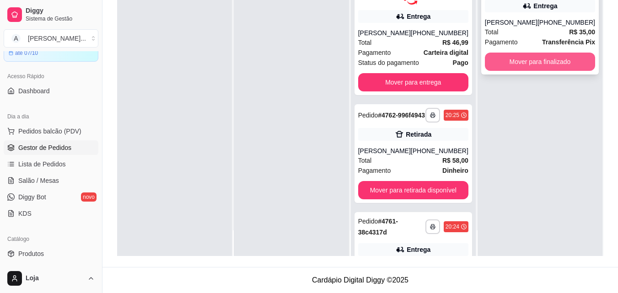
click at [541, 68] on button "Mover para finalizado" at bounding box center [540, 62] width 110 height 18
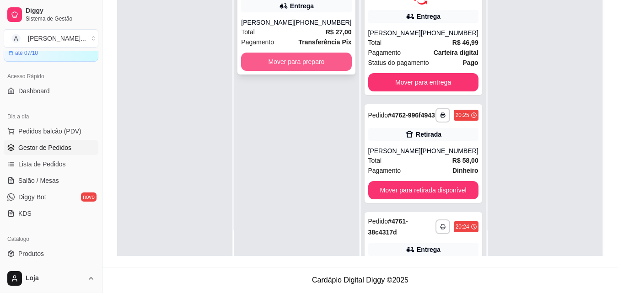
click at [260, 70] on button "Mover para preparo" at bounding box center [296, 62] width 110 height 18
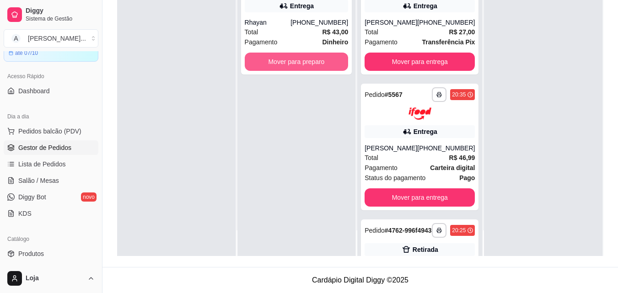
click at [254, 65] on button "Mover para preparo" at bounding box center [297, 62] width 104 height 18
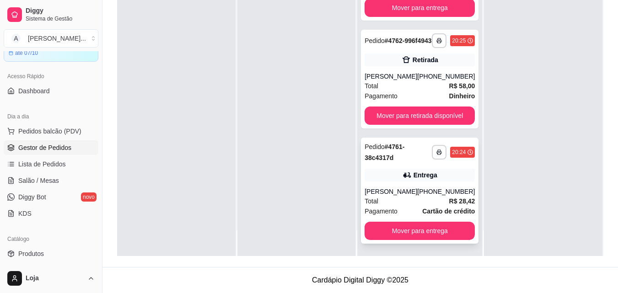
scroll to position [322, 0]
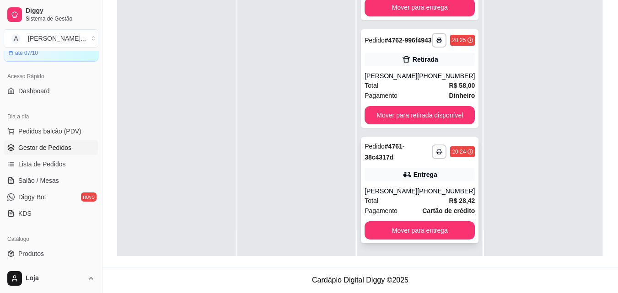
click at [400, 190] on div "[PERSON_NAME]" at bounding box center [391, 191] width 53 height 9
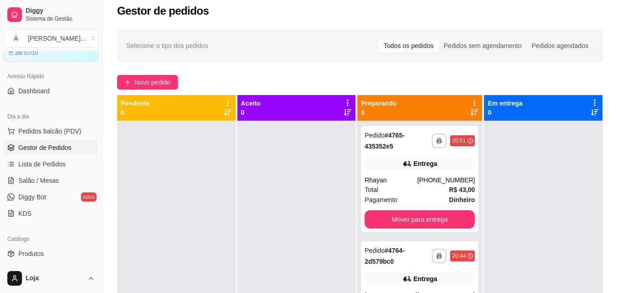
scroll to position [2, 0]
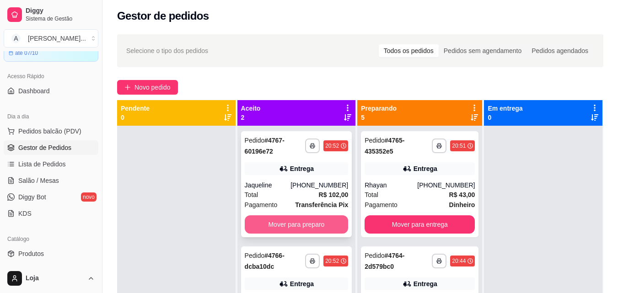
click at [283, 222] on button "Mover para preparo" at bounding box center [297, 225] width 104 height 18
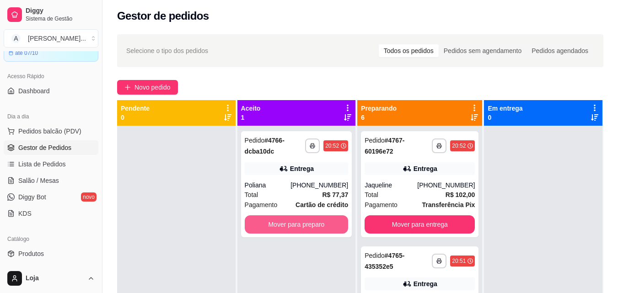
click at [283, 222] on button "Mover para preparo" at bounding box center [297, 225] width 104 height 18
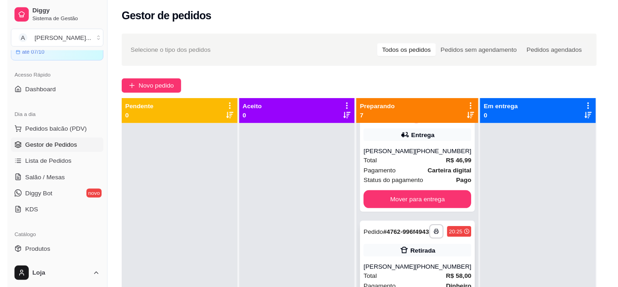
scroll to position [553, 0]
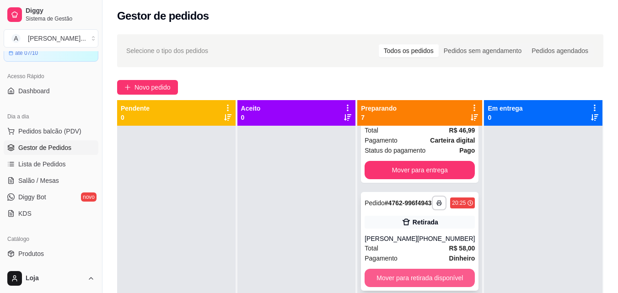
click at [406, 273] on button "Mover para retirada disponível" at bounding box center [420, 278] width 110 height 18
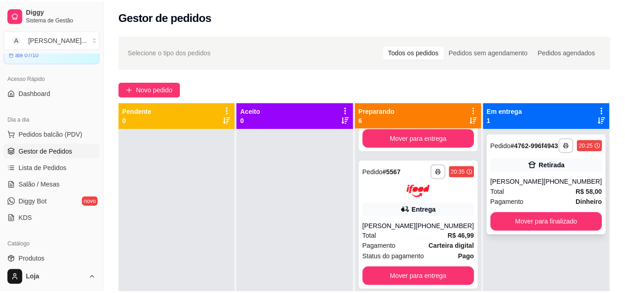
scroll to position [447, 0]
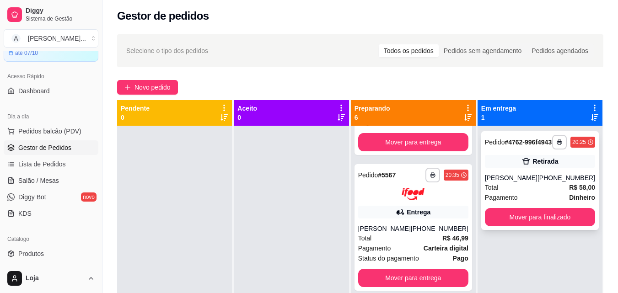
click at [536, 158] on div "**********" at bounding box center [540, 180] width 118 height 99
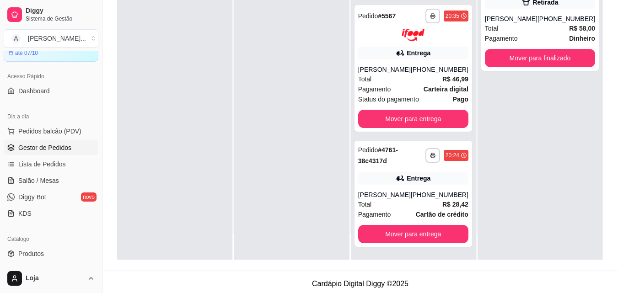
scroll to position [140, 0]
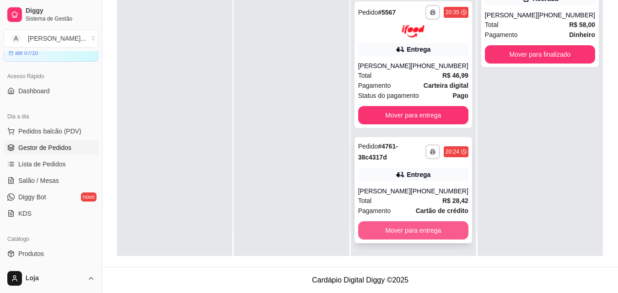
click at [460, 234] on button "Mover para entrega" at bounding box center [413, 231] width 110 height 18
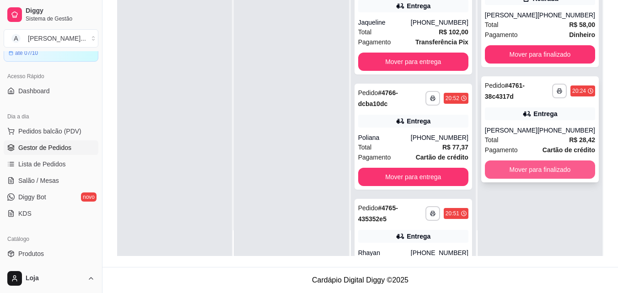
click at [554, 179] on button "Mover para finalizado" at bounding box center [540, 170] width 110 height 18
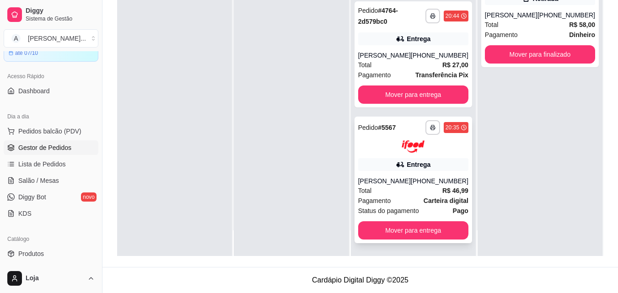
scroll to position [331, 0]
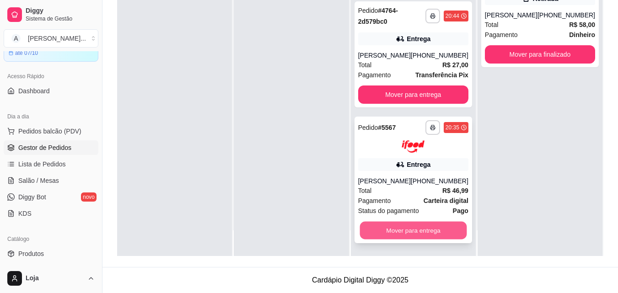
click at [422, 227] on button "Mover para entrega" at bounding box center [413, 231] width 107 height 18
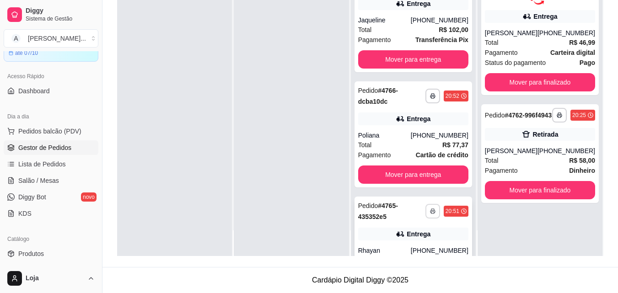
scroll to position [0, 0]
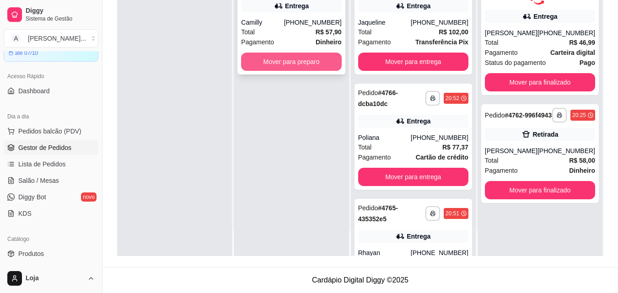
click at [312, 60] on button "Mover para preparo" at bounding box center [291, 62] width 100 height 18
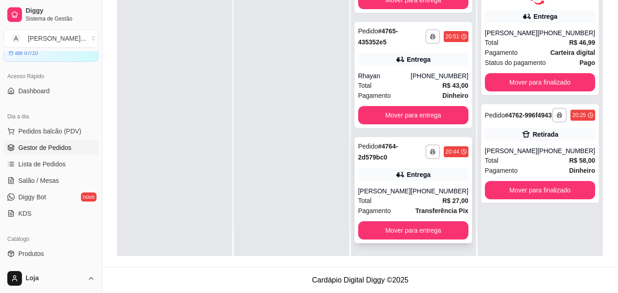
scroll to position [311, 0]
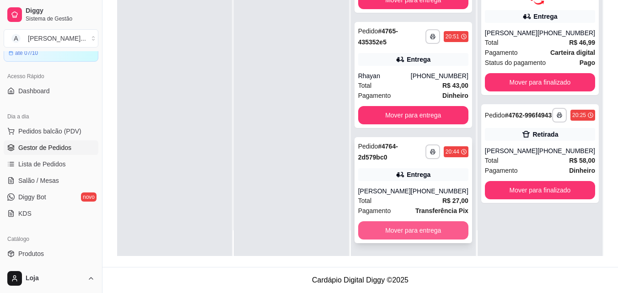
click at [406, 234] on button "Mover para entrega" at bounding box center [413, 231] width 110 height 18
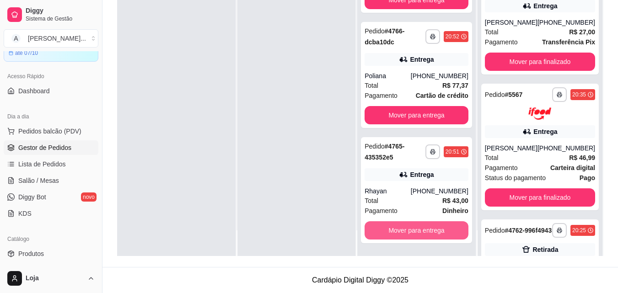
scroll to position [177, 0]
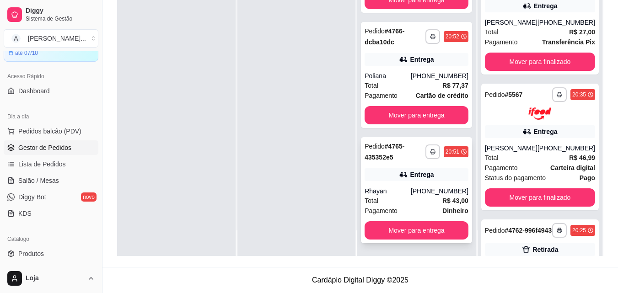
click at [405, 201] on div "Total R$ 43,00" at bounding box center [417, 201] width 104 height 10
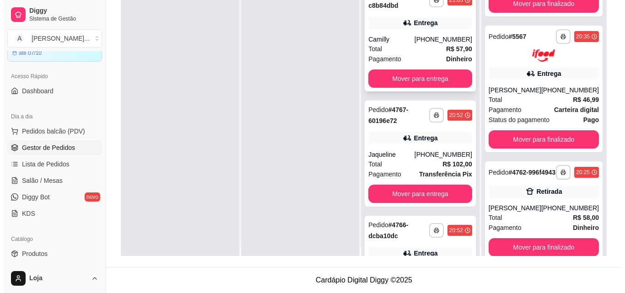
scroll to position [0, 0]
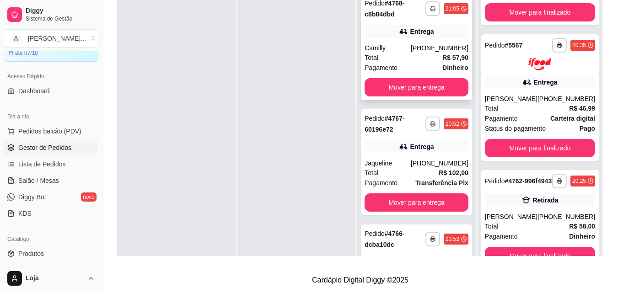
click at [429, 60] on div "Total R$ 57,90" at bounding box center [417, 58] width 104 height 10
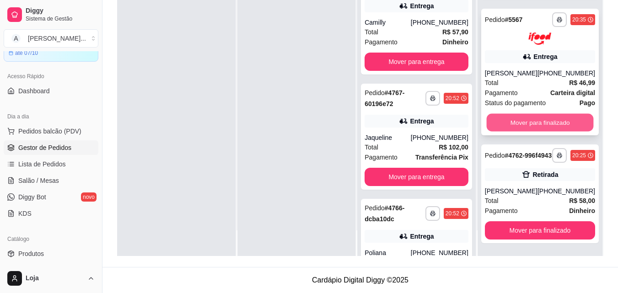
click at [539, 120] on button "Mover para finalizado" at bounding box center [540, 123] width 107 height 18
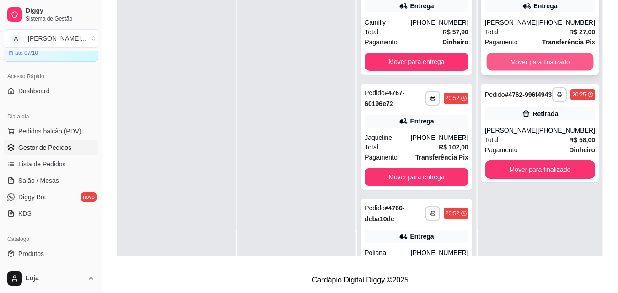
click at [543, 71] on button "Mover para finalizado" at bounding box center [540, 62] width 107 height 18
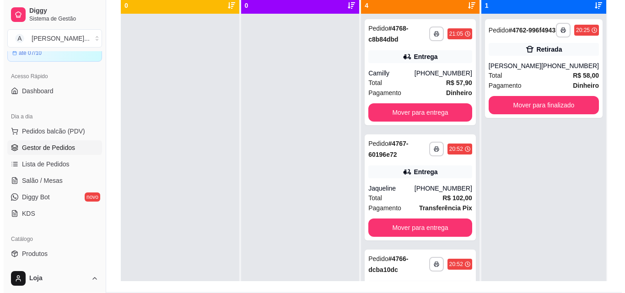
scroll to position [2, 0]
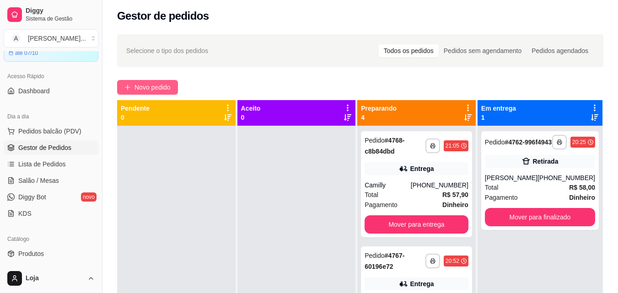
click at [159, 92] on span "Novo pedido" at bounding box center [153, 87] width 36 height 10
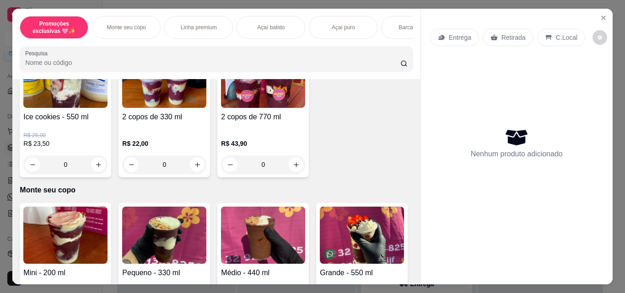
scroll to position [229, 0]
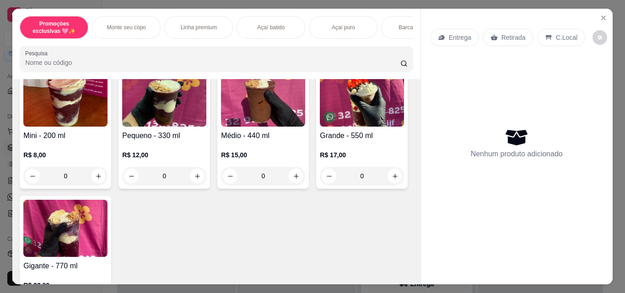
click at [320, 127] on img at bounding box center [362, 98] width 84 height 57
click at [244, 141] on h4 "Médio - 440 ml" at bounding box center [263, 135] width 84 height 11
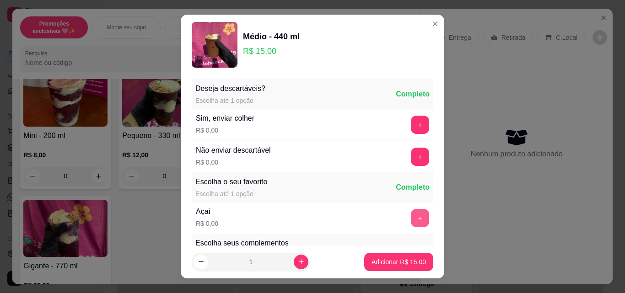
click at [411, 220] on button "+" at bounding box center [420, 218] width 18 height 18
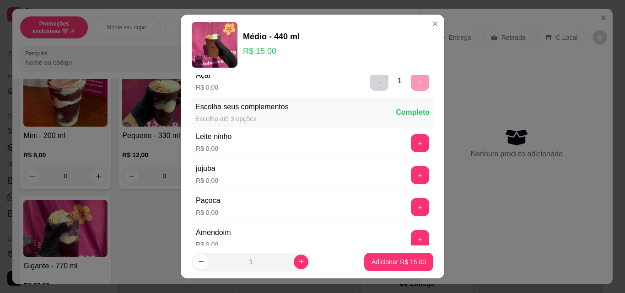
scroll to position [137, 0]
click at [411, 145] on button "+" at bounding box center [420, 142] width 18 height 18
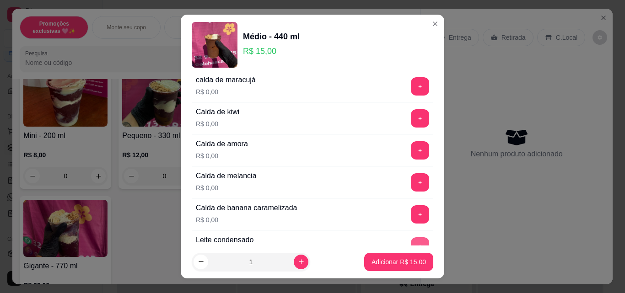
scroll to position [732, 0]
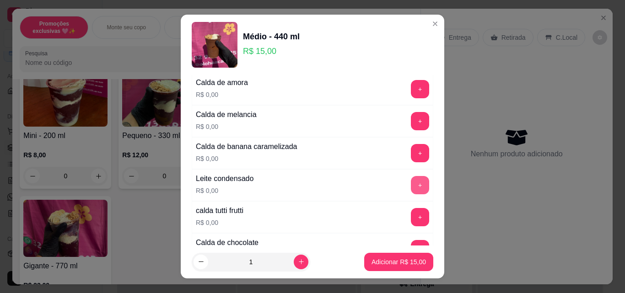
click at [411, 184] on button "+" at bounding box center [420, 185] width 18 height 18
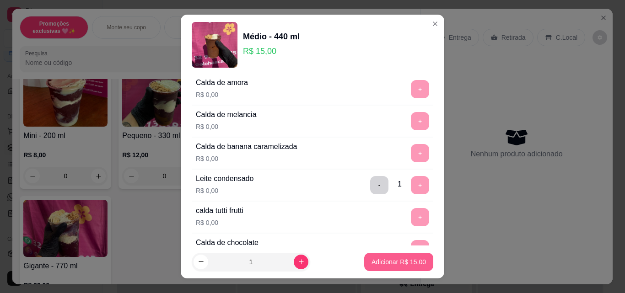
click at [372, 264] on p "Adicionar R$ 15,00" at bounding box center [399, 262] width 54 height 9
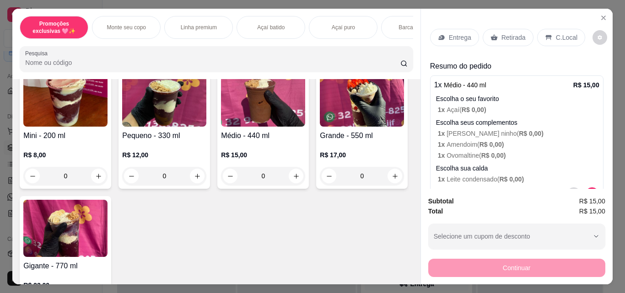
click at [295, 21] on div "Açaí batido" at bounding box center [271, 27] width 69 height 23
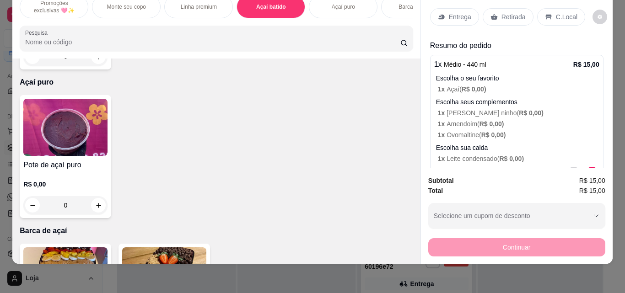
click at [92, 66] on div "R$ 0,00 0" at bounding box center [65, 44] width 84 height 44
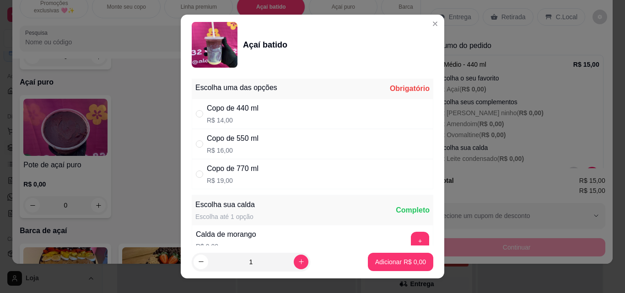
click at [285, 112] on div "Copo de 440 ml R$ 14,00" at bounding box center [313, 114] width 242 height 30
radio input "true"
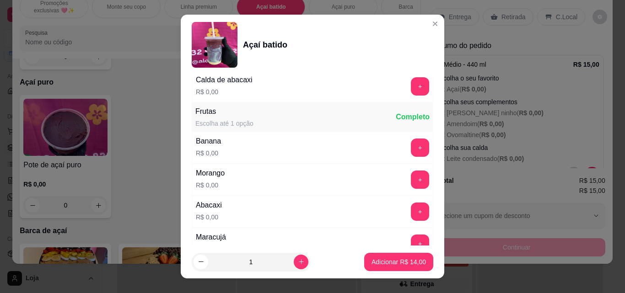
scroll to position [549, 0]
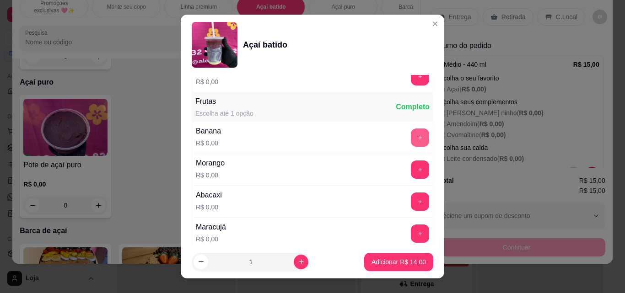
click at [411, 143] on button "+" at bounding box center [420, 138] width 18 height 18
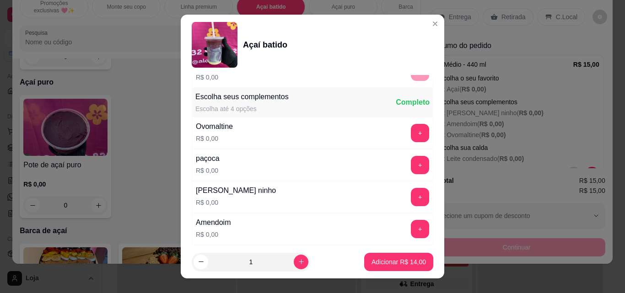
scroll to position [706, 0]
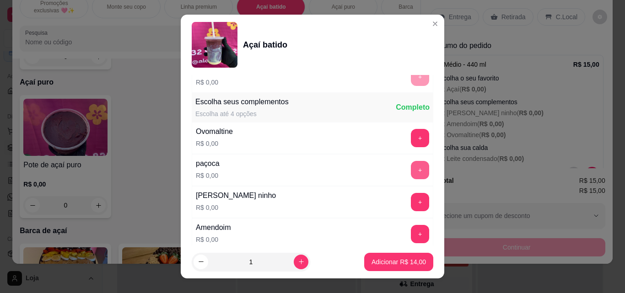
click at [411, 176] on button "+" at bounding box center [420, 170] width 18 height 18
click at [397, 262] on p "Adicionar R$ 14,00" at bounding box center [399, 262] width 54 height 9
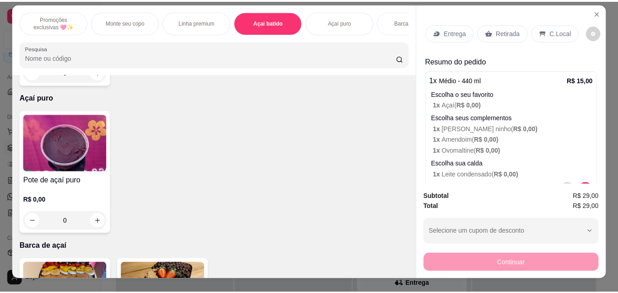
scroll to position [0, 0]
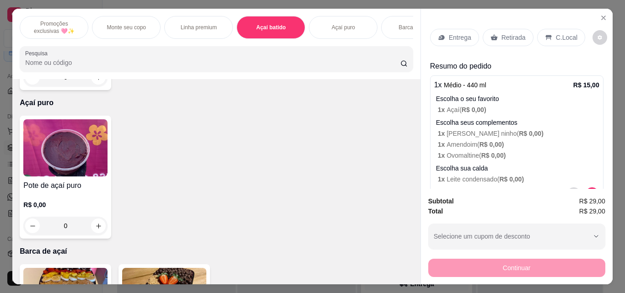
click at [504, 37] on p "Retirada" at bounding box center [514, 37] width 24 height 9
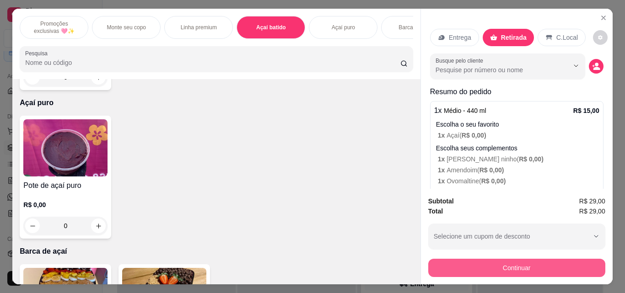
click at [492, 260] on button "Continuar" at bounding box center [516, 268] width 177 height 18
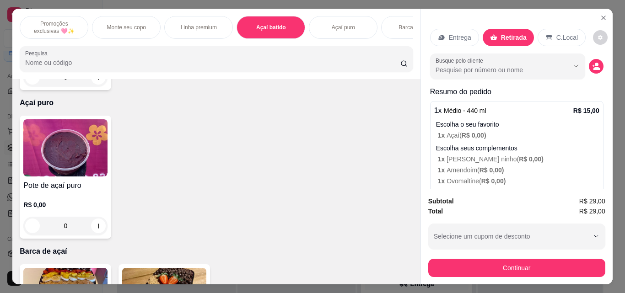
click at [308, 189] on div "Voucher" at bounding box center [313, 186] width 65 height 54
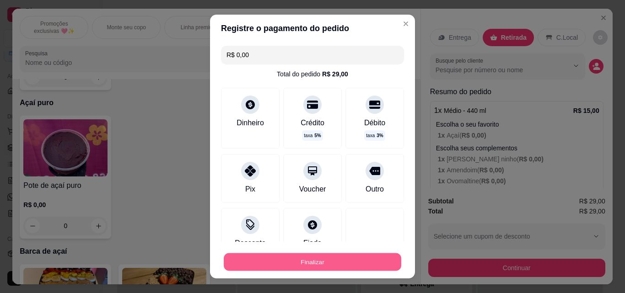
click at [303, 263] on button "Finalizar" at bounding box center [313, 263] width 178 height 18
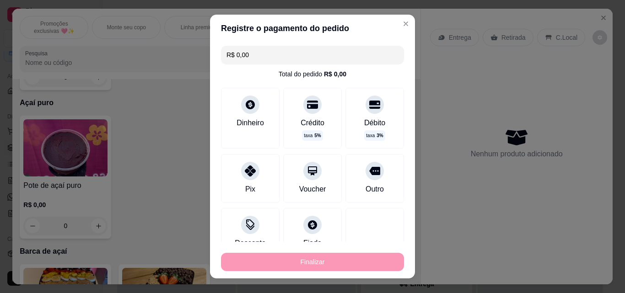
type input "-R$ 29,00"
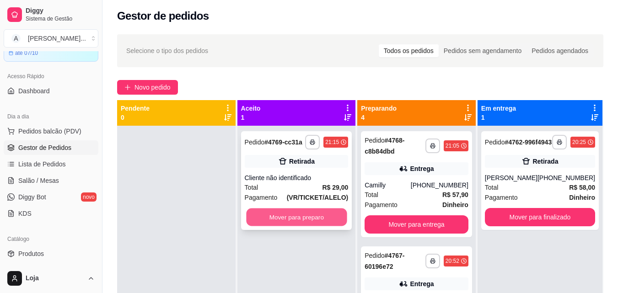
click at [318, 225] on button "Mover para preparo" at bounding box center [296, 218] width 101 height 18
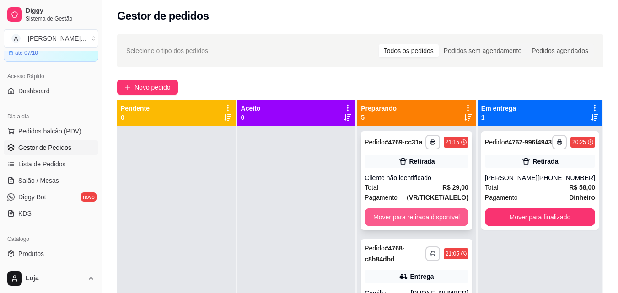
click at [375, 225] on button "Mover para retirada disponível" at bounding box center [417, 217] width 104 height 18
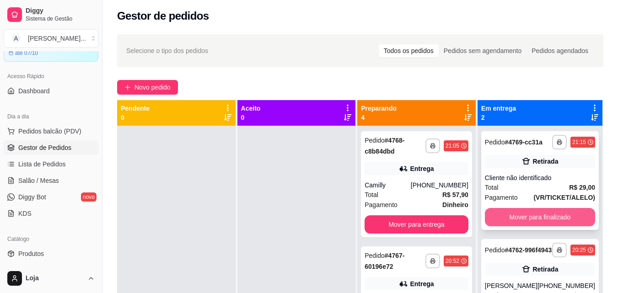
click at [513, 222] on button "Mover para finalizado" at bounding box center [540, 217] width 110 height 18
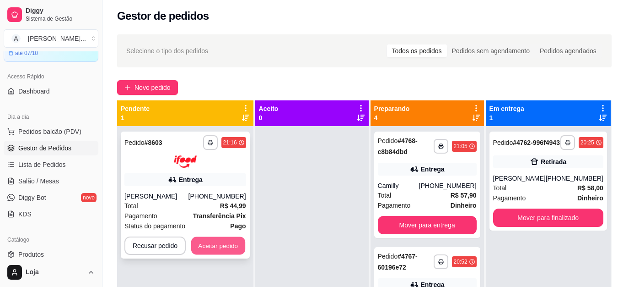
click at [233, 247] on button "Aceitar pedido" at bounding box center [218, 245] width 54 height 18
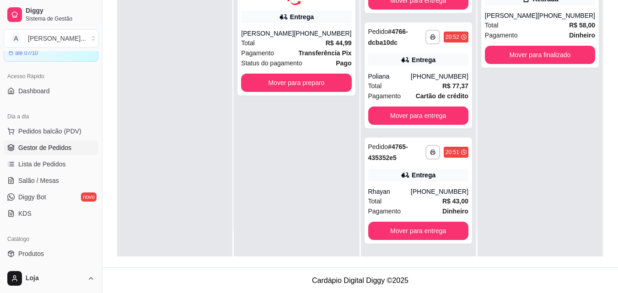
scroll to position [140, 0]
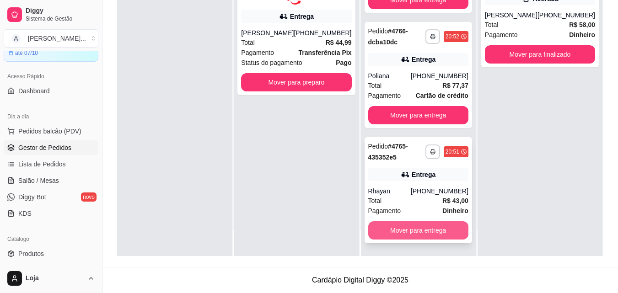
click at [386, 231] on button "Mover para entrega" at bounding box center [418, 231] width 100 height 18
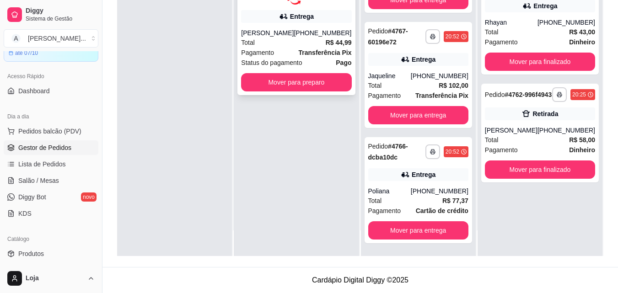
scroll to position [62, 0]
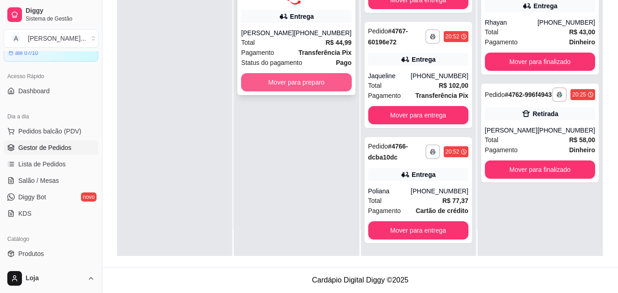
click at [320, 88] on button "Mover para preparo" at bounding box center [296, 82] width 110 height 18
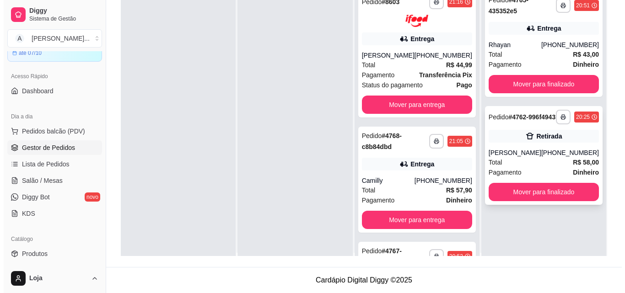
scroll to position [0, 0]
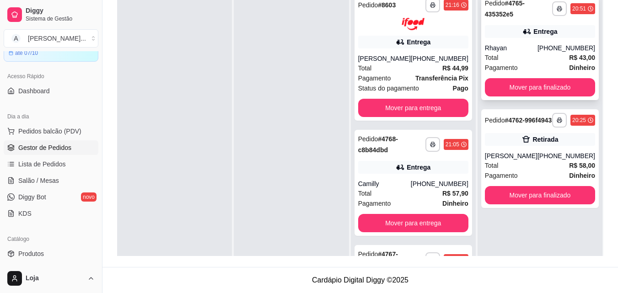
click at [537, 59] on div "Total R$ 43,00" at bounding box center [540, 58] width 110 height 10
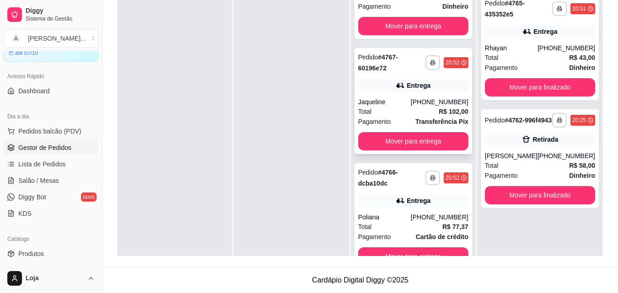
scroll to position [198, 0]
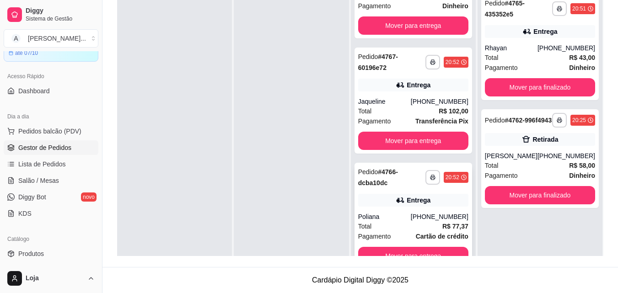
click at [419, 207] on div "**********" at bounding box center [414, 216] width 118 height 106
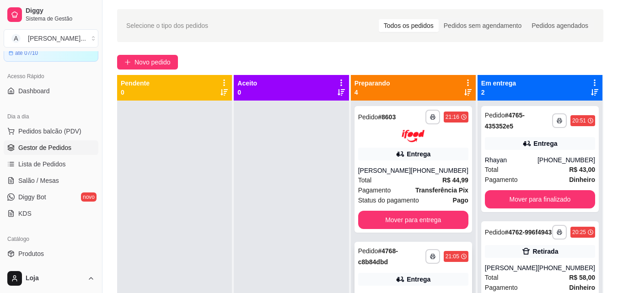
scroll to position [0, 0]
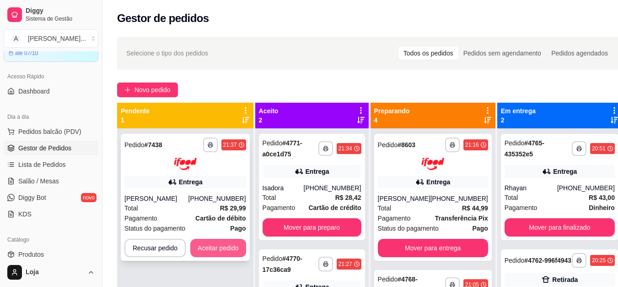
click at [217, 253] on button "Aceitar pedido" at bounding box center [218, 247] width 56 height 18
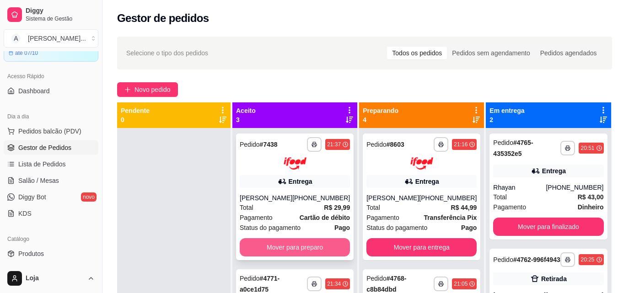
click at [260, 246] on button "Mover para preparo" at bounding box center [295, 247] width 110 height 18
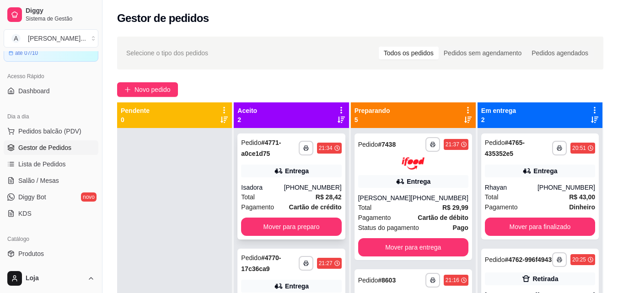
click at [273, 233] on button "Mover para preparo" at bounding box center [291, 227] width 100 height 18
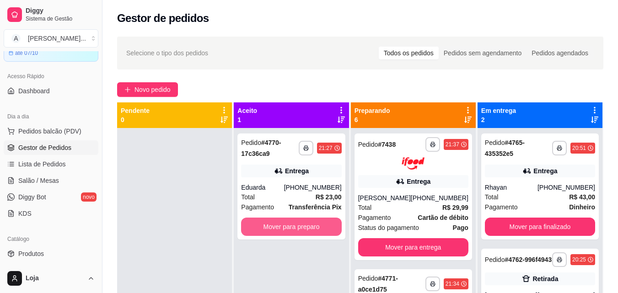
click at [273, 233] on button "Mover para preparo" at bounding box center [291, 227] width 100 height 18
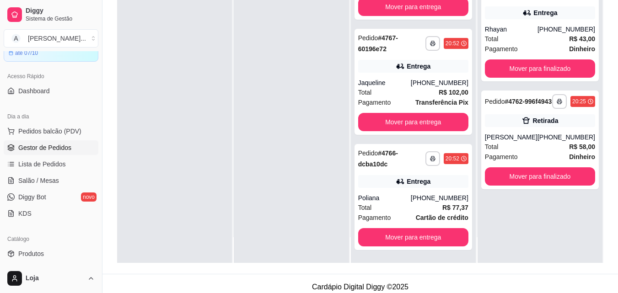
scroll to position [137, 0]
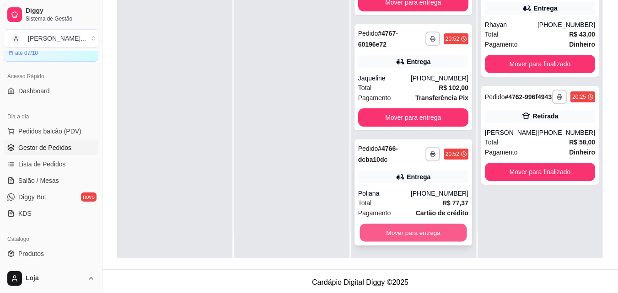
click at [411, 233] on button "Mover para entrega" at bounding box center [413, 233] width 107 height 18
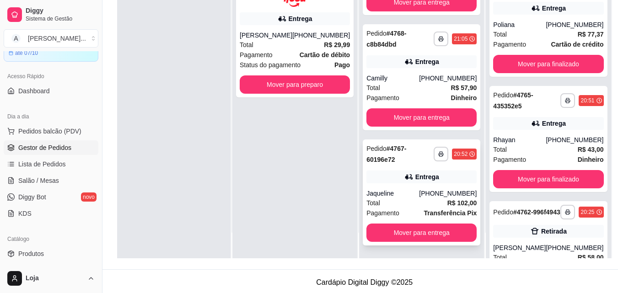
scroll to position [313, 0]
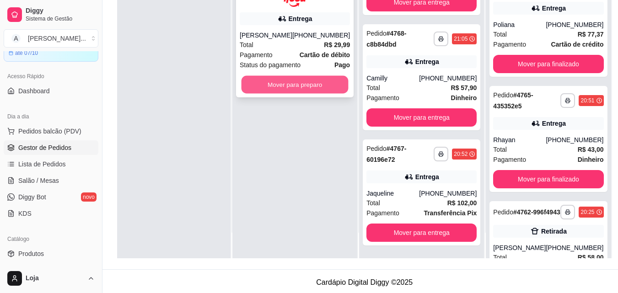
click at [255, 84] on button "Mover para preparo" at bounding box center [295, 85] width 107 height 18
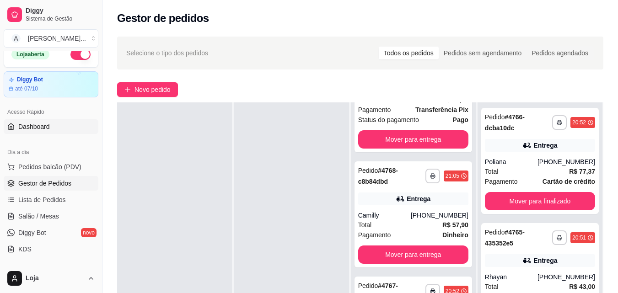
scroll to position [0, 0]
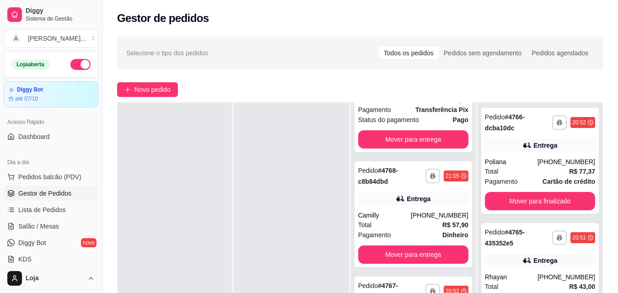
click at [80, 63] on button "button" at bounding box center [80, 64] width 20 height 11
click at [71, 68] on button "button" at bounding box center [80, 64] width 20 height 11
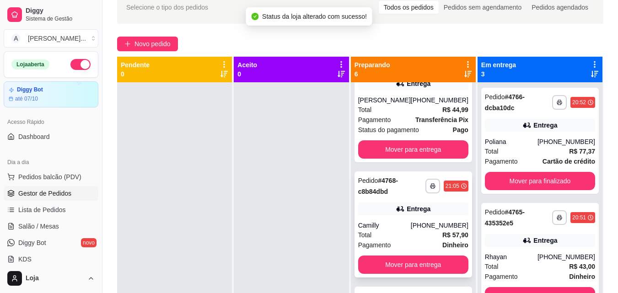
scroll to position [311, 0]
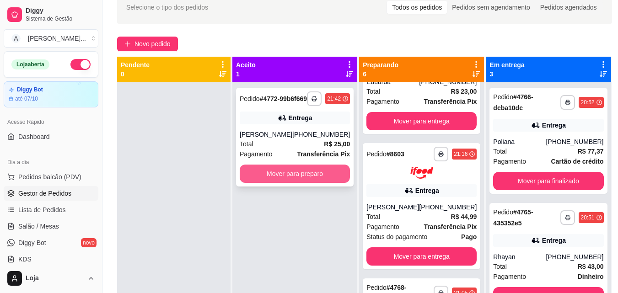
click at [312, 178] on button "Mover para preparo" at bounding box center [295, 174] width 110 height 18
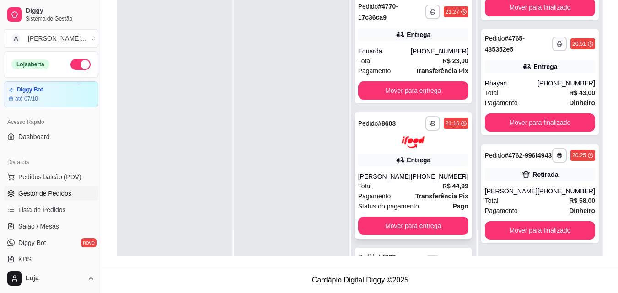
scroll to position [335, 0]
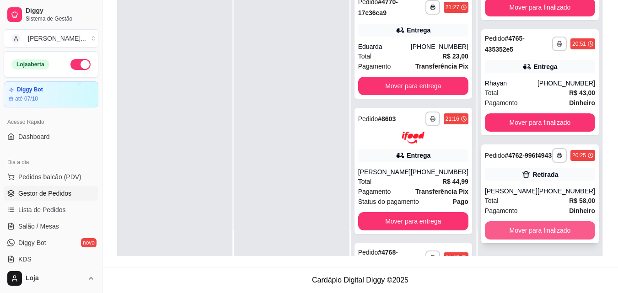
click at [508, 222] on button "Mover para finalizado" at bounding box center [540, 231] width 110 height 18
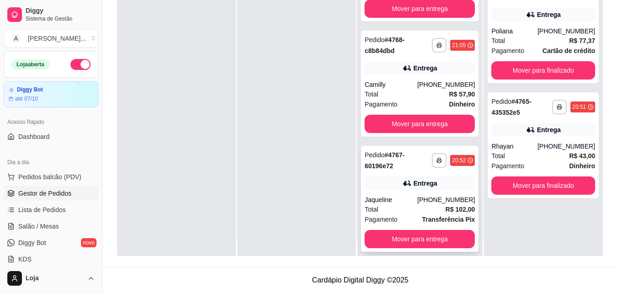
scroll to position [26, 0]
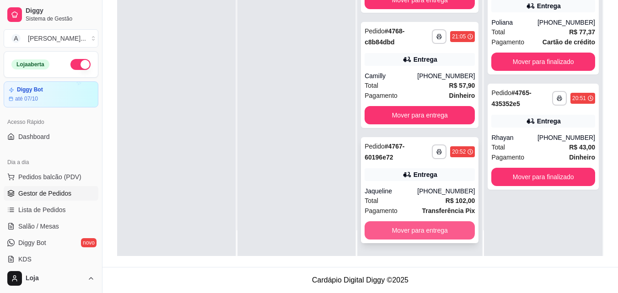
click at [394, 226] on button "Mover para entrega" at bounding box center [420, 231] width 110 height 18
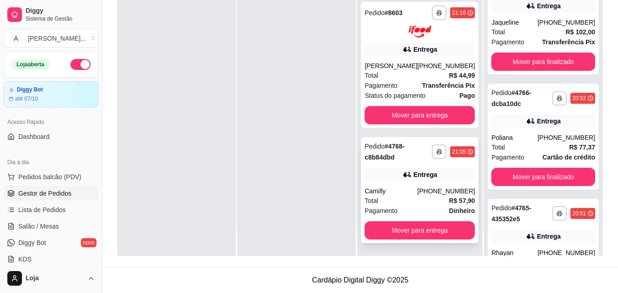
scroll to position [449, 0]
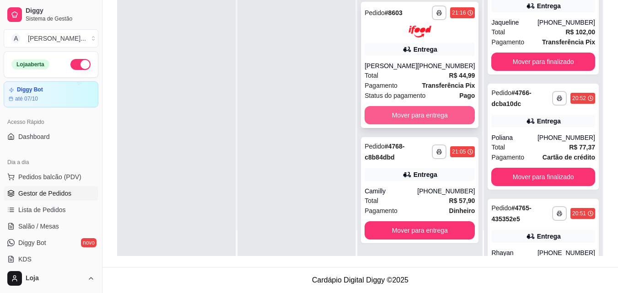
click at [397, 114] on button "Mover para entrega" at bounding box center [420, 115] width 110 height 18
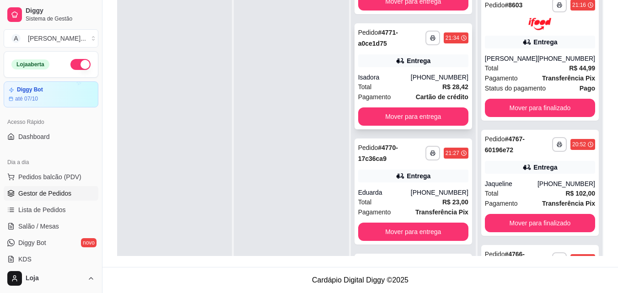
scroll to position [313, 0]
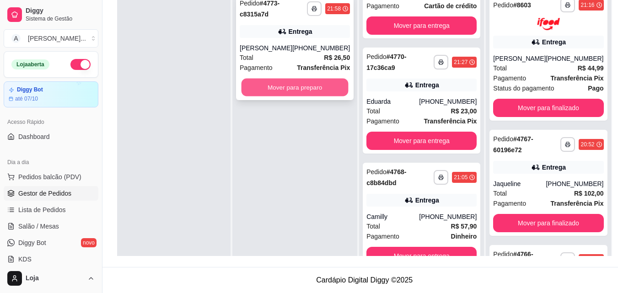
click at [273, 85] on button "Mover para preparo" at bounding box center [295, 88] width 107 height 18
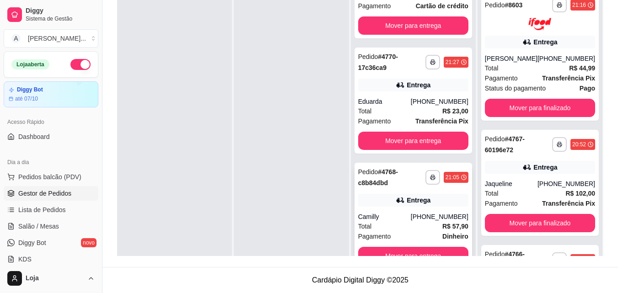
scroll to position [26, 0]
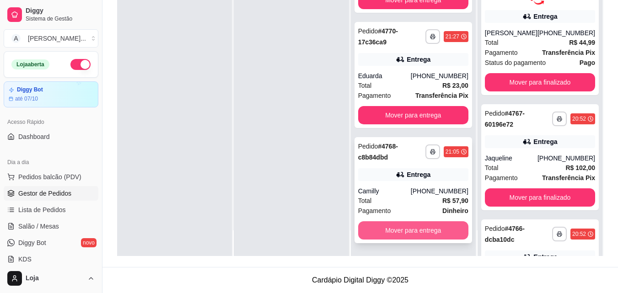
click at [441, 236] on button "Mover para entrega" at bounding box center [413, 231] width 110 height 18
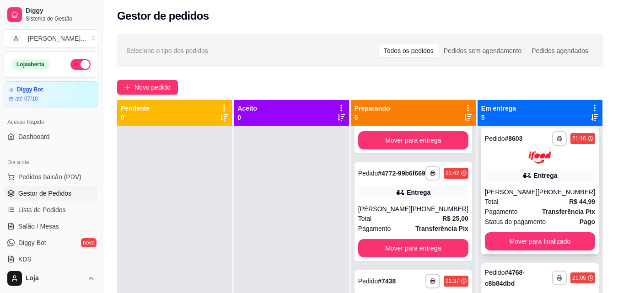
scroll to position [0, 0]
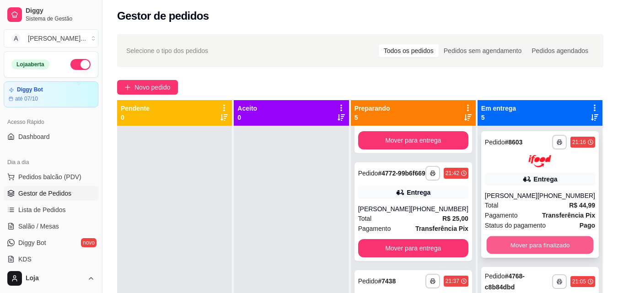
click at [496, 246] on button "Mover para finalizado" at bounding box center [540, 245] width 107 height 18
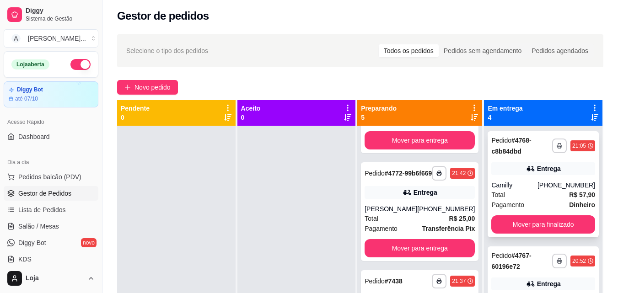
click at [509, 164] on div "Entrega" at bounding box center [544, 168] width 104 height 13
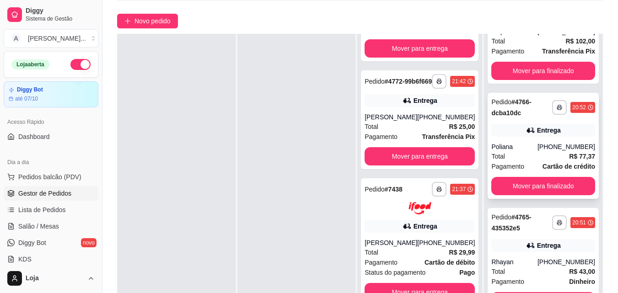
scroll to position [140, 0]
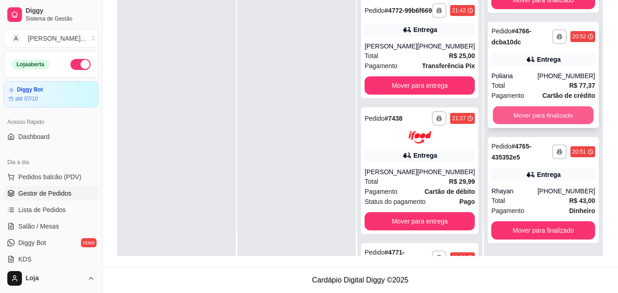
click at [551, 112] on button "Mover para finalizado" at bounding box center [543, 116] width 101 height 18
click at [555, 114] on button "Mover para finalizado" at bounding box center [544, 115] width 104 height 18
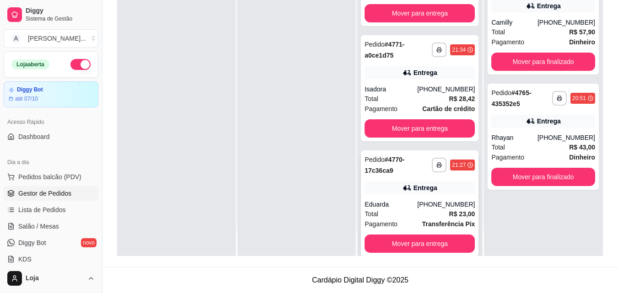
scroll to position [313, 0]
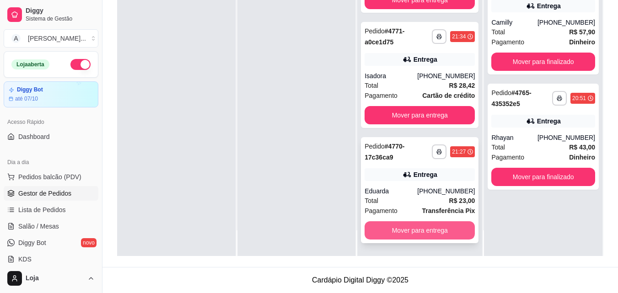
click at [388, 233] on button "Mover para entrega" at bounding box center [420, 231] width 110 height 18
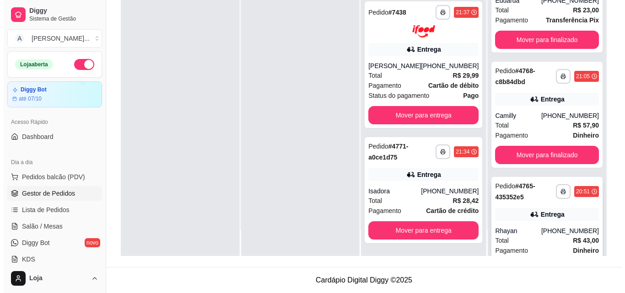
scroll to position [62, 0]
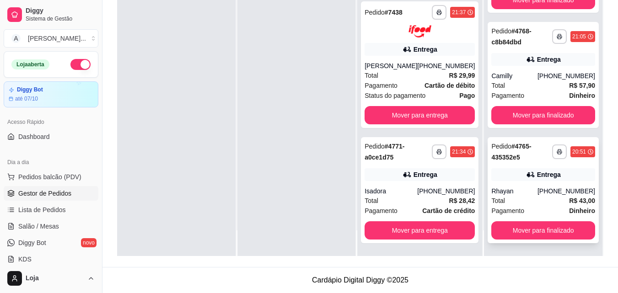
click at [503, 190] on div "Rhayan" at bounding box center [515, 191] width 46 height 9
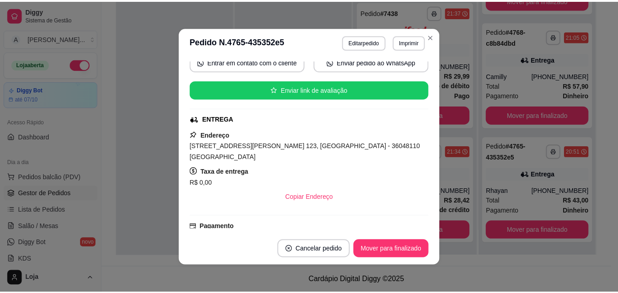
scroll to position [275, 0]
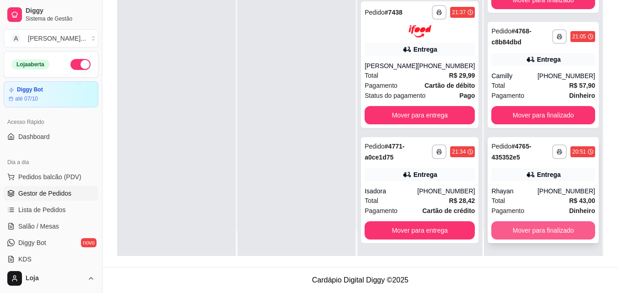
click at [492, 231] on button "Mover para finalizado" at bounding box center [544, 231] width 104 height 18
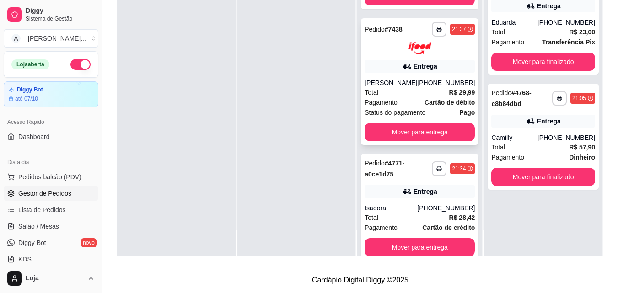
scroll to position [106, 0]
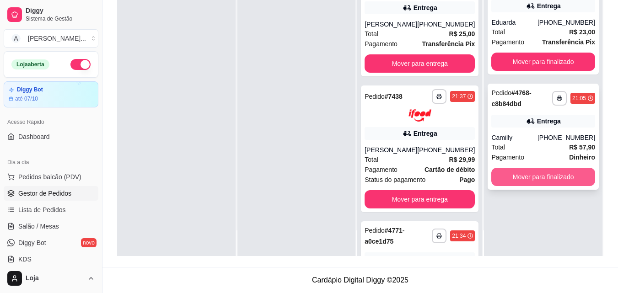
click at [537, 178] on button "Mover para finalizado" at bounding box center [544, 177] width 104 height 18
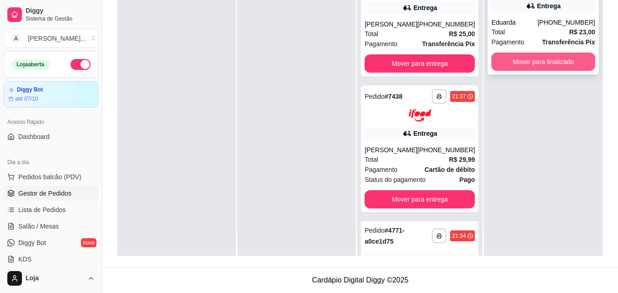
click at [535, 69] on button "Mover para finalizado" at bounding box center [544, 62] width 104 height 18
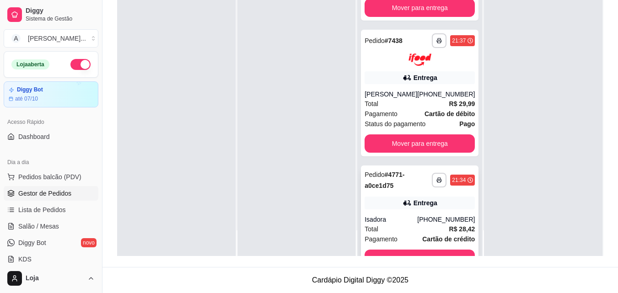
scroll to position [198, 0]
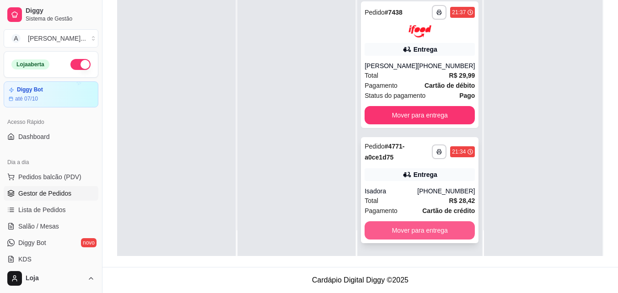
click at [398, 225] on button "Mover para entrega" at bounding box center [420, 231] width 110 height 18
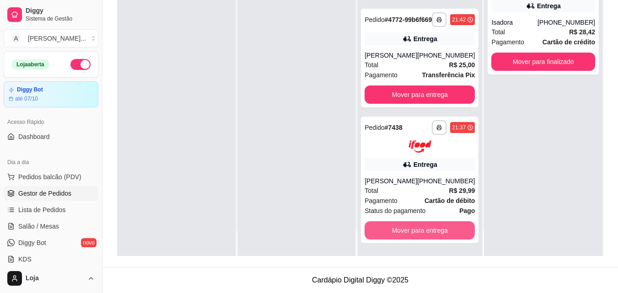
scroll to position [82, 0]
click at [398, 225] on button "Mover para entrega" at bounding box center [420, 231] width 110 height 18
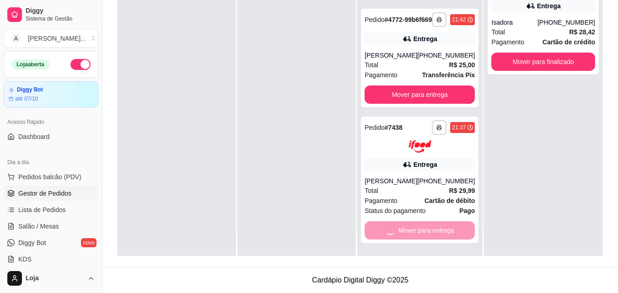
scroll to position [0, 0]
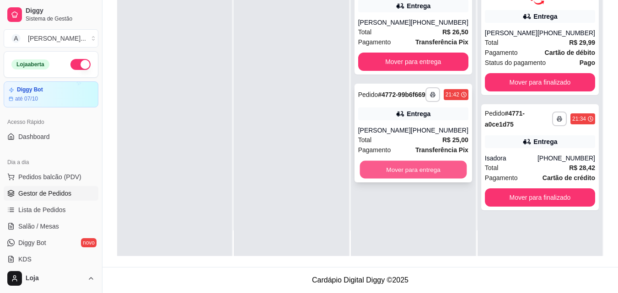
click at [428, 175] on button "Mover para entrega" at bounding box center [413, 170] width 107 height 18
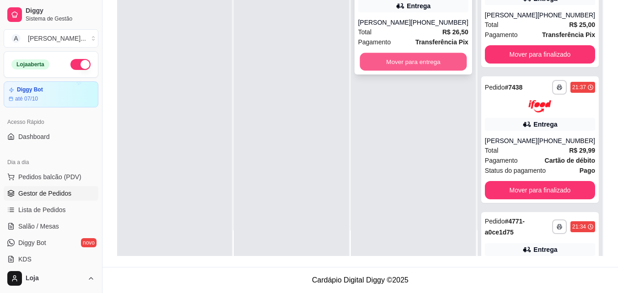
click at [435, 60] on button "Mover para entrega" at bounding box center [413, 62] width 107 height 18
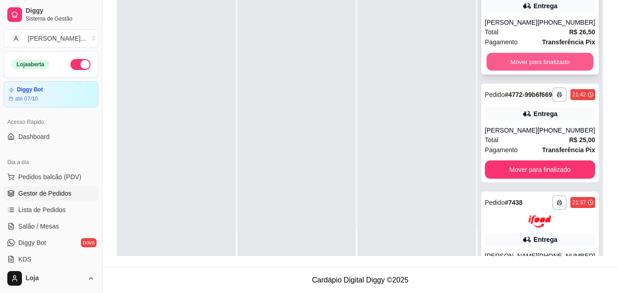
click at [566, 63] on button "Mover para finalizado" at bounding box center [540, 62] width 107 height 18
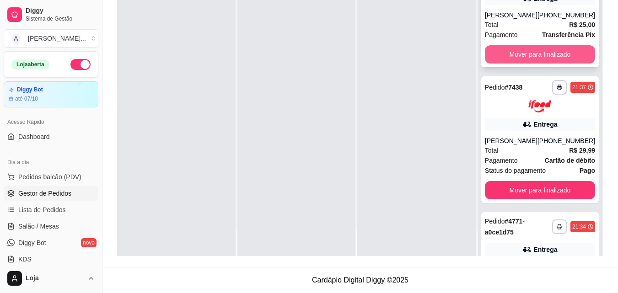
click at [566, 62] on button "Mover para finalizado" at bounding box center [540, 54] width 110 height 18
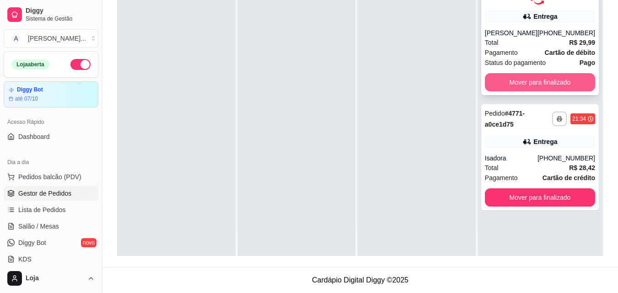
click at [557, 83] on button "Mover para finalizado" at bounding box center [540, 82] width 110 height 18
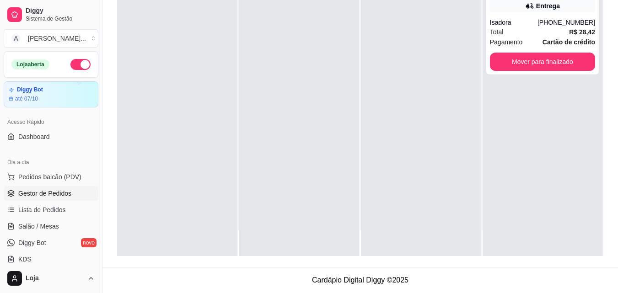
click at [557, 82] on div "**********" at bounding box center [543, 109] width 120 height 293
click at [555, 65] on button "Mover para finalizado" at bounding box center [542, 62] width 105 height 18
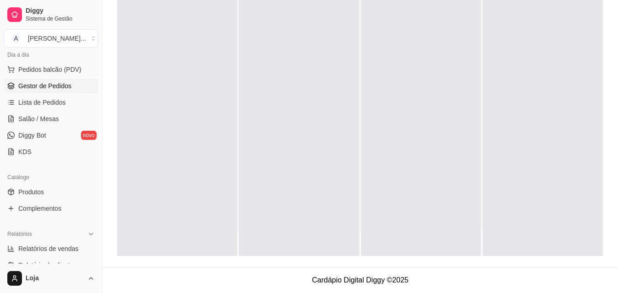
scroll to position [229, 0]
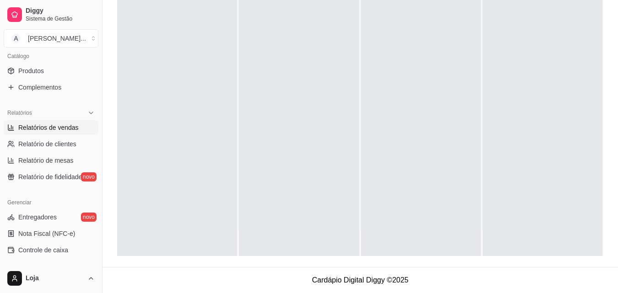
click at [71, 129] on span "Relatórios de vendas" at bounding box center [48, 127] width 60 height 9
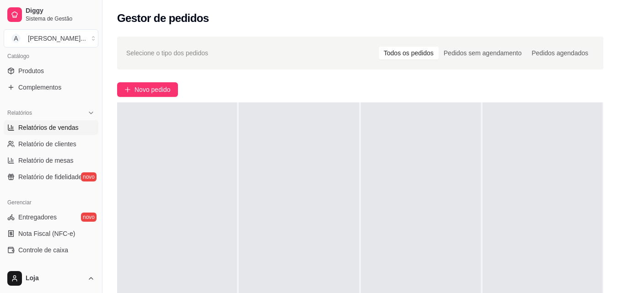
select select "ALL"
select select "0"
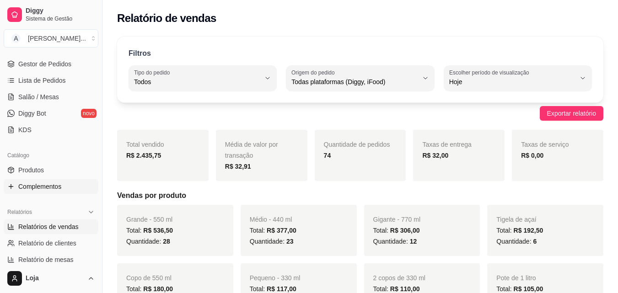
scroll to position [46, 0]
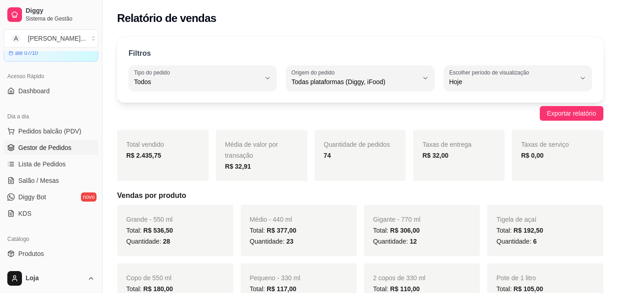
click at [63, 146] on span "Gestor de Pedidos" at bounding box center [44, 147] width 53 height 9
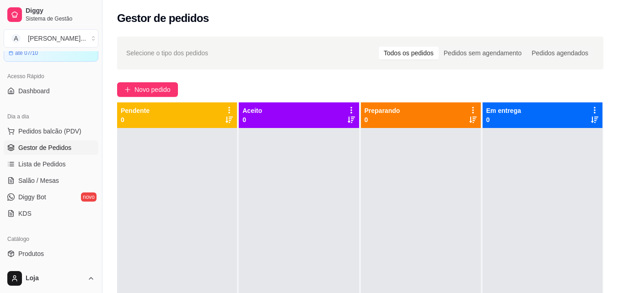
click at [4, 141] on link "Gestor de Pedidos" at bounding box center [51, 148] width 95 height 15
